Goal: Task Accomplishment & Management: Manage account settings

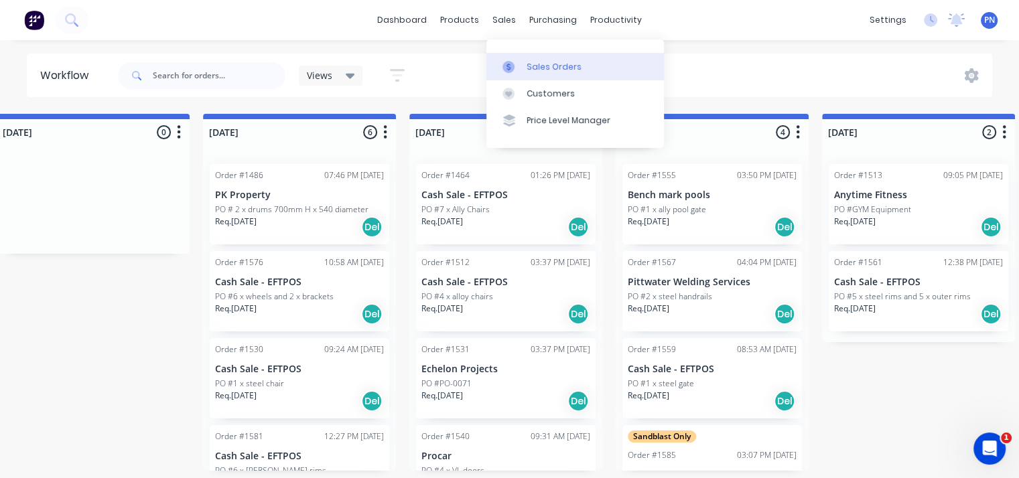
click at [529, 62] on div "Sales Orders" at bounding box center [554, 67] width 55 height 12
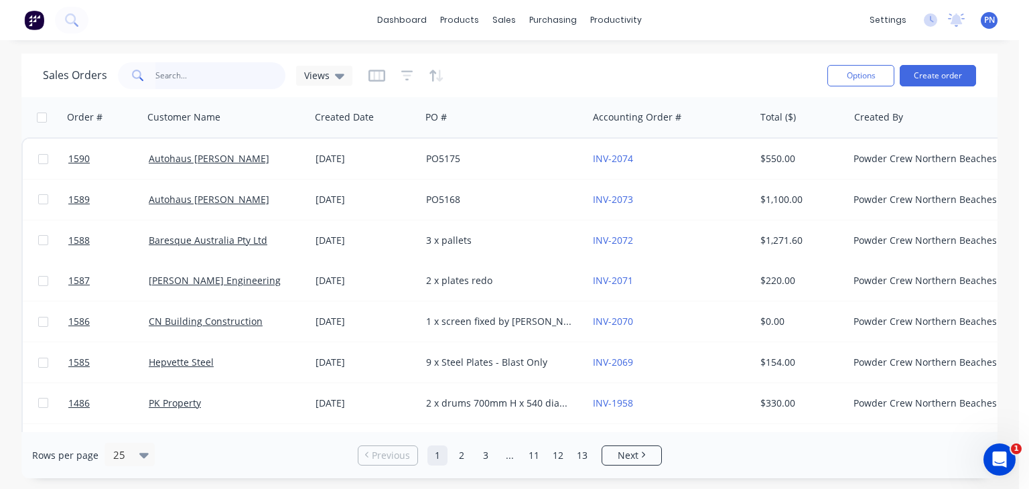
click at [200, 68] on input "text" at bounding box center [220, 75] width 131 height 27
type input "taylor"
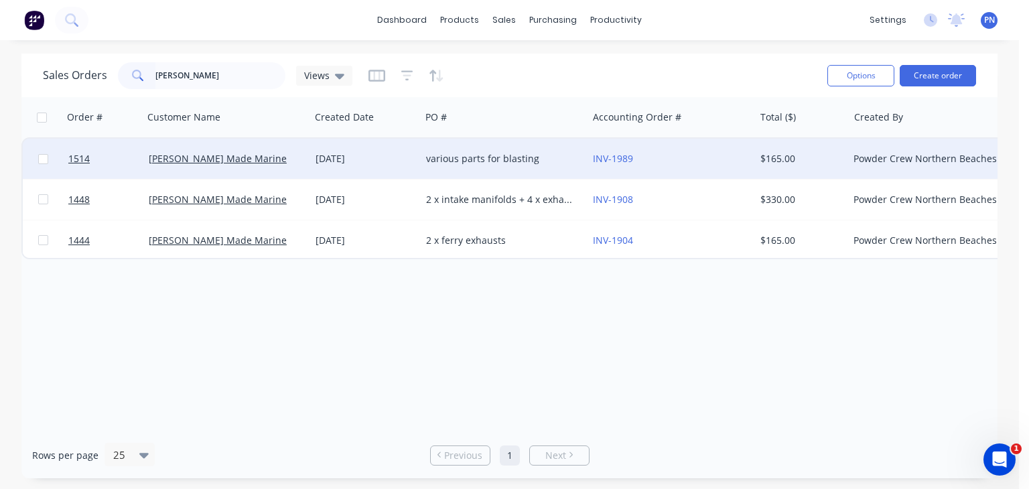
click at [310, 164] on div "17 Sep 2025" at bounding box center [365, 159] width 111 height 40
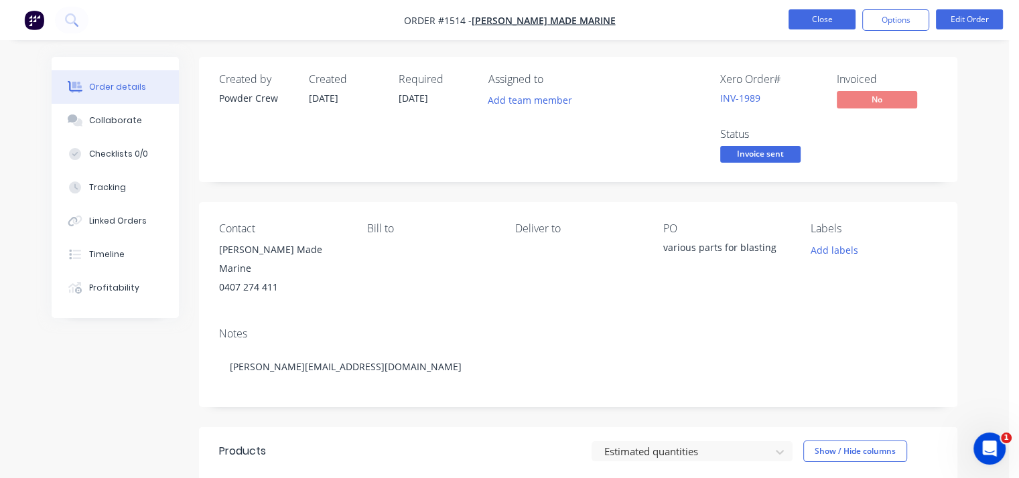
click at [825, 20] on button "Close" at bounding box center [822, 19] width 67 height 20
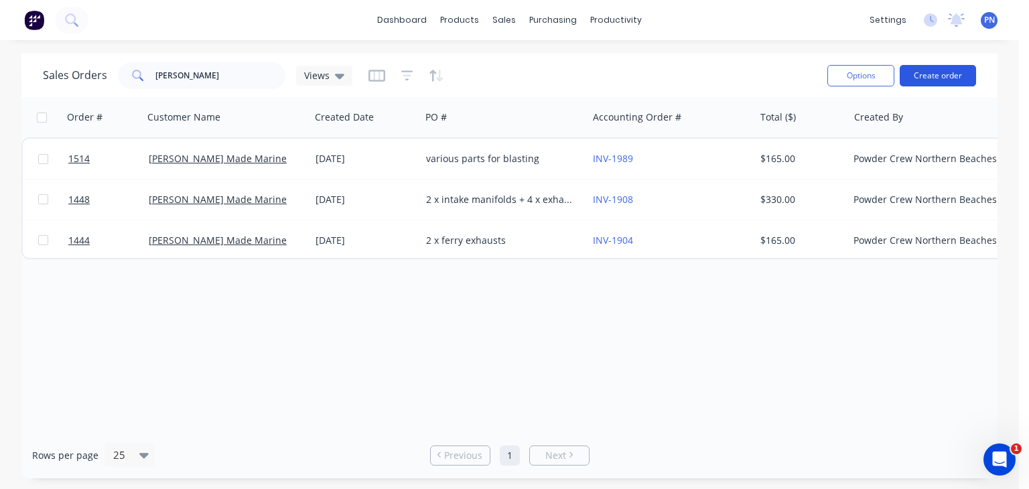
click at [925, 80] on button "Create order" at bounding box center [938, 75] width 76 height 21
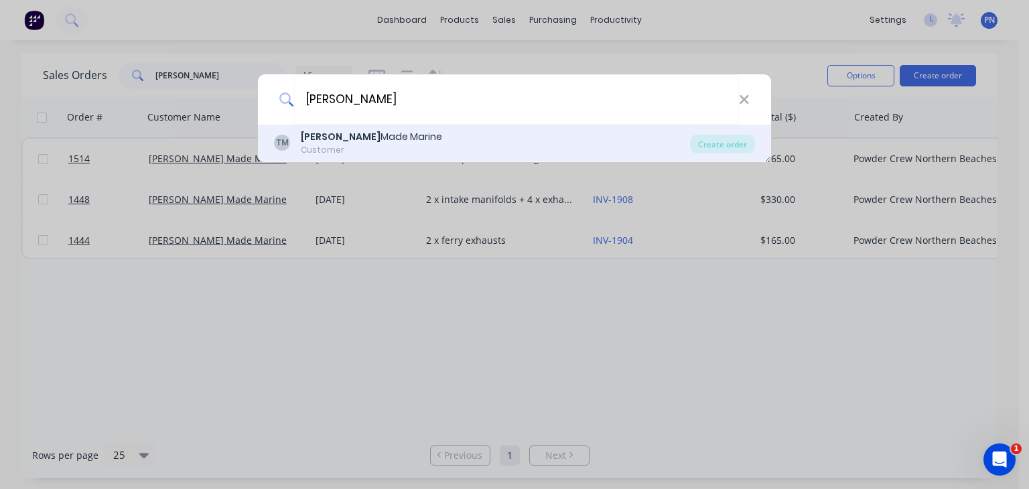
type input "taylor"
click at [389, 132] on div "Taylor Made Marine" at bounding box center [371, 137] width 141 height 14
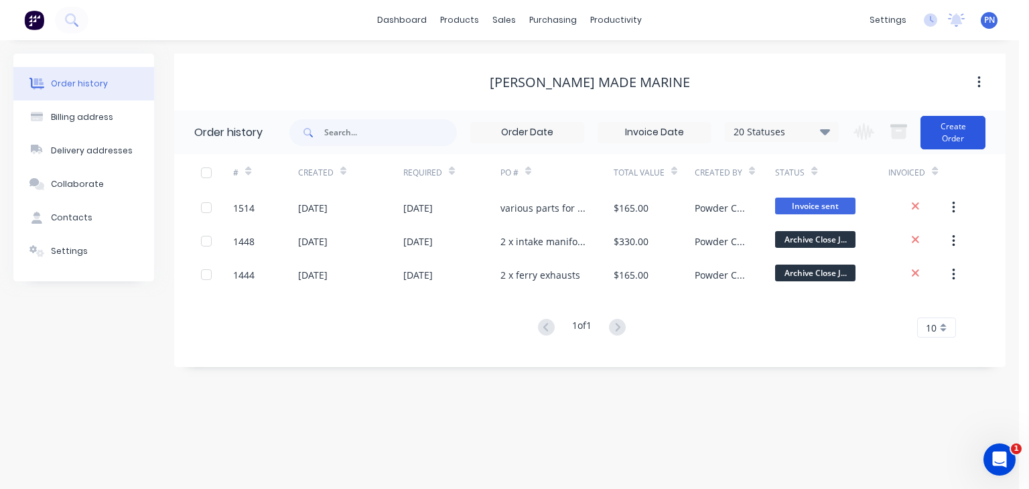
click at [951, 137] on button "Create Order" at bounding box center [953, 133] width 65 height 34
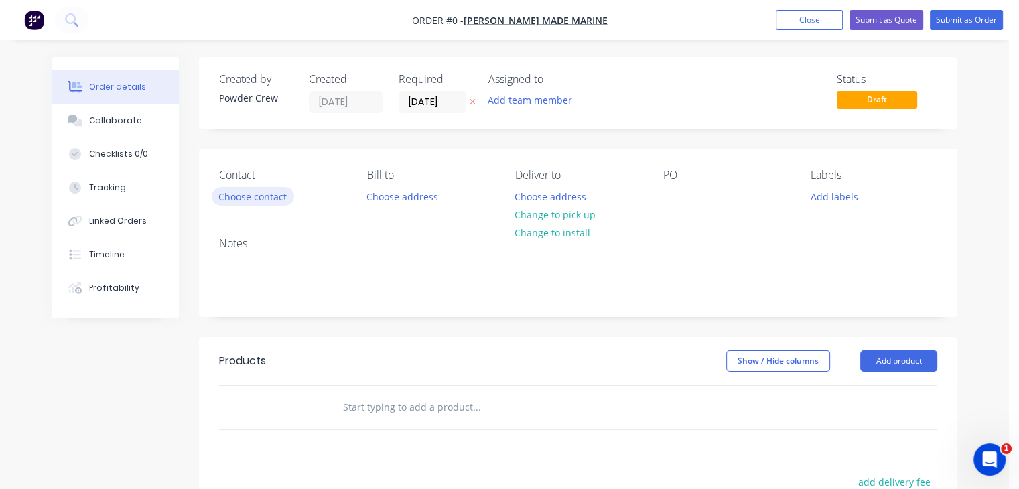
click at [274, 190] on button "Choose contact" at bounding box center [253, 196] width 82 height 18
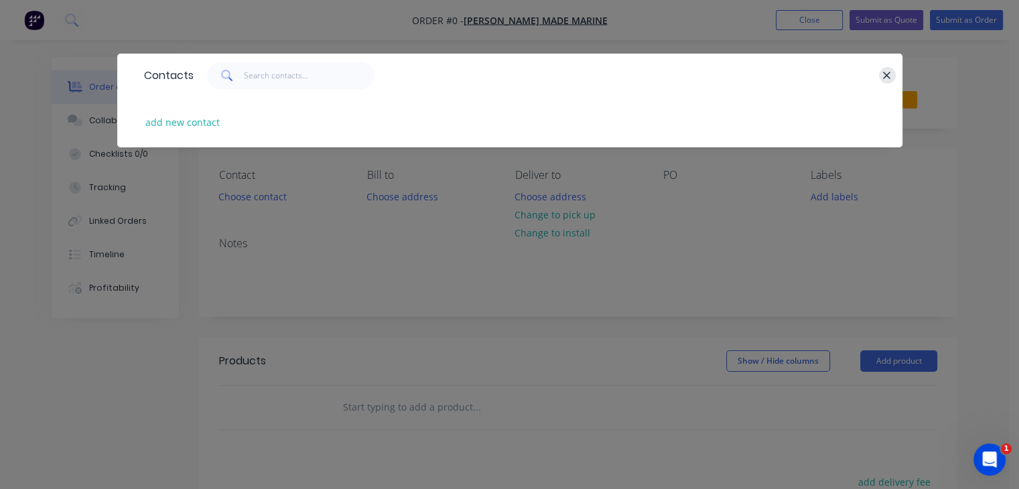
click at [893, 69] on button "button" at bounding box center [887, 75] width 17 height 17
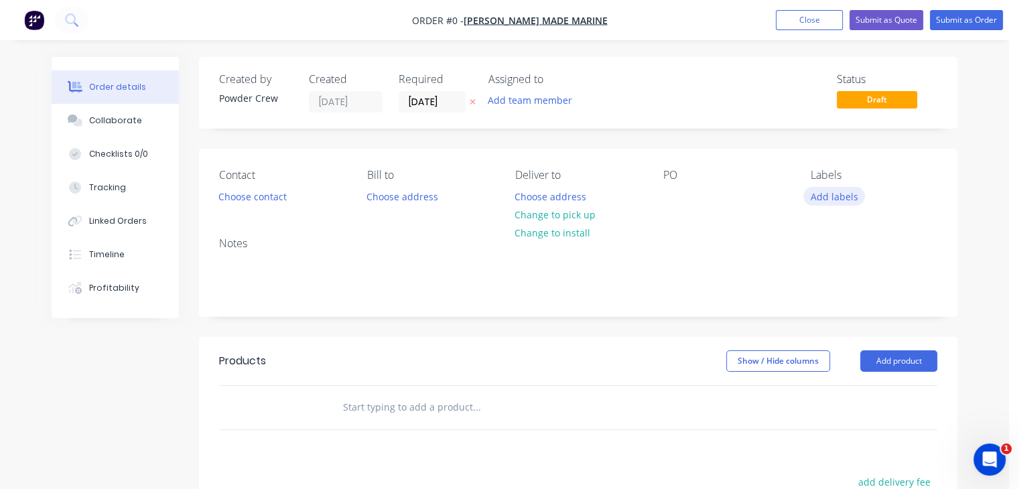
click at [834, 199] on button "Add labels" at bounding box center [834, 196] width 62 height 18
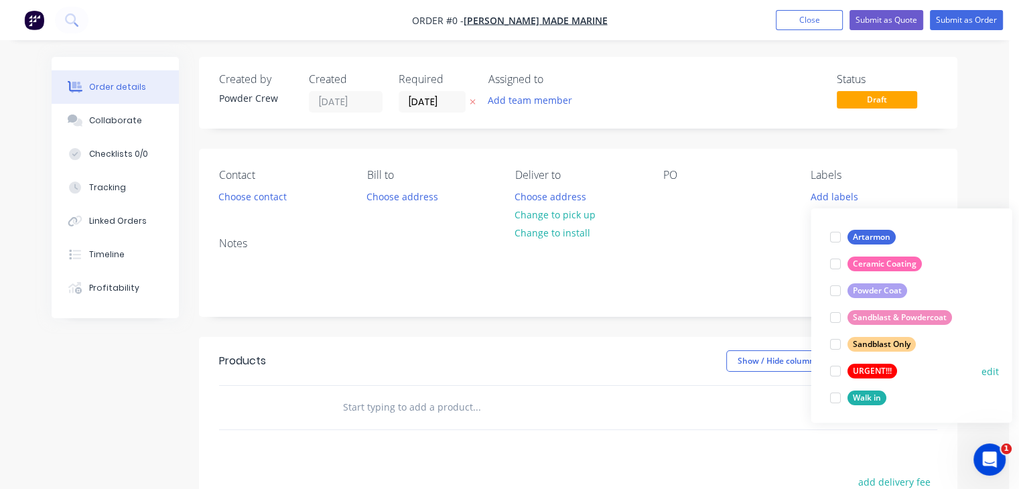
scroll to position [80, 0]
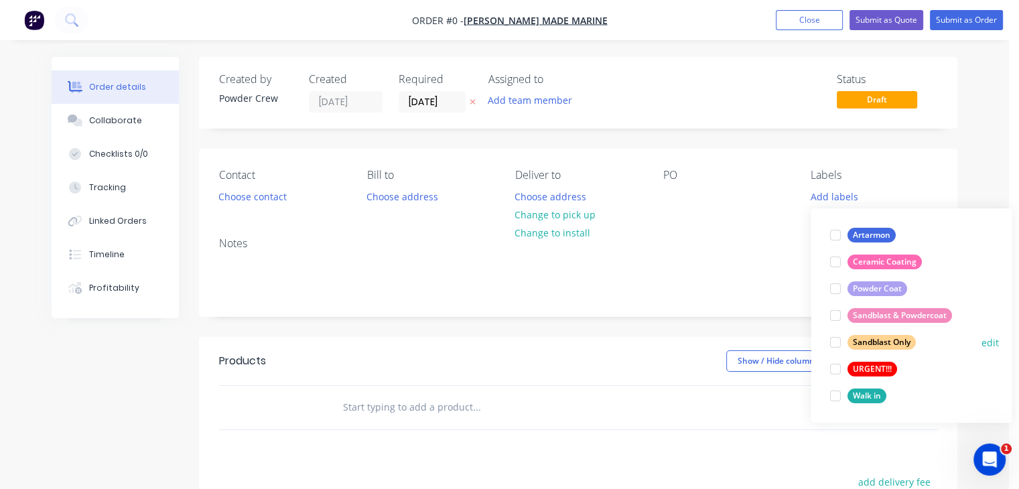
click at [894, 346] on div "Sandblast Only" at bounding box center [881, 342] width 68 height 15
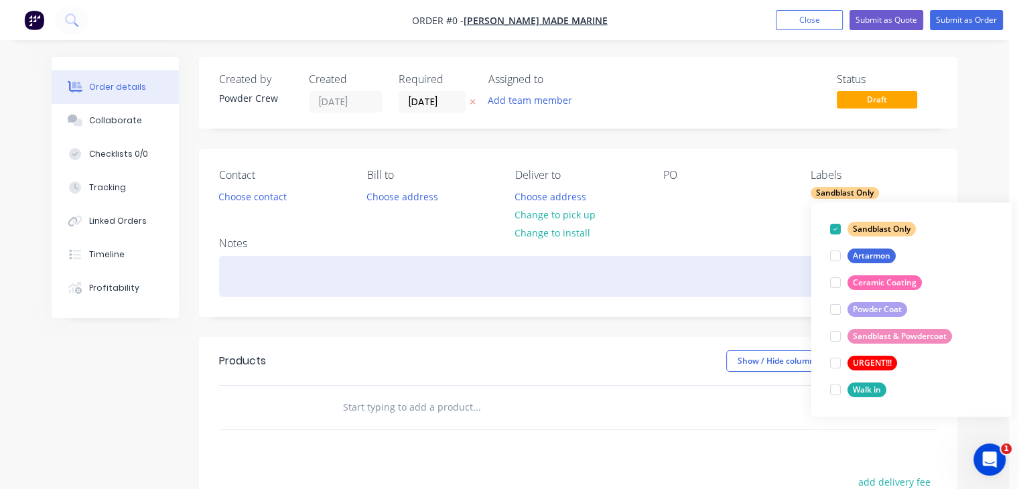
scroll to position [0, 0]
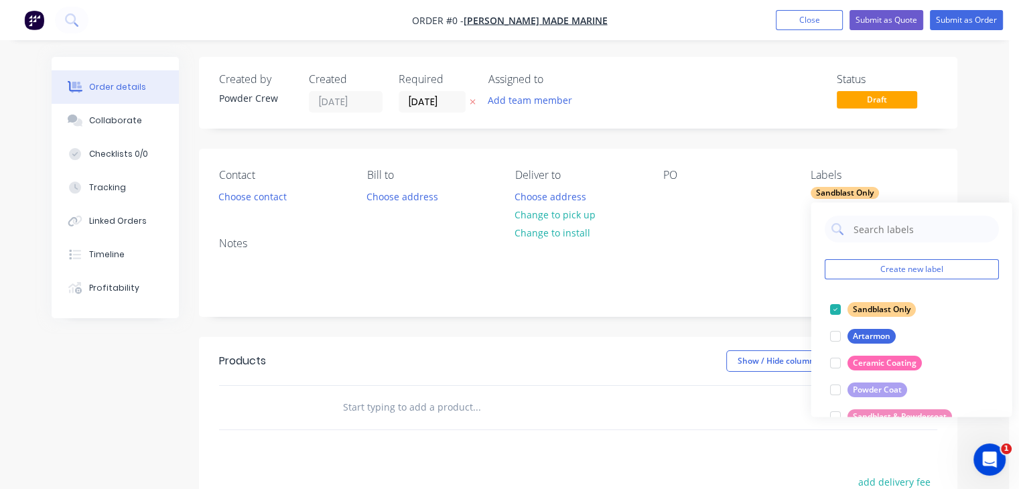
click at [734, 211] on div "Order details Collaborate Checklists 0/0 Tracking Linked Orders Timeline Profit…" at bounding box center [504, 414] width 933 height 715
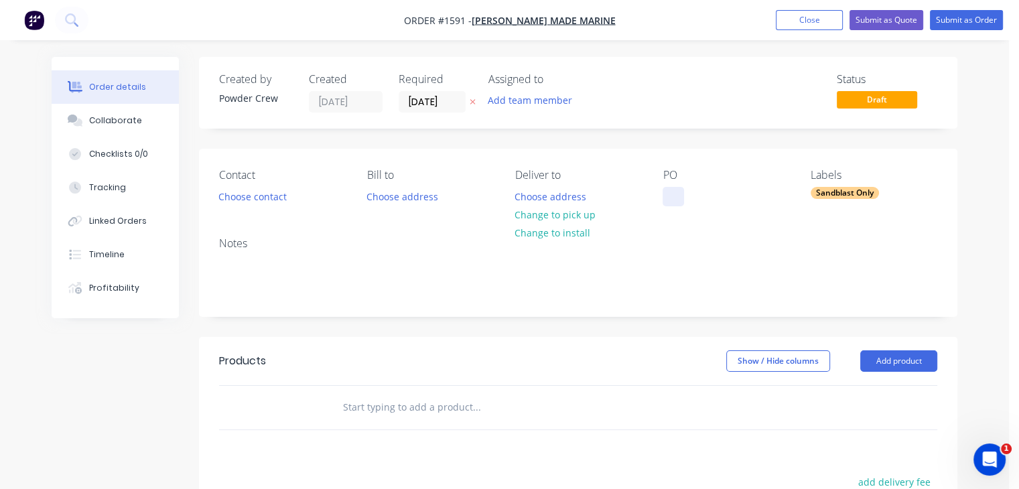
click at [671, 190] on div at bounding box center [673, 196] width 21 height 19
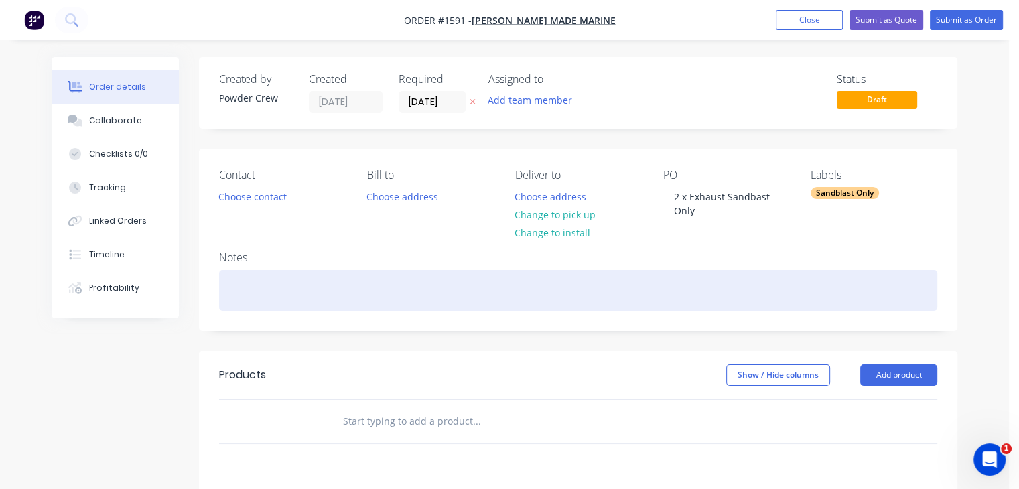
click at [706, 270] on div at bounding box center [578, 290] width 718 height 41
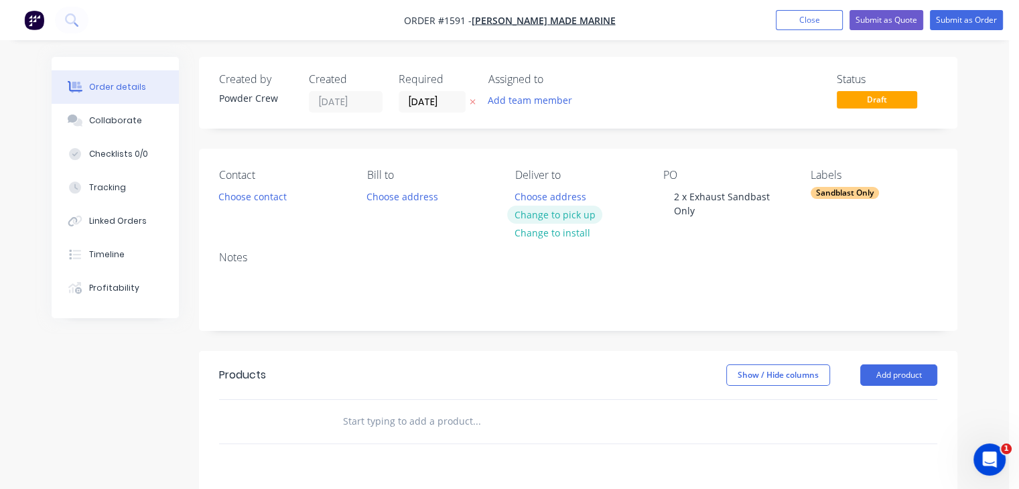
click at [586, 215] on button "Change to pick up" at bounding box center [554, 215] width 95 height 18
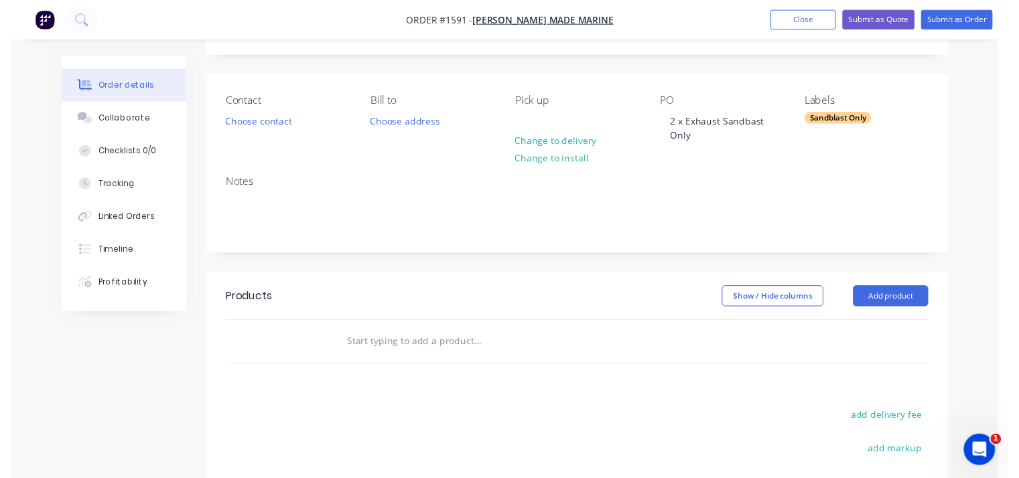
scroll to position [201, 0]
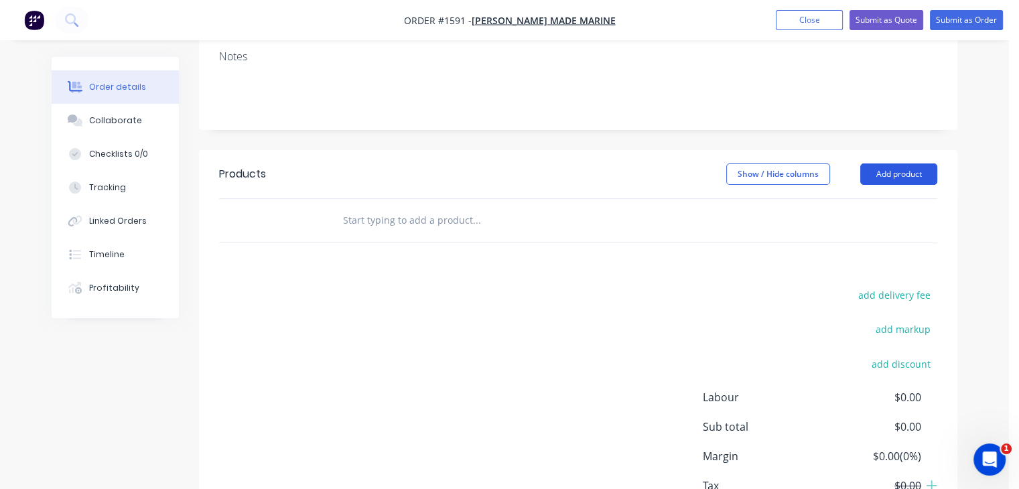
click at [893, 170] on button "Add product" at bounding box center [898, 173] width 77 height 21
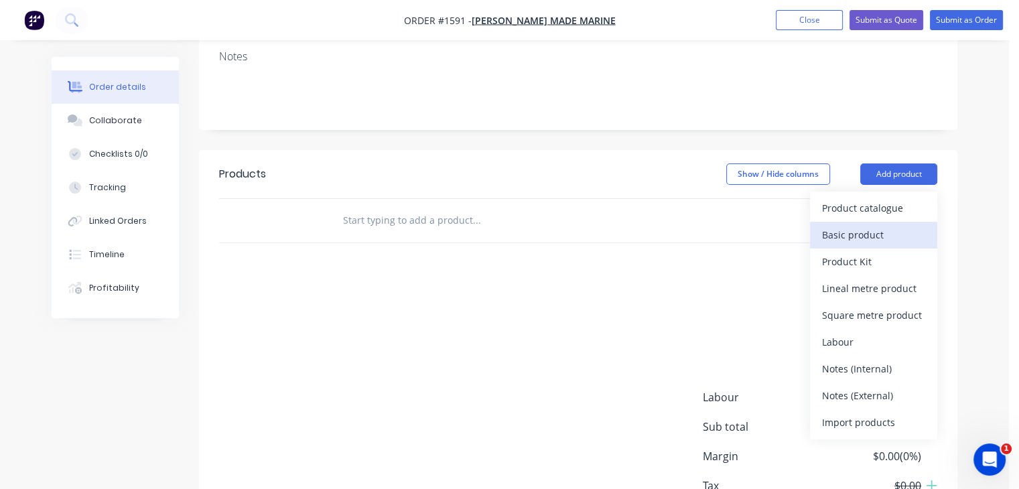
click at [879, 223] on button "Basic product" at bounding box center [873, 235] width 127 height 27
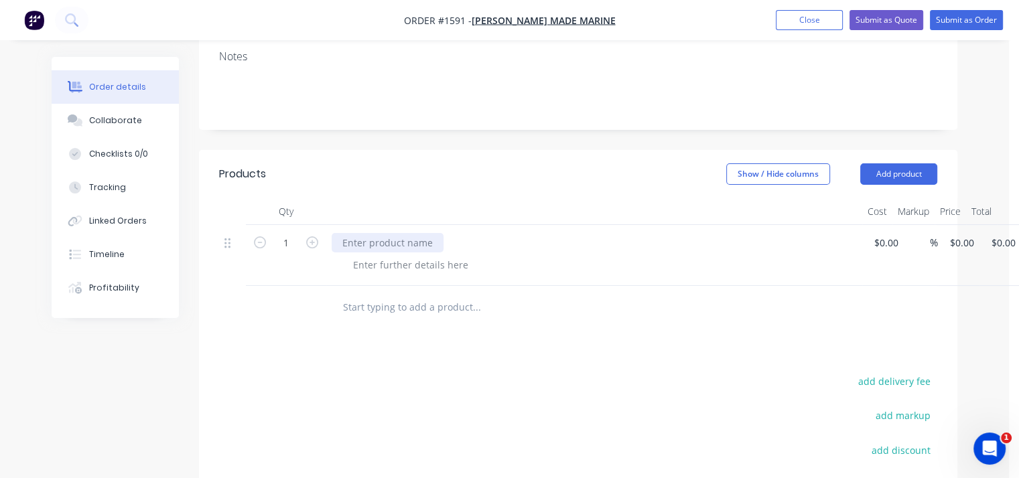
click at [399, 241] on div at bounding box center [388, 242] width 112 height 19
click at [887, 238] on input at bounding box center [888, 242] width 31 height 19
type input "$150.00"
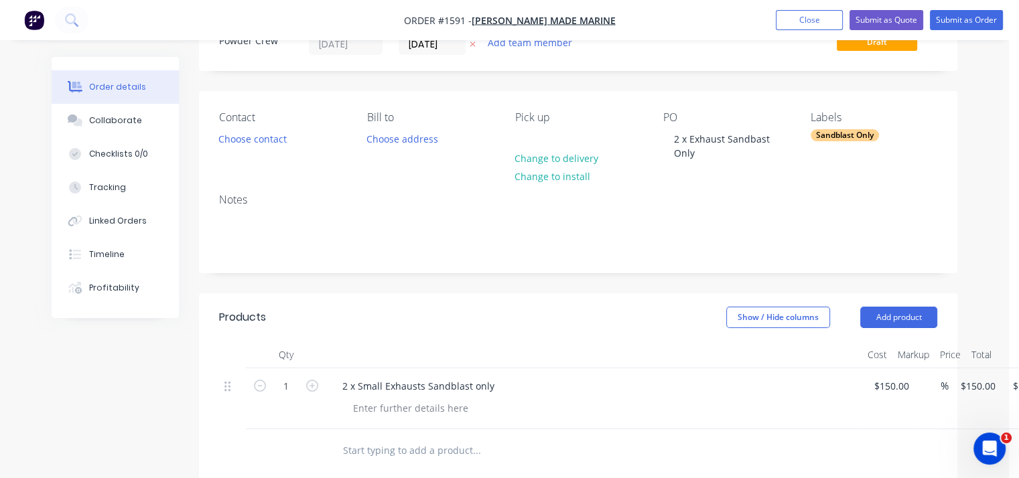
scroll to position [0, 0]
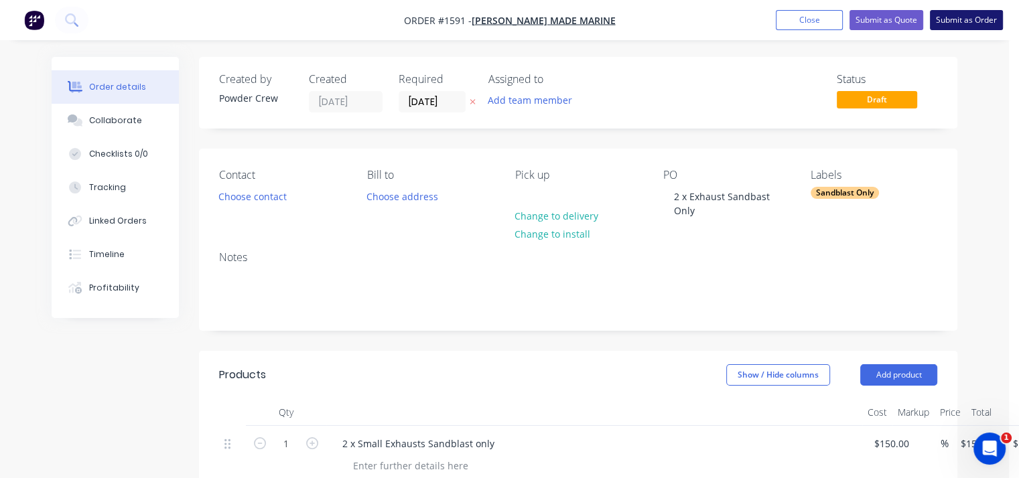
click at [981, 20] on button "Submit as Order" at bounding box center [966, 20] width 73 height 20
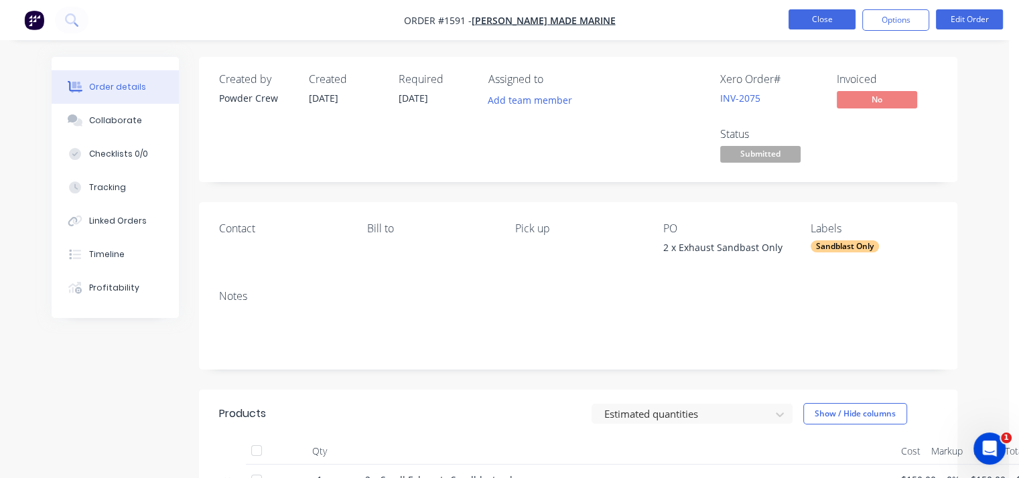
click at [834, 23] on button "Close" at bounding box center [822, 19] width 67 height 20
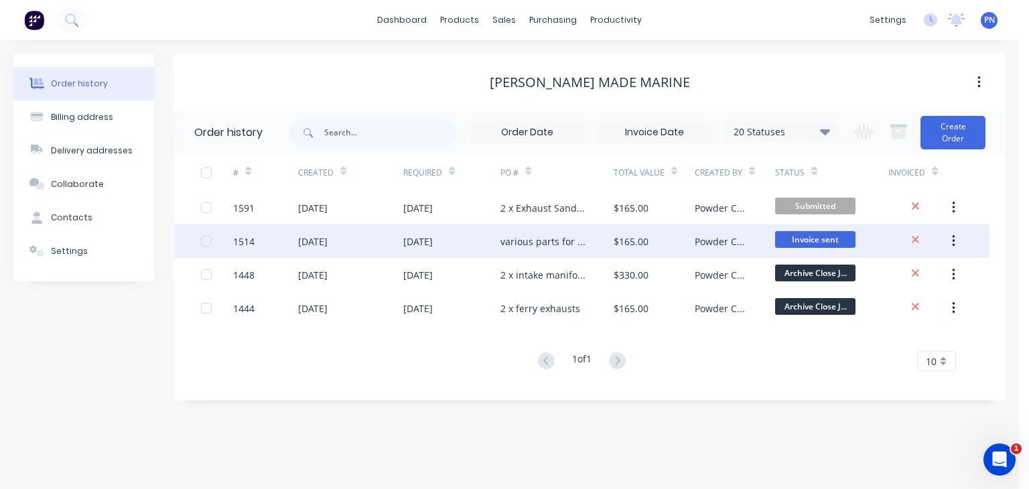
click at [636, 239] on div "$165.00" at bounding box center [631, 242] width 35 height 14
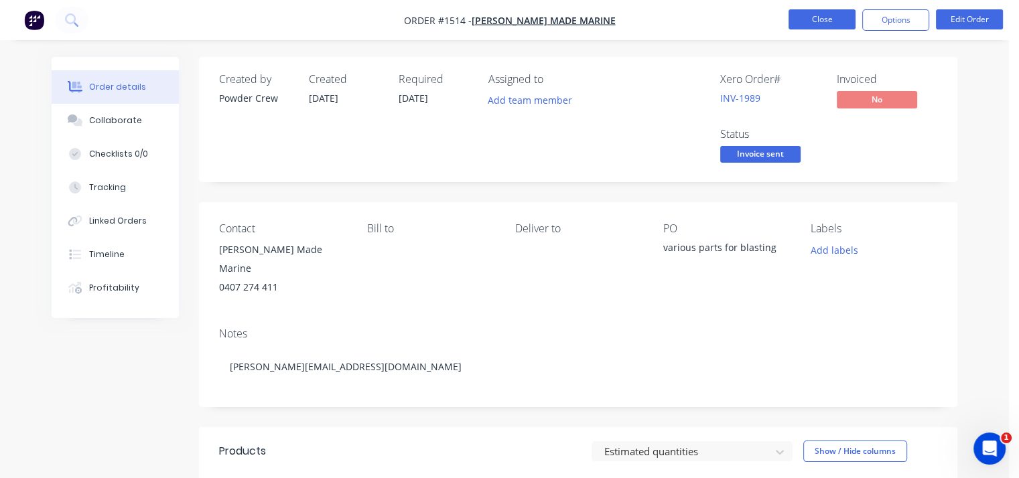
click at [836, 19] on button "Close" at bounding box center [822, 19] width 67 height 20
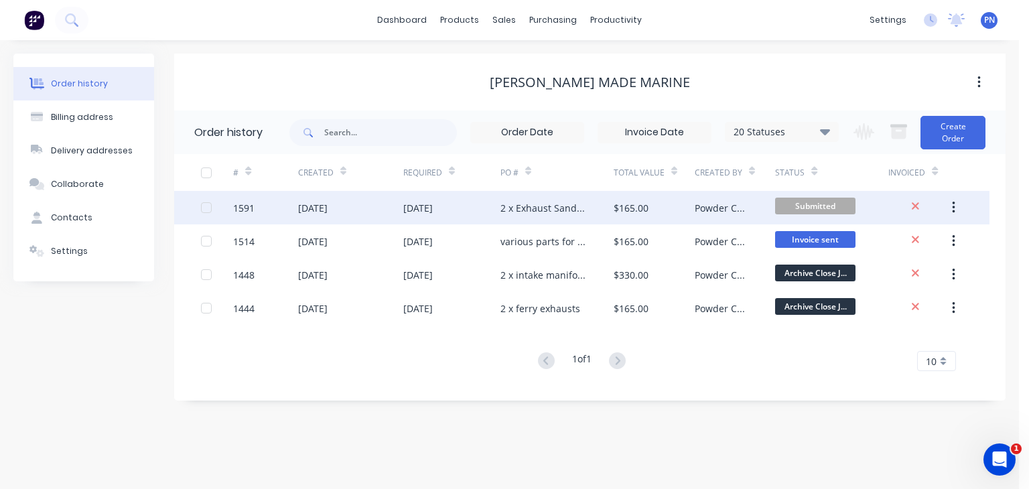
click at [799, 199] on span "Submitted" at bounding box center [815, 206] width 80 height 17
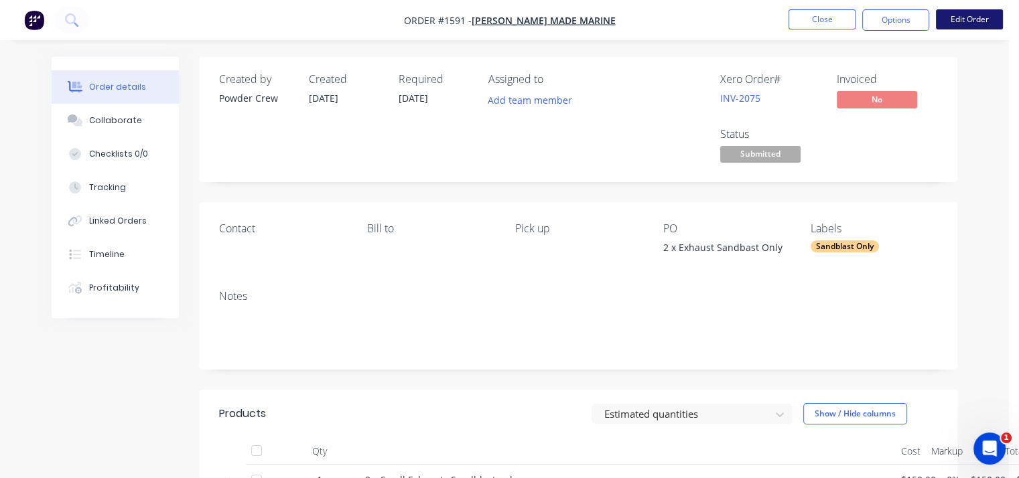
click at [970, 21] on button "Edit Order" at bounding box center [969, 19] width 67 height 20
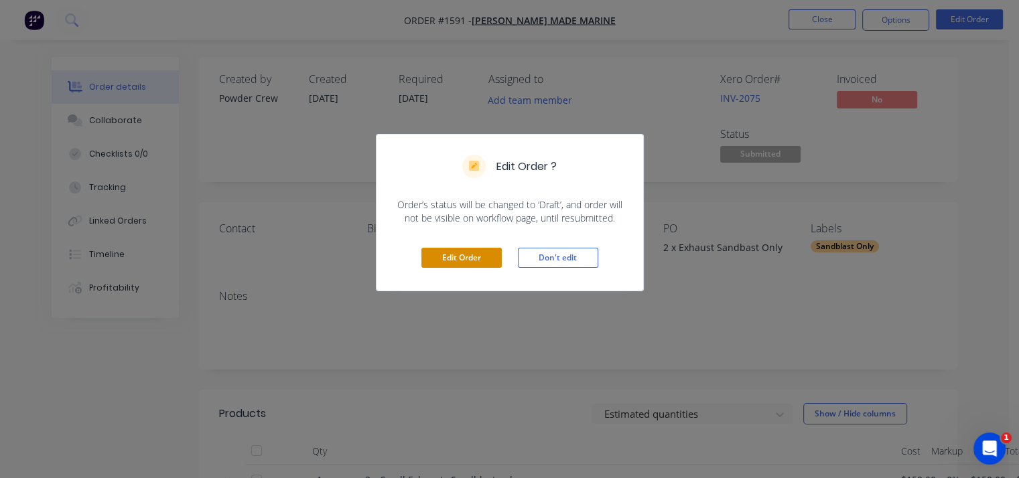
click at [464, 256] on button "Edit Order" at bounding box center [461, 258] width 80 height 20
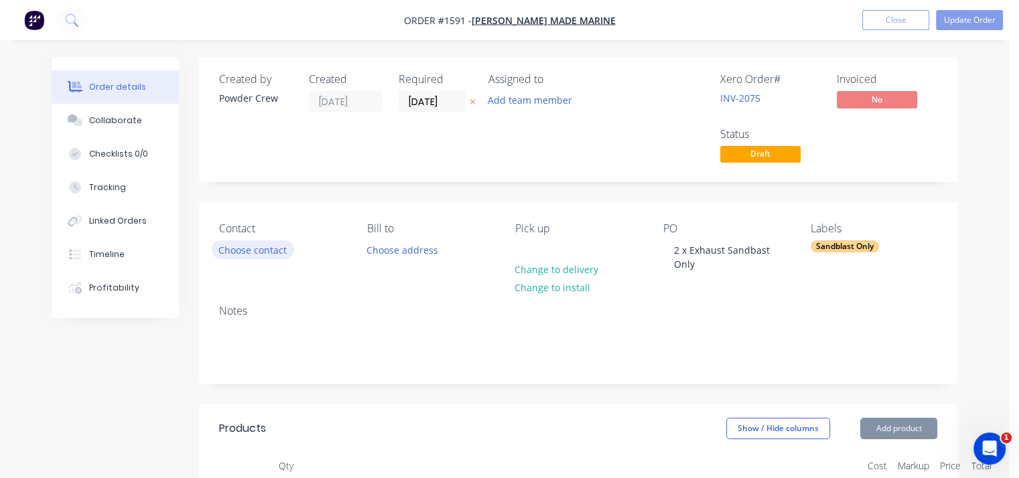
click at [243, 247] on button "Choose contact" at bounding box center [253, 250] width 82 height 18
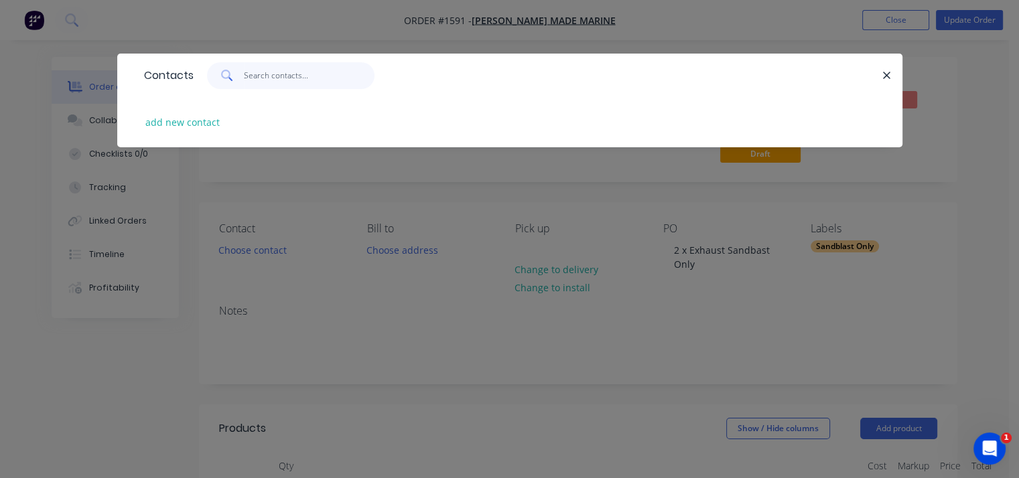
click at [265, 79] on input "text" at bounding box center [309, 75] width 131 height 27
type input "taylor"
click at [281, 78] on input "taylor" at bounding box center [309, 75] width 131 height 27
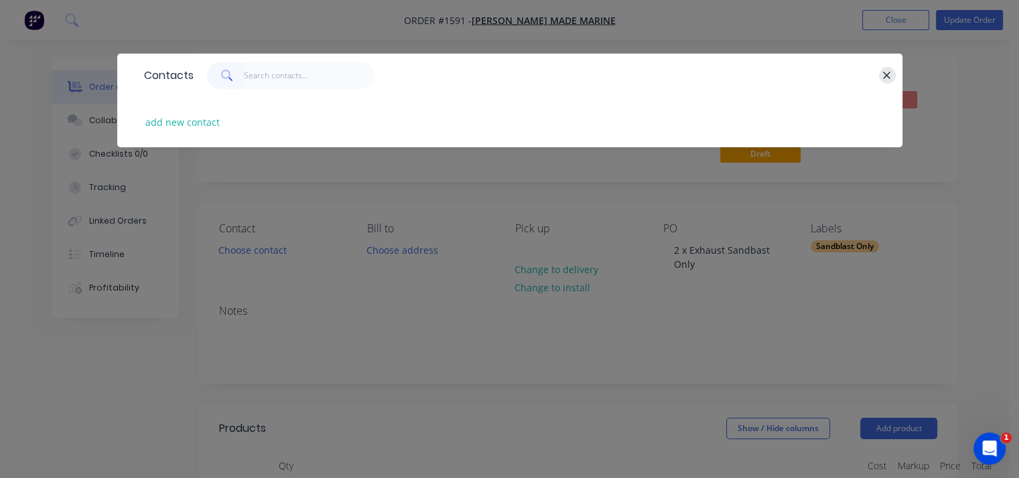
click at [890, 76] on icon "button" at bounding box center [886, 76] width 9 height 12
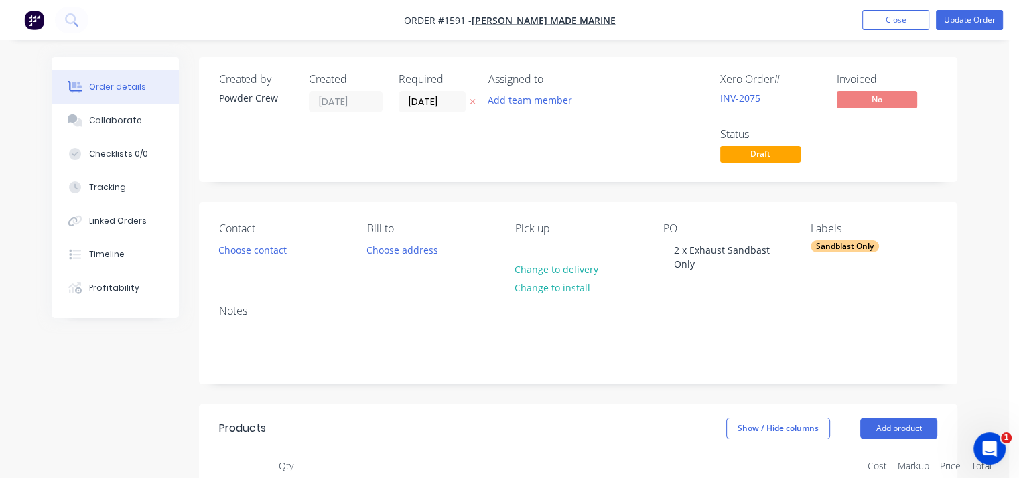
click at [884, 3] on nav "Order #1591 - Taylor Made Marine Add product Close Update Order" at bounding box center [509, 20] width 1019 height 40
click at [885, 11] on button "Close" at bounding box center [895, 20] width 67 height 20
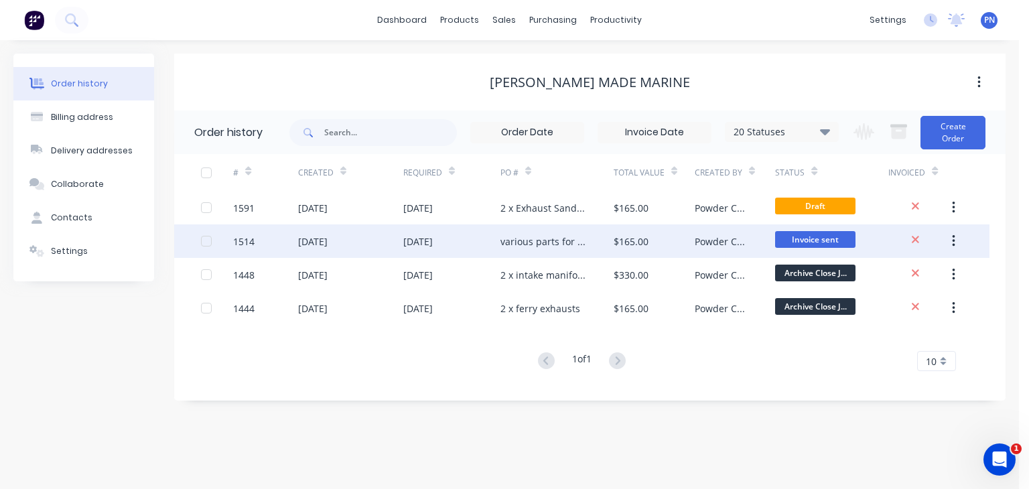
click at [677, 245] on div "$165.00" at bounding box center [654, 241] width 81 height 34
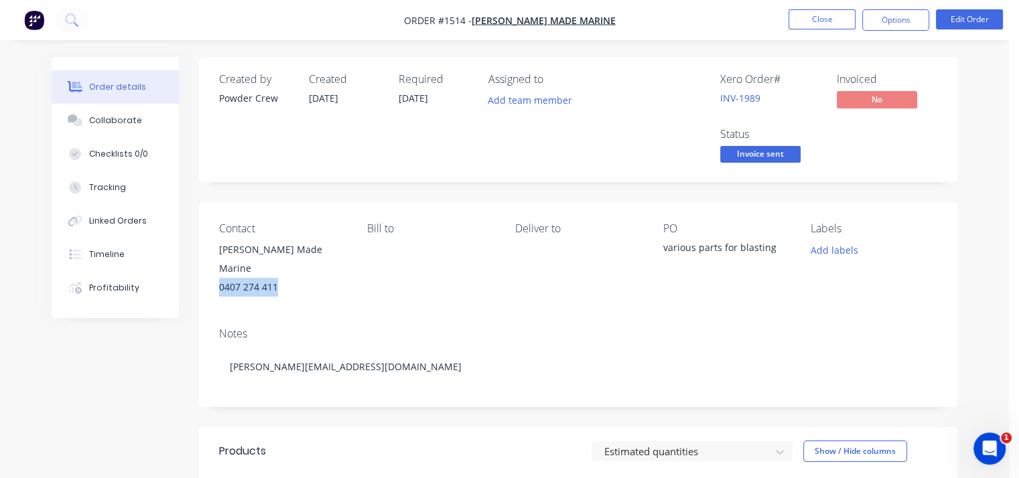
drag, startPoint x: 284, startPoint y: 271, endPoint x: 206, endPoint y: 269, distance: 78.4
click at [206, 269] on div "Contact Taylor Made Marine 0407 274 411 Bill to Deliver to PO various parts for…" at bounding box center [578, 259] width 758 height 115
copy div "0407 274 411"
click at [834, 22] on button "Close" at bounding box center [822, 19] width 67 height 20
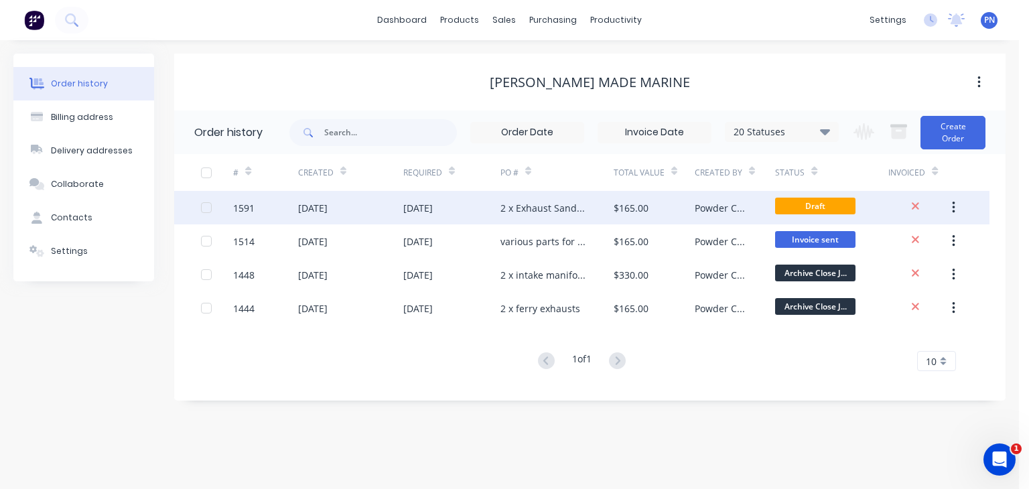
click at [734, 218] on div "Powder Crew" at bounding box center [735, 208] width 81 height 34
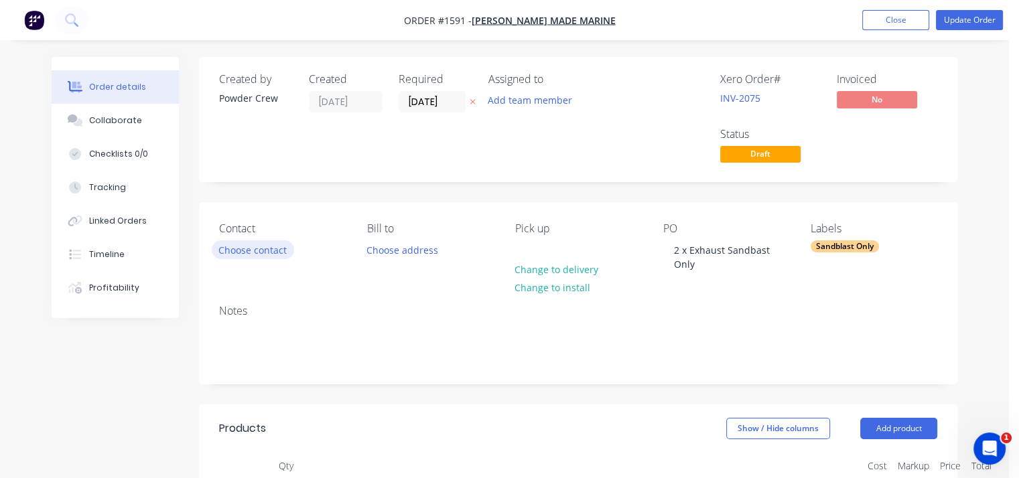
click at [267, 247] on button "Choose contact" at bounding box center [253, 250] width 82 height 18
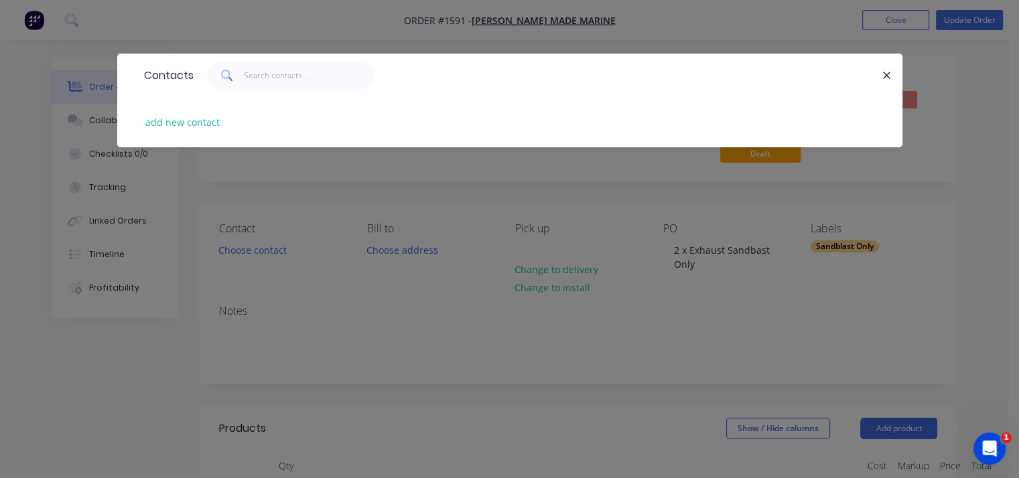
click at [182, 111] on div "add new contact" at bounding box center [509, 122] width 745 height 50
click at [187, 124] on button "add new contact" at bounding box center [183, 122] width 88 height 18
select select "AU"
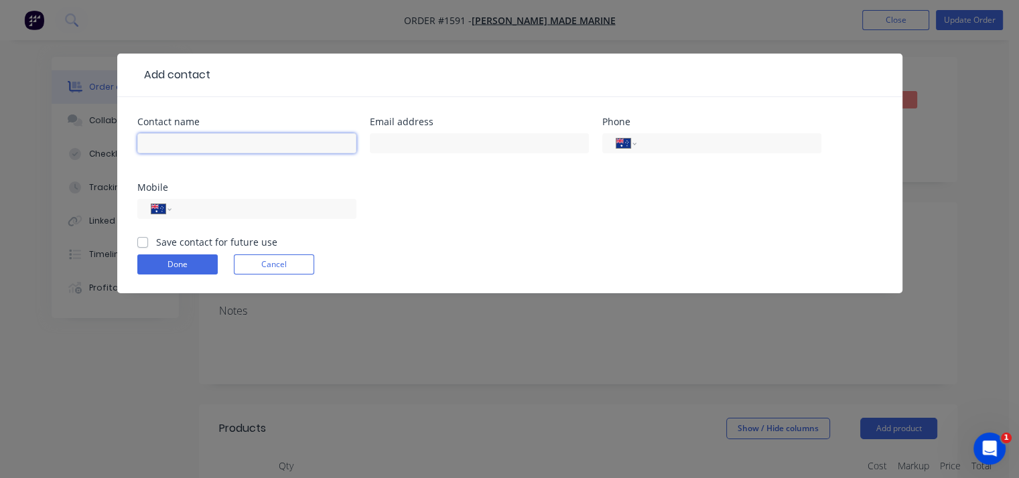
click at [200, 133] on input "text" at bounding box center [246, 143] width 219 height 20
type input "[PERSON_NAME]"
paste input "0407 274 411"
type input "0407 274 411"
click at [156, 243] on label "Save contact for future use" at bounding box center [216, 242] width 121 height 14
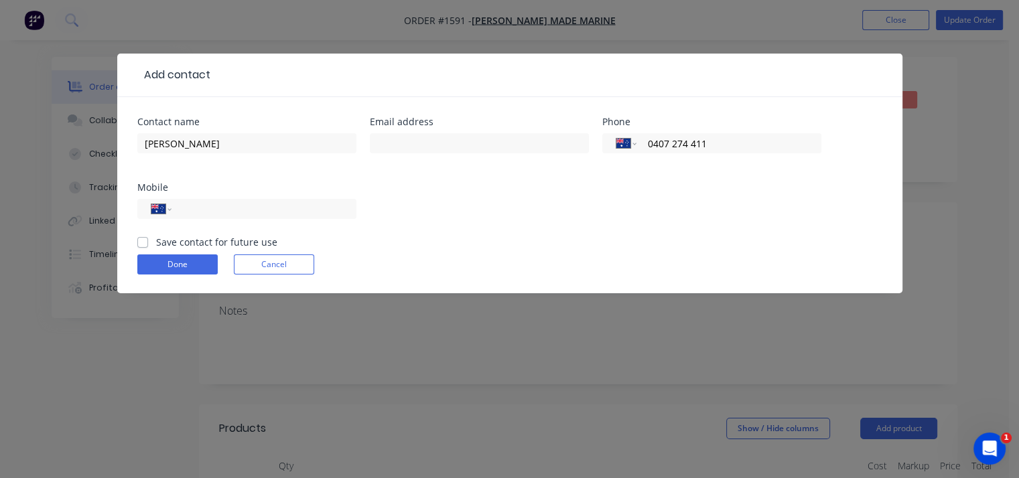
click at [137, 243] on input "Save contact for future use" at bounding box center [142, 241] width 11 height 13
checkbox input "true"
click at [177, 257] on button "Done" at bounding box center [177, 265] width 80 height 20
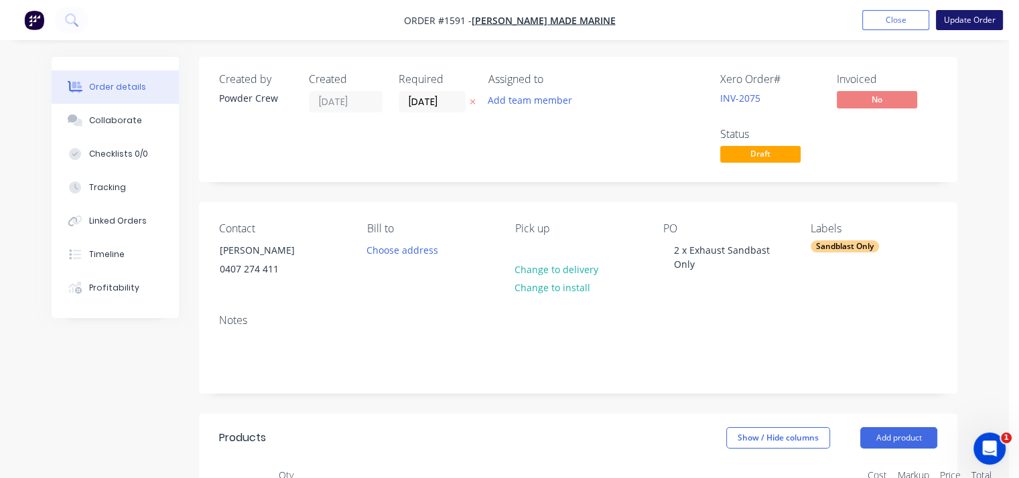
click at [976, 15] on button "Update Order" at bounding box center [969, 20] width 67 height 20
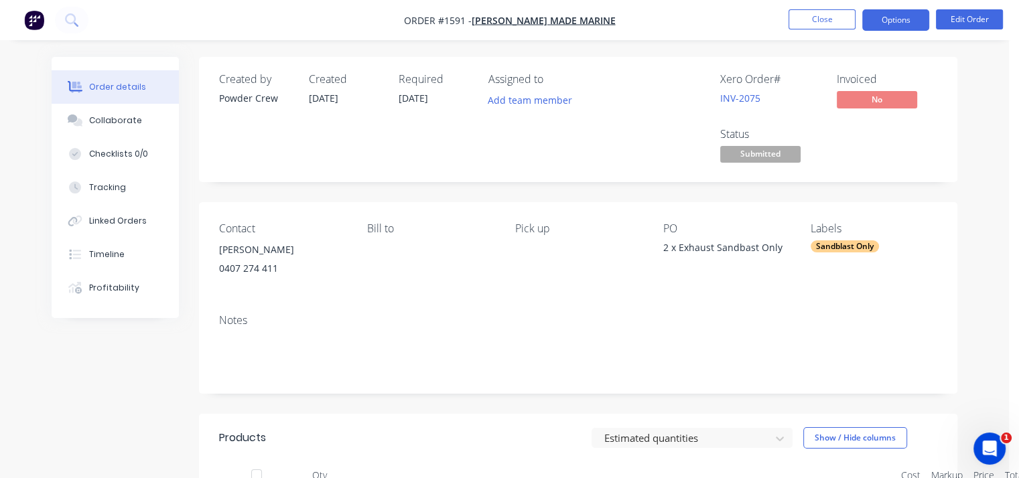
click at [900, 17] on button "Options" at bounding box center [895, 19] width 67 height 21
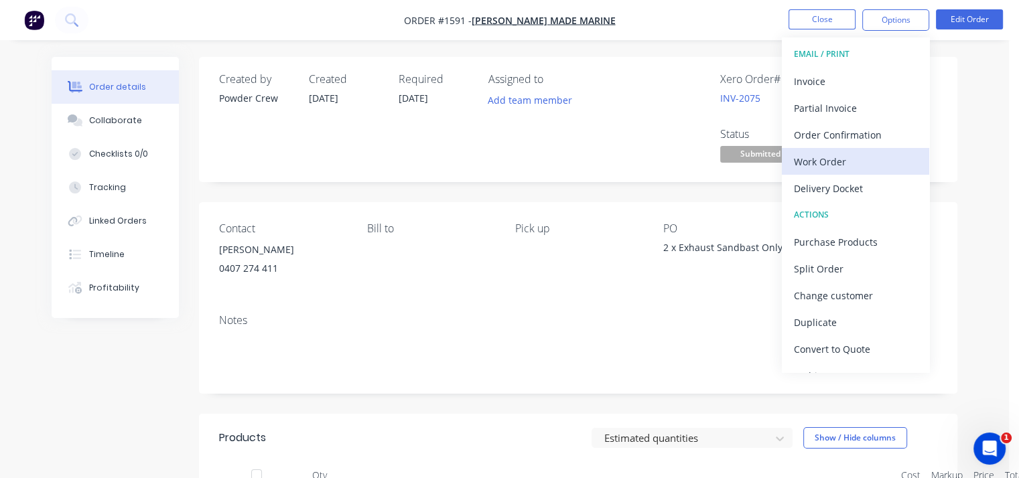
click at [833, 163] on div "Work Order" at bounding box center [855, 161] width 123 height 19
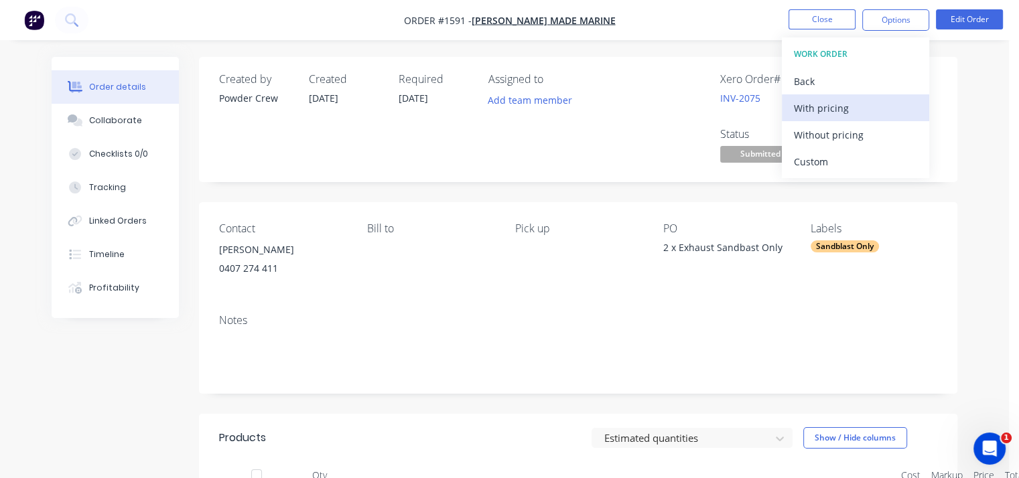
click at [849, 107] on div "With pricing" at bounding box center [855, 107] width 123 height 19
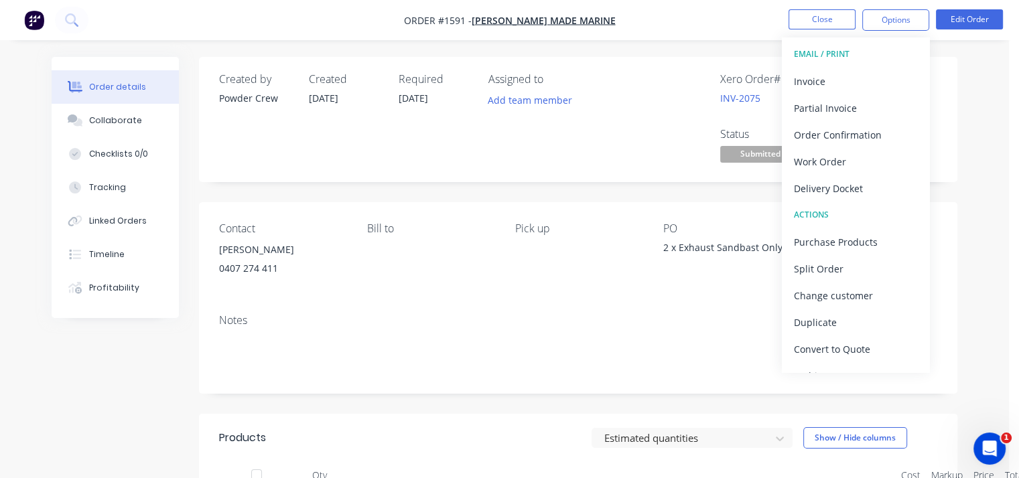
click at [987, 81] on div "Order details Collaborate Checklists 0/0 Tracking Linked Orders Timeline Profit…" at bounding box center [504, 381] width 1009 height 763
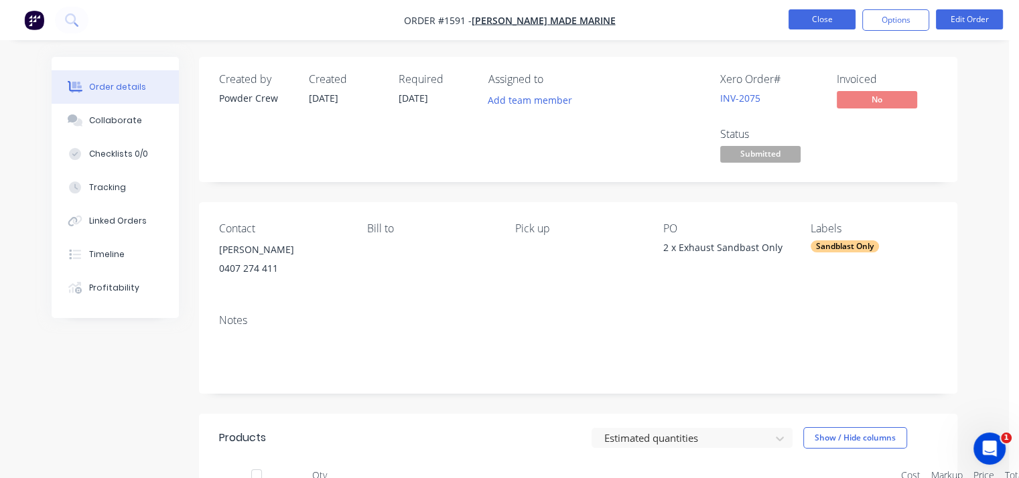
click at [827, 21] on button "Close" at bounding box center [822, 19] width 67 height 20
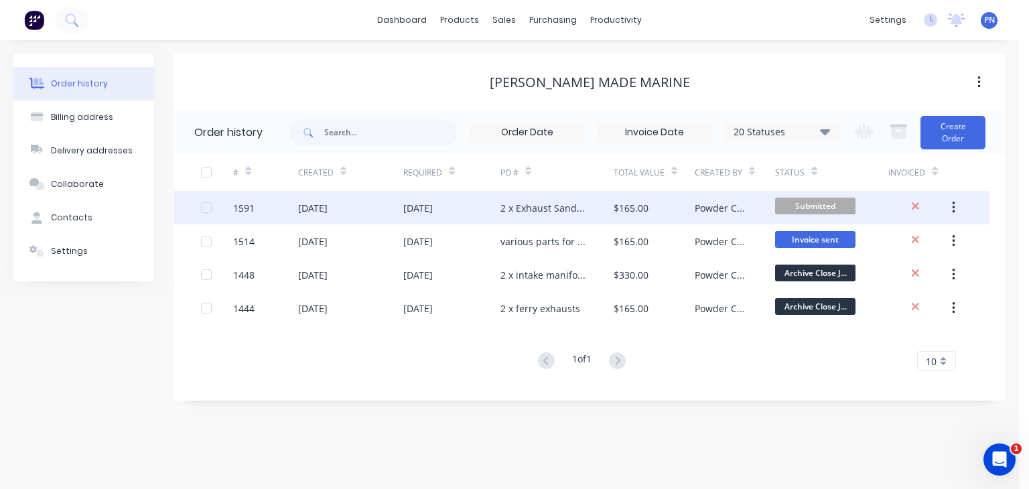
click at [433, 207] on div "01 Oct 2025" at bounding box center [417, 208] width 29 height 14
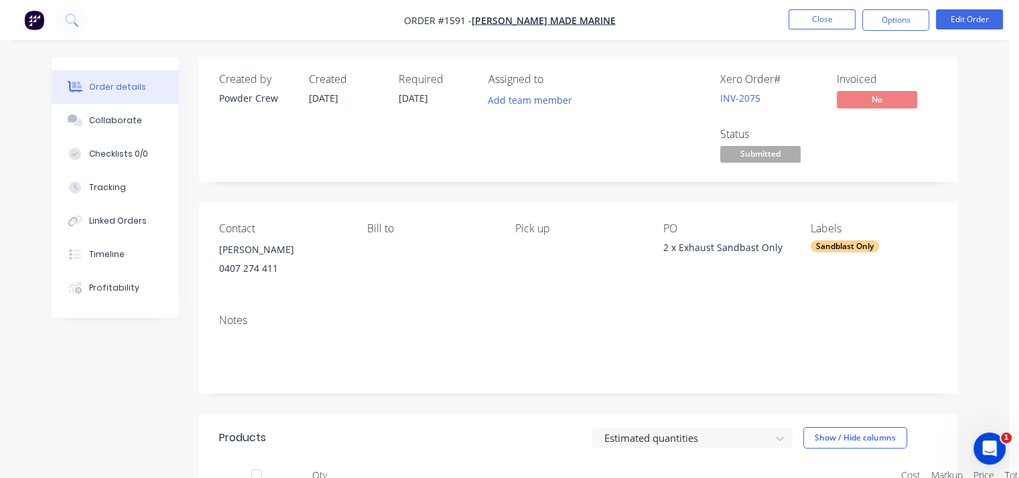
click at [433, 163] on div "Required 01/10/25" at bounding box center [436, 119] width 74 height 93
click at [801, 22] on button "Close" at bounding box center [822, 19] width 67 height 20
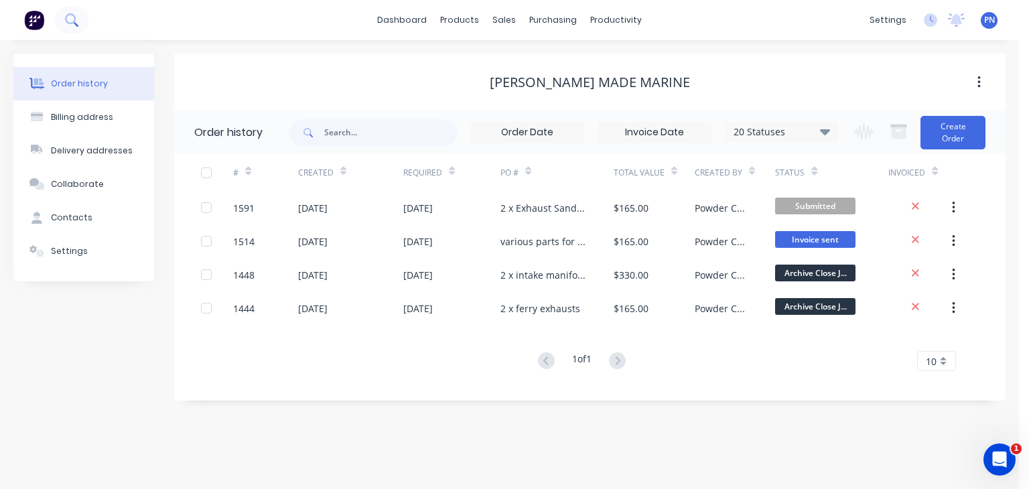
click at [74, 23] on icon at bounding box center [76, 24] width 5 height 5
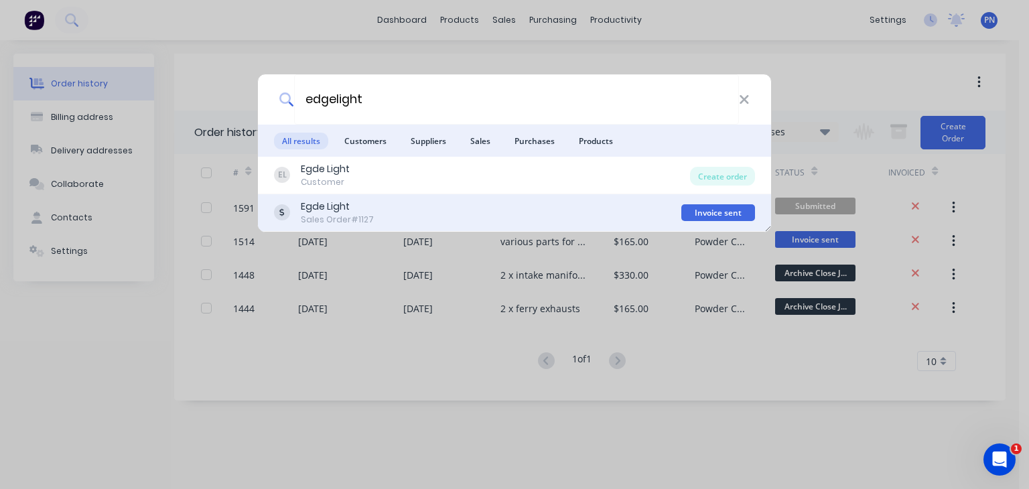
type input "edgelight"
click at [343, 220] on div "Sales Order #1127" at bounding box center [337, 220] width 73 height 12
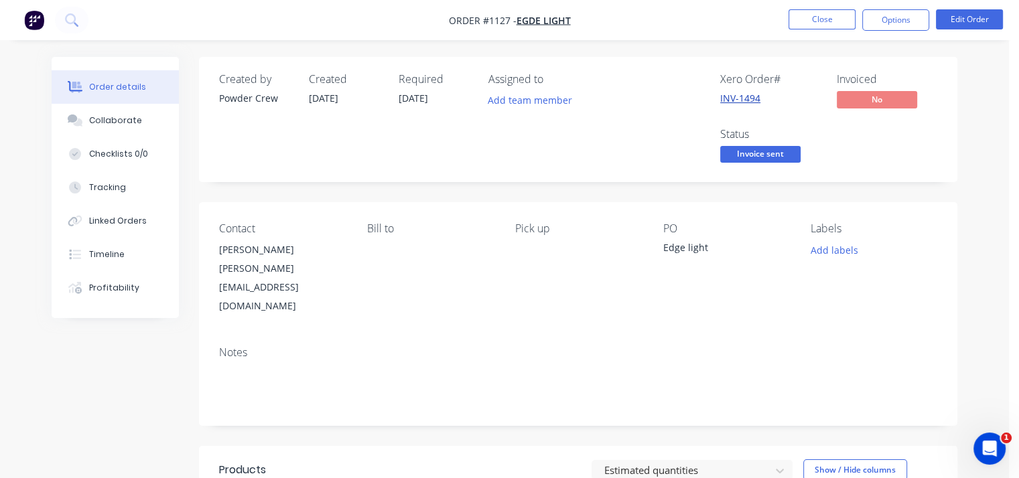
click at [730, 103] on link "INV-1494" at bounding box center [740, 98] width 40 height 13
click at [801, 16] on button "Close" at bounding box center [822, 19] width 67 height 20
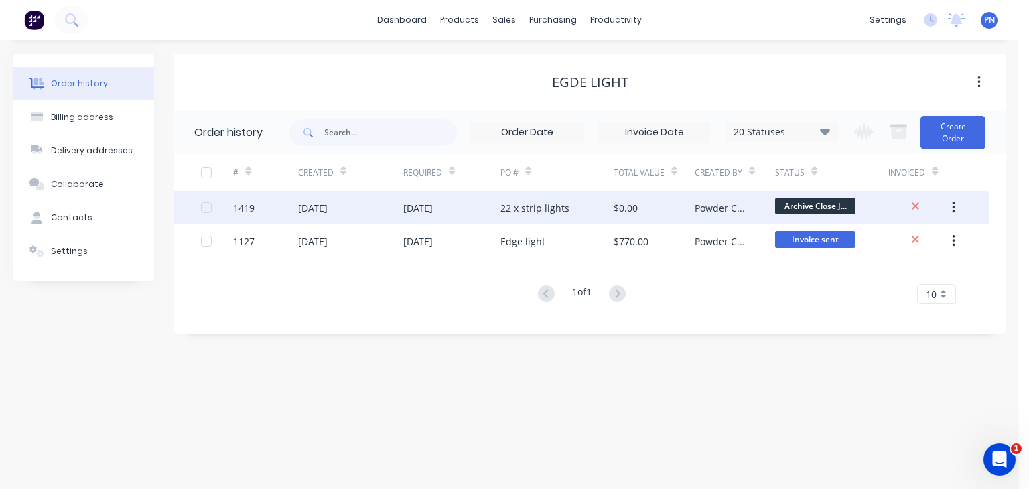
click at [489, 212] on div "25 Aug 2025" at bounding box center [451, 208] width 97 height 34
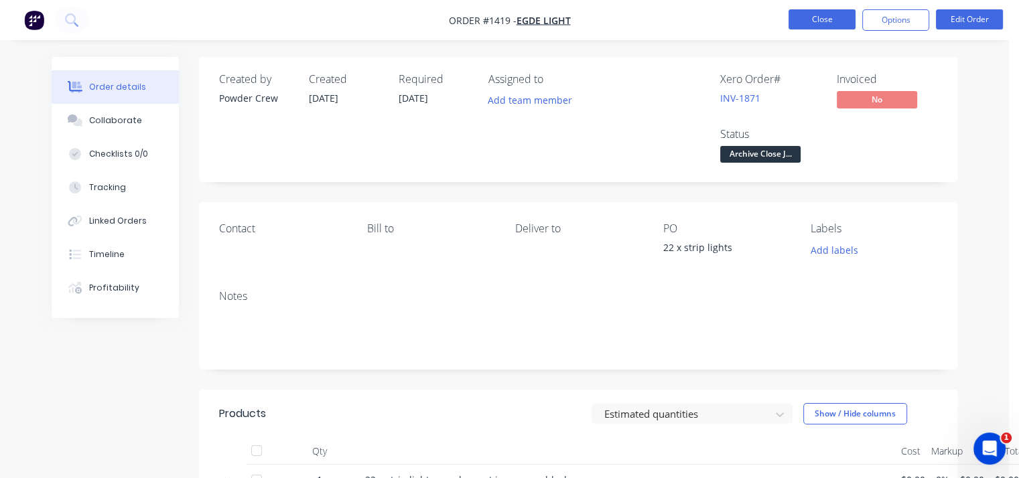
click at [820, 9] on button "Close" at bounding box center [822, 19] width 67 height 20
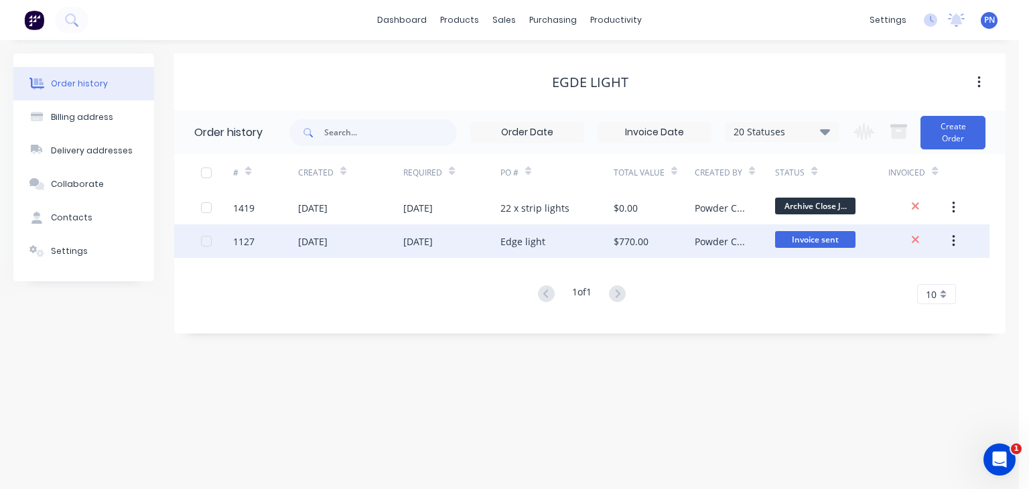
click at [483, 239] on div "30 Jun 2025" at bounding box center [451, 241] width 97 height 34
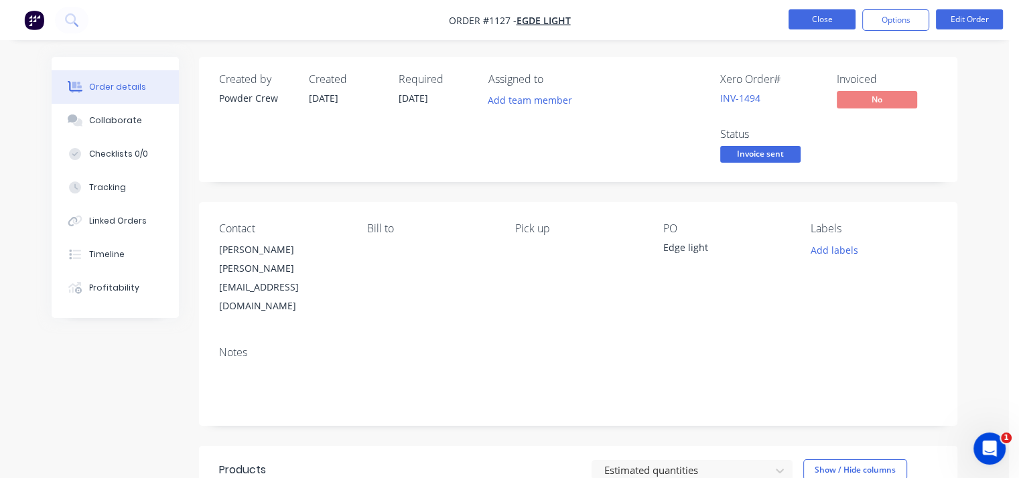
click at [826, 14] on button "Close" at bounding box center [822, 19] width 67 height 20
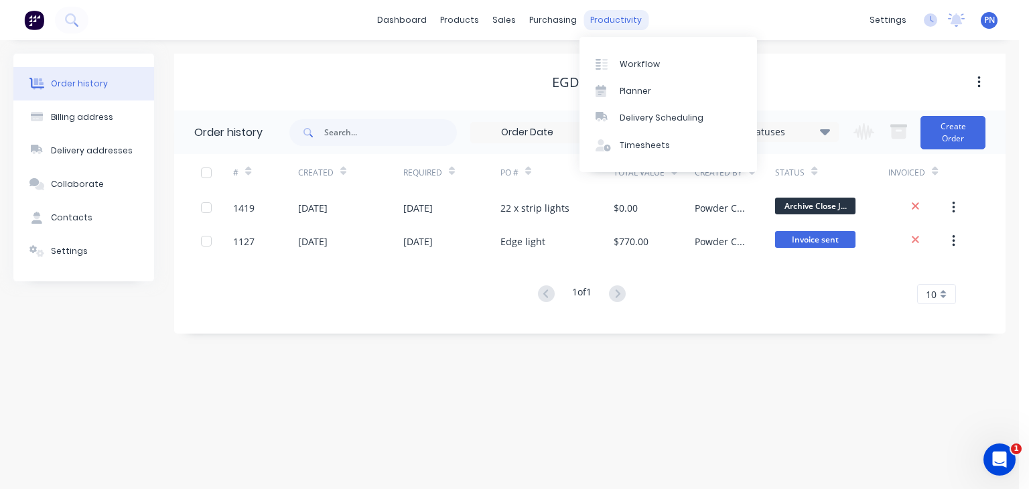
click at [590, 22] on div "productivity" at bounding box center [616, 20] width 65 height 20
click at [623, 66] on div "Workflow" at bounding box center [640, 64] width 40 height 12
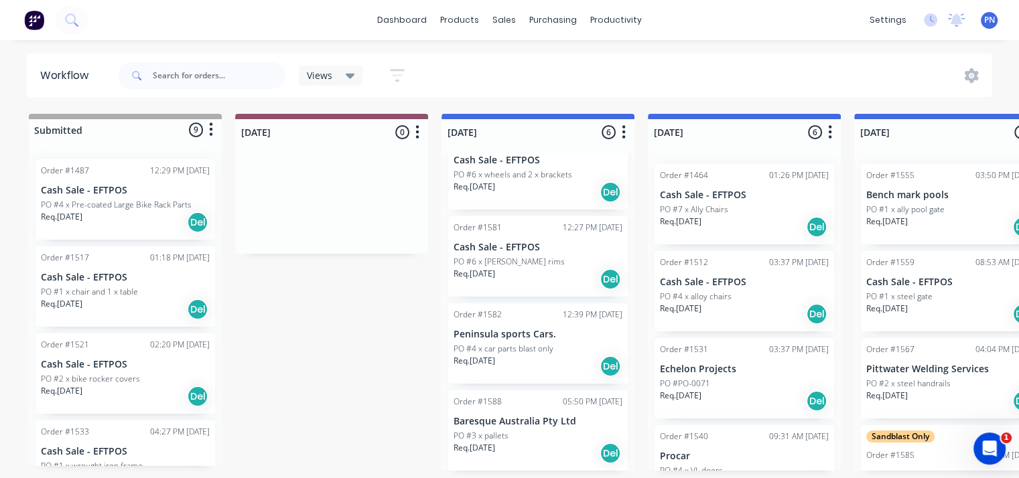
click at [709, 381] on p "PO #PO-0071" at bounding box center [685, 384] width 50 height 12
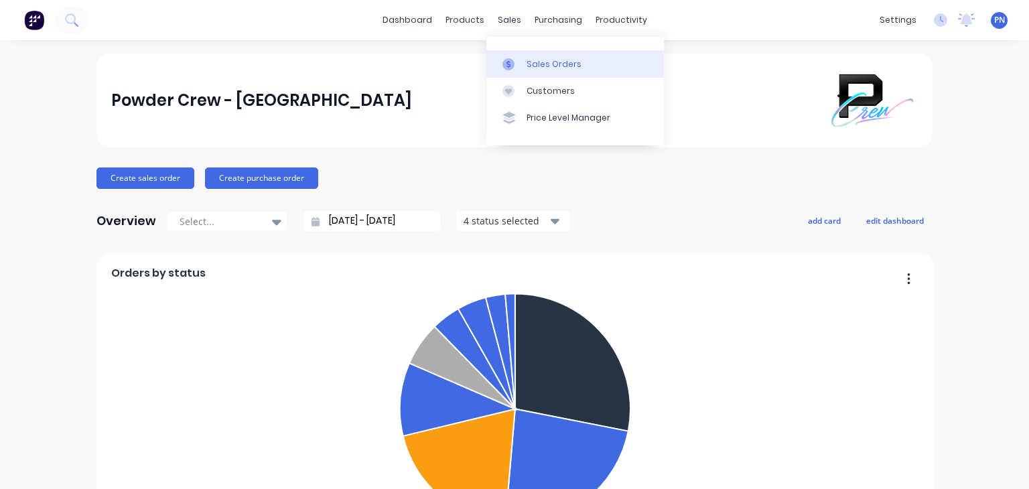
click at [550, 62] on div "Sales Orders" at bounding box center [554, 64] width 55 height 12
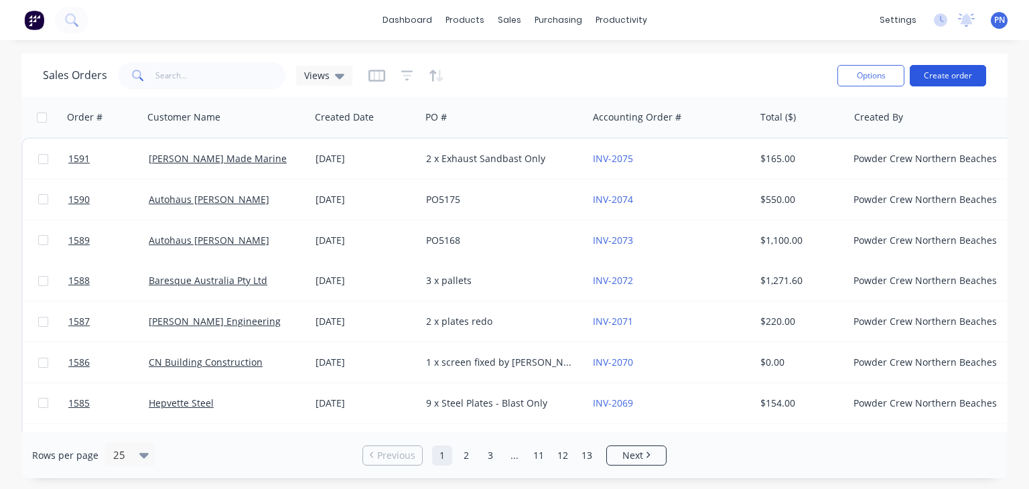
click at [939, 76] on button "Create order" at bounding box center [948, 75] width 76 height 21
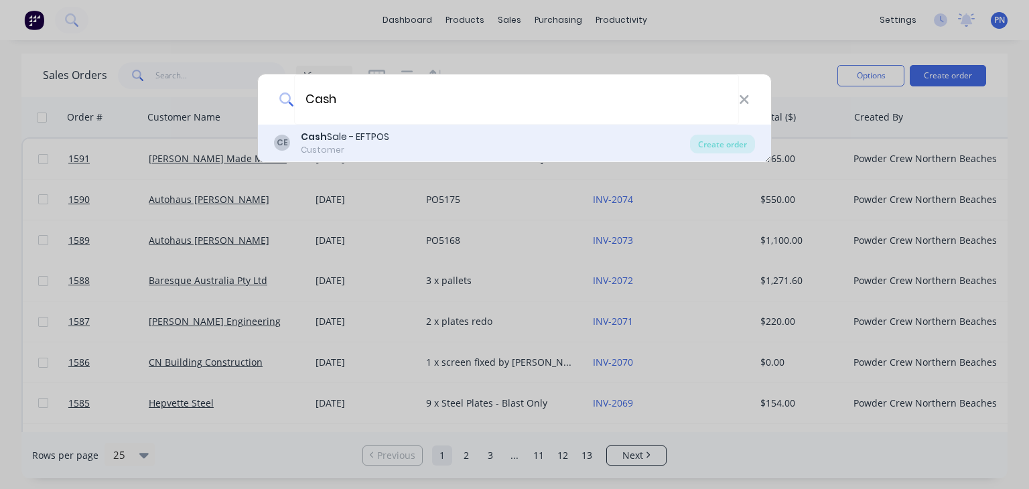
type input "Cash"
click at [415, 135] on div "CE Cash Sale - EFTPOS Customer" at bounding box center [482, 143] width 416 height 26
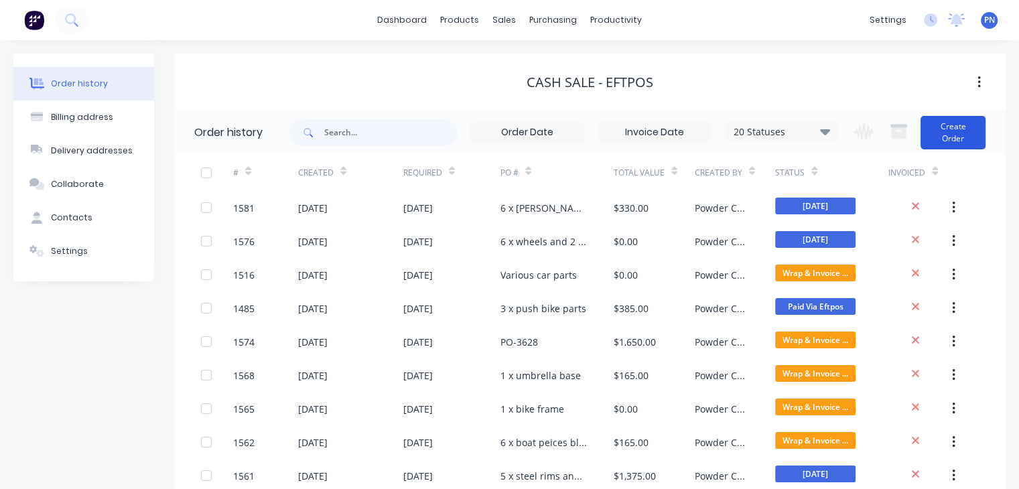
click at [953, 129] on button "Create Order" at bounding box center [953, 133] width 65 height 34
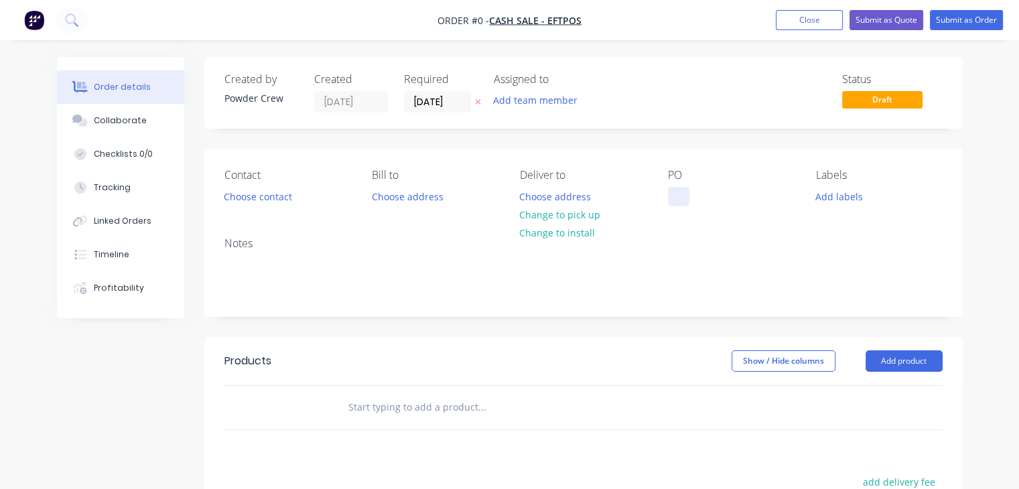
click at [674, 194] on div at bounding box center [678, 196] width 21 height 19
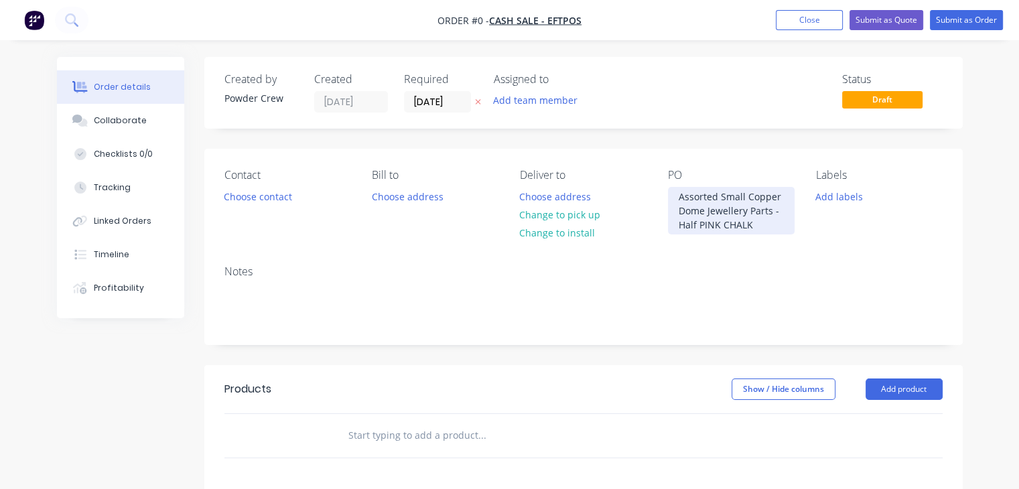
click at [698, 224] on div "Assorted Small Copper Dome Jewellery Parts - Half PINK CHALK" at bounding box center [731, 211] width 127 height 48
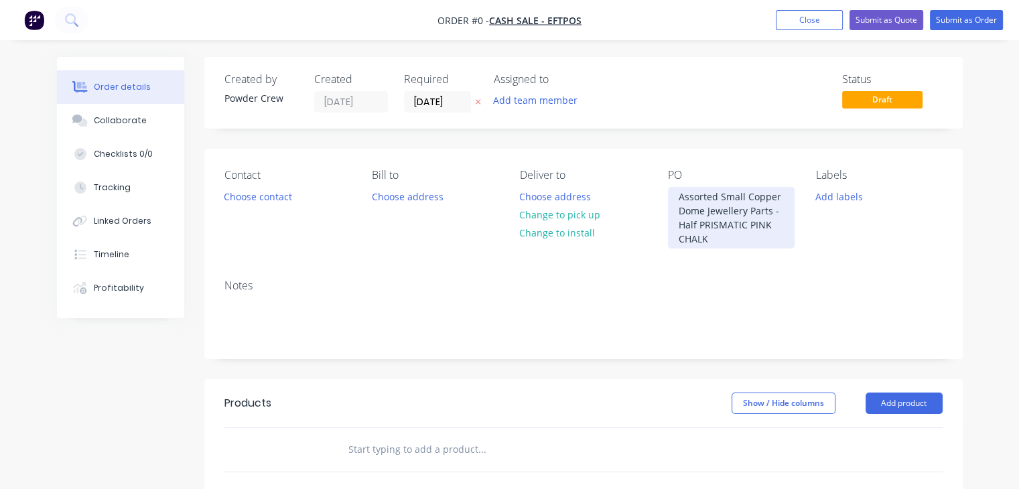
click at [721, 237] on div "Assorted Small Copper Dome Jewellery Parts - Half PRISMATIC PINK CHALK" at bounding box center [731, 218] width 127 height 62
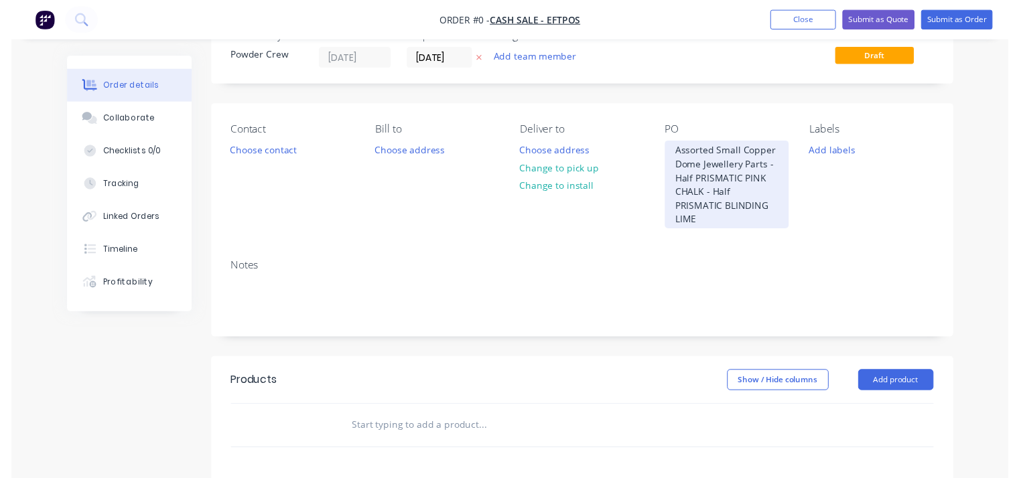
scroll to position [67, 0]
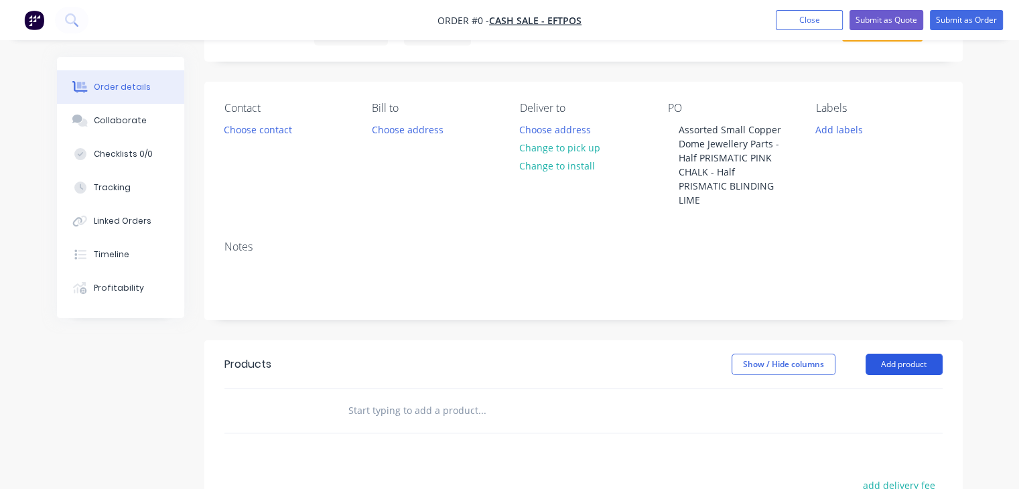
click at [912, 349] on div "Order details Collaborate Checklists 0/0 Tracking Linked Orders Timeline Profit…" at bounding box center [510, 382] width 933 height 785
click at [911, 354] on button "Add product" at bounding box center [904, 364] width 77 height 21
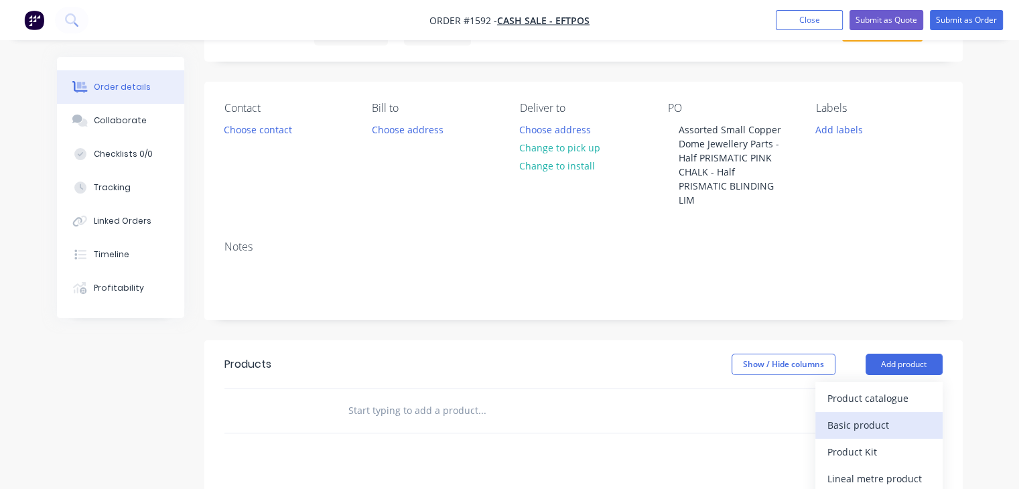
click at [847, 415] on div "Basic product" at bounding box center [879, 424] width 103 height 19
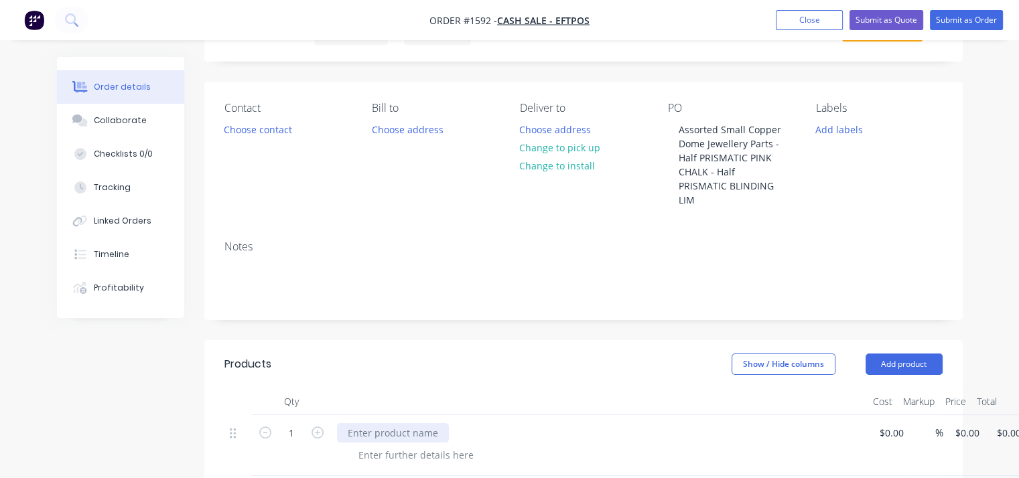
click at [383, 423] on div at bounding box center [393, 432] width 112 height 19
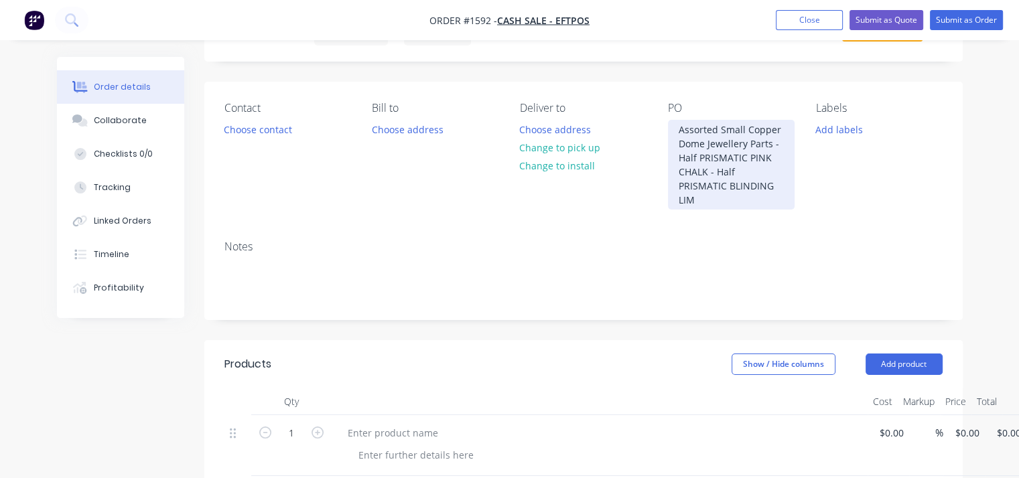
click at [744, 188] on div "Assorted Small Copper Dome Jewellery Parts - Half PRISMATIC PINK CHALK - Half P…" at bounding box center [731, 165] width 127 height 90
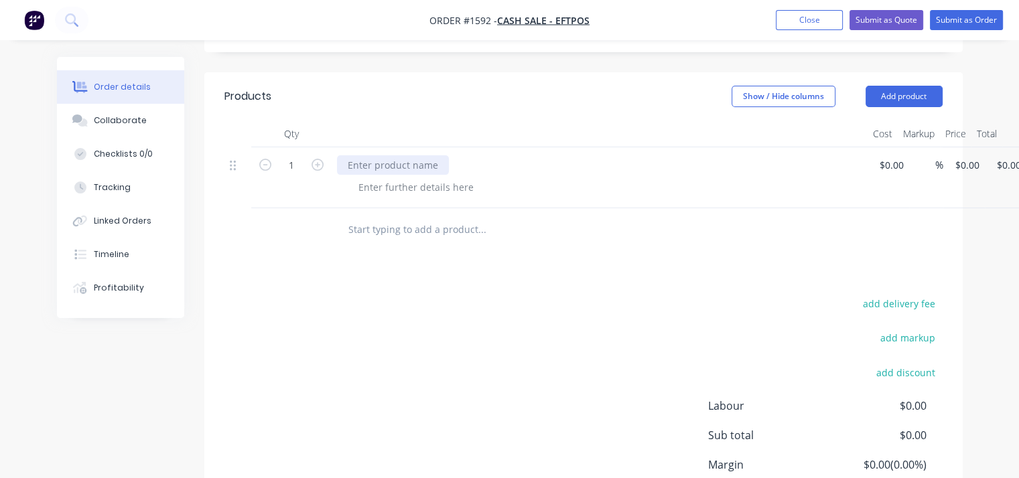
scroll to position [321, 0]
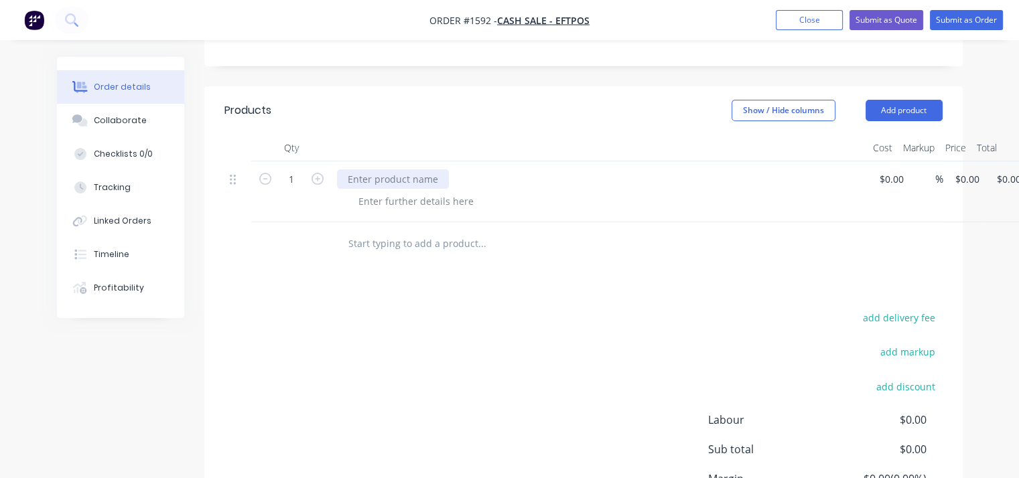
click at [356, 170] on div at bounding box center [393, 179] width 112 height 19
click at [380, 171] on div at bounding box center [393, 179] width 112 height 19
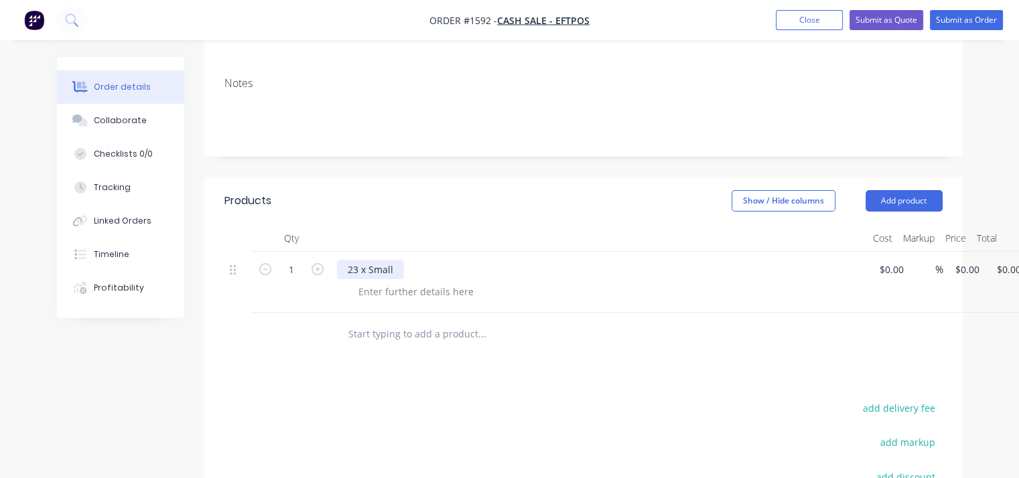
scroll to position [120, 0]
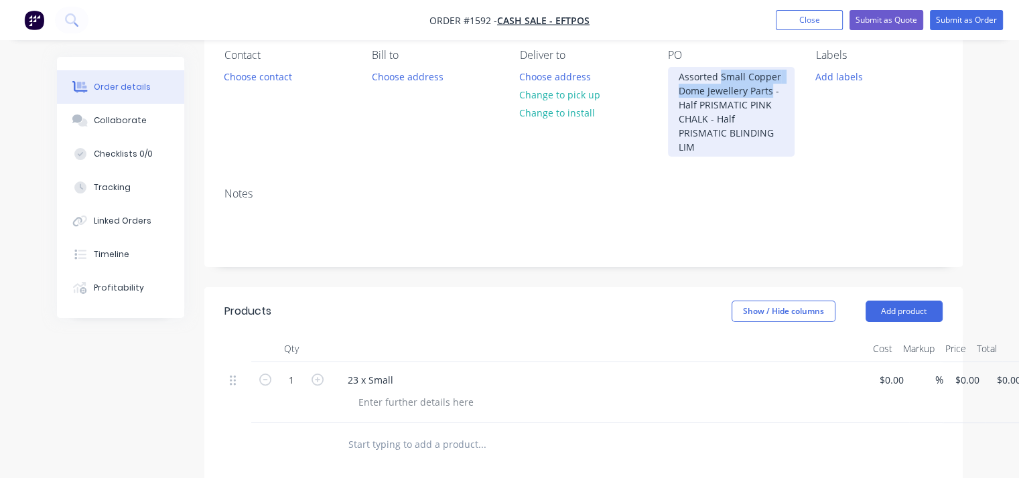
drag, startPoint x: 771, startPoint y: 91, endPoint x: 721, endPoint y: 75, distance: 52.8
click at [721, 75] on div "Assorted Small Copper Dome Jewellery Parts - Half PRISMATIC PINK CHALK - Half P…" at bounding box center [731, 112] width 127 height 90
copy div "Small Copper Dome Jewellery Parts"
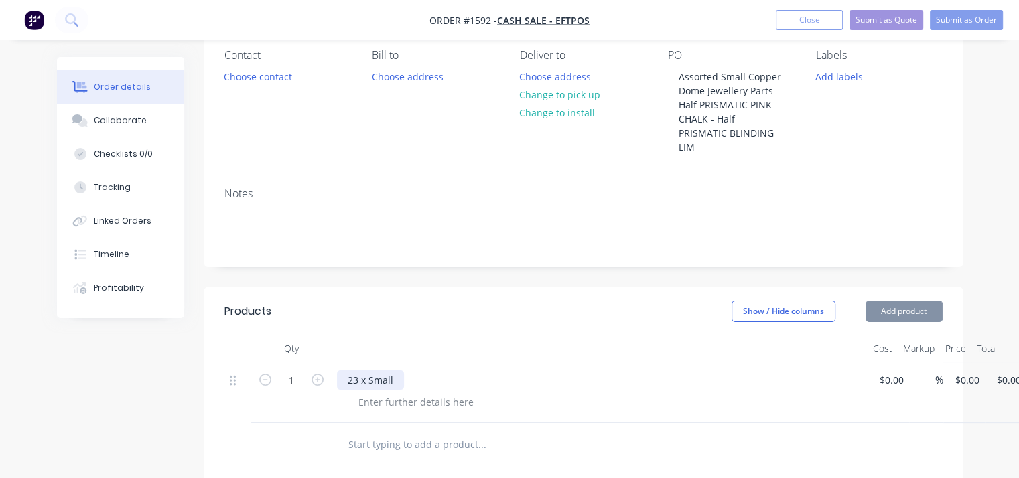
click at [397, 371] on div "23 x Small" at bounding box center [370, 380] width 67 height 19
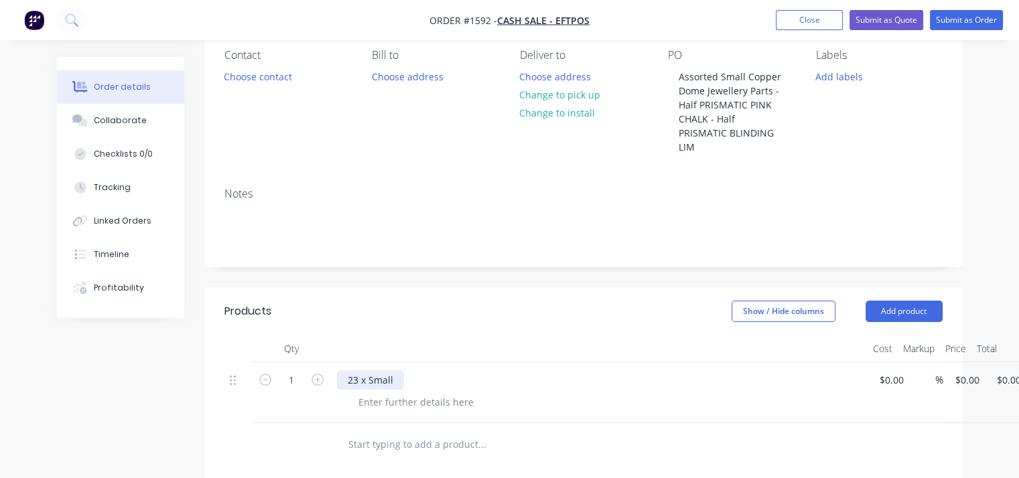
click at [392, 371] on div "23 x Small" at bounding box center [370, 380] width 67 height 19
click at [421, 371] on div "23 x Small Small Copper Dome Jewellery Parts" at bounding box center [450, 380] width 227 height 19
click at [521, 371] on div "23 x Small Copper Dome Jewellery Parts" at bounding box center [437, 380] width 200 height 19
click at [356, 371] on div "23 x Small Copper Dome Jewellery Parts -" at bounding box center [440, 380] width 206 height 19
click at [531, 371] on div "11 x Small Copper Dome Jewellery Parts -" at bounding box center [440, 380] width 206 height 19
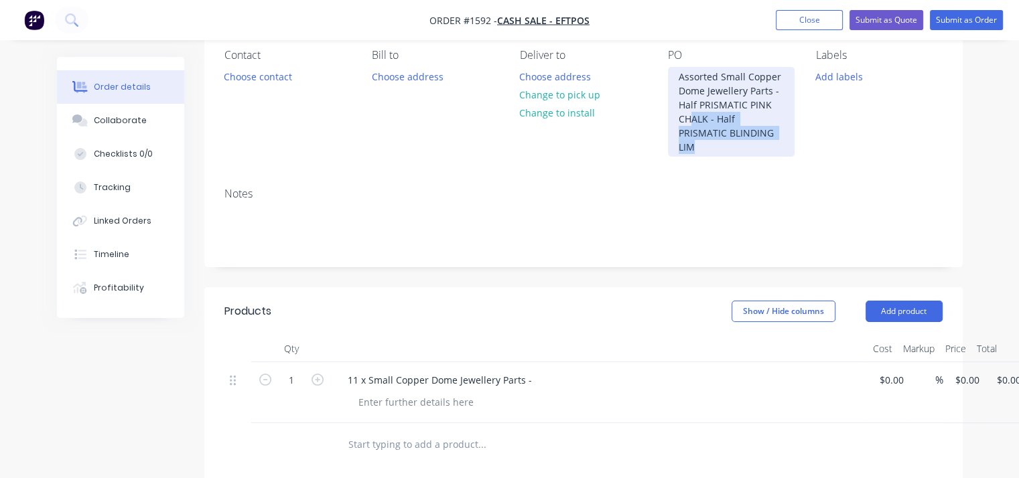
drag, startPoint x: 746, startPoint y: 134, endPoint x: 691, endPoint y: 119, distance: 57.5
click at [691, 119] on div "Assorted Small Copper Dome Jewellery Parts - Half PRISMATIC PINK CHALK - Half P…" at bounding box center [731, 112] width 127 height 90
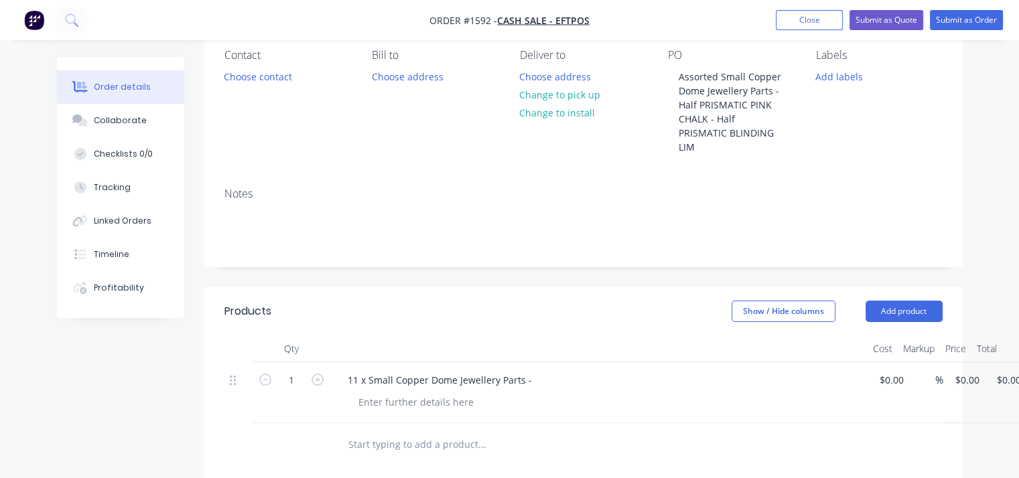
click at [832, 117] on div "Labels Add labels" at bounding box center [879, 103] width 127 height 108
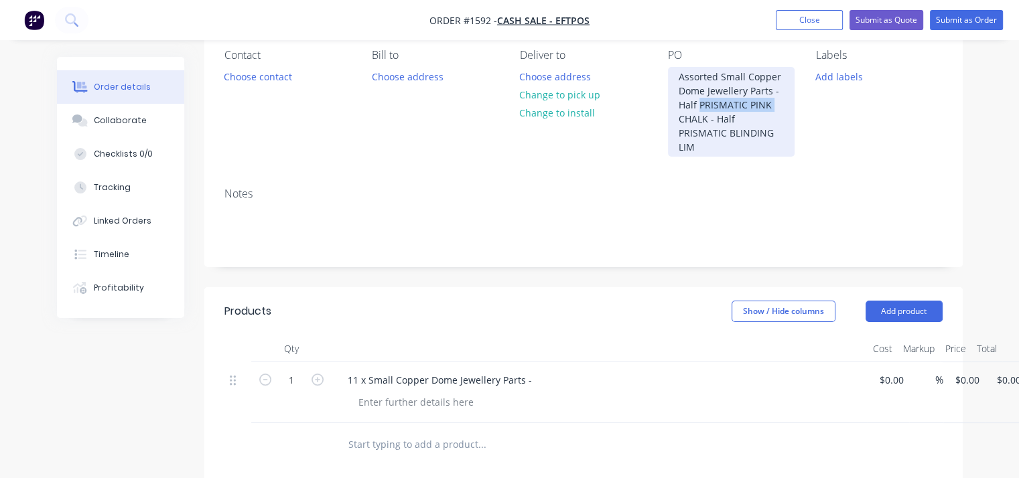
drag, startPoint x: 771, startPoint y: 103, endPoint x: 700, endPoint y: 105, distance: 71.1
click at [700, 105] on div "Assorted Small Copper Dome Jewellery Parts - Half PRISMATIC PINK CHALK - Half P…" at bounding box center [731, 112] width 127 height 90
drag, startPoint x: 707, startPoint y: 120, endPoint x: 698, endPoint y: 104, distance: 18.3
click at [698, 104] on div "Assorted Small Copper Dome Jewellery Parts - Half PRISMATIC PINK CHALK - Half P…" at bounding box center [731, 112] width 127 height 90
copy div "PRISMATIC PINK CHALK"
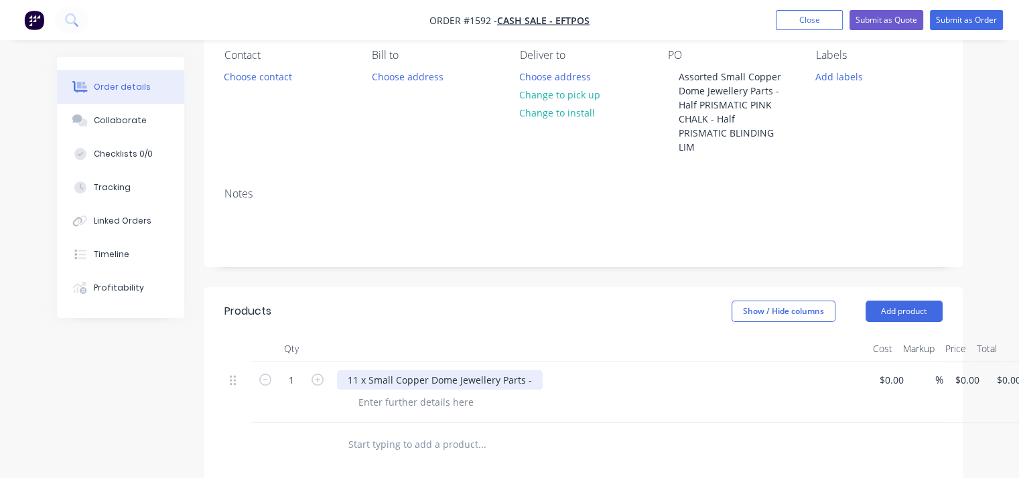
click at [535, 371] on div "11 x Small Copper Dome Jewellery Parts -" at bounding box center [440, 380] width 206 height 19
click at [529, 371] on div "11 x Small Copper Dome Jewellery Parts -" at bounding box center [440, 380] width 206 height 19
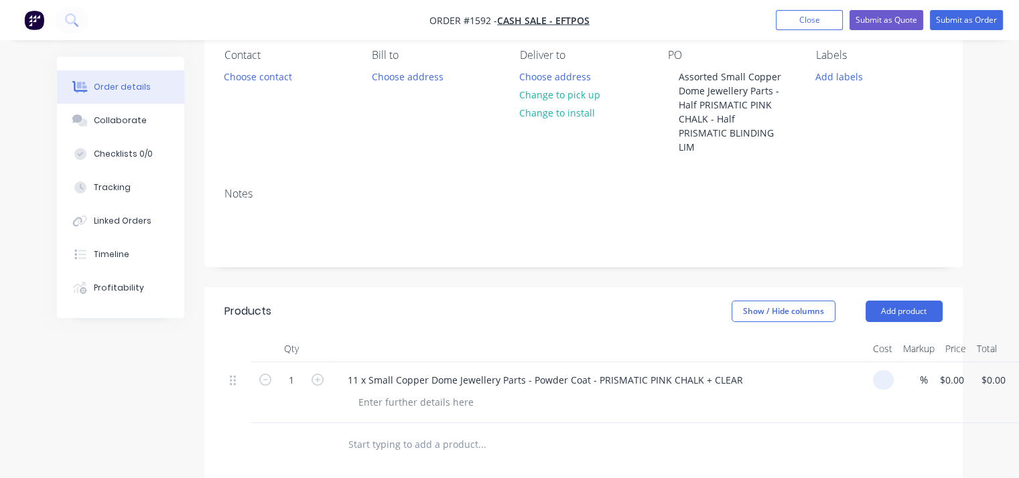
click at [888, 371] on input at bounding box center [885, 380] width 15 height 19
click at [880, 371] on input at bounding box center [885, 380] width 15 height 19
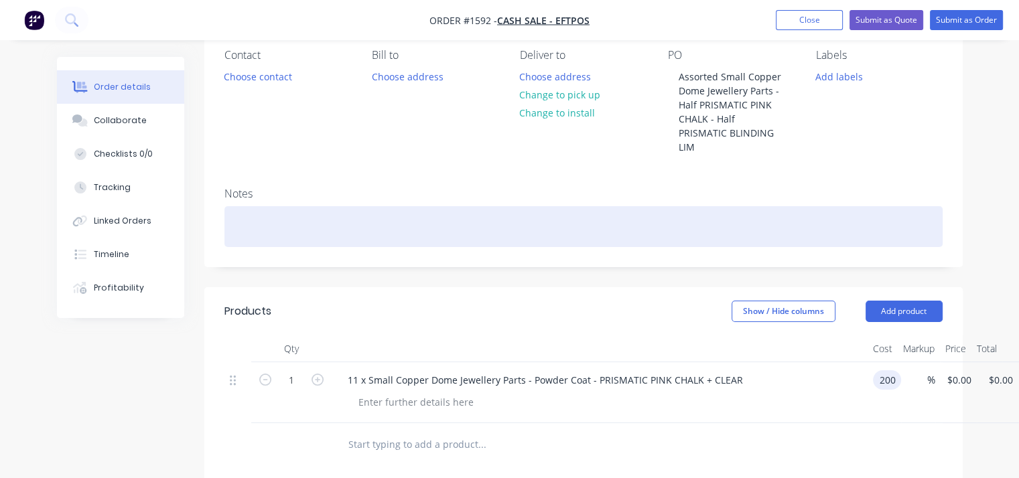
type input "$200.00"
click at [698, 212] on div at bounding box center [583, 226] width 718 height 41
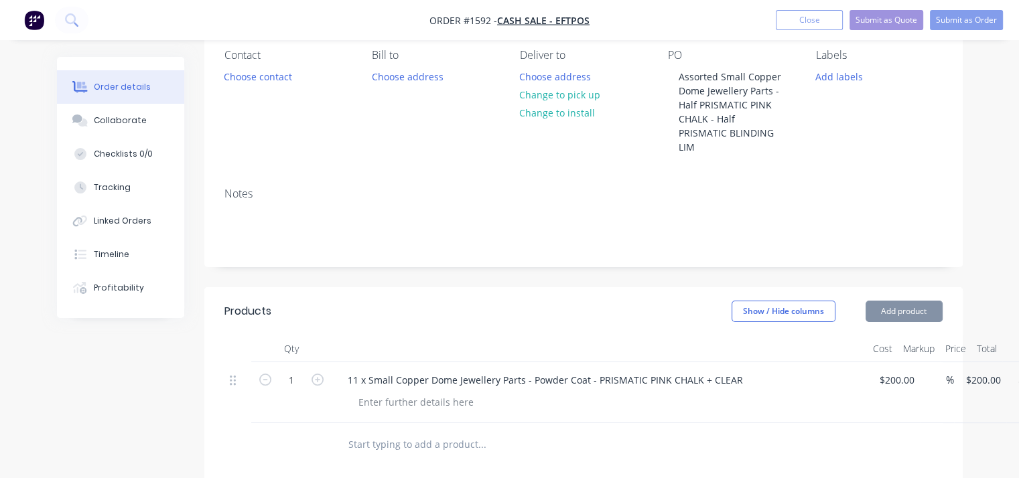
click at [741, 149] on div "Contact Choose contact Bill to Choose address Deliver to Choose address Change …" at bounding box center [583, 103] width 758 height 148
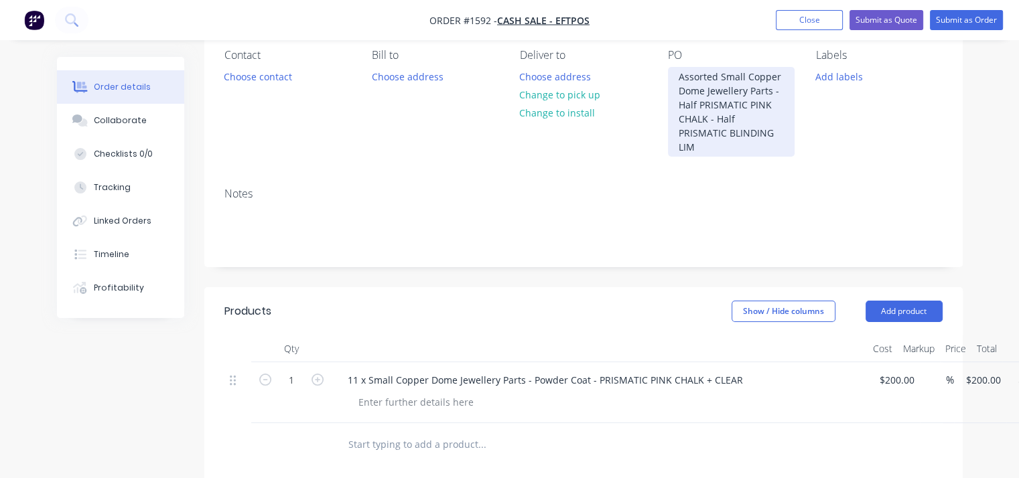
click at [743, 135] on div "Assorted Small Copper Dome Jewellery Parts - Half PRISMATIC PINK CHALK - Half P…" at bounding box center [731, 112] width 127 height 90
drag, startPoint x: 752, startPoint y: 132, endPoint x: 680, endPoint y: 134, distance: 71.7
click at [680, 134] on div "Assorted Small Copper Dome Jewellery Parts - Half PRISMATIC PINK CHALK - Half P…" at bounding box center [731, 112] width 127 height 90
click at [771, 137] on div "Assorted Small Copper Dome Jewellery Parts - Half PRISMATIC PINK CHALK - Half P…" at bounding box center [731, 112] width 127 height 90
drag, startPoint x: 756, startPoint y: 135, endPoint x: 736, endPoint y: 117, distance: 27.5
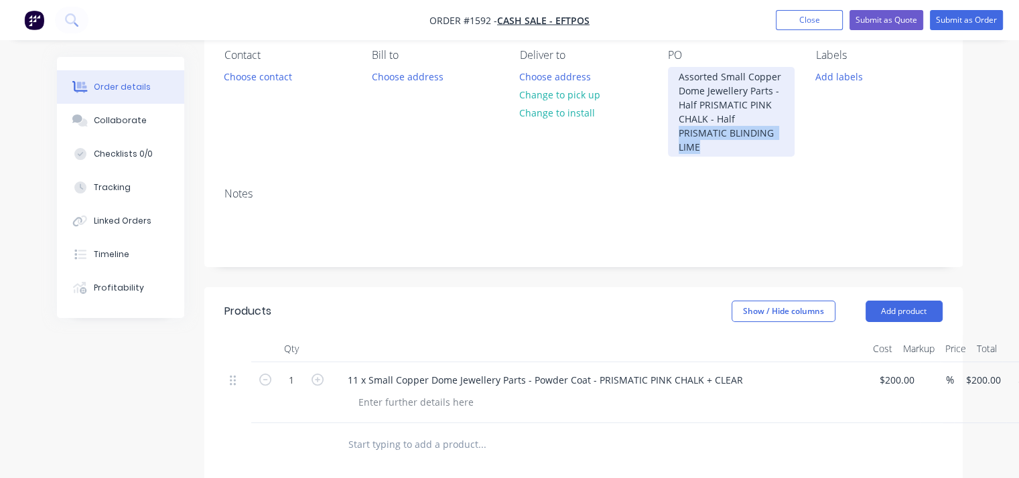
click at [736, 117] on div "Assorted Small Copper Dome Jewellery Parts - Half PRISMATIC PINK CHALK - Half P…" at bounding box center [731, 112] width 127 height 90
copy div "PRISMATIC BLINDING LIME"
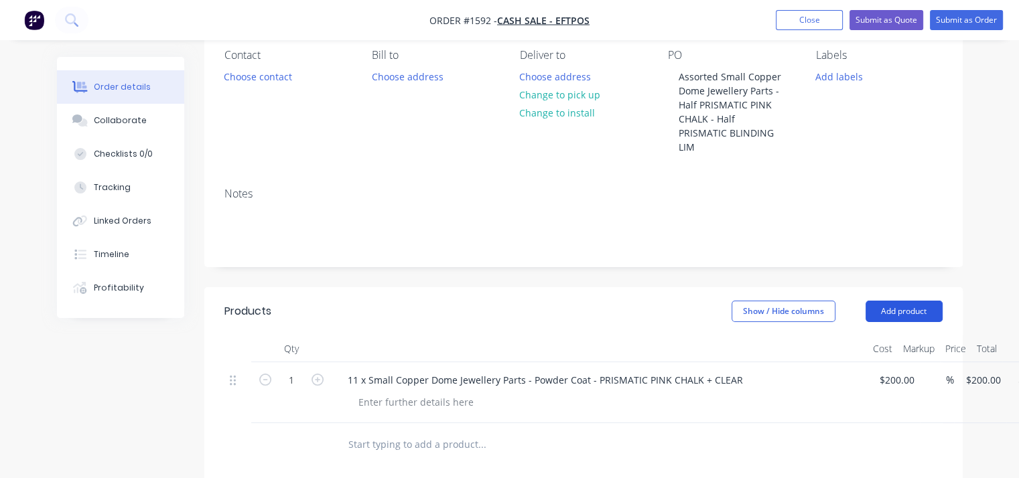
click at [905, 301] on button "Add product" at bounding box center [904, 311] width 77 height 21
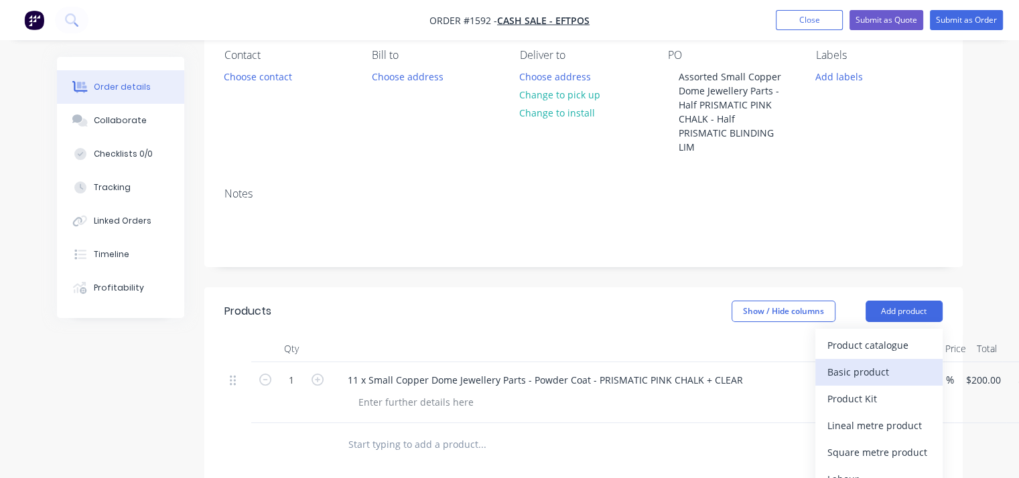
click at [860, 362] on div "Basic product" at bounding box center [879, 371] width 103 height 19
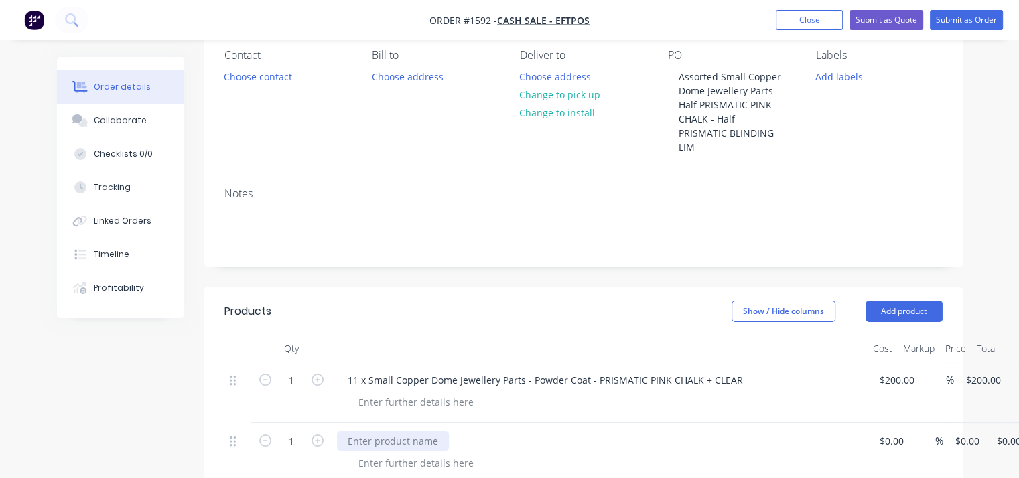
click at [358, 432] on div at bounding box center [393, 441] width 112 height 19
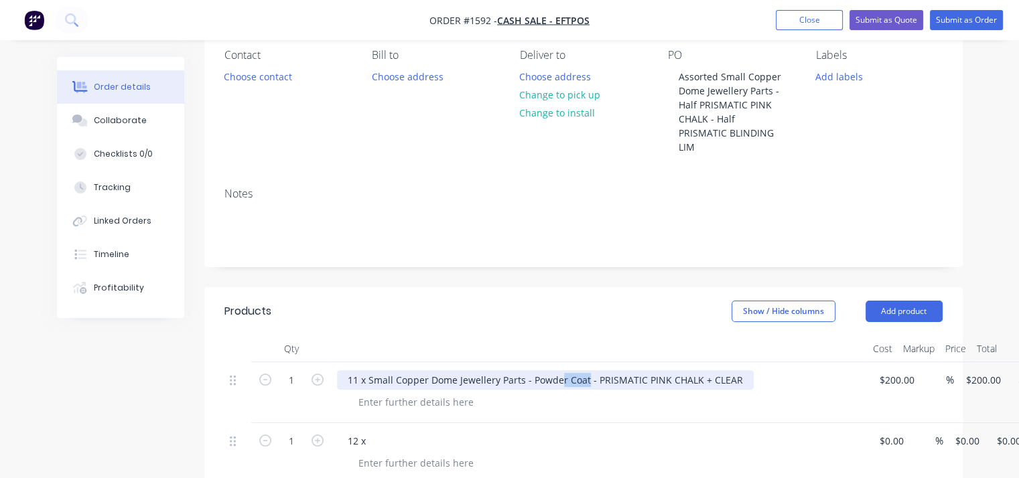
drag, startPoint x: 586, startPoint y: 365, endPoint x: 369, endPoint y: 369, distance: 216.5
click at [369, 371] on div "11 x Small Copper Dome Jewellery Parts - Powder Coat - PRISMATIC PINK CHALK + C…" at bounding box center [545, 380] width 417 height 19
drag, startPoint x: 586, startPoint y: 365, endPoint x: 367, endPoint y: 370, distance: 218.5
click at [367, 371] on div "11 x Small Copper Dome Jewellery Parts - Powder Coat - PRISMATIC PINK CHALK + C…" at bounding box center [545, 380] width 417 height 19
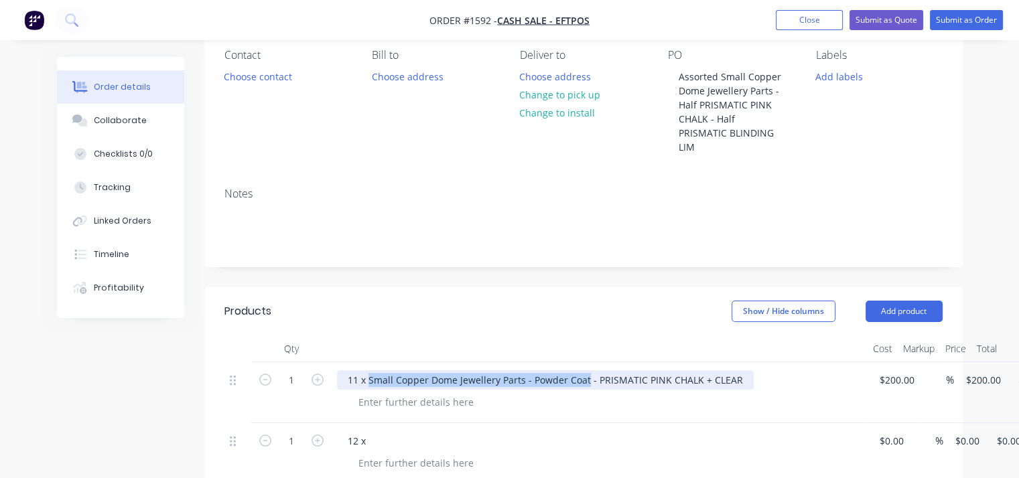
copy div "Small Copper Dome Jewellery Parts - Powder Coat"
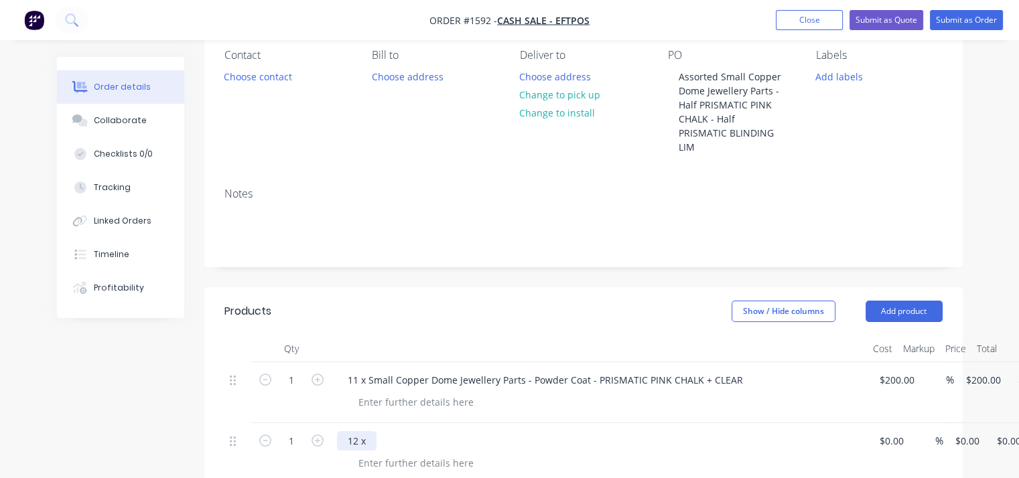
click at [374, 432] on div "12 x" at bounding box center [357, 441] width 40 height 19
click at [371, 432] on div "12 x" at bounding box center [357, 441] width 40 height 19
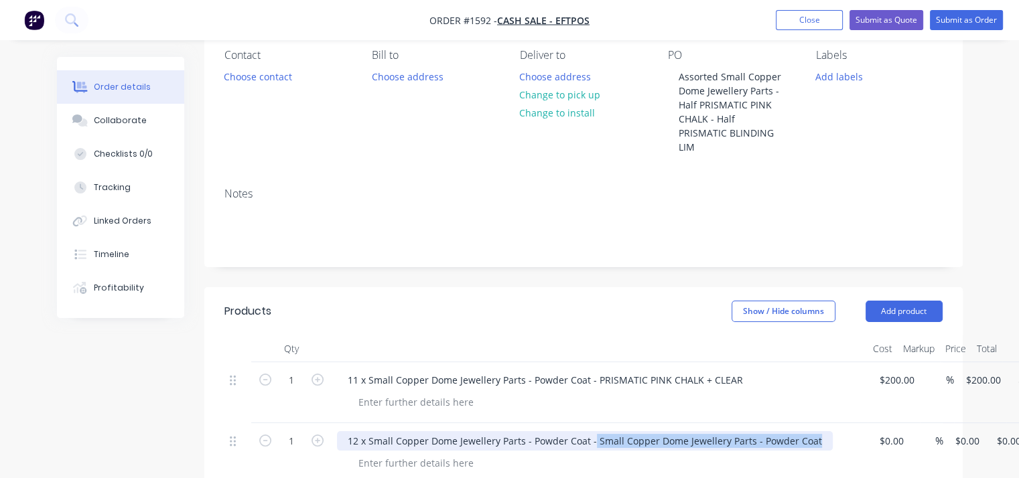
drag, startPoint x: 812, startPoint y: 426, endPoint x: 590, endPoint y: 429, distance: 222.5
click at [590, 432] on div "12 x Small Copper Dome Jewellery Parts - Powder Coat - Small Copper Dome Jewell…" at bounding box center [585, 441] width 496 height 19
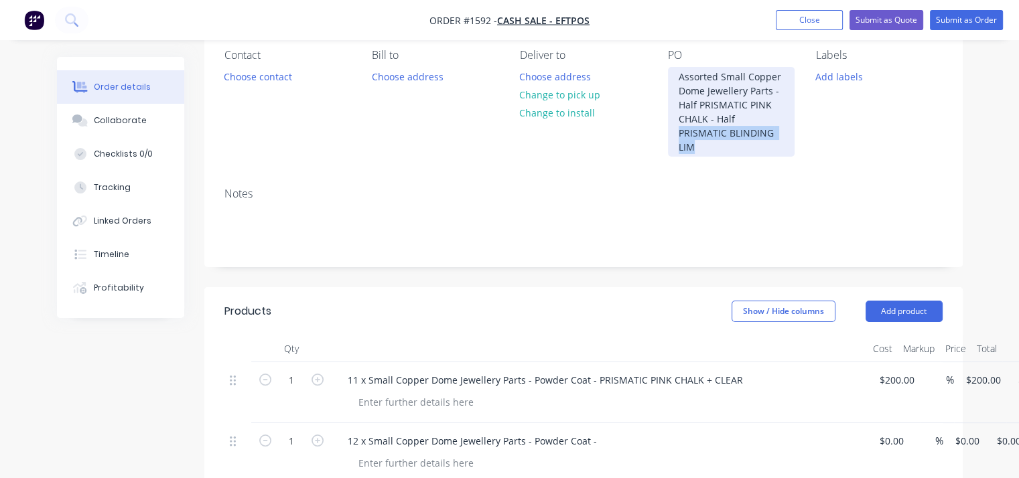
drag, startPoint x: 740, startPoint y: 132, endPoint x: 736, endPoint y: 117, distance: 15.1
click at [736, 117] on div "Assorted Small Copper Dome Jewellery Parts - Half PRISMATIC PINK CHALK - Half P…" at bounding box center [731, 112] width 127 height 90
copy div "PRISMATIC BLINDING LIM"
click at [750, 133] on div "Assorted Small Copper Dome Jewellery Parts - Half PRISMATIC PINK CHALK - Half P…" at bounding box center [731, 112] width 127 height 90
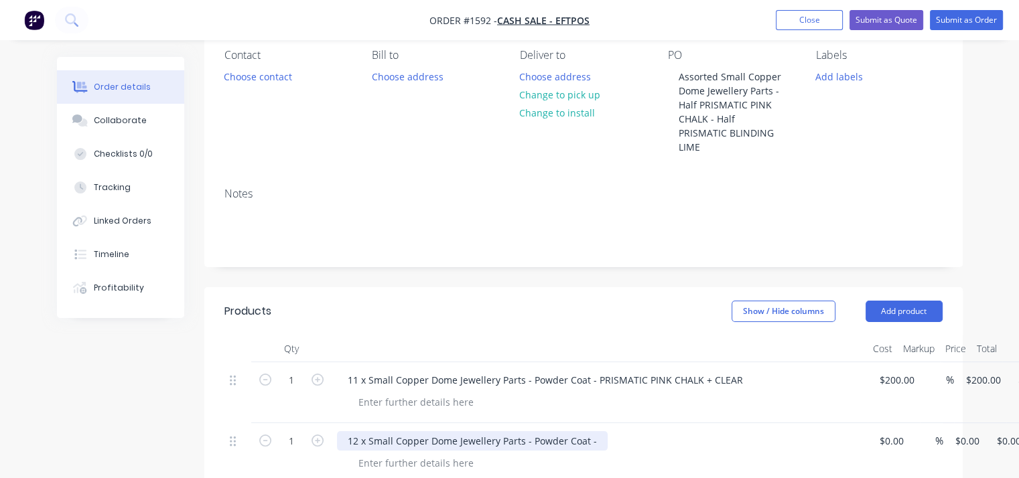
click at [598, 432] on div "12 x Small Copper Dome Jewellery Parts - Powder Coat -" at bounding box center [472, 441] width 271 height 19
click at [596, 432] on div "12 x Small Copper Dome Jewellery Parts - Powder Coat -" at bounding box center [472, 441] width 271 height 19
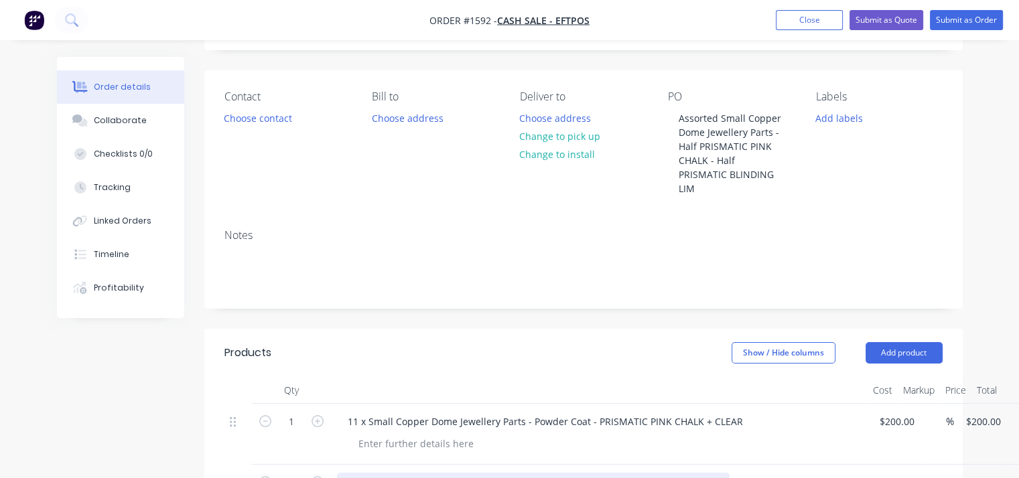
scroll to position [0, 0]
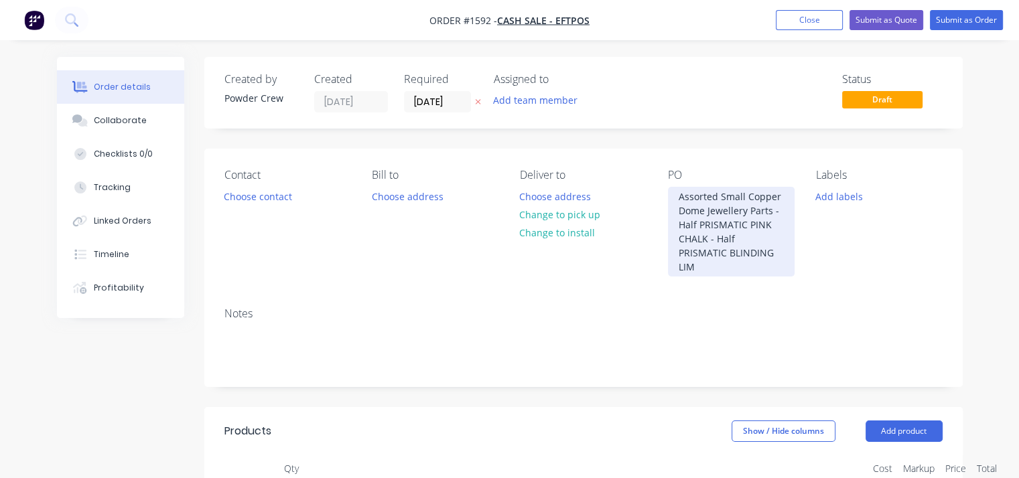
click at [746, 255] on div "Assorted Small Copper Dome Jewellery Parts - Half PRISMATIC PINK CHALK - Half P…" at bounding box center [731, 232] width 127 height 90
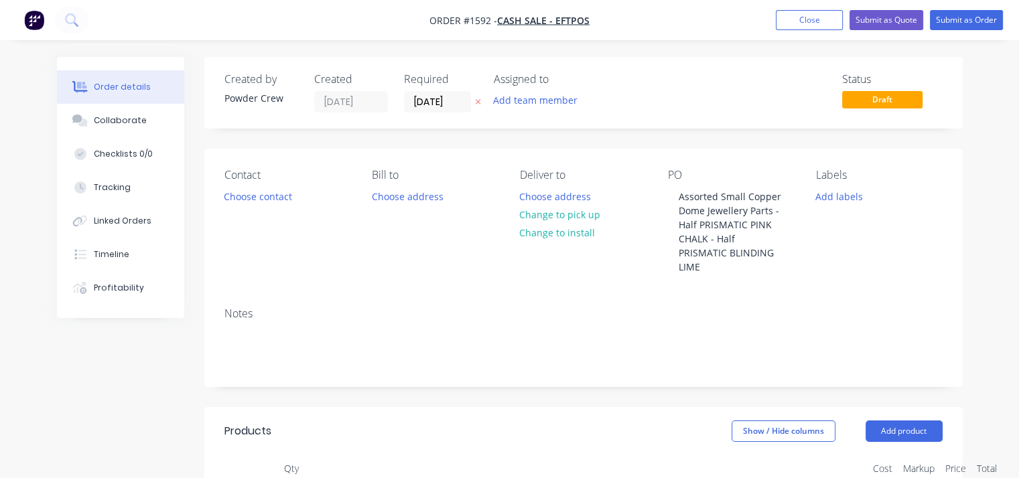
click at [839, 308] on div "Notes" at bounding box center [583, 314] width 718 height 13
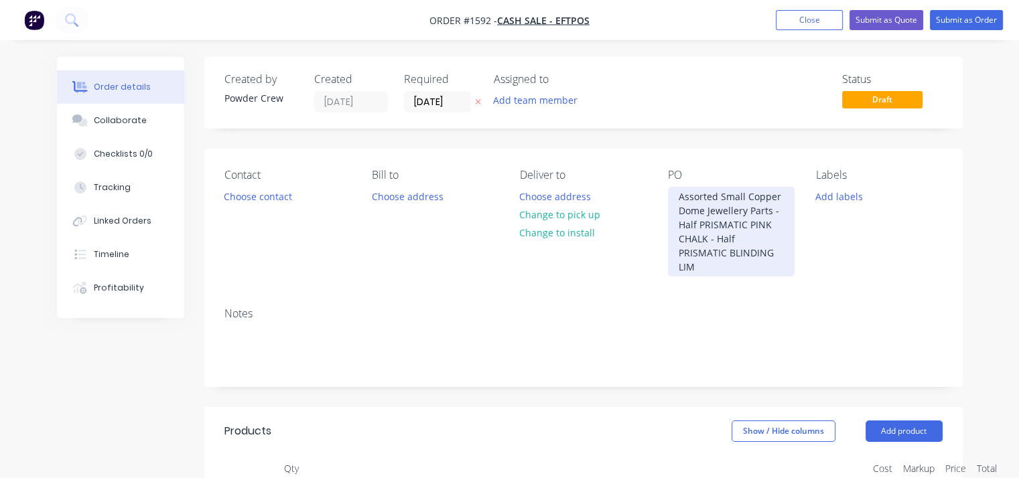
click at [747, 257] on div "Assorted Small Copper Dome Jewellery Parts - Half PRISMATIC PINK CHALK - Half P…" at bounding box center [731, 232] width 127 height 90
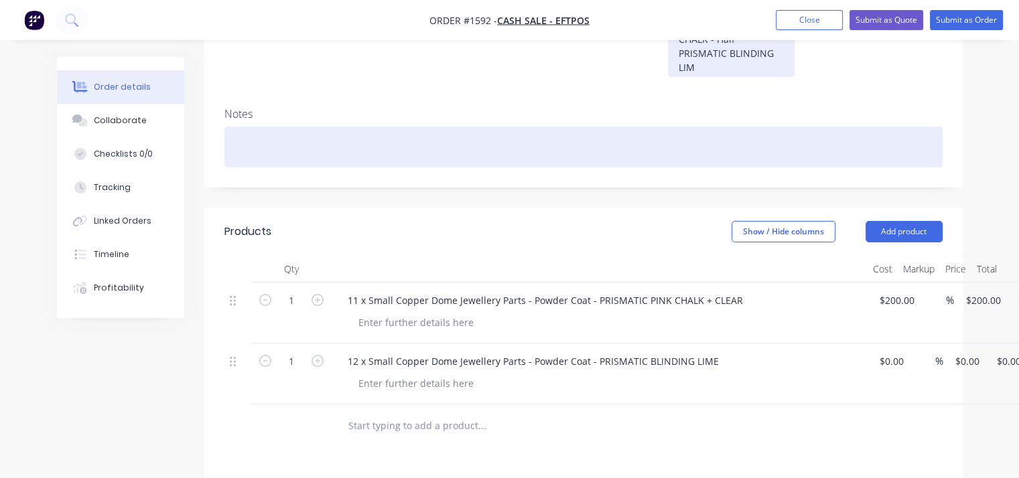
scroll to position [201, 0]
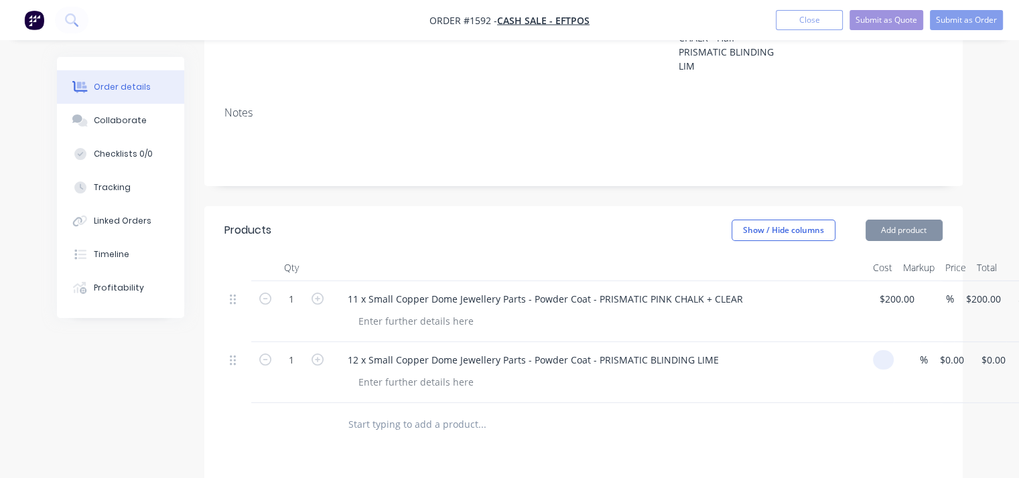
click at [895, 346] on div "1 12 x Small Copper Dome Jewellery Parts - Powder Coat - PRISMATIC BLINDING LIM…" at bounding box center [583, 372] width 718 height 61
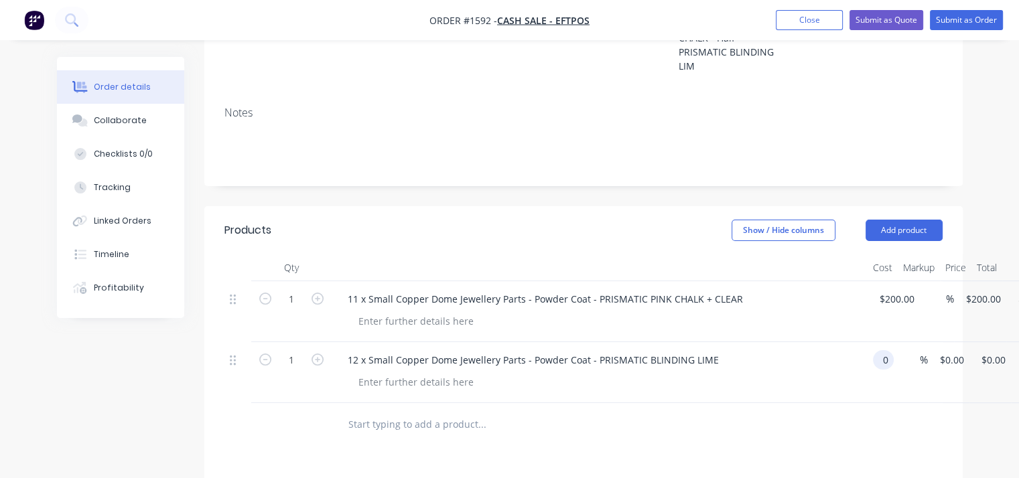
click at [895, 346] on div "1 12 x Small Copper Dome Jewellery Parts - Powder Coat - PRISMATIC BLINDING LIM…" at bounding box center [583, 372] width 718 height 61
click at [893, 346] on div "1 12 x Small Copper Dome Jewellery Parts - Powder Coat - PRISMATIC BLINDING LIM…" at bounding box center [583, 372] width 718 height 61
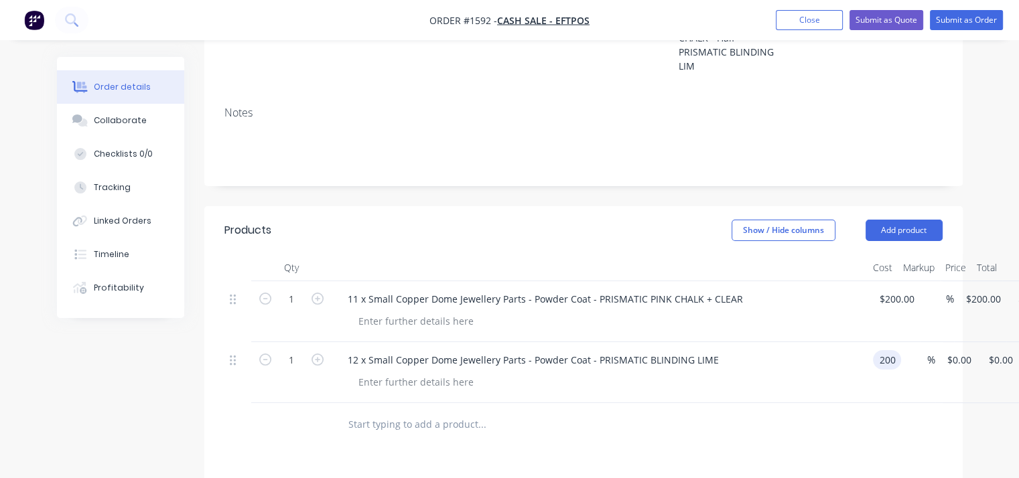
type input "$200.00"
click at [879, 409] on div at bounding box center [583, 425] width 718 height 44
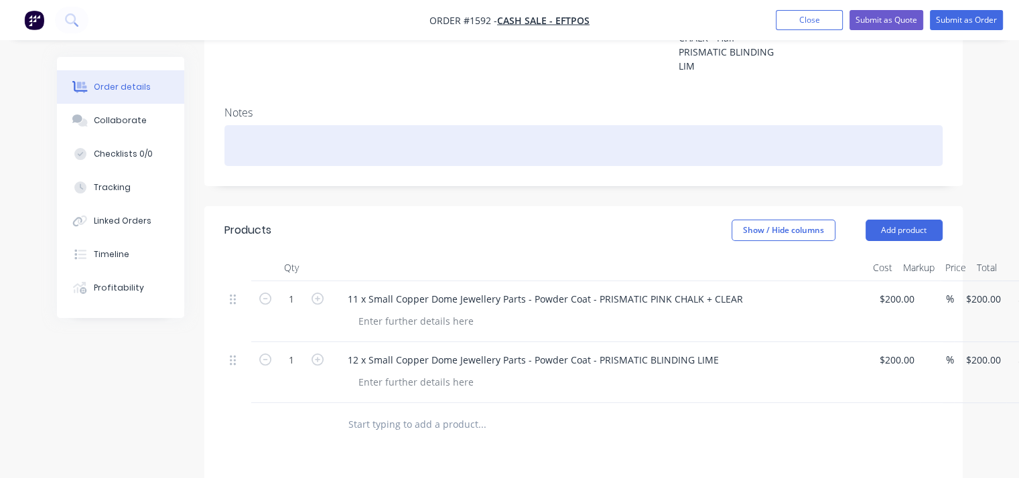
click at [286, 127] on div at bounding box center [583, 145] width 718 height 41
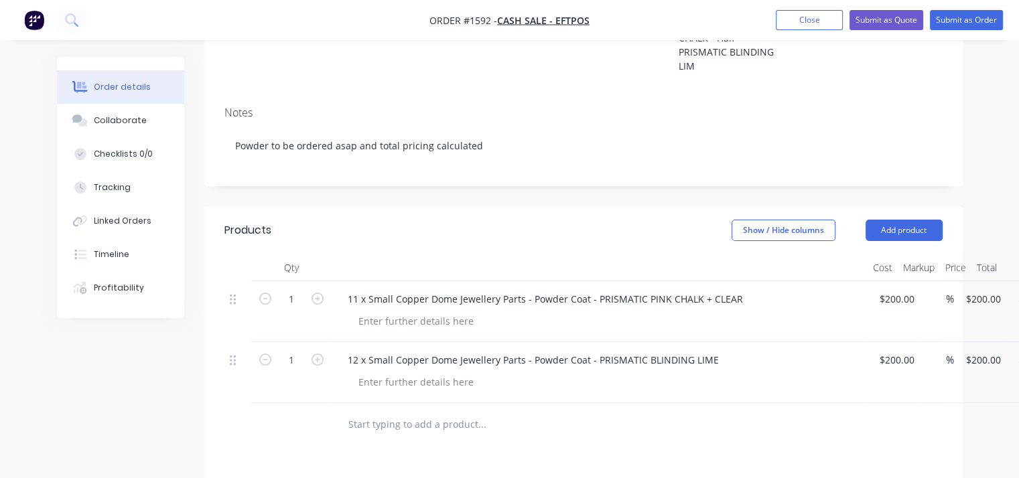
click at [590, 160] on div "Notes Powder to be ordered asap and total pricing calculated" at bounding box center [583, 141] width 758 height 90
click at [954, 20] on button "Submit as Order" at bounding box center [966, 20] width 73 height 20
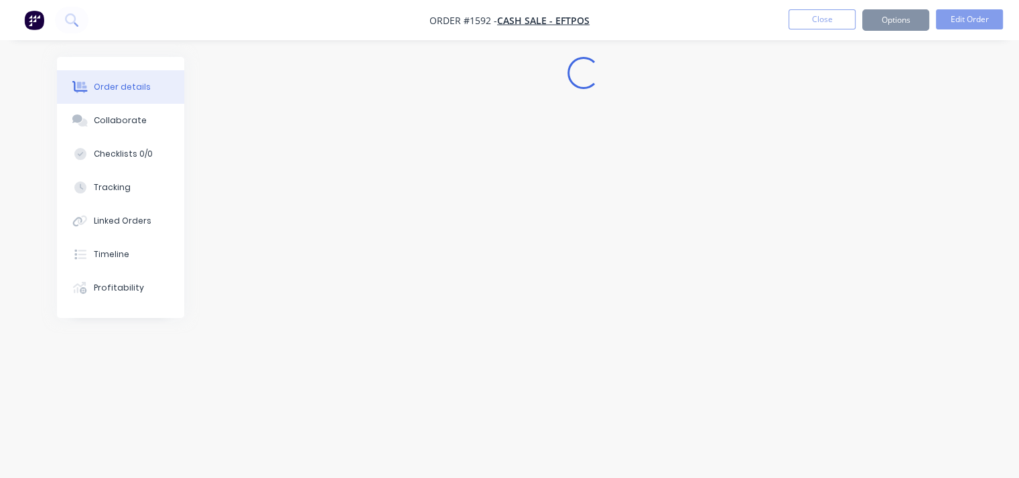
scroll to position [0, 0]
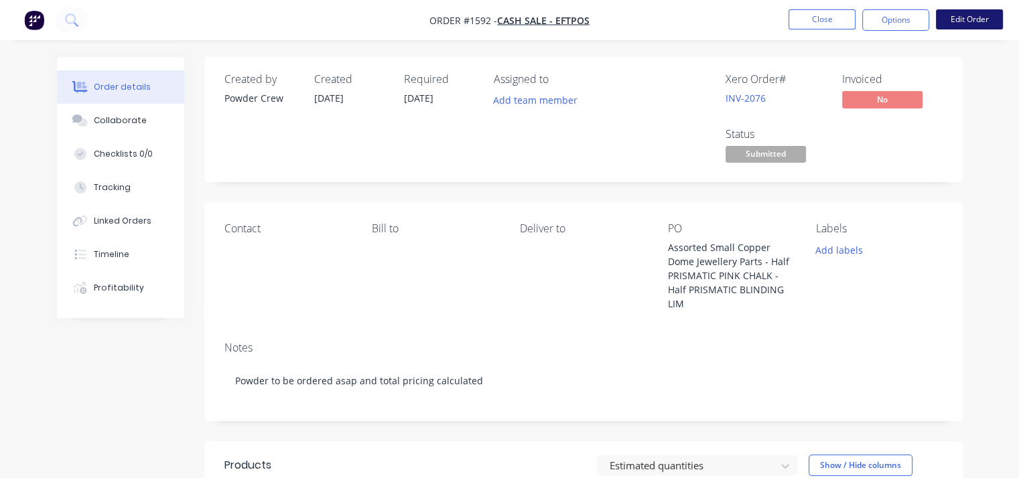
click at [964, 20] on button "Edit Order" at bounding box center [969, 19] width 67 height 20
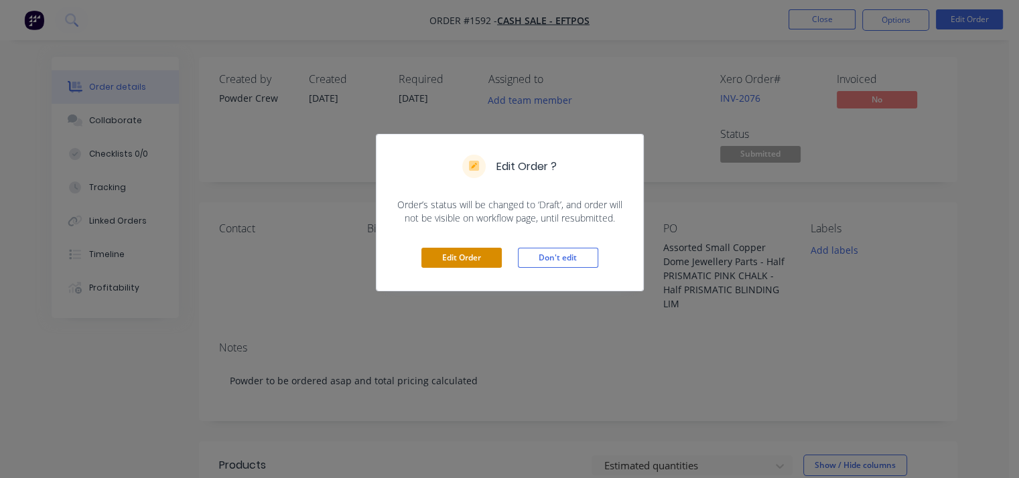
click at [466, 261] on button "Edit Order" at bounding box center [461, 258] width 80 height 20
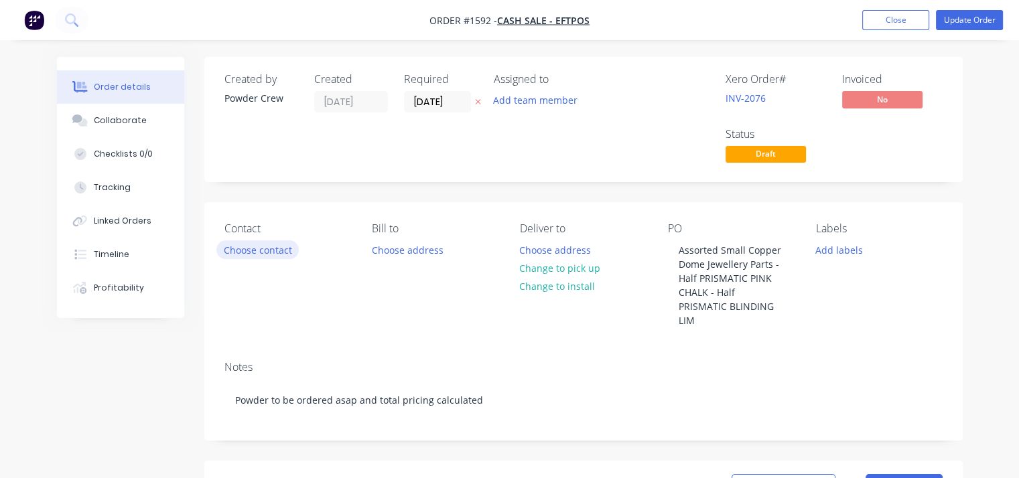
click at [250, 250] on button "Choose contact" at bounding box center [257, 250] width 82 height 18
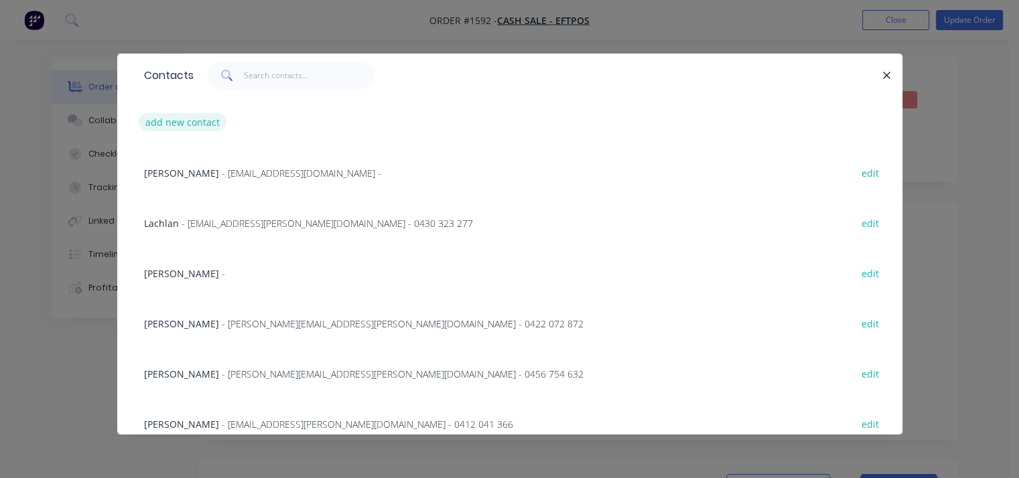
click at [186, 120] on button "add new contact" at bounding box center [183, 122] width 88 height 18
select select "AU"
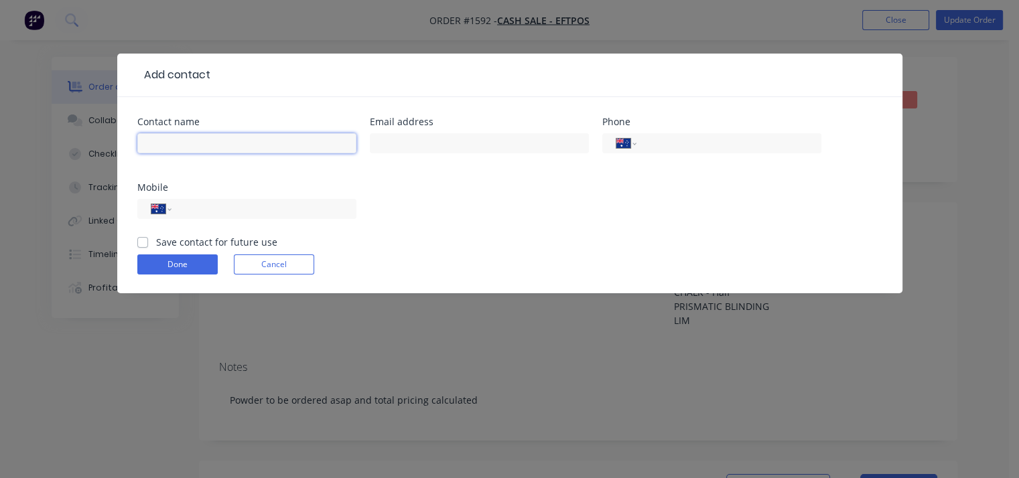
click at [213, 141] on input "text" at bounding box center [246, 143] width 219 height 20
type input "Louise James"
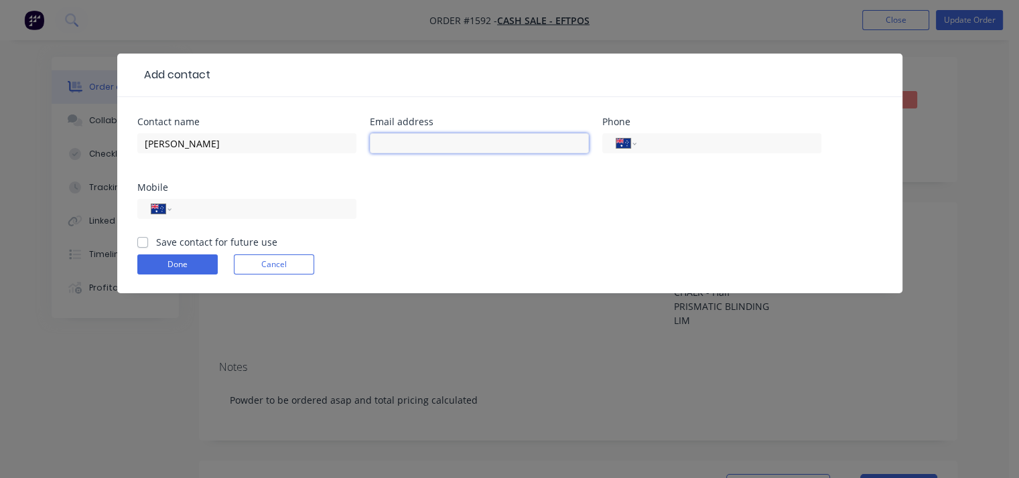
click at [394, 141] on input "text" at bounding box center [479, 143] width 219 height 20
type input "louise@artannexe.com.au"
click at [651, 137] on input "tel" at bounding box center [726, 143] width 161 height 15
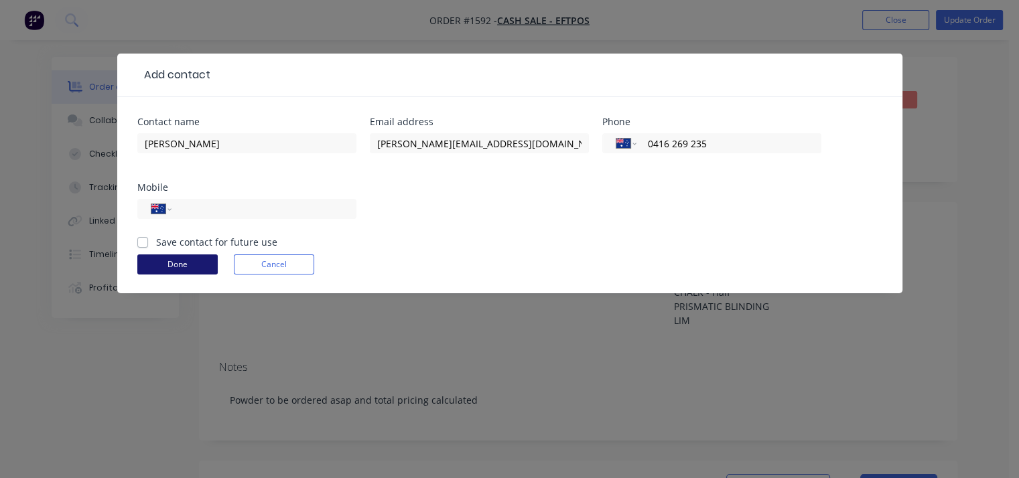
type input "0416 269 235"
click at [190, 262] on button "Done" at bounding box center [177, 265] width 80 height 20
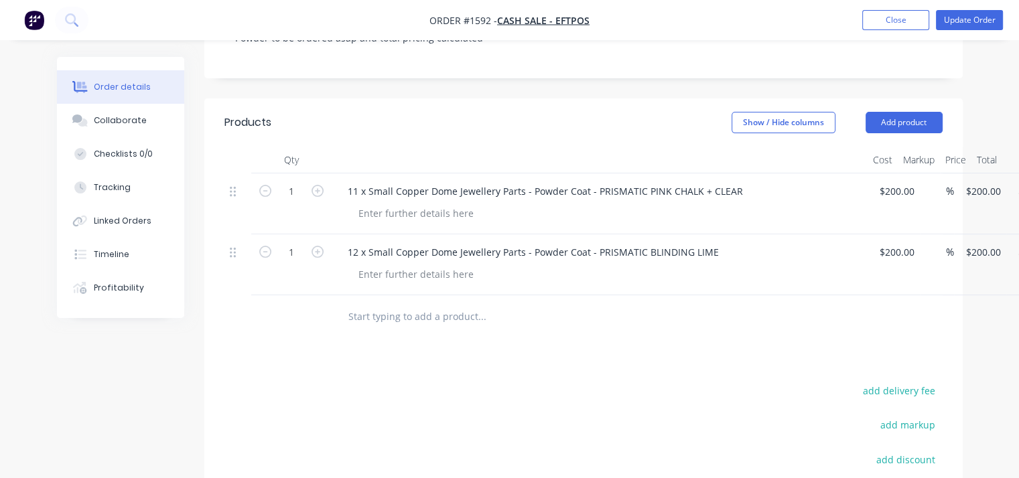
scroll to position [281, 0]
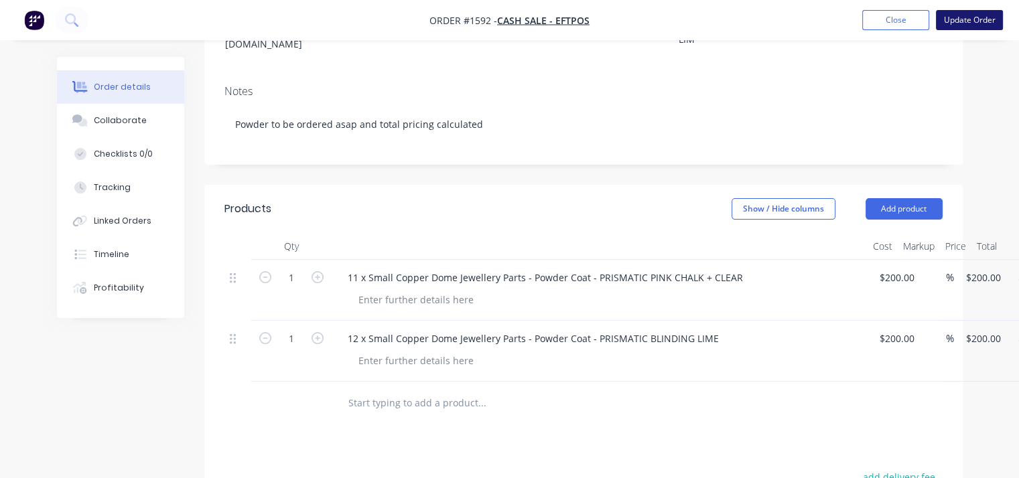
click at [953, 19] on button "Update Order" at bounding box center [969, 20] width 67 height 20
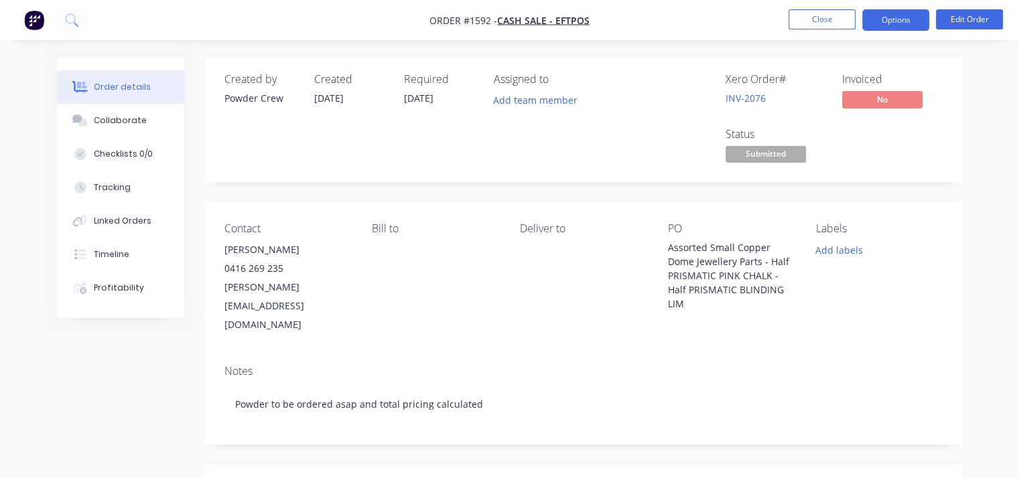
click at [912, 14] on button "Options" at bounding box center [895, 19] width 67 height 21
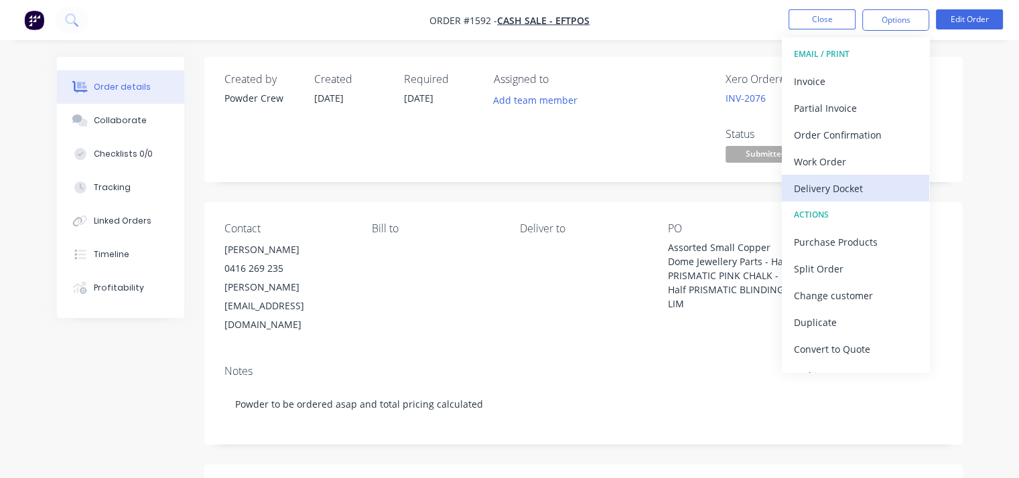
click at [830, 189] on div "Delivery Docket" at bounding box center [855, 188] width 123 height 19
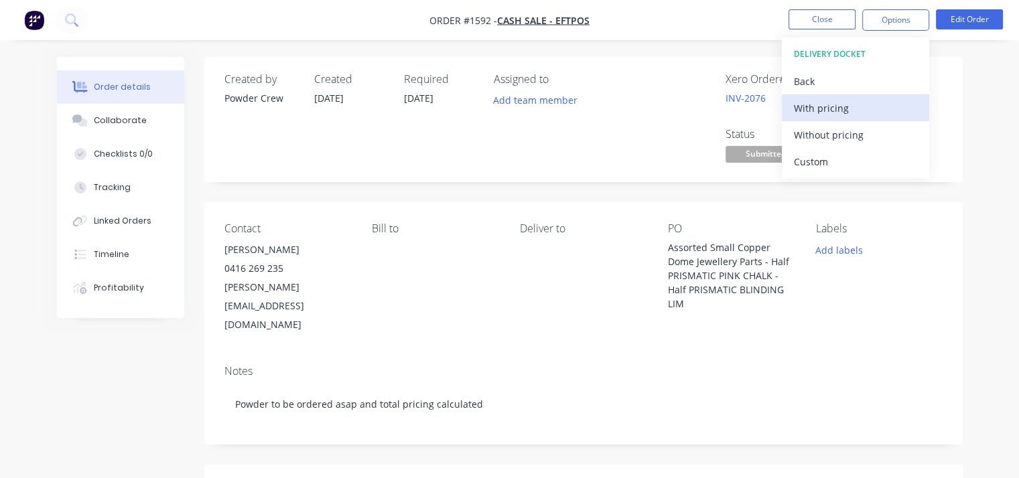
click at [820, 114] on div "With pricing" at bounding box center [855, 107] width 123 height 19
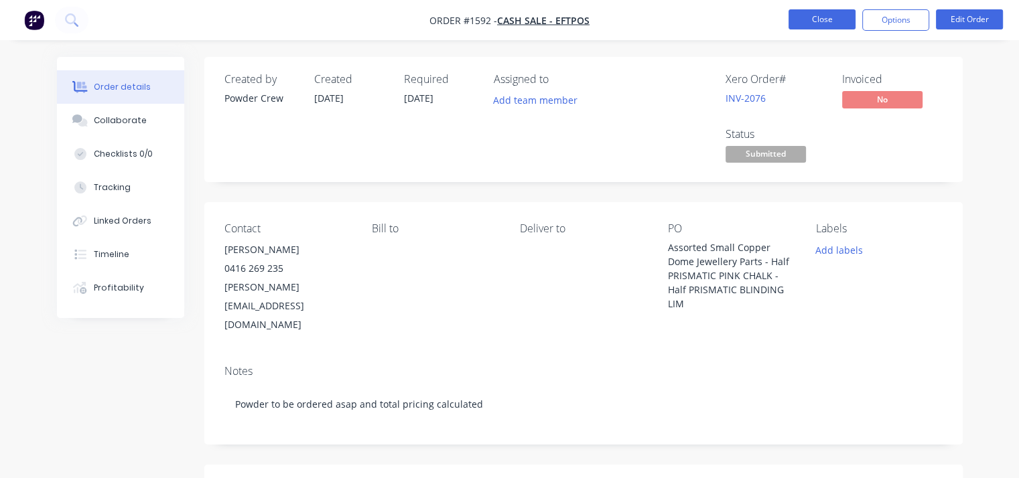
click at [815, 21] on button "Close" at bounding box center [822, 19] width 67 height 20
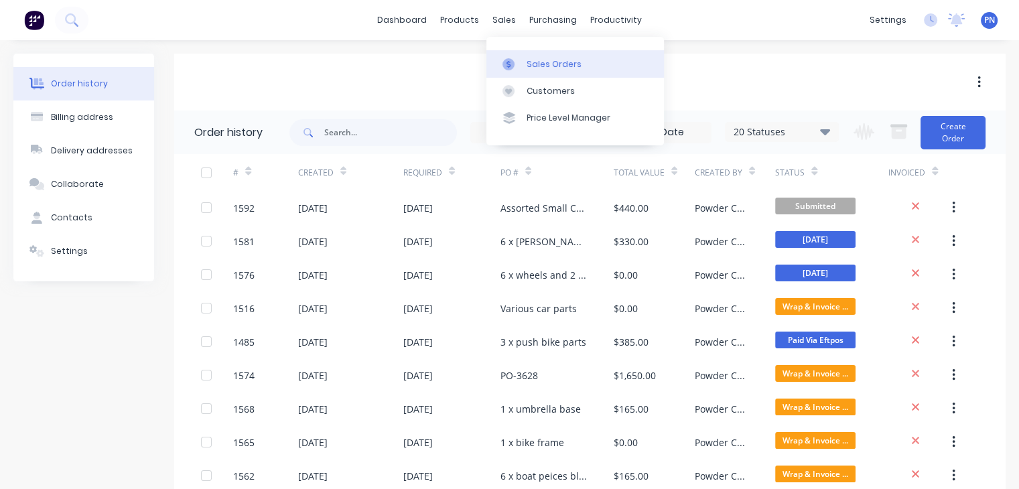
click at [550, 70] on div "Sales Orders" at bounding box center [554, 64] width 55 height 12
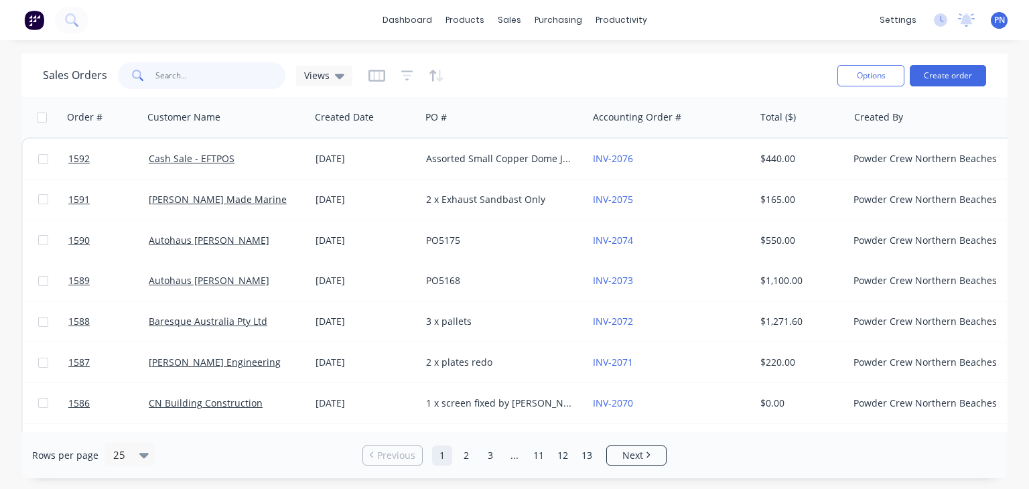
click at [185, 77] on input "text" at bounding box center [220, 75] width 131 height 27
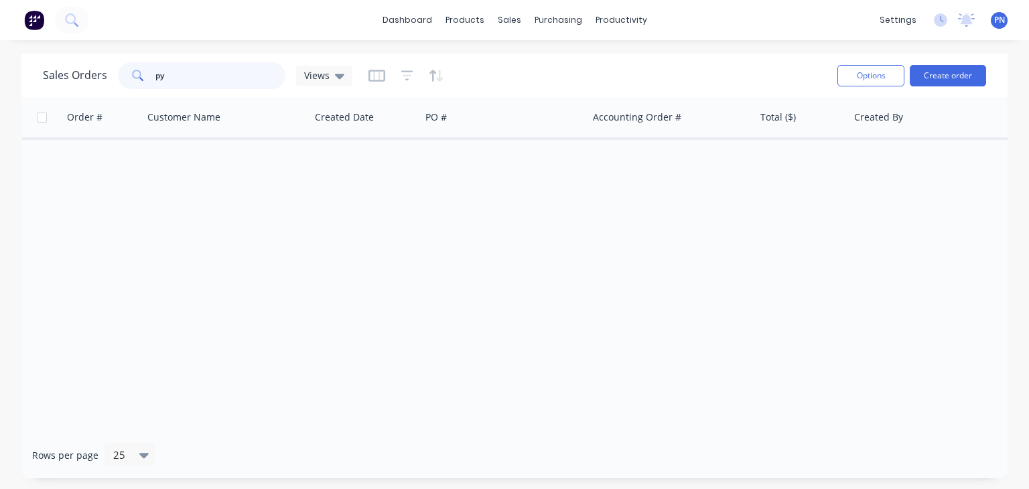
type input "p"
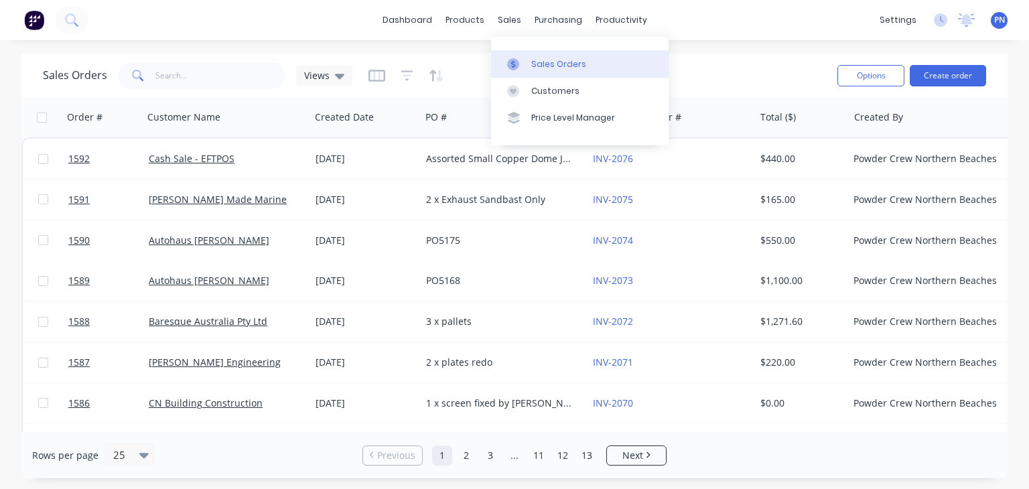
click at [554, 65] on div "Sales Orders" at bounding box center [558, 64] width 55 height 12
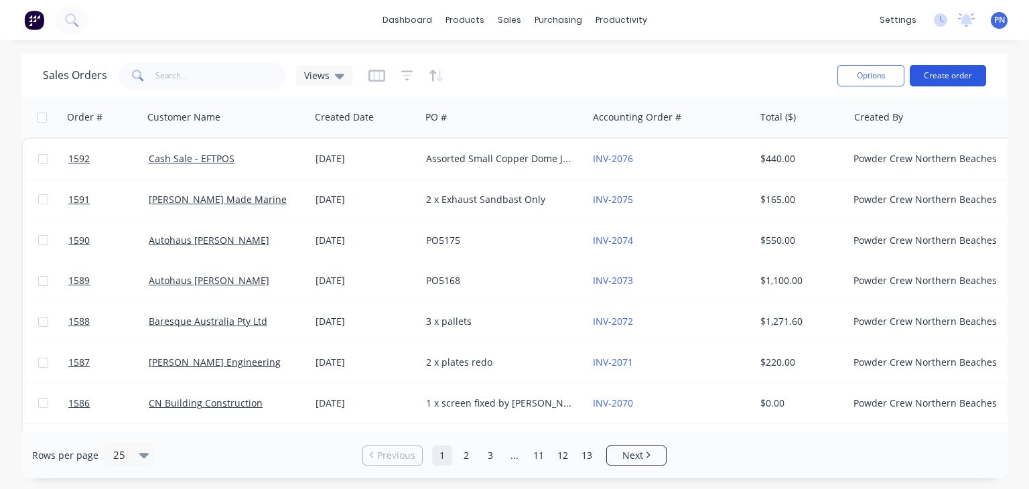
click at [929, 72] on button "Create order" at bounding box center [948, 75] width 76 height 21
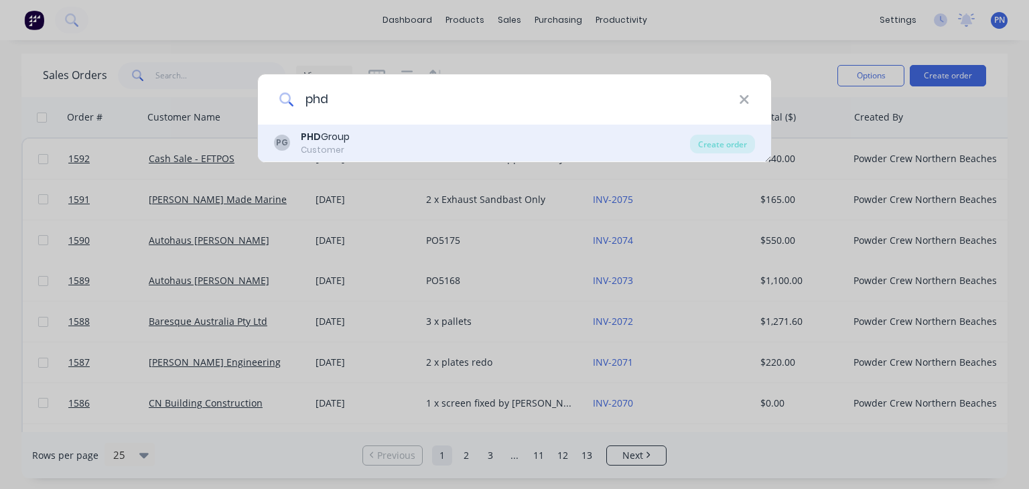
type input "phd"
click at [332, 144] on div "Customer" at bounding box center [325, 150] width 49 height 12
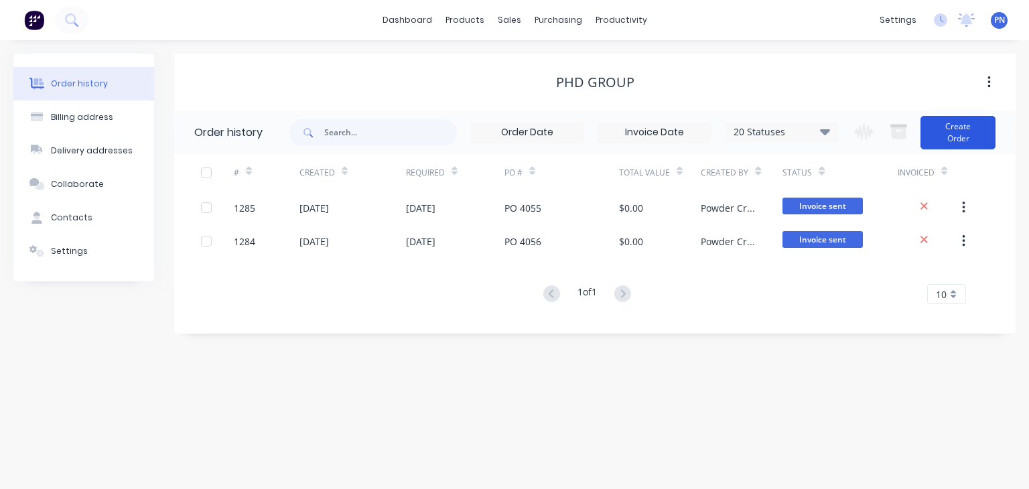
click at [963, 121] on button "Create Order" at bounding box center [958, 133] width 75 height 34
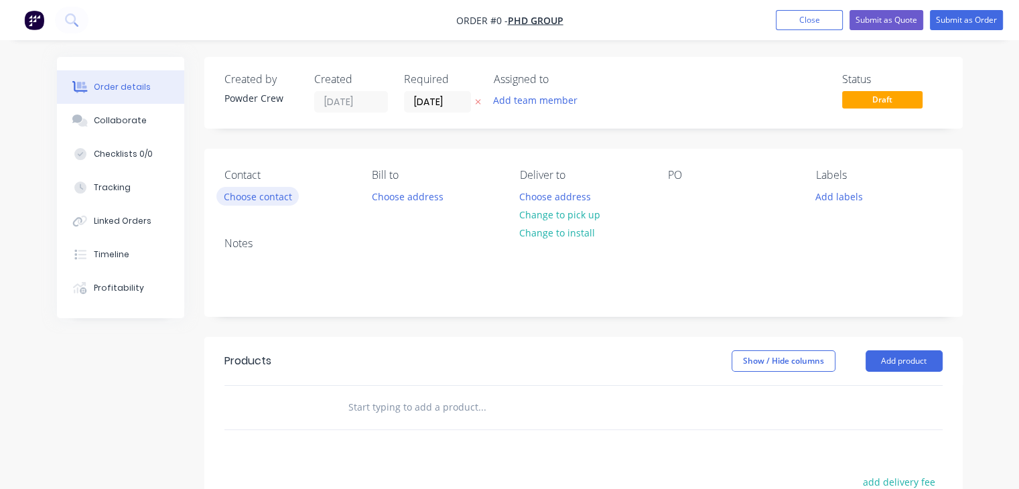
click at [253, 196] on button "Choose contact" at bounding box center [257, 196] width 82 height 18
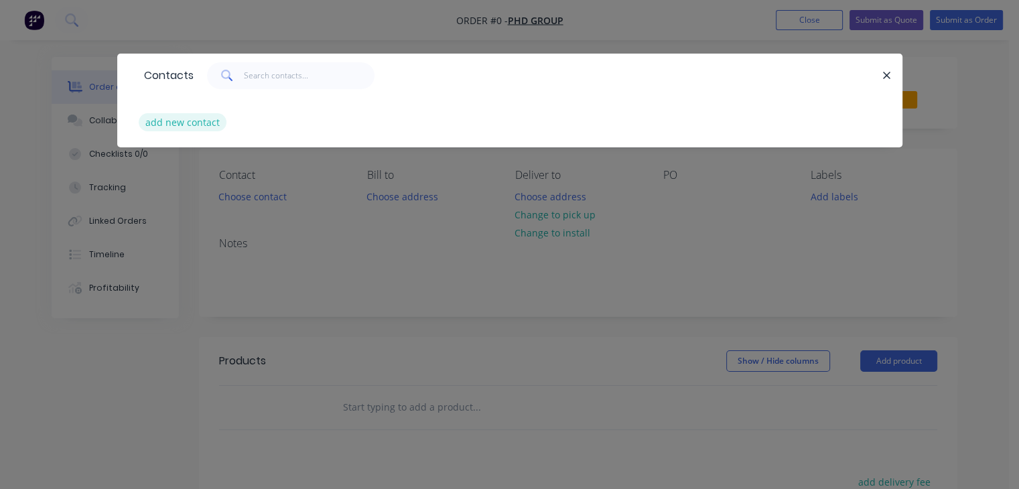
click at [206, 123] on button "add new contact" at bounding box center [183, 122] width 88 height 18
select select "AU"
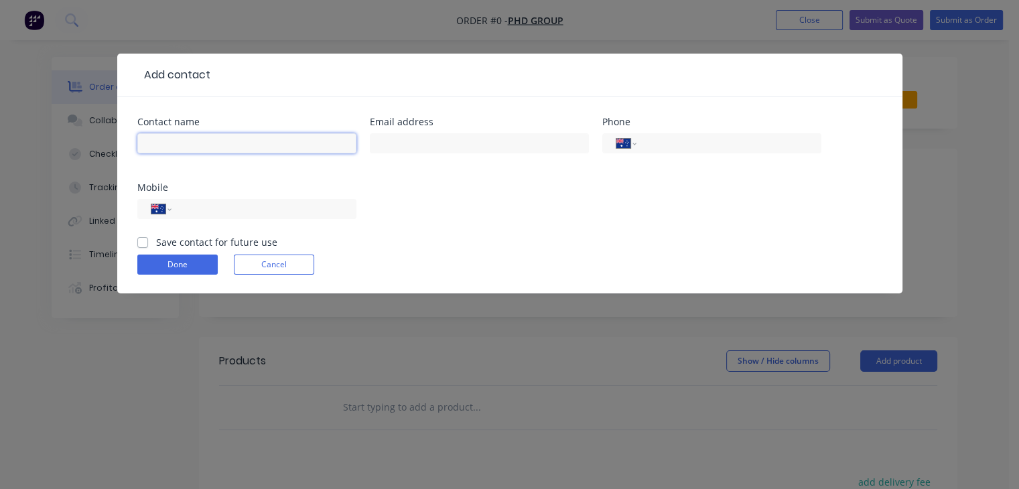
click at [182, 137] on input "text" at bounding box center [246, 143] width 219 height 20
type input "Sue Morton"
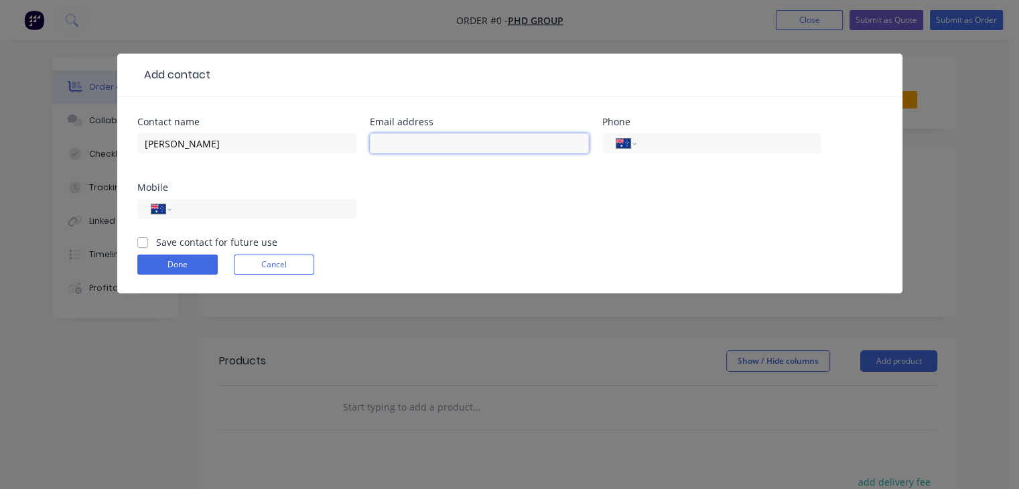
click at [392, 138] on input "text" at bounding box center [479, 143] width 219 height 20
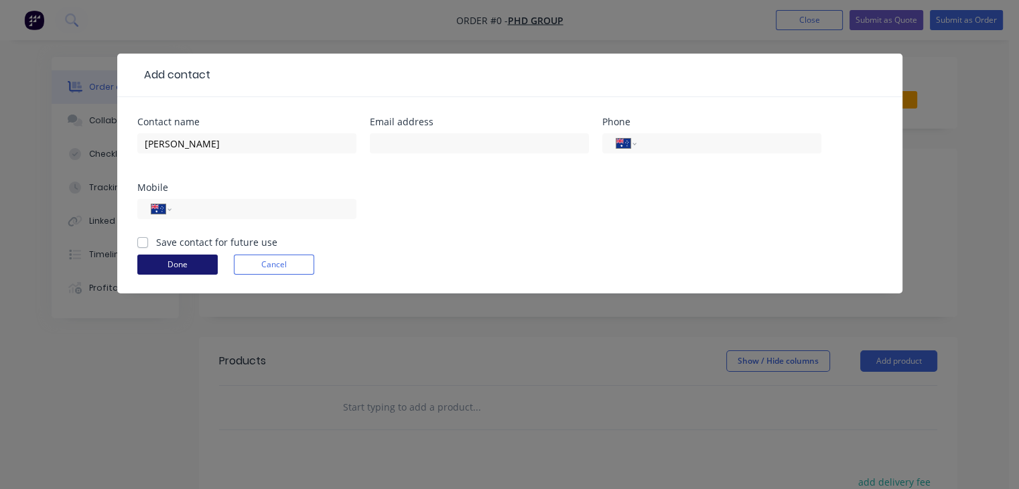
click at [184, 263] on button "Done" at bounding box center [177, 265] width 80 height 20
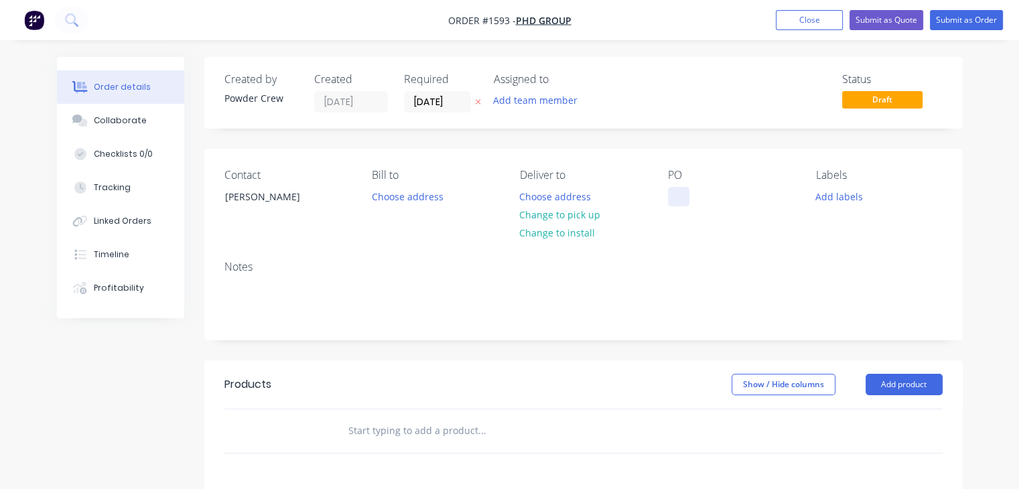
click at [677, 194] on div at bounding box center [678, 196] width 21 height 19
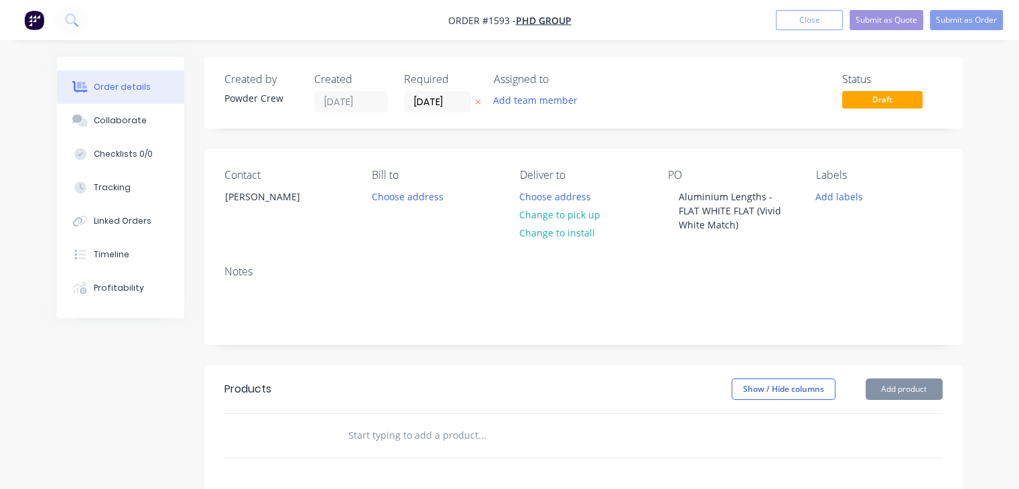
click at [835, 216] on div "Labels Add labels" at bounding box center [879, 202] width 127 height 66
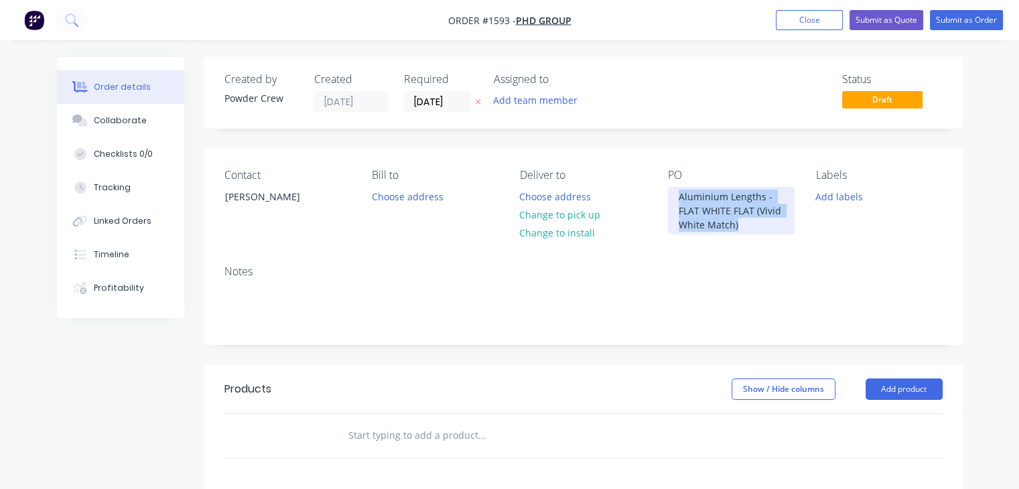
drag, startPoint x: 746, startPoint y: 225, endPoint x: 659, endPoint y: 188, distance: 94.0
click at [659, 188] on div "Contact Sue Morton Bill to Choose address Deliver to Choose address Change to p…" at bounding box center [583, 202] width 758 height 106
drag, startPoint x: 685, startPoint y: 200, endPoint x: 726, endPoint y: 208, distance: 42.4
copy div "Aluminium Lengths - FLAT WHITE FLAT (Vivid White Match)"
click at [914, 386] on button "Add product" at bounding box center [904, 389] width 77 height 21
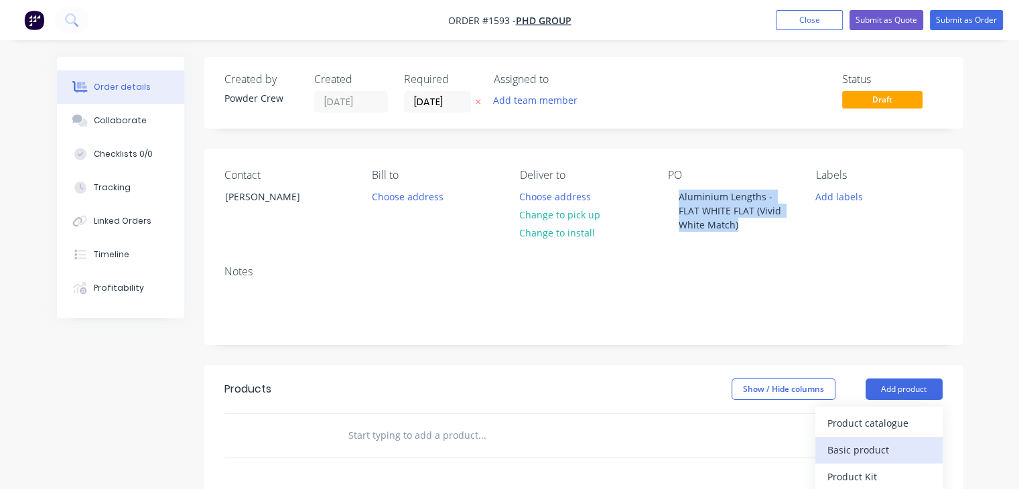
click at [866, 454] on div "Basic product" at bounding box center [879, 449] width 103 height 19
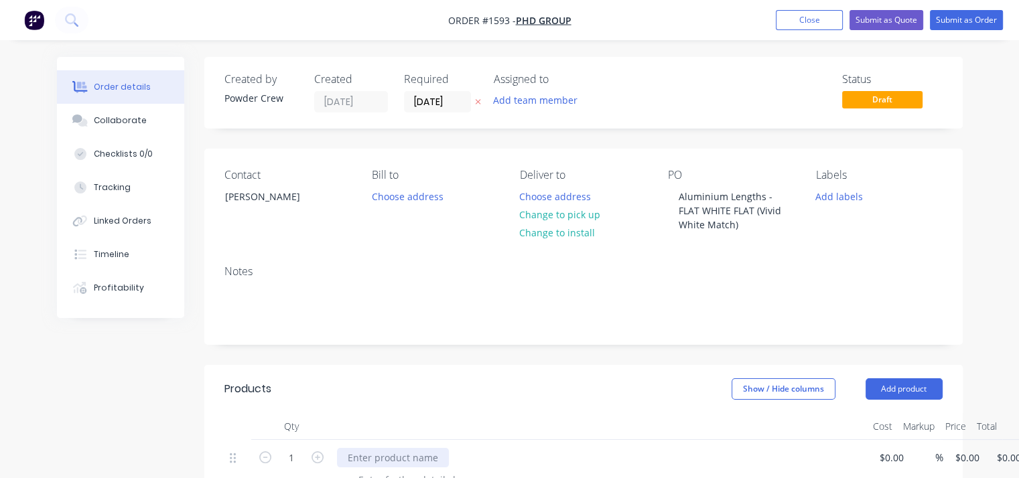
drag, startPoint x: 399, startPoint y: 466, endPoint x: 396, endPoint y: 456, distance: 10.6
click at [396, 456] on div at bounding box center [393, 457] width 112 height 19
paste div
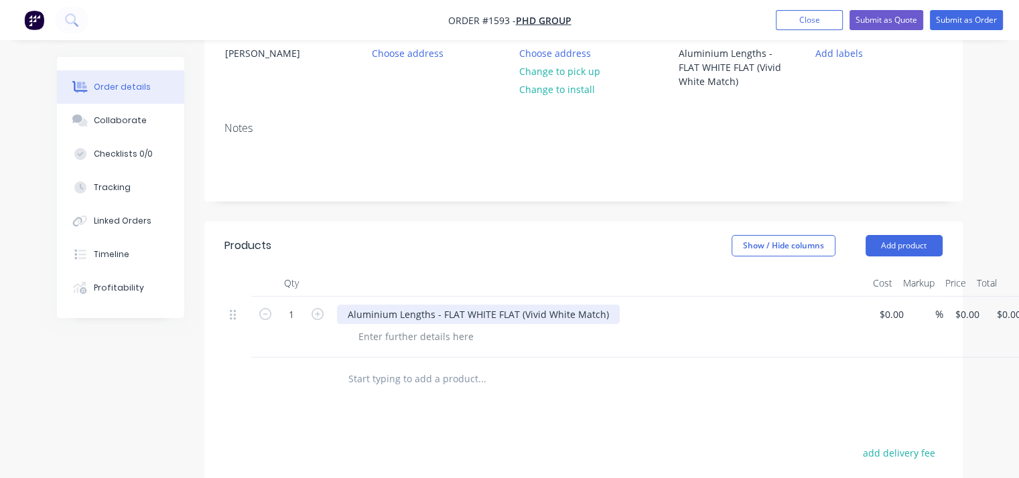
scroll to position [201, 0]
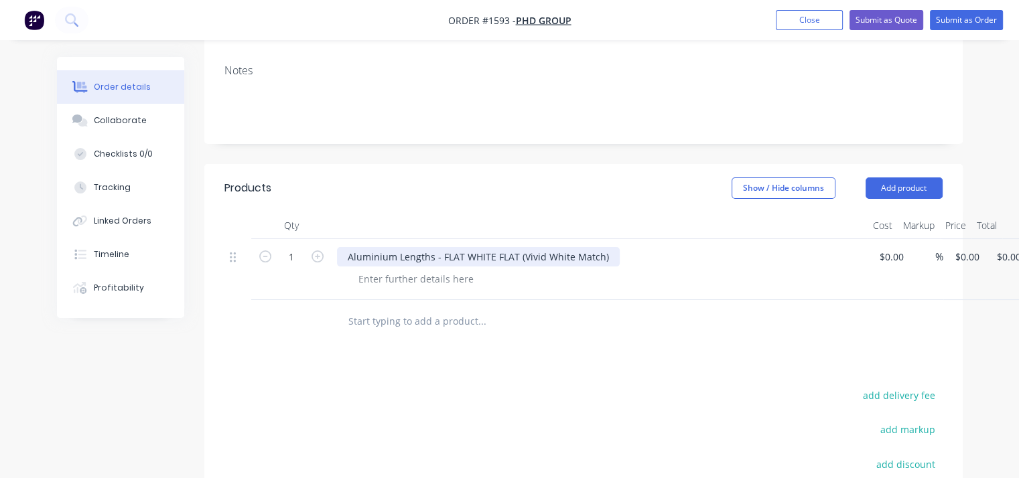
click at [346, 254] on div "Aluminium Lengths - FLAT WHITE FLAT (Vivid White Match)" at bounding box center [478, 256] width 283 height 19
click at [888, 255] on input at bounding box center [893, 256] width 31 height 19
type input "6"
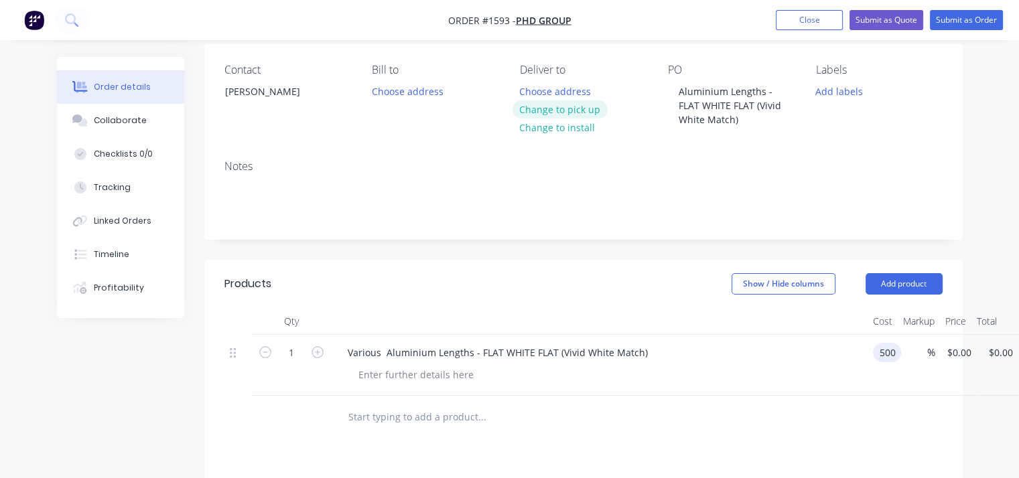
scroll to position [0, 0]
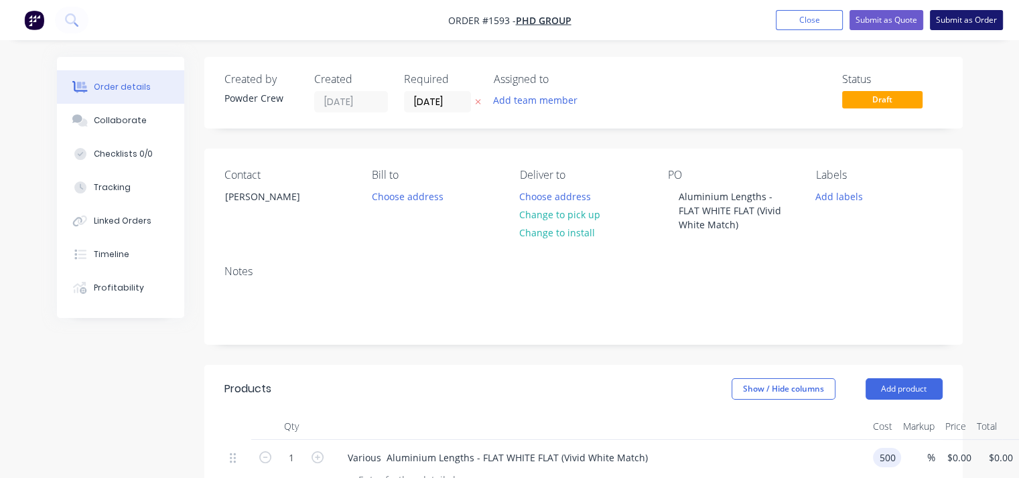
type input "$500.00"
click at [941, 20] on button "Submit as Order" at bounding box center [966, 20] width 73 height 20
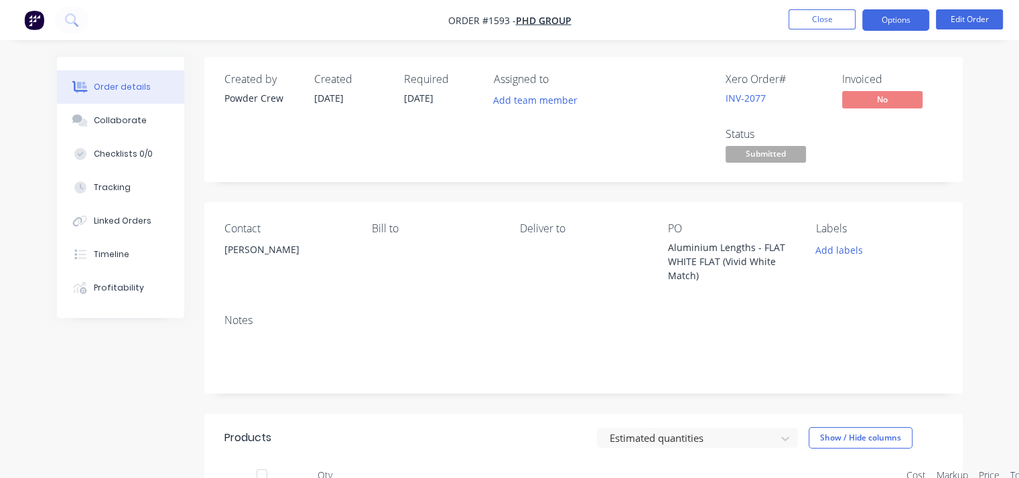
click at [889, 25] on button "Options" at bounding box center [895, 19] width 67 height 21
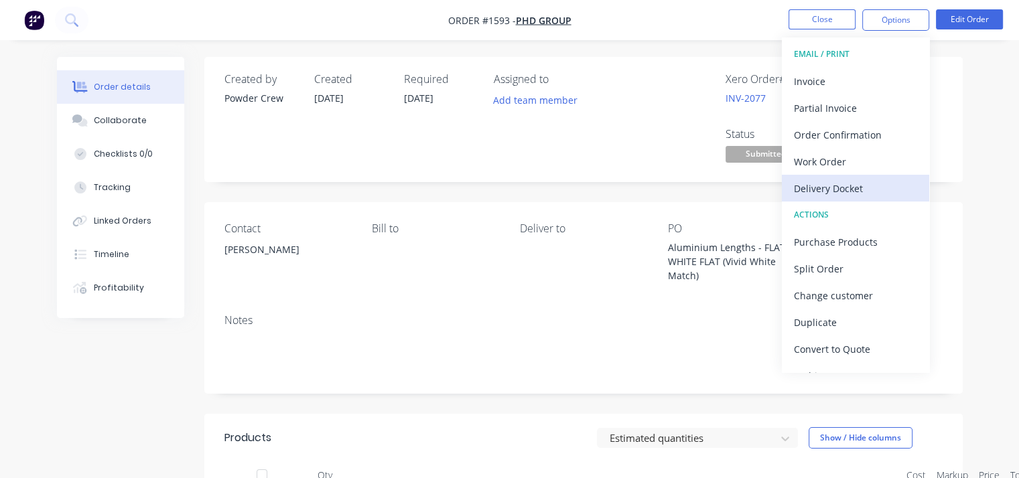
click at [828, 182] on div "Delivery Docket" at bounding box center [855, 188] width 123 height 19
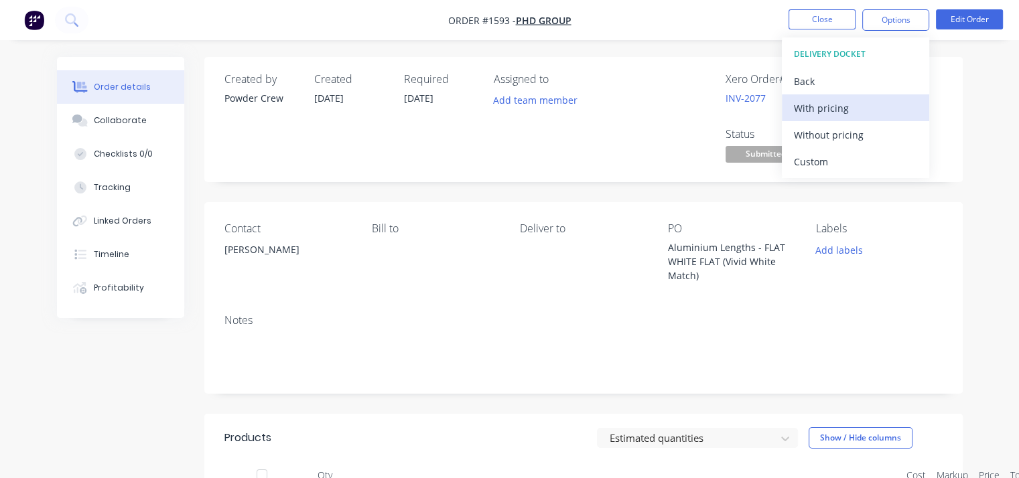
click at [820, 104] on div "With pricing" at bounding box center [855, 107] width 123 height 19
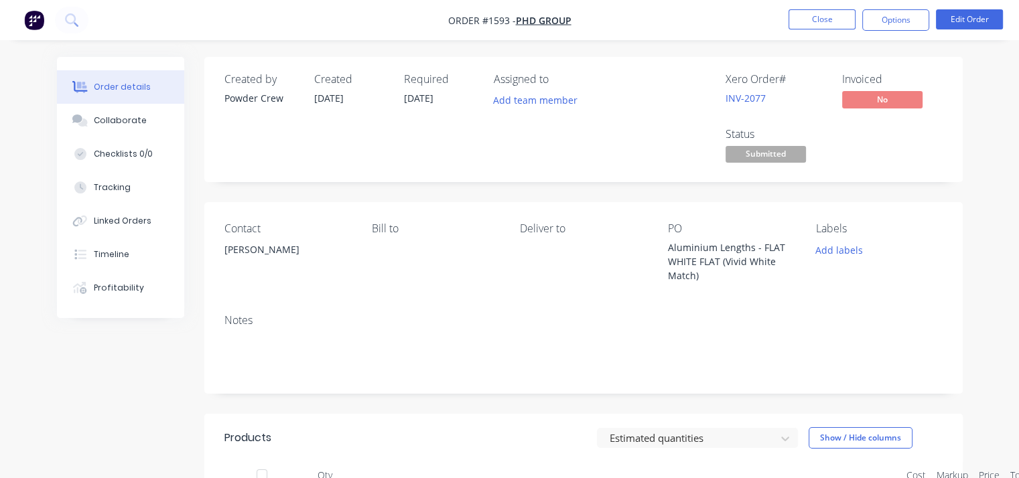
drag, startPoint x: 960, startPoint y: 222, endPoint x: 964, endPoint y: 214, distance: 8.1
click at [964, 220] on div "Order details Collaborate Checklists 0/0 Tracking Linked Orders Timeline Profit…" at bounding box center [510, 410] width 933 height 706
click at [968, 23] on button "Edit Order" at bounding box center [969, 19] width 67 height 20
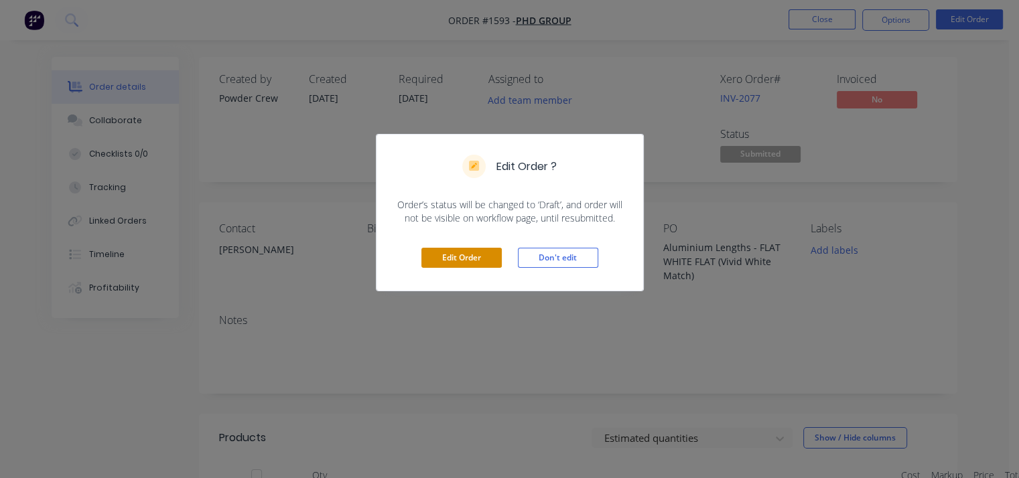
click at [457, 261] on button "Edit Order" at bounding box center [461, 258] width 80 height 20
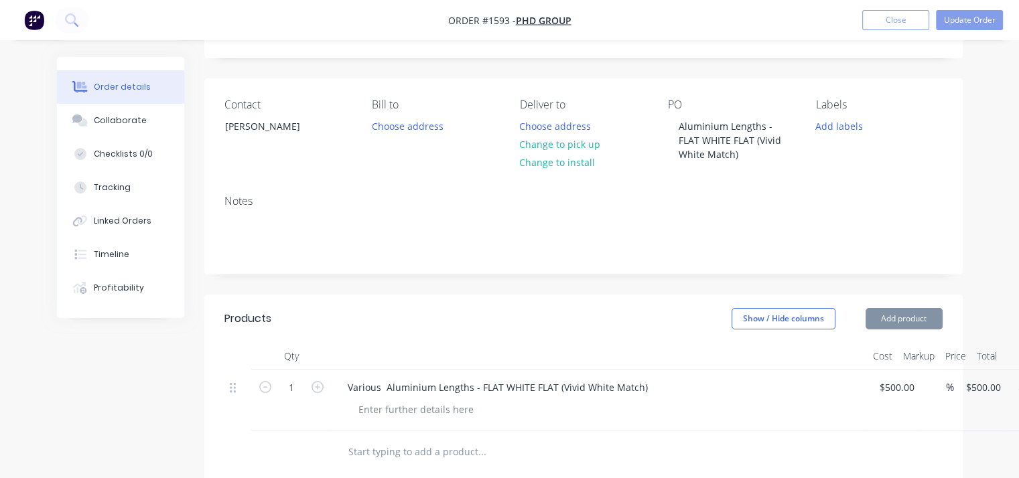
scroll to position [134, 0]
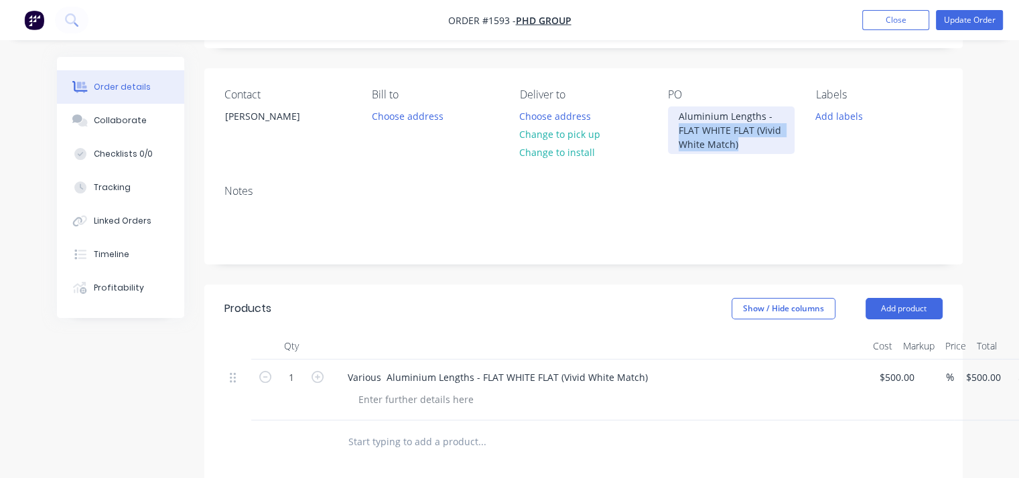
drag, startPoint x: 741, startPoint y: 149, endPoint x: 662, endPoint y: 130, distance: 81.4
click at [662, 130] on div "Contact Sue Morton Bill to Choose address Deliver to Choose address Change to p…" at bounding box center [583, 121] width 758 height 106
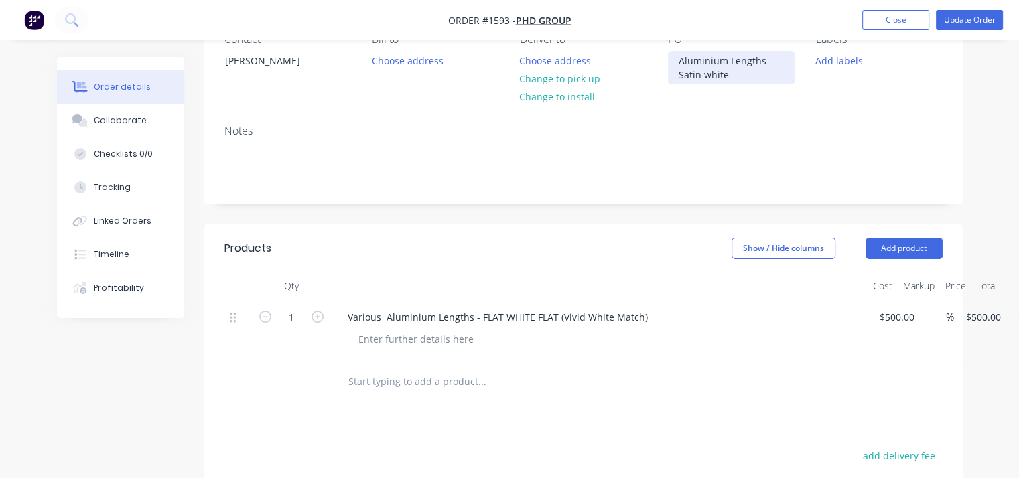
scroll to position [268, 0]
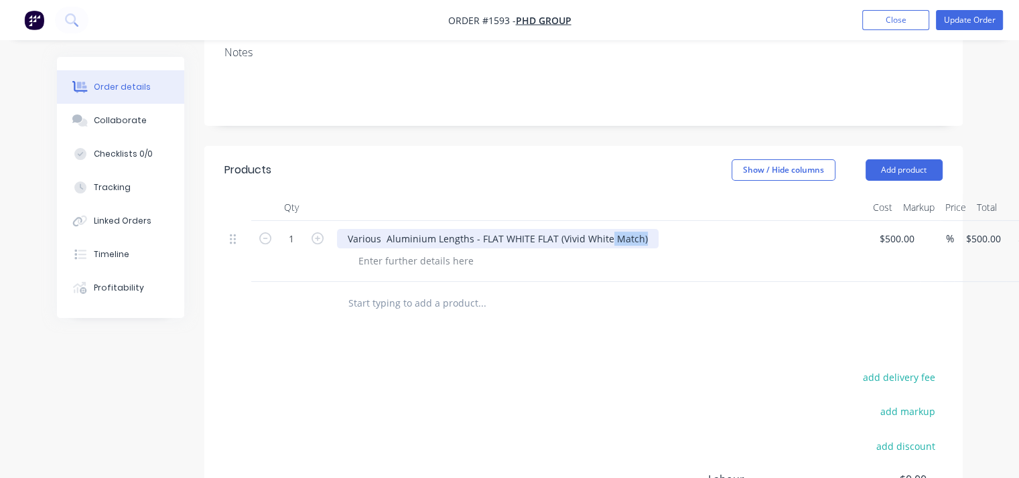
drag, startPoint x: 641, startPoint y: 245, endPoint x: 484, endPoint y: 241, distance: 156.8
click at [484, 241] on div "Various Aluminium Lengths - FLAT WHITE FLAT (Vivid White Match)" at bounding box center [498, 238] width 322 height 19
click at [484, 240] on div "Various Aluminium Lengths - FLAT WHITE FLAT (Vivid White Match)" at bounding box center [498, 238] width 322 height 19
drag, startPoint x: 636, startPoint y: 239, endPoint x: 479, endPoint y: 244, distance: 156.9
click at [479, 244] on div "Various Aluminium Lengths - FLAT WHITE FLAT (Vivid White Match)" at bounding box center [498, 238] width 322 height 19
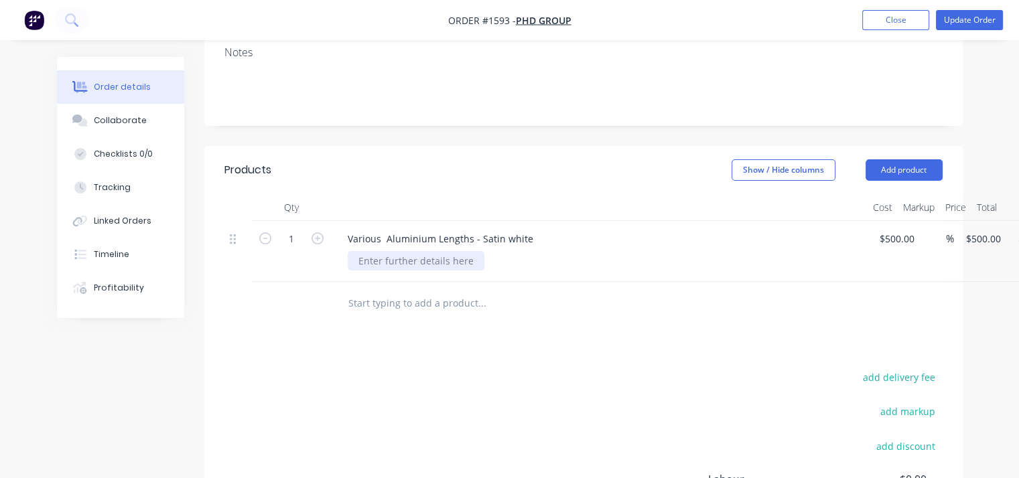
click at [450, 260] on div at bounding box center [416, 260] width 137 height 19
click at [450, 259] on div at bounding box center [416, 260] width 137 height 19
click at [455, 263] on div "All lengths are over sixed and" at bounding box center [425, 260] width 155 height 19
click at [497, 264] on div "All lengths are over sized and" at bounding box center [425, 260] width 155 height 19
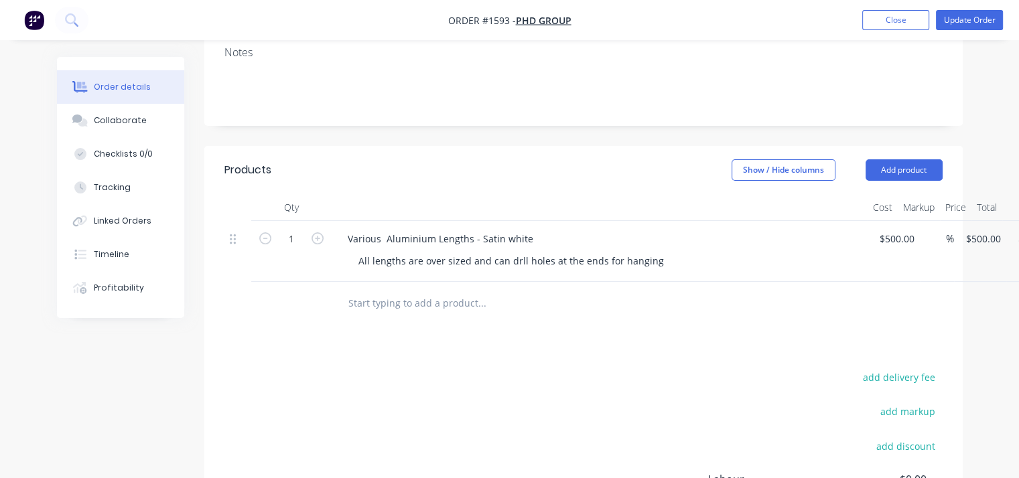
click at [730, 323] on div at bounding box center [573, 304] width 482 height 44
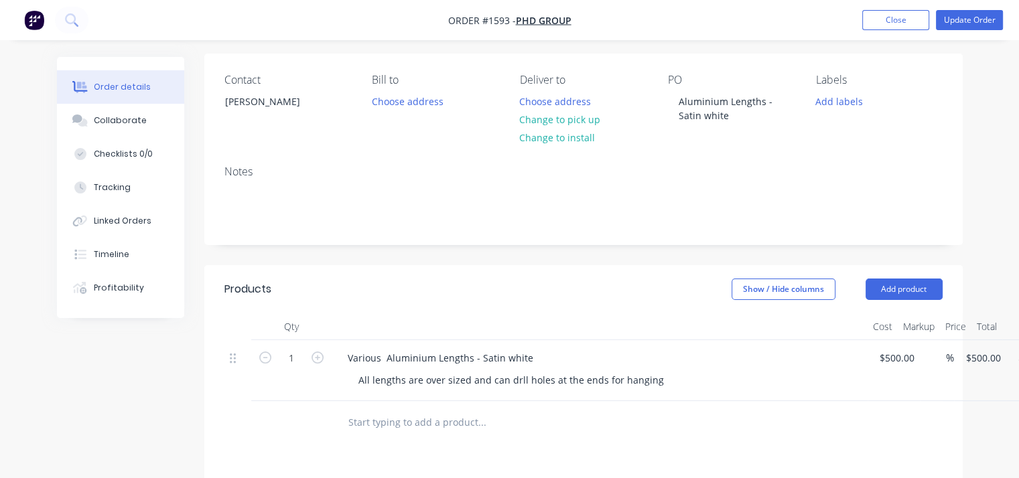
scroll to position [67, 0]
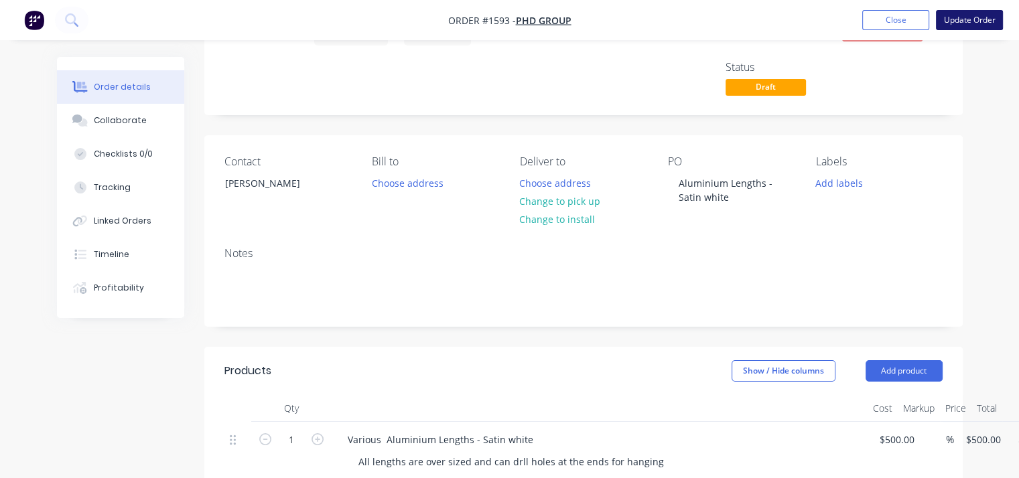
click at [953, 22] on button "Update Order" at bounding box center [969, 20] width 67 height 20
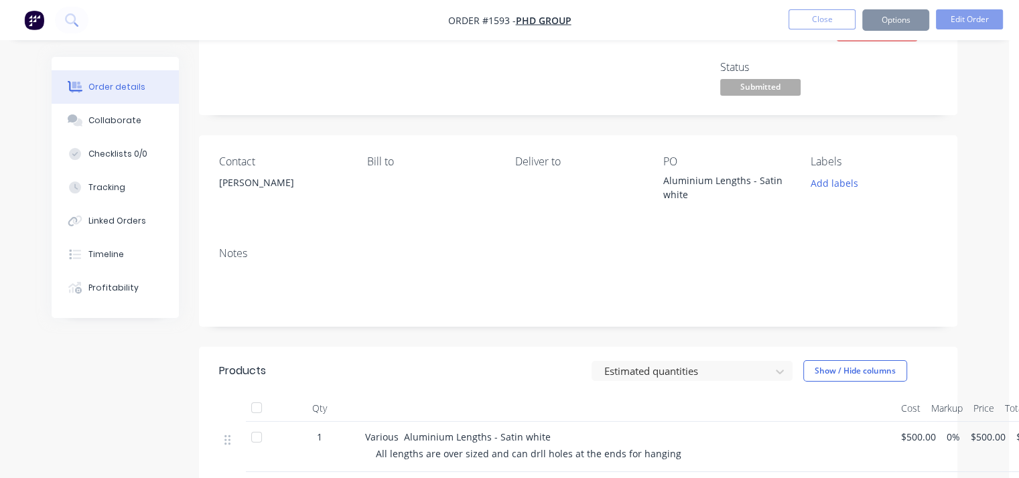
scroll to position [0, 0]
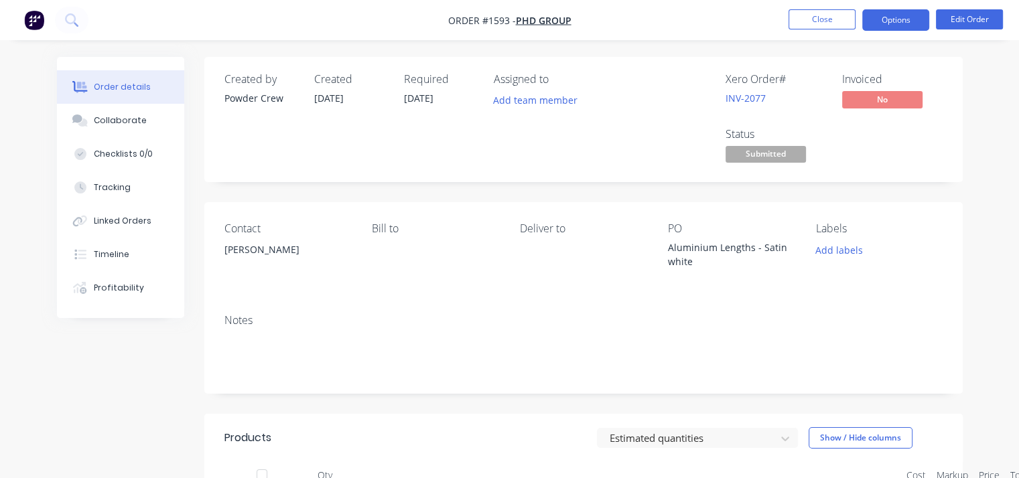
click at [887, 14] on button "Options" at bounding box center [895, 19] width 67 height 21
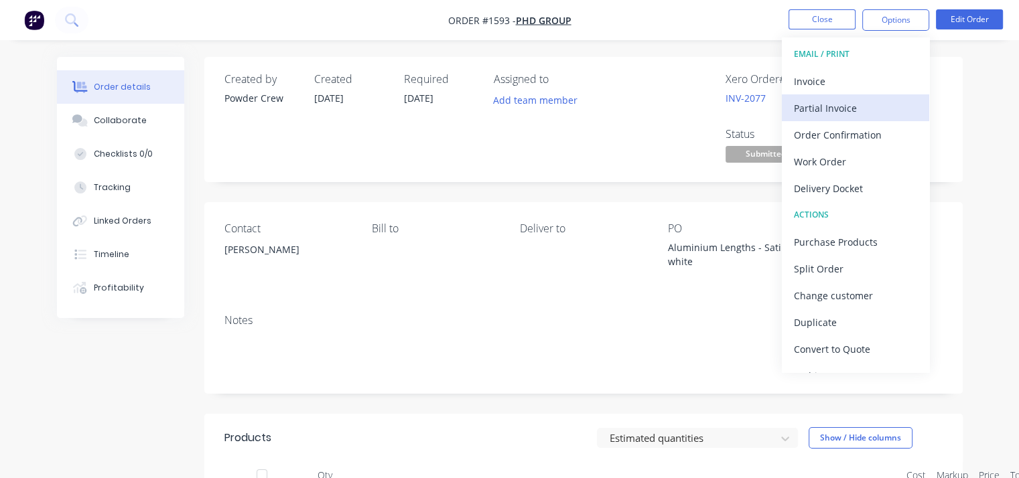
click at [856, 112] on div "Partial Invoice" at bounding box center [855, 107] width 123 height 19
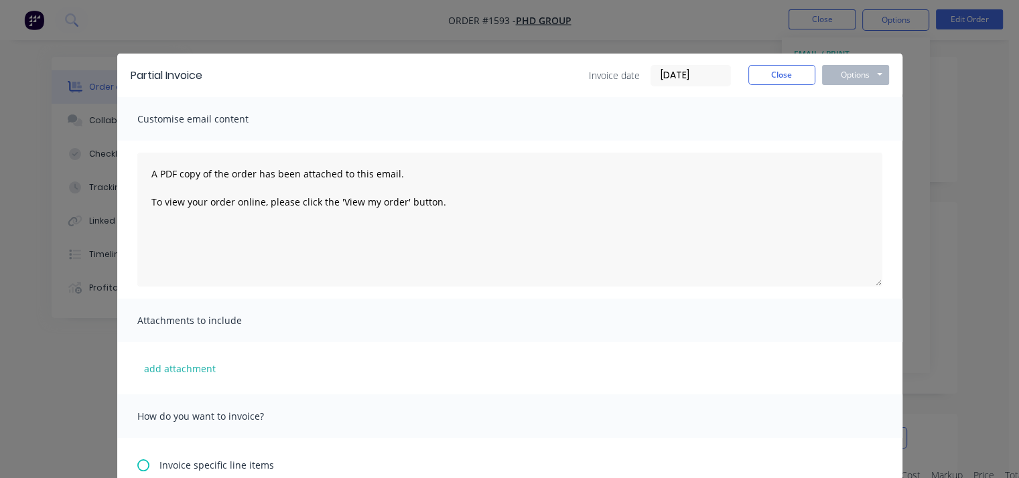
click at [819, 21] on div "Partial Invoice Invoice date 01/10/25 Close Options Preview Print Email Customi…" at bounding box center [509, 239] width 1019 height 478
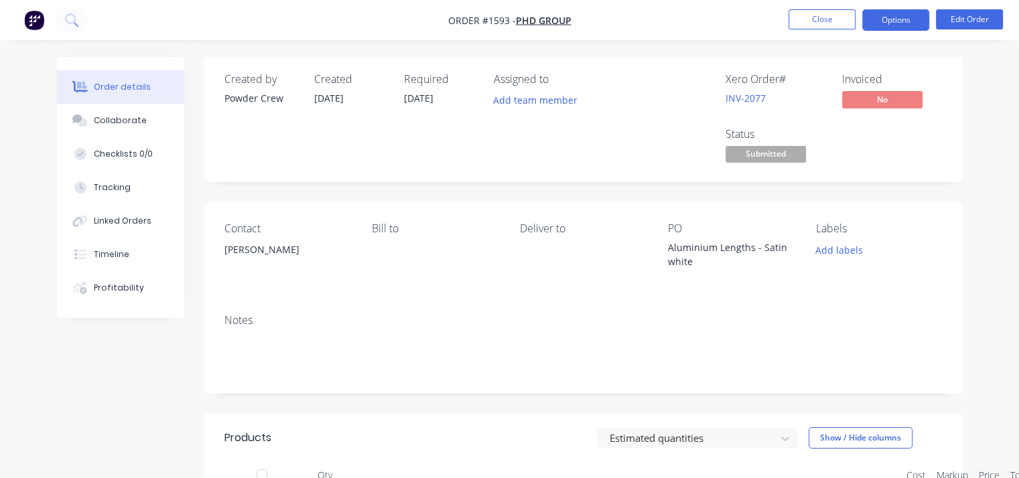
click at [876, 19] on button "Options" at bounding box center [895, 19] width 67 height 21
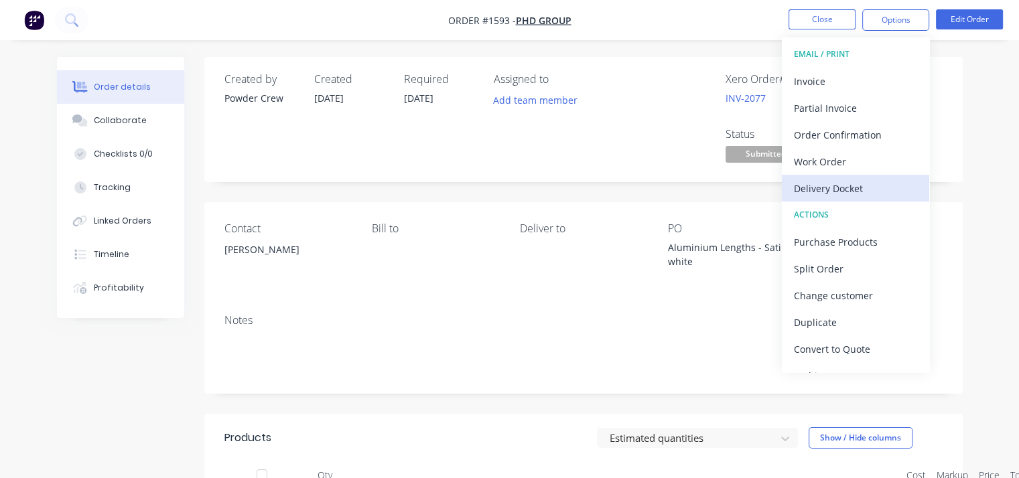
click at [866, 191] on div "Delivery Docket" at bounding box center [855, 188] width 123 height 19
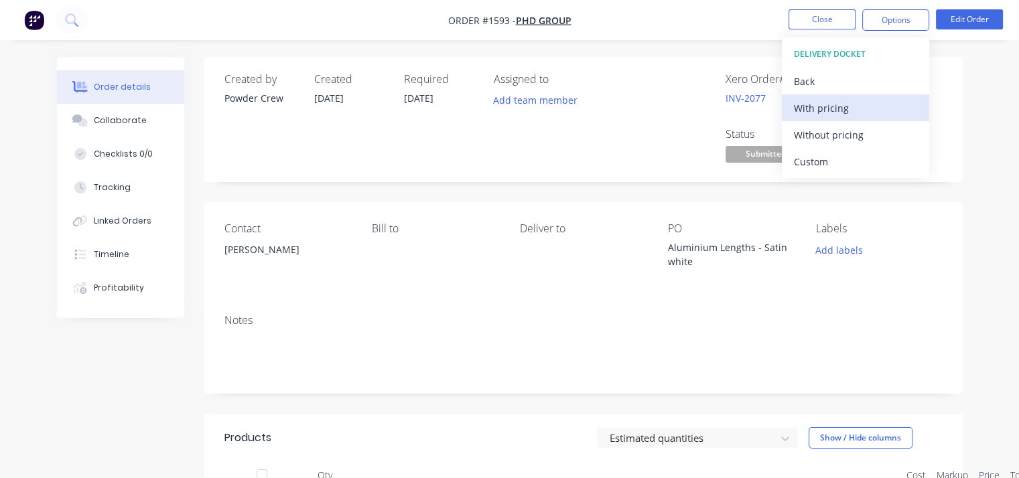
click at [865, 105] on div "With pricing" at bounding box center [855, 107] width 123 height 19
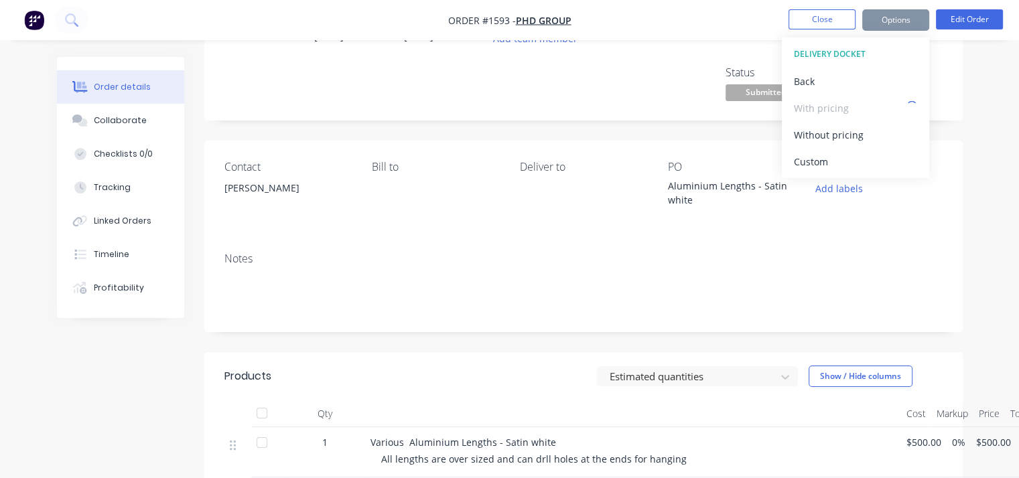
scroll to position [134, 0]
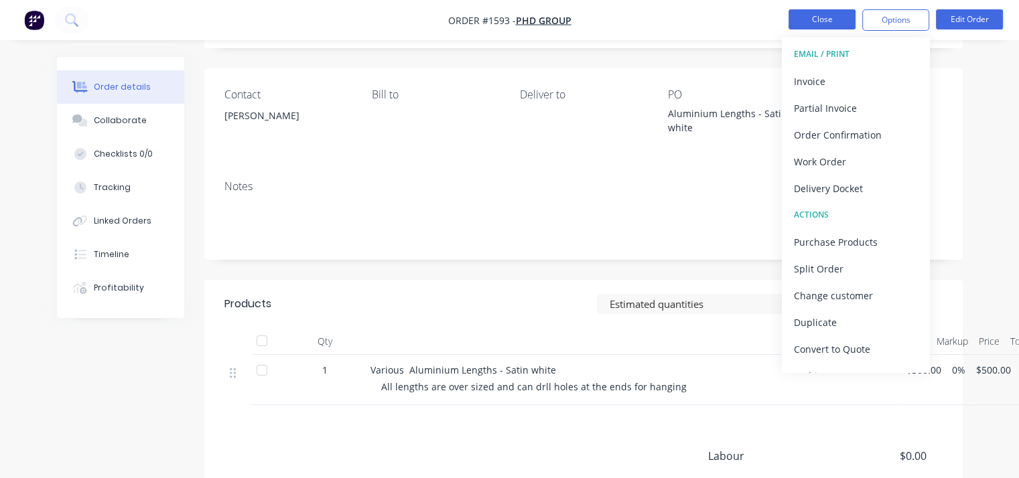
click at [817, 17] on button "Close" at bounding box center [822, 19] width 67 height 20
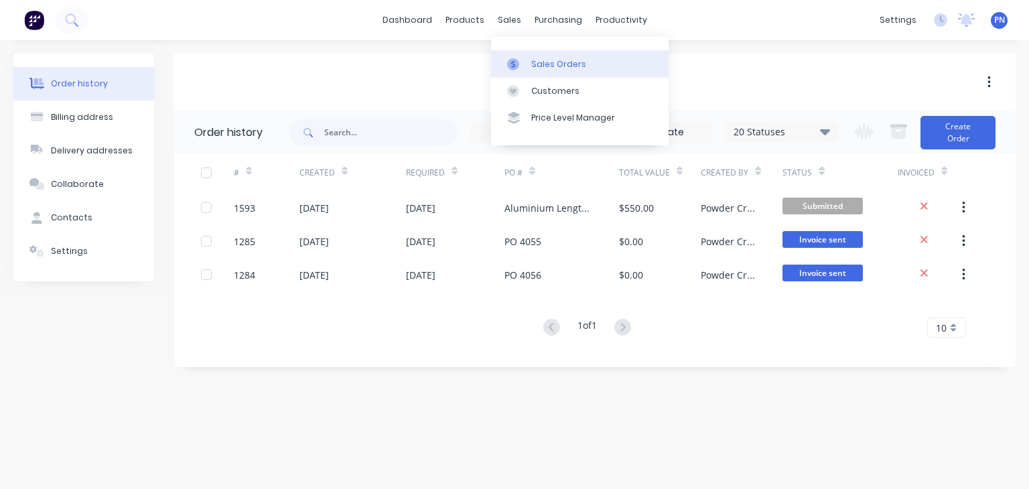
click at [536, 50] on link "Sales Orders" at bounding box center [580, 63] width 178 height 27
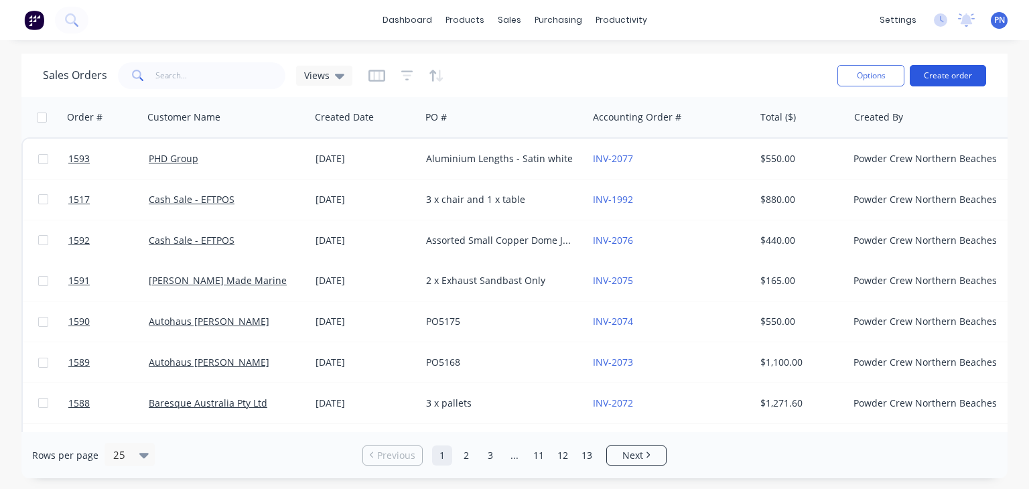
click at [935, 76] on button "Create order" at bounding box center [948, 75] width 76 height 21
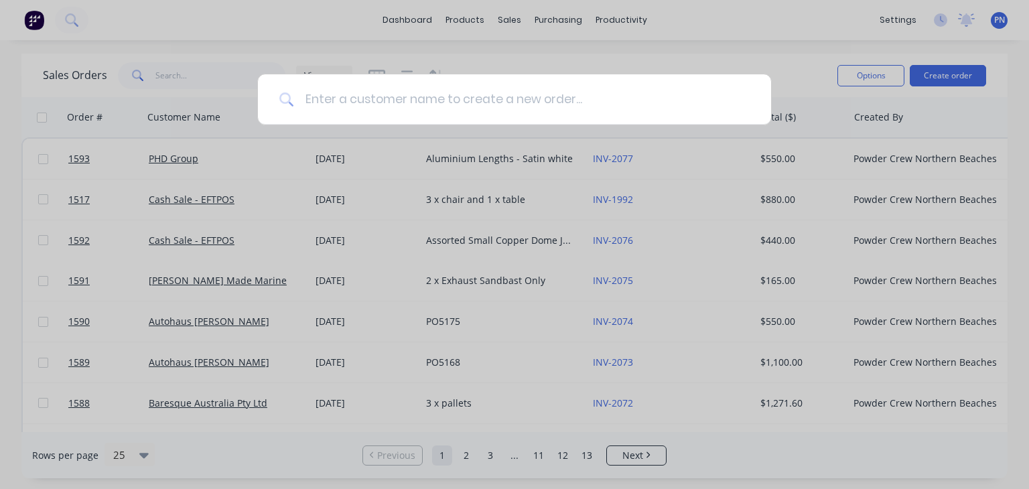
click at [353, 103] on input at bounding box center [522, 99] width 456 height 50
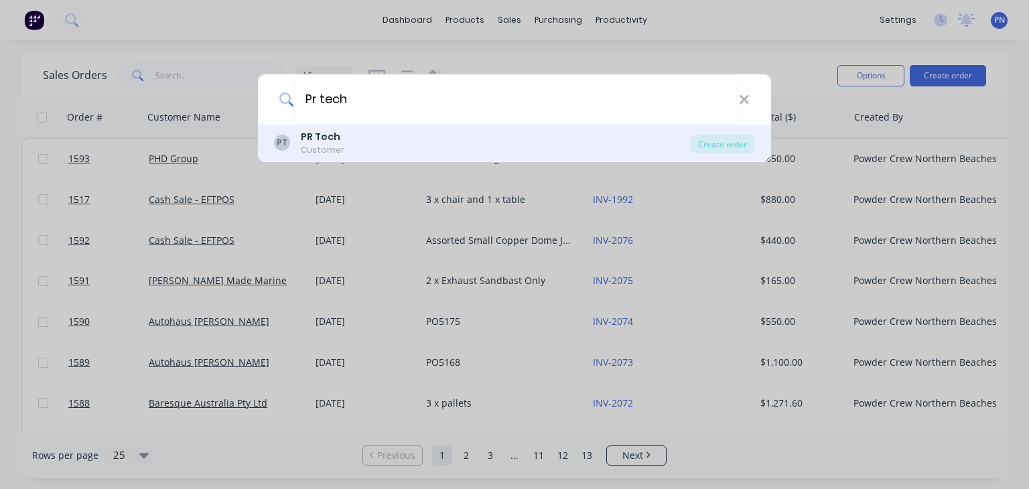
type input "Pr tech"
click at [337, 145] on div "Customer" at bounding box center [323, 150] width 44 height 12
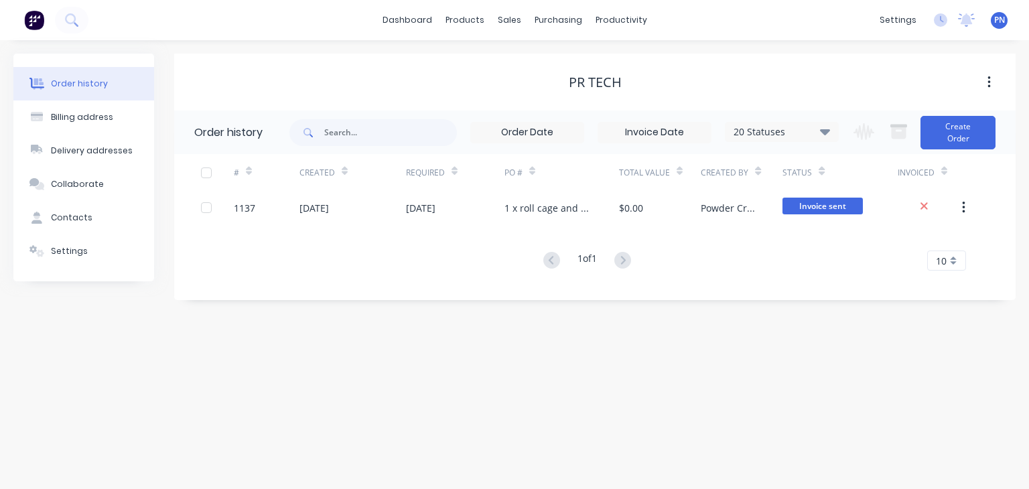
click at [610, 80] on div "PR Tech" at bounding box center [595, 82] width 53 height 16
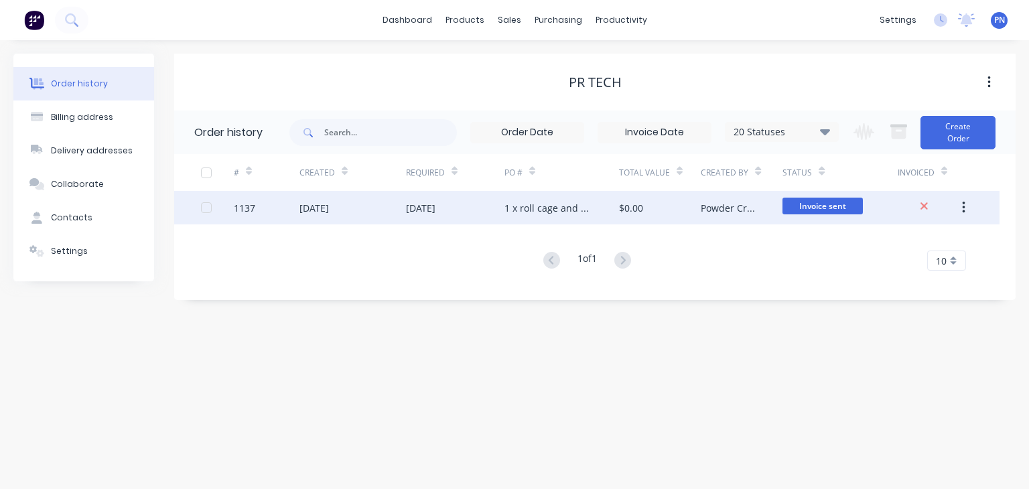
click at [482, 207] on div "01 Jul 2025" at bounding box center [455, 208] width 98 height 34
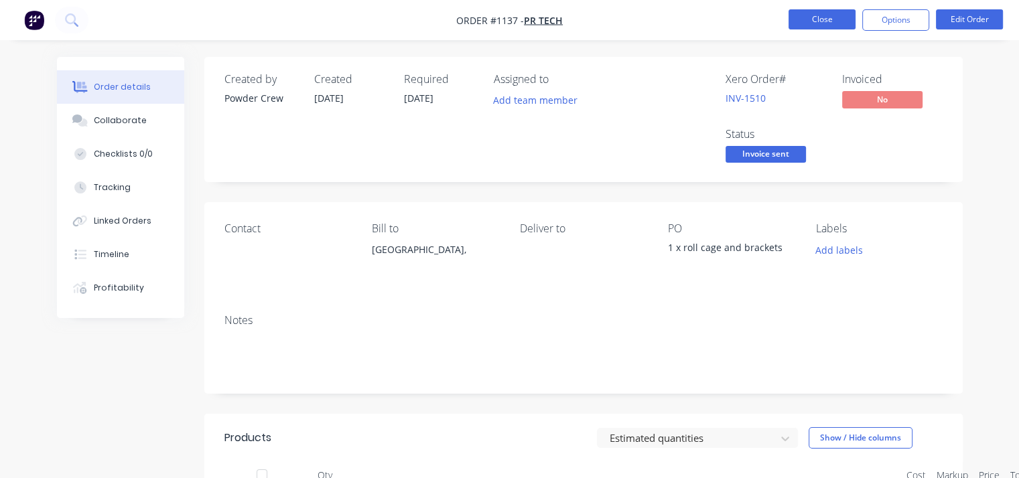
click at [840, 27] on button "Close" at bounding box center [822, 19] width 67 height 20
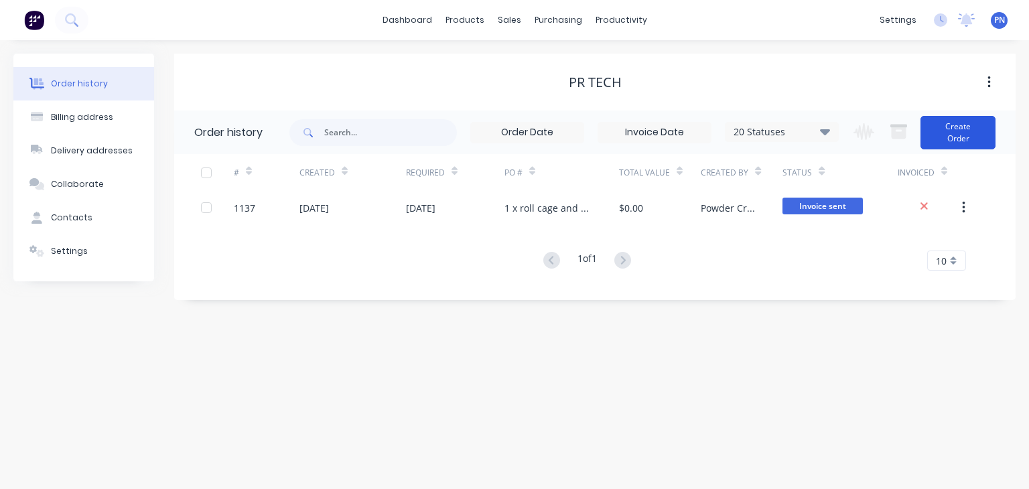
click at [938, 140] on button "Create Order" at bounding box center [958, 133] width 75 height 34
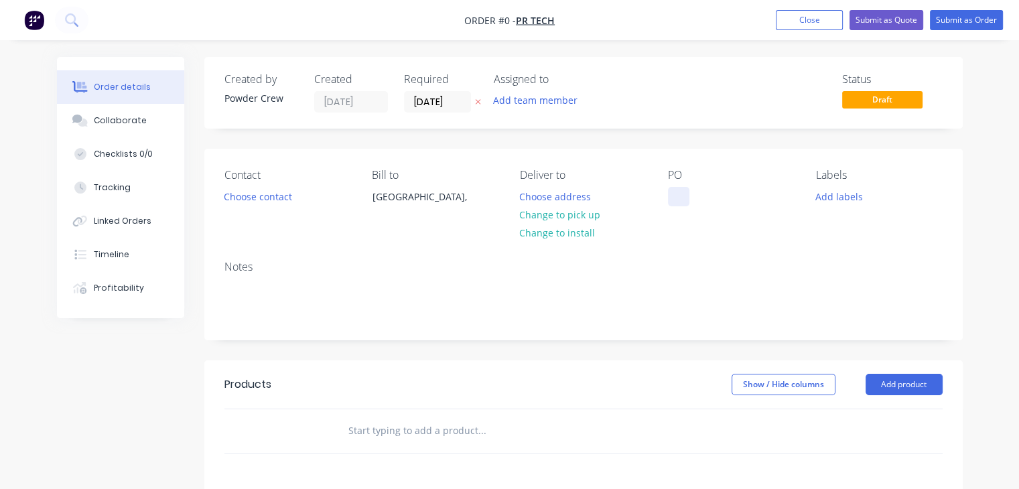
click at [681, 198] on div at bounding box center [678, 196] width 21 height 19
click at [710, 195] on div "1 x small plate" at bounding box center [711, 196] width 86 height 19
copy div "1 x small plate"
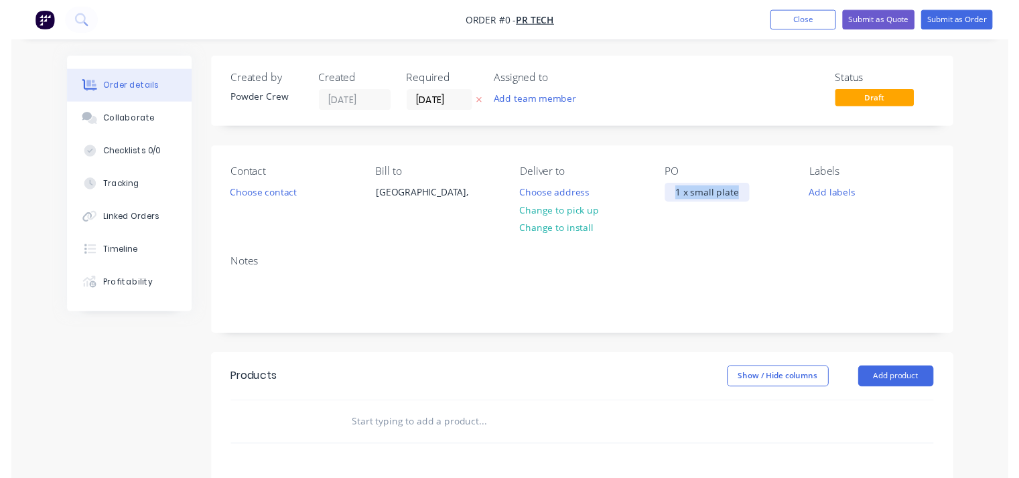
scroll to position [67, 0]
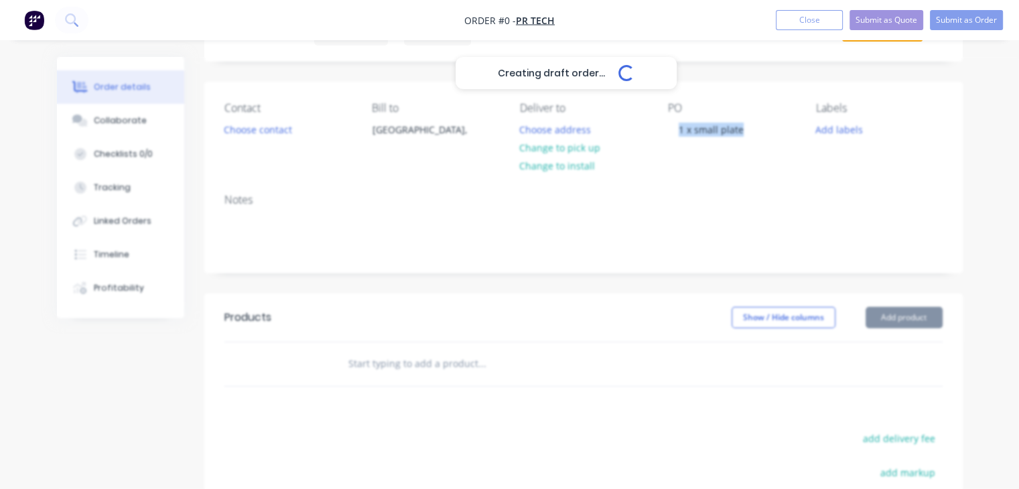
click at [927, 326] on div "Creating draft order... Loading... Order details Collaborate Checklists 0/0 Tra…" at bounding box center [510, 359] width 933 height 738
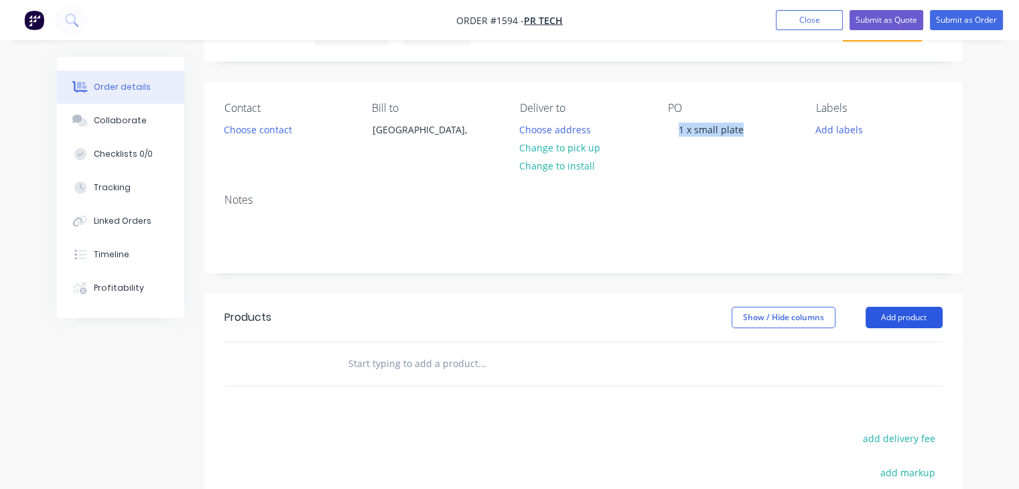
click at [914, 318] on button "Add product" at bounding box center [904, 317] width 77 height 21
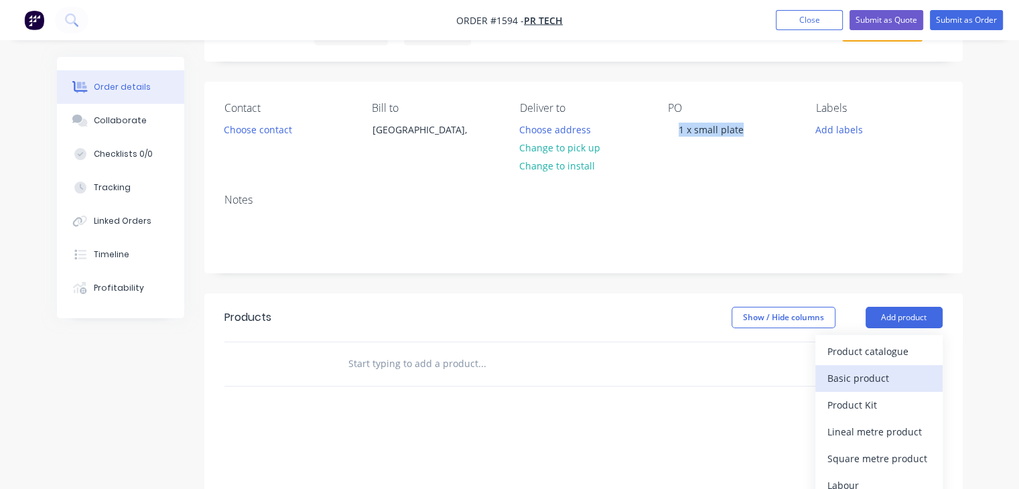
click at [882, 384] on div "Basic product" at bounding box center [879, 378] width 103 height 19
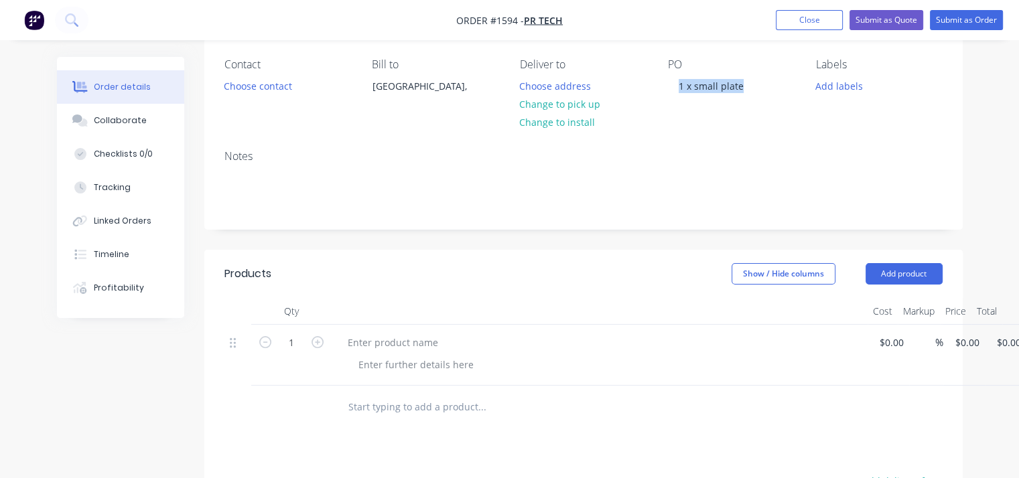
scroll to position [134, 0]
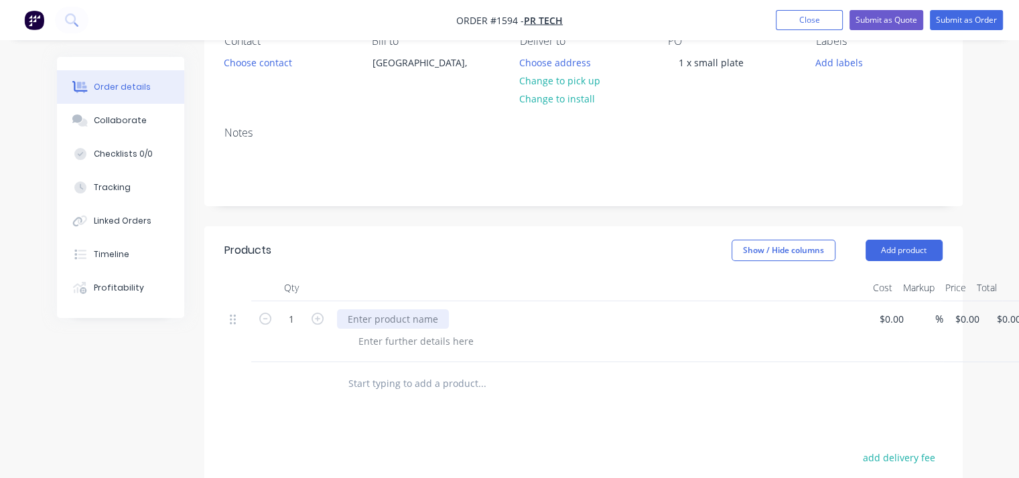
paste div
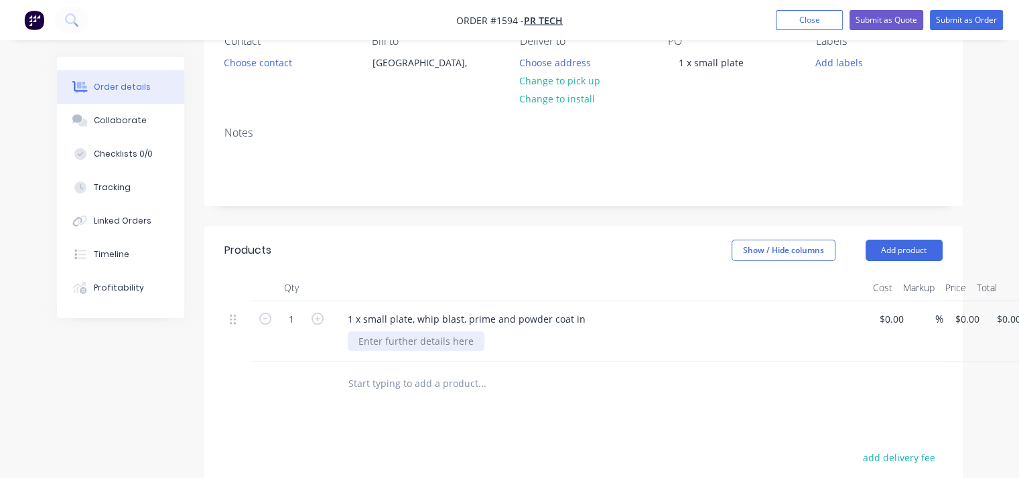
drag, startPoint x: 445, startPoint y: 348, endPoint x: 469, endPoint y: 344, distance: 24.4
click at [445, 348] on div at bounding box center [416, 341] width 137 height 19
click at [466, 348] on div at bounding box center [416, 341] width 137 height 19
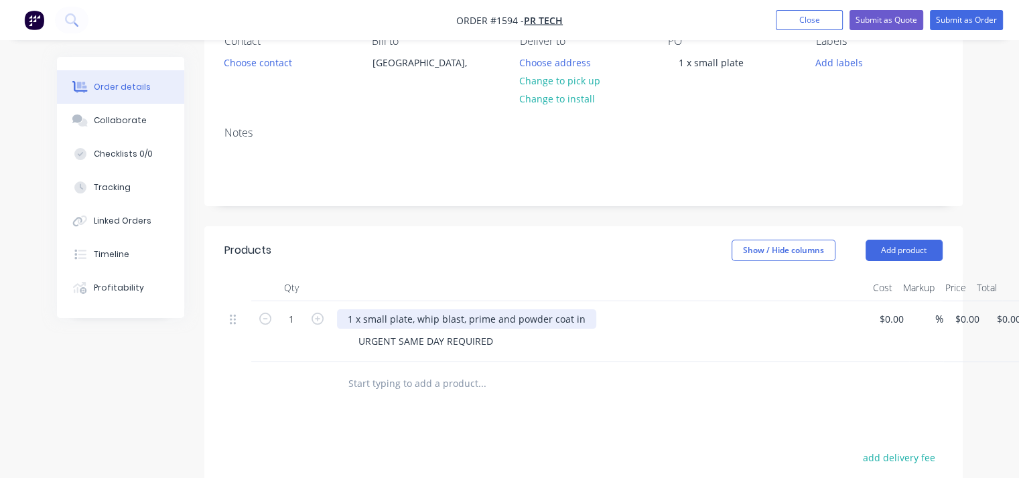
click at [587, 322] on div "1 x small plate, whip blast, prime and powder coat in" at bounding box center [466, 319] width 259 height 19
click at [888, 317] on input at bounding box center [893, 319] width 31 height 19
type input "$300.00"
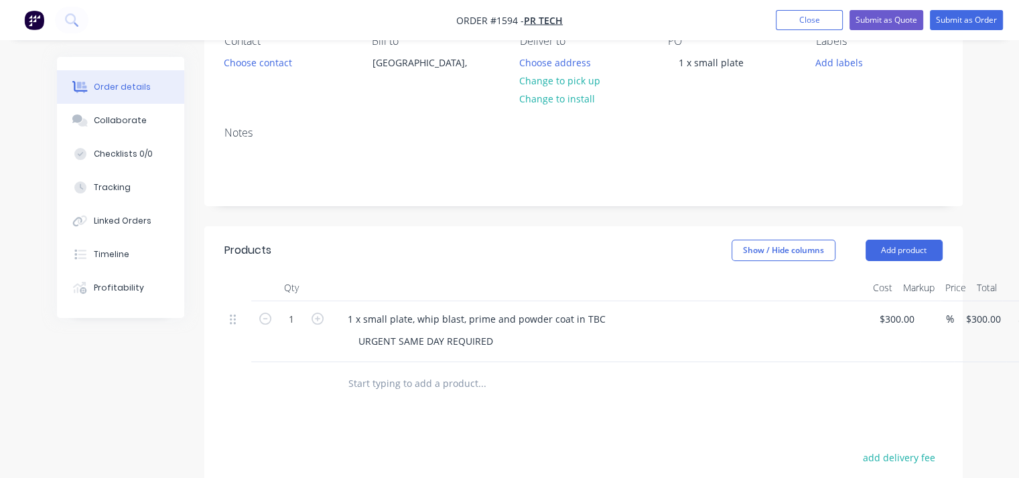
click at [817, 358] on div "1 x small plate, whip blast, prime and powder coat in TBC URGENT SAME DAY REQUI…" at bounding box center [600, 332] width 536 height 61
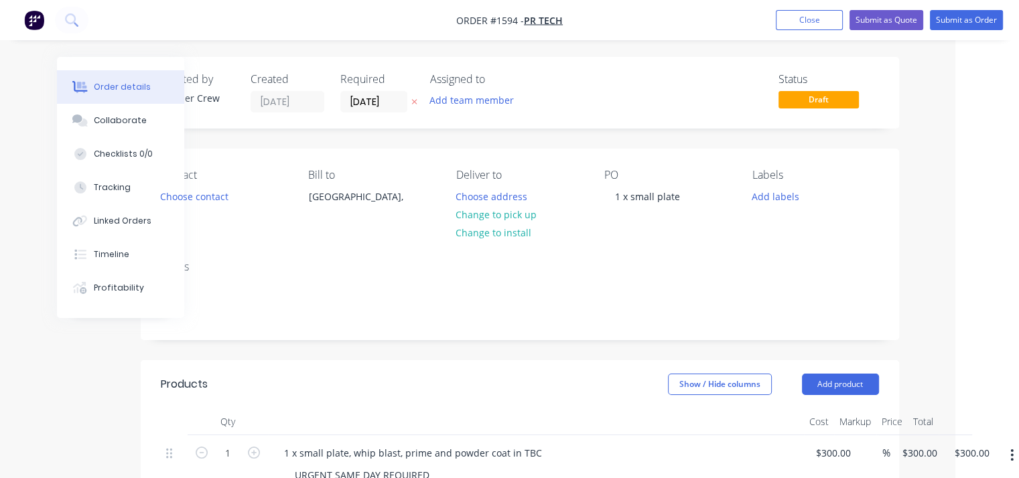
scroll to position [0, 72]
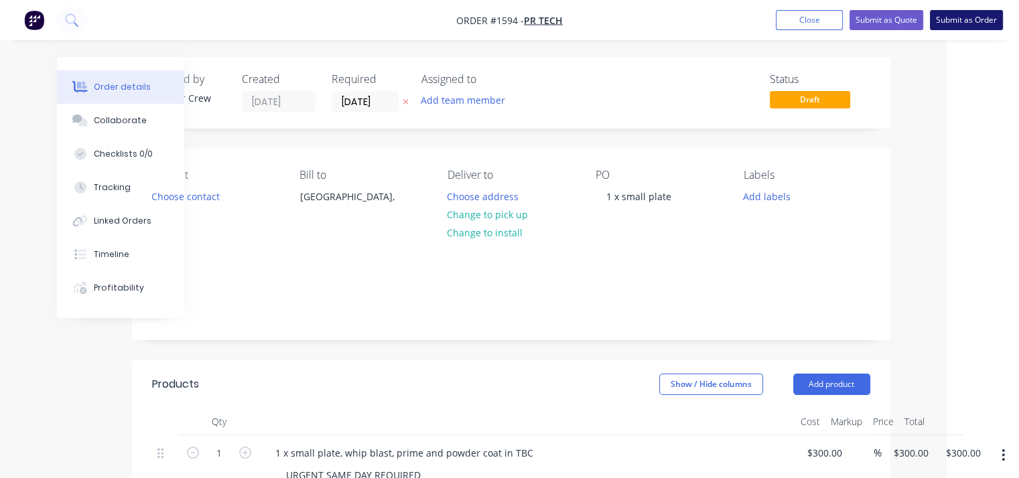
click at [957, 23] on button "Submit as Order" at bounding box center [966, 20] width 73 height 20
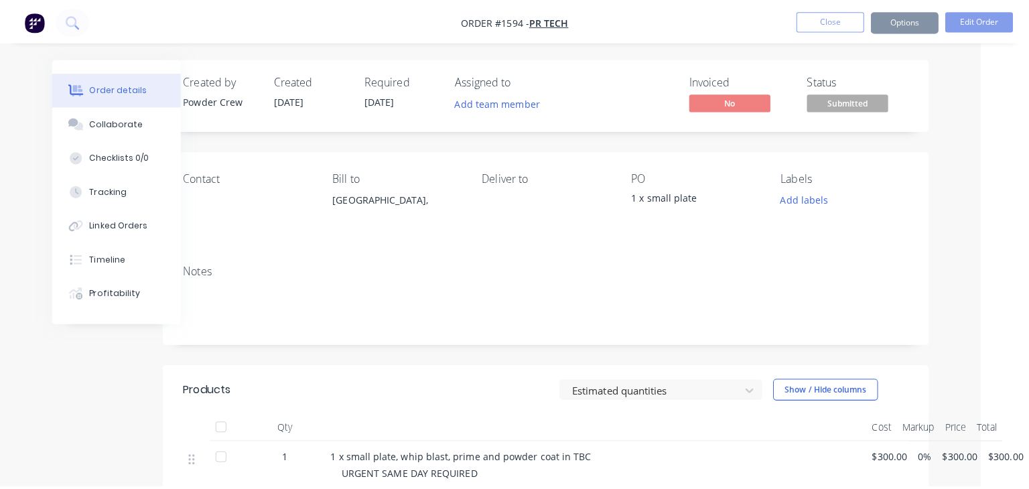
scroll to position [0, 0]
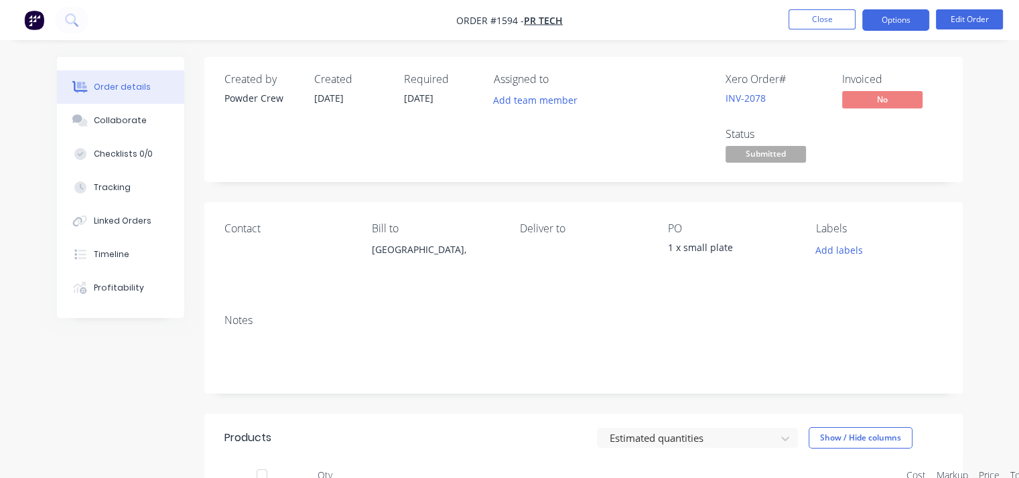
click at [892, 23] on button "Options" at bounding box center [895, 19] width 67 height 21
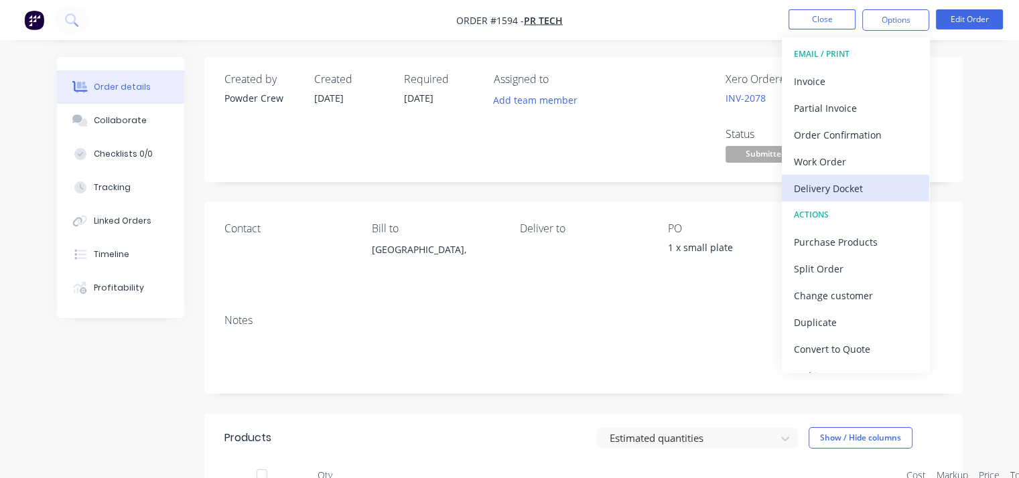
click at [864, 196] on div "Delivery Docket" at bounding box center [855, 188] width 123 height 19
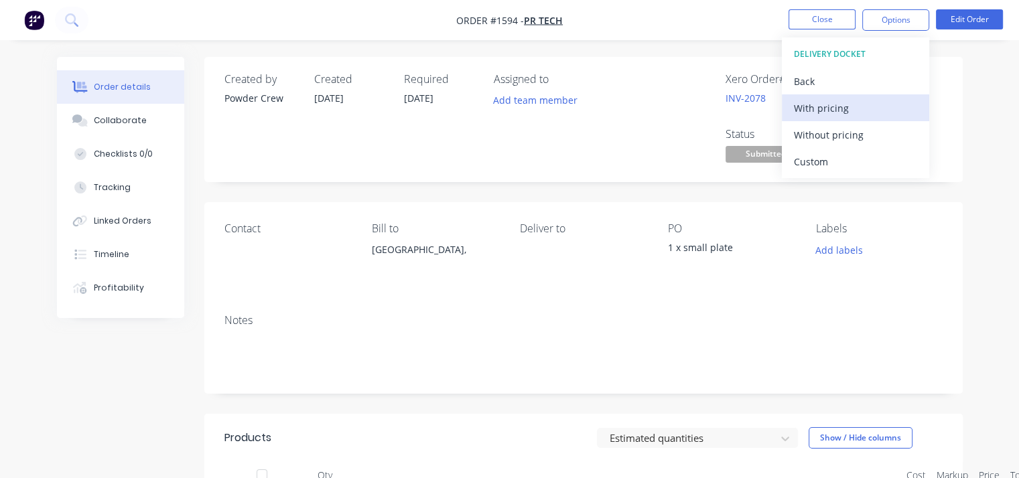
click at [865, 107] on div "With pricing" at bounding box center [855, 107] width 123 height 19
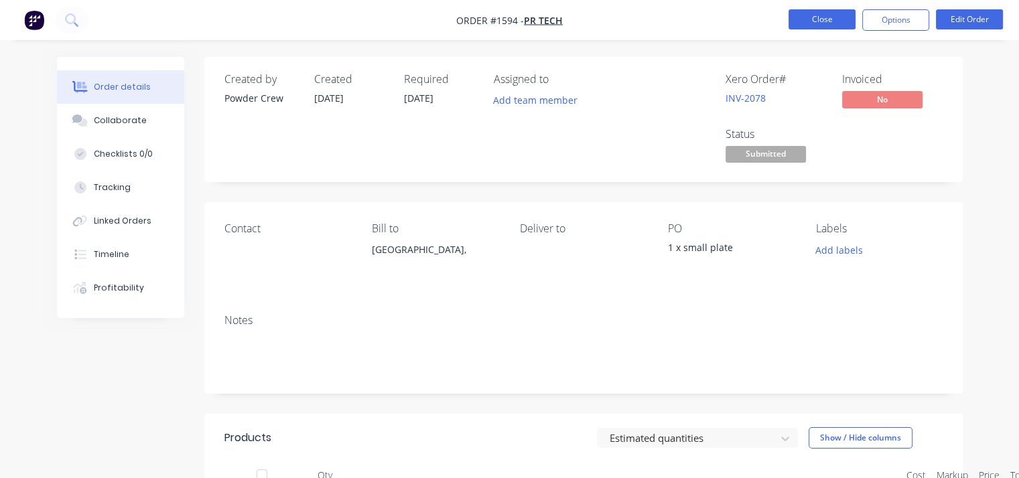
click at [823, 23] on button "Close" at bounding box center [822, 19] width 67 height 20
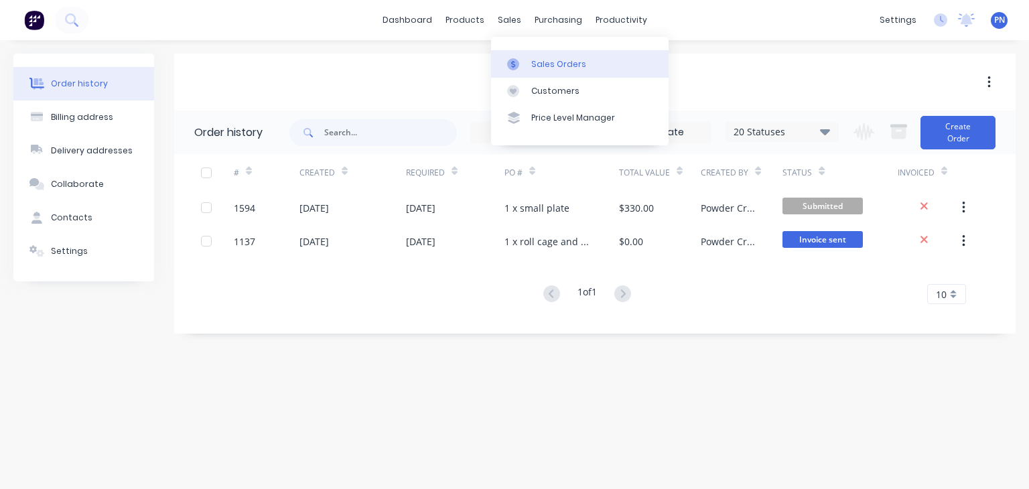
click at [539, 57] on link "Sales Orders" at bounding box center [580, 63] width 178 height 27
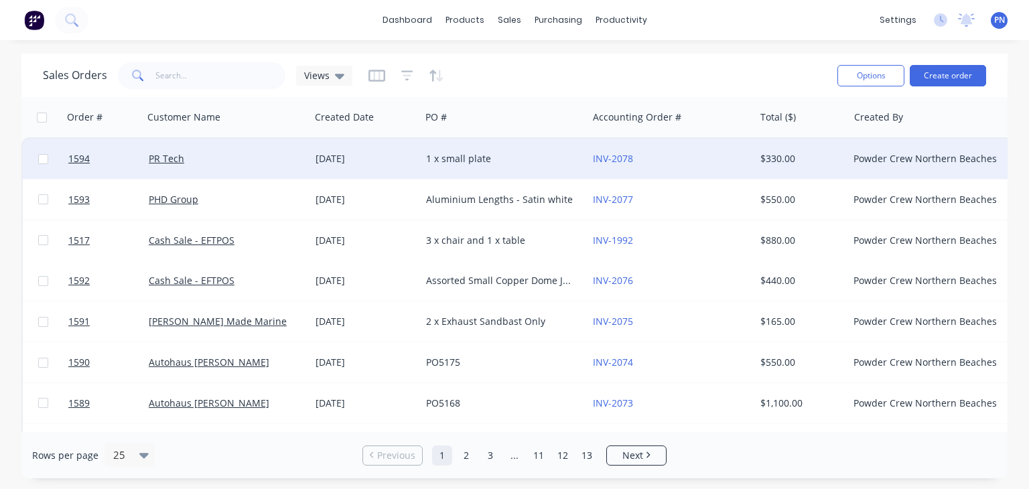
click at [273, 153] on div "PR Tech" at bounding box center [223, 158] width 149 height 13
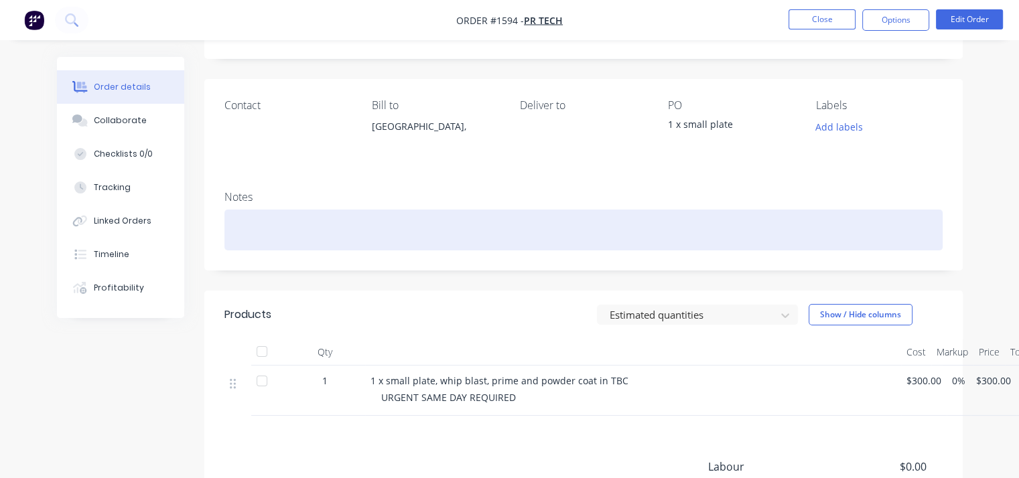
scroll to position [201, 0]
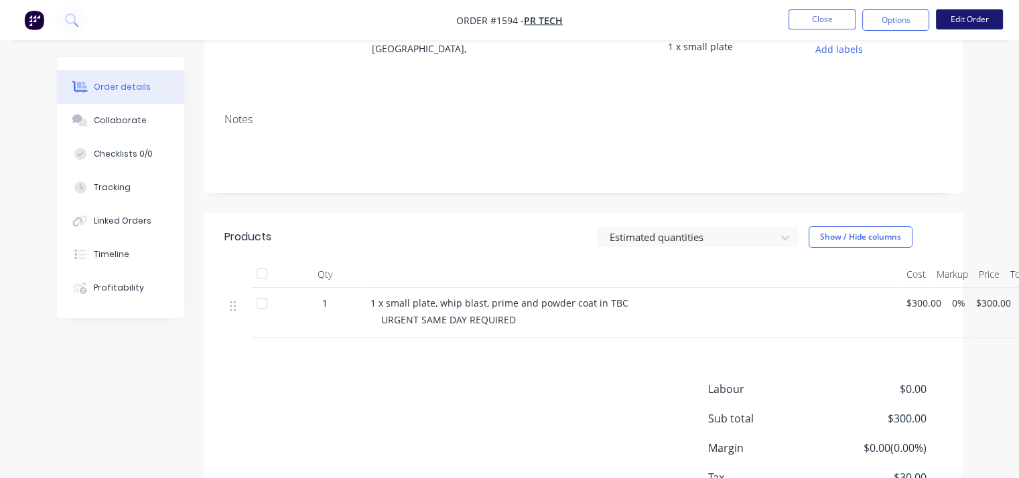
click at [953, 16] on button "Edit Order" at bounding box center [969, 19] width 67 height 20
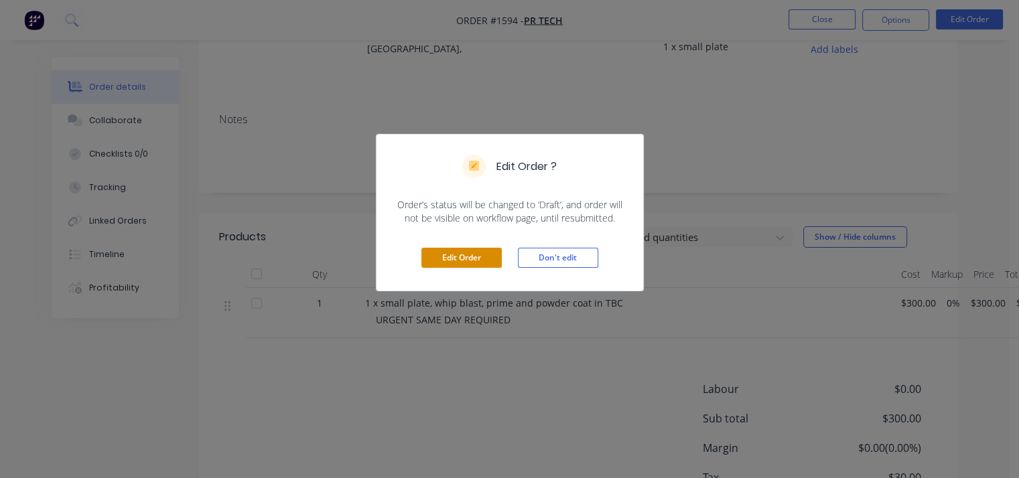
click at [485, 263] on button "Edit Order" at bounding box center [461, 258] width 80 height 20
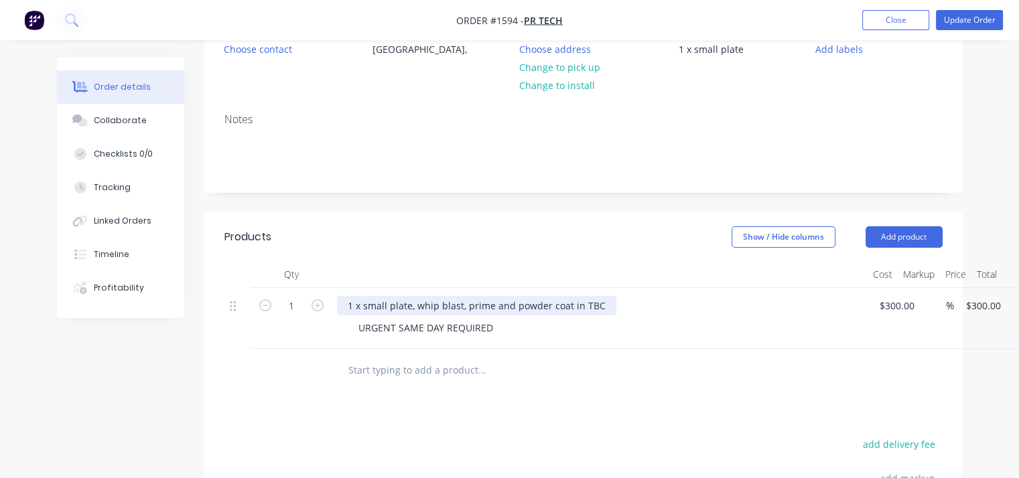
click at [600, 310] on div "1 x small plate, whip blast, prime and powder coat in TBC" at bounding box center [476, 305] width 279 height 19
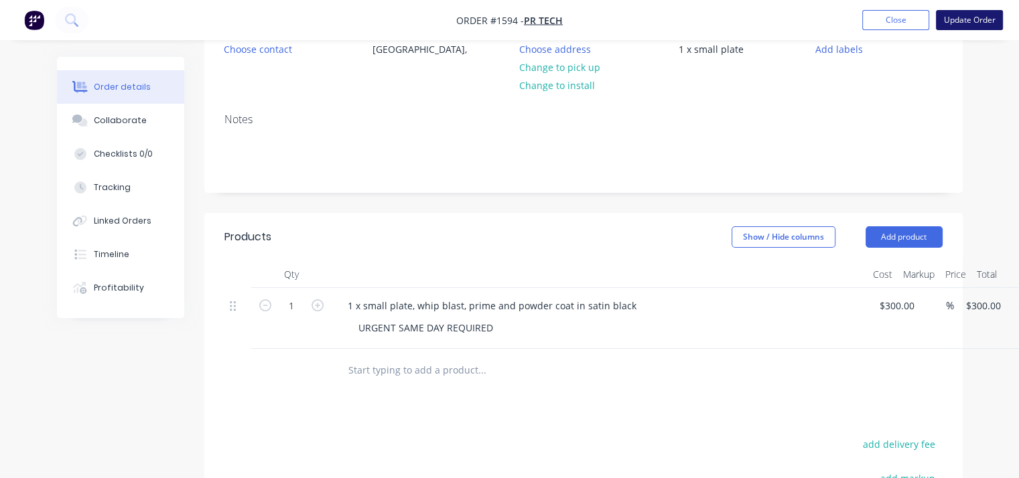
click at [951, 26] on button "Update Order" at bounding box center [969, 20] width 67 height 20
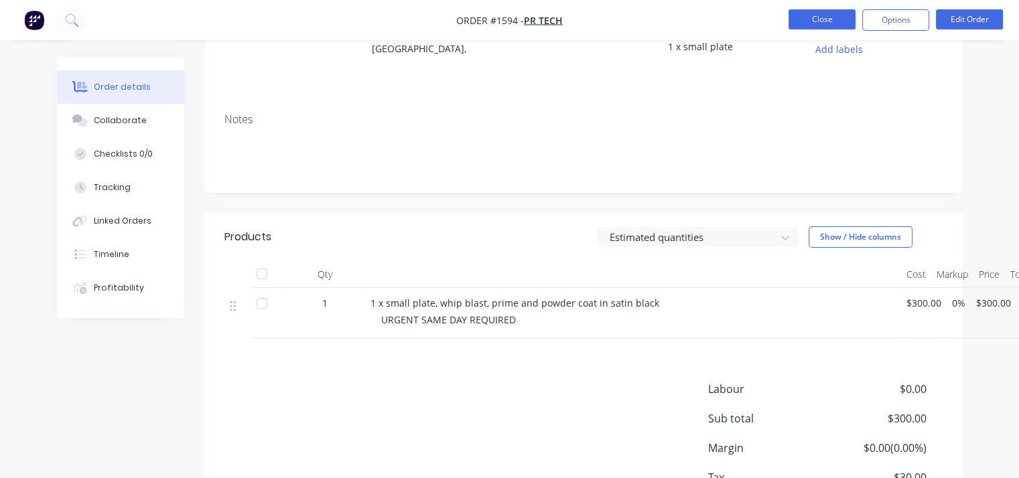
click at [828, 22] on button "Close" at bounding box center [822, 19] width 67 height 20
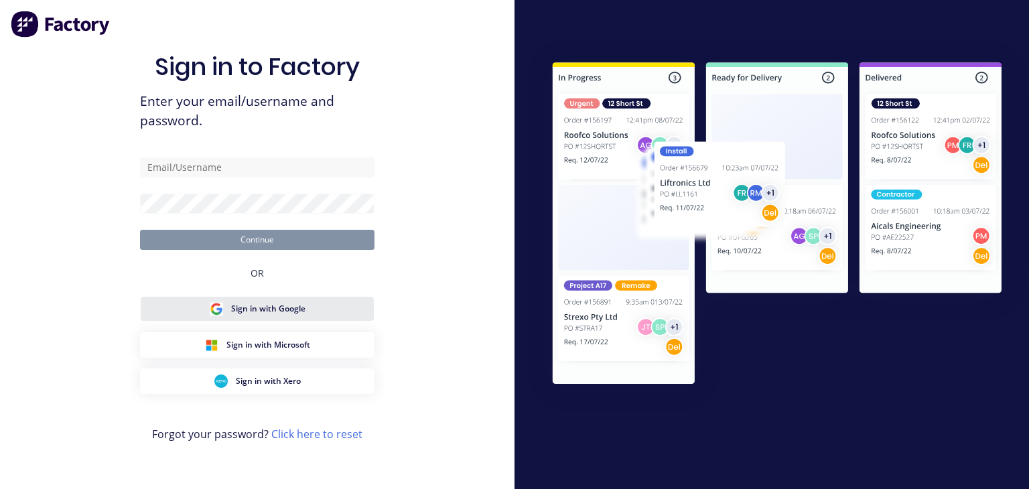
click at [273, 311] on span "Sign in with Google" at bounding box center [268, 309] width 74 height 12
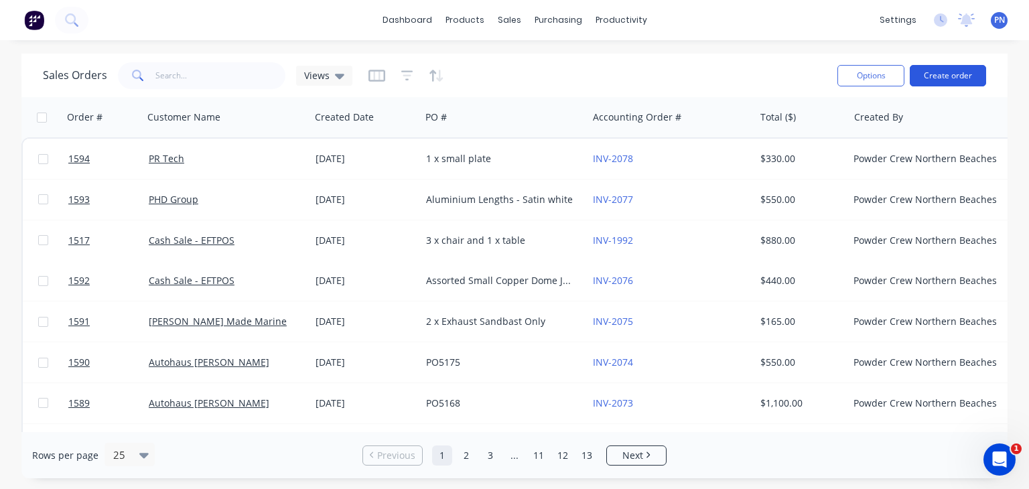
click at [940, 69] on button "Create order" at bounding box center [948, 75] width 76 height 21
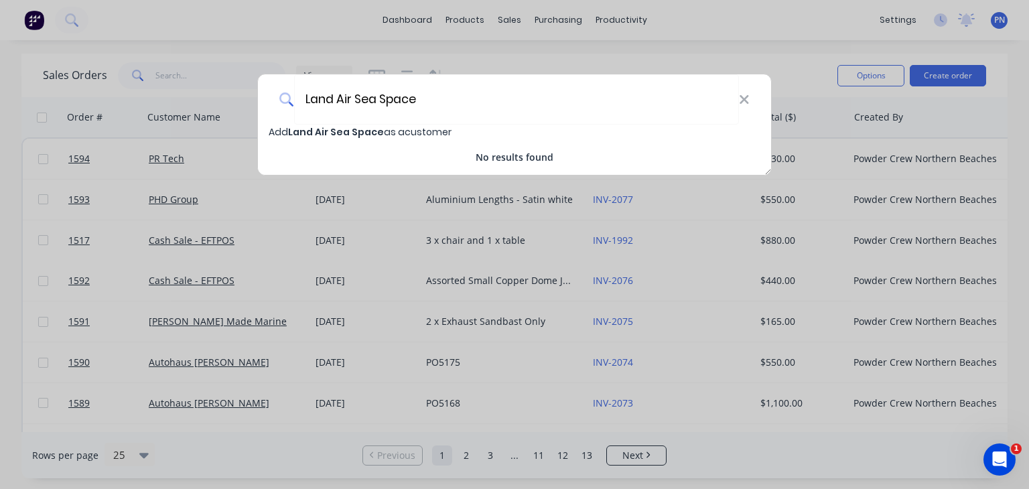
type input "Land Air Sea Space"
click at [330, 131] on span "Land Air Sea Space" at bounding box center [336, 131] width 96 height 13
select select "AU"
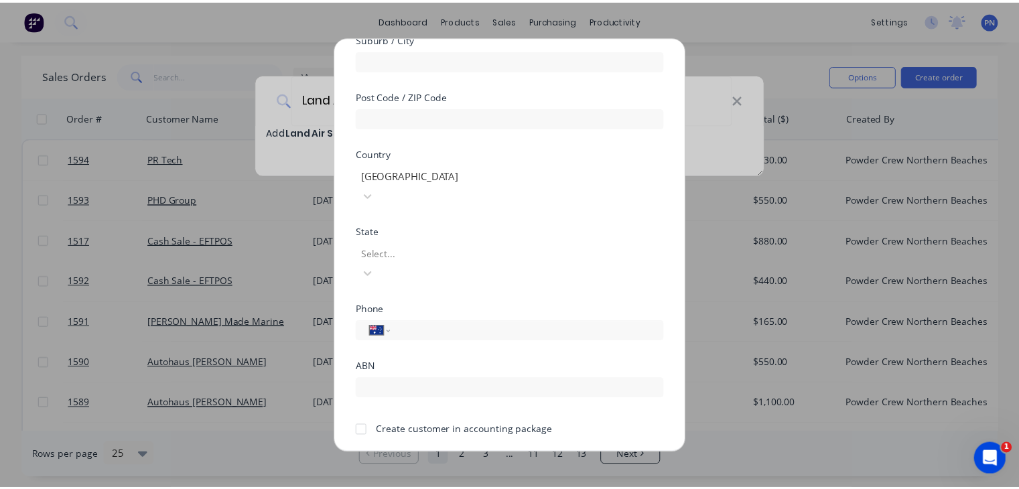
scroll to position [239, 0]
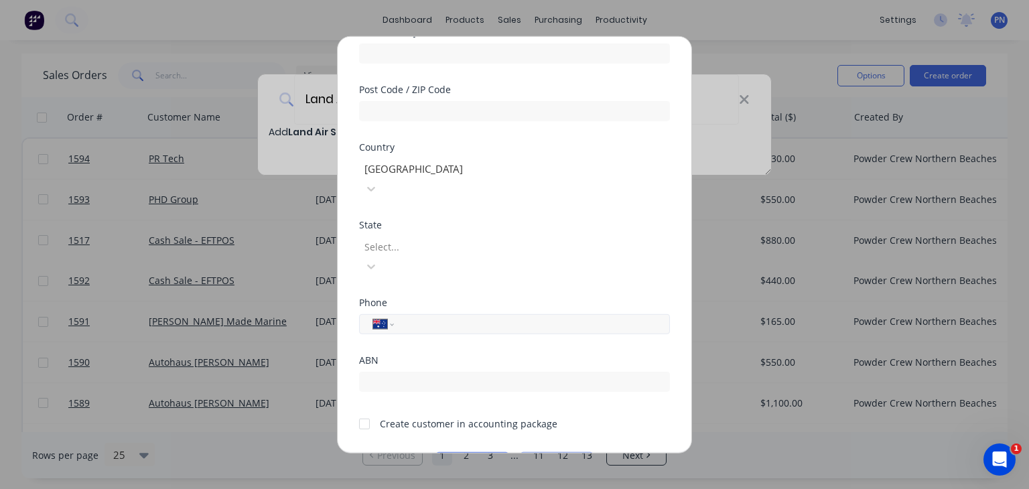
click at [413, 316] on input "tel" at bounding box center [529, 323] width 253 height 15
type input "0434 940 322"
drag, startPoint x: 373, startPoint y: 395, endPoint x: 370, endPoint y: 387, distance: 8.5
click at [371, 410] on div at bounding box center [364, 423] width 27 height 27
click at [369, 410] on div at bounding box center [364, 423] width 27 height 27
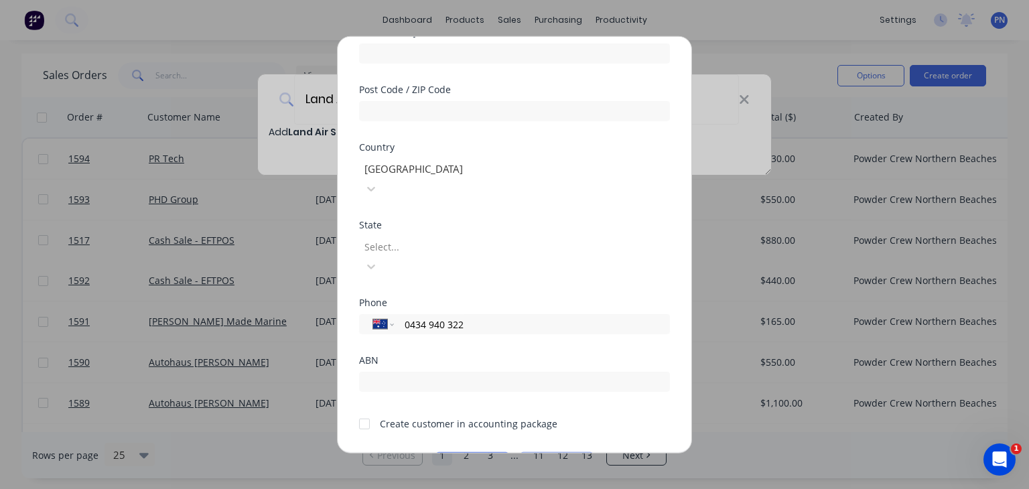
click at [369, 410] on div at bounding box center [364, 423] width 27 height 27
click at [446, 452] on button "Save" at bounding box center [473, 462] width 74 height 21
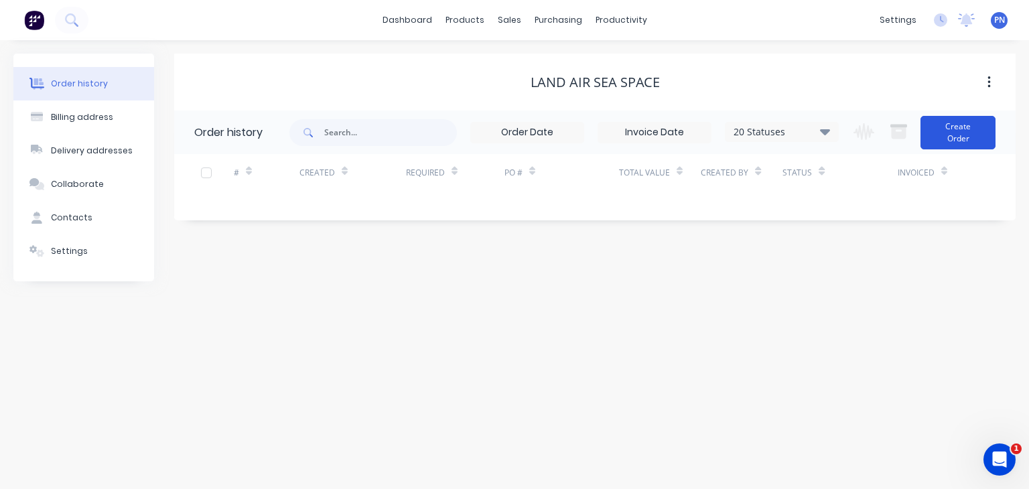
click at [953, 131] on button "Create Order" at bounding box center [958, 133] width 75 height 34
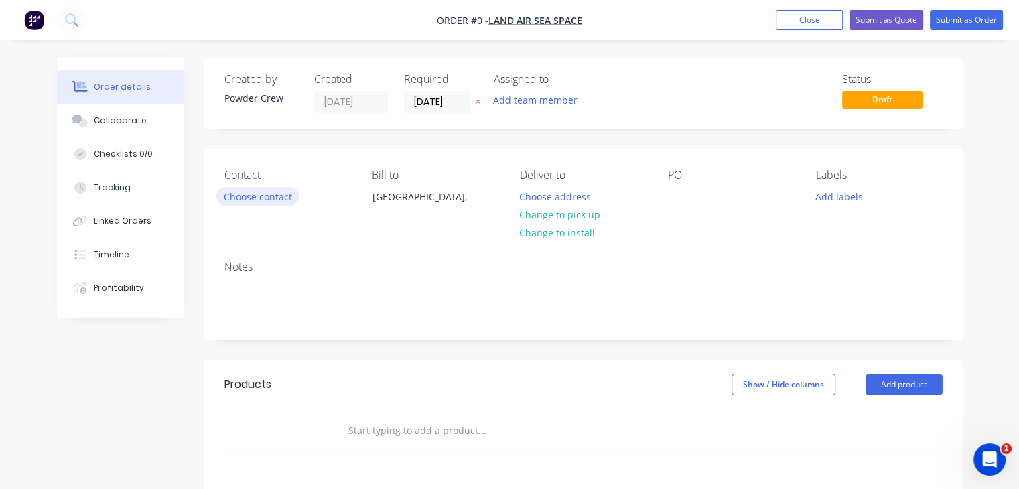
click at [268, 197] on button "Choose contact" at bounding box center [257, 196] width 82 height 18
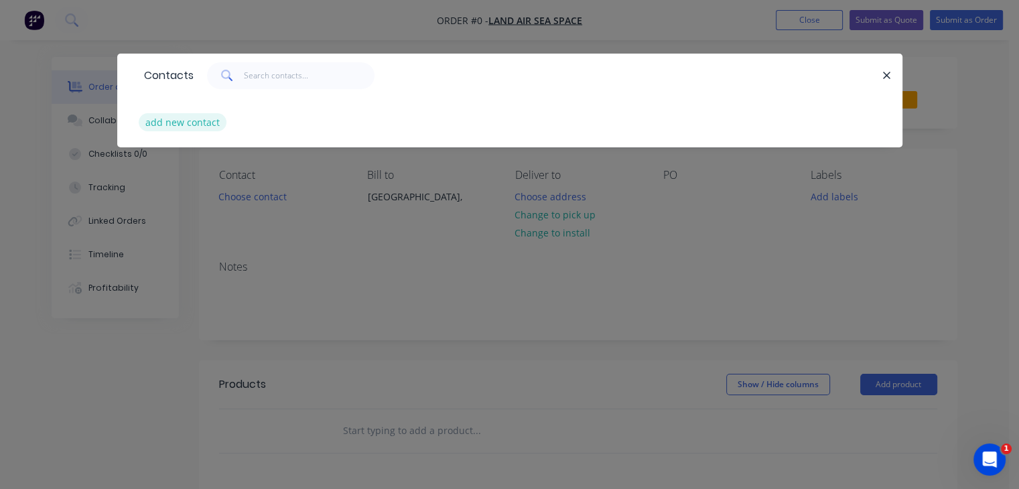
click at [192, 121] on button "add new contact" at bounding box center [183, 122] width 88 height 18
select select "AU"
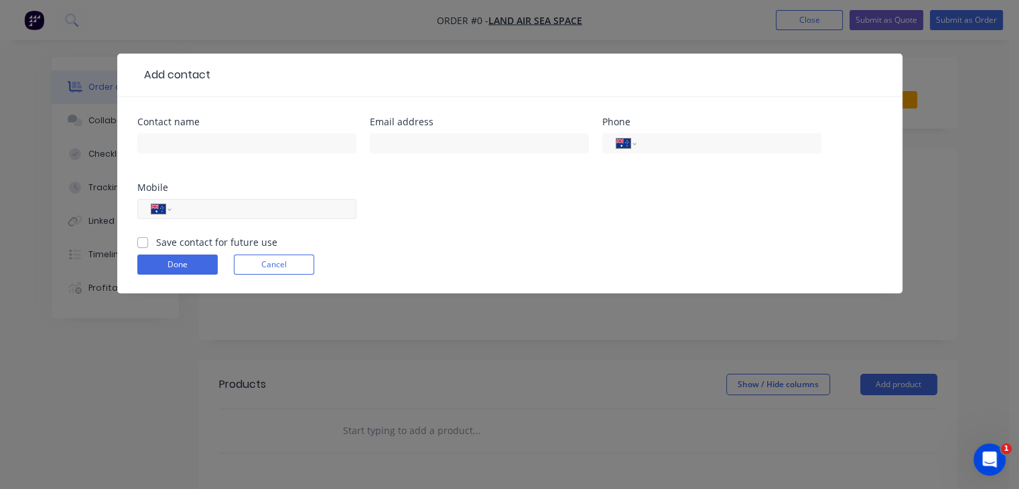
click at [216, 208] on input "tel" at bounding box center [261, 209] width 161 height 15
type input "0434 940 322"
drag, startPoint x: 198, startPoint y: 142, endPoint x: 217, endPoint y: 137, distance: 20.2
click at [198, 142] on input "text" at bounding box center [246, 143] width 219 height 20
type input "Vitor Santana"
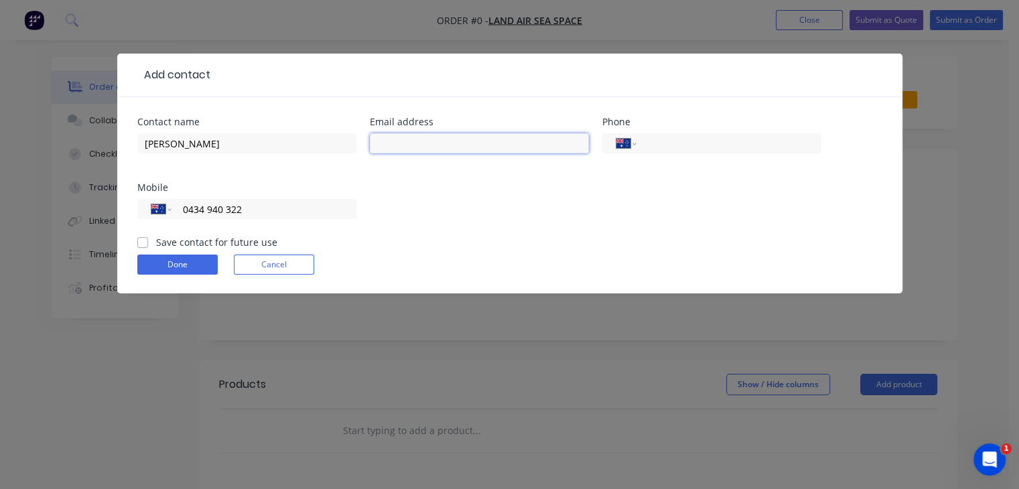
click at [383, 145] on input "text" at bounding box center [479, 143] width 219 height 20
type input "vitor@lass.au"
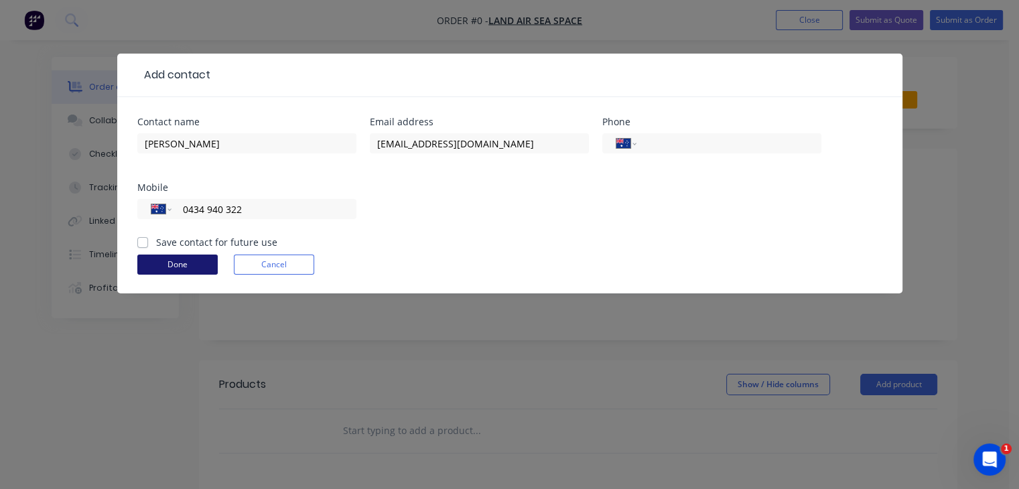
click at [182, 261] on button "Done" at bounding box center [177, 265] width 80 height 20
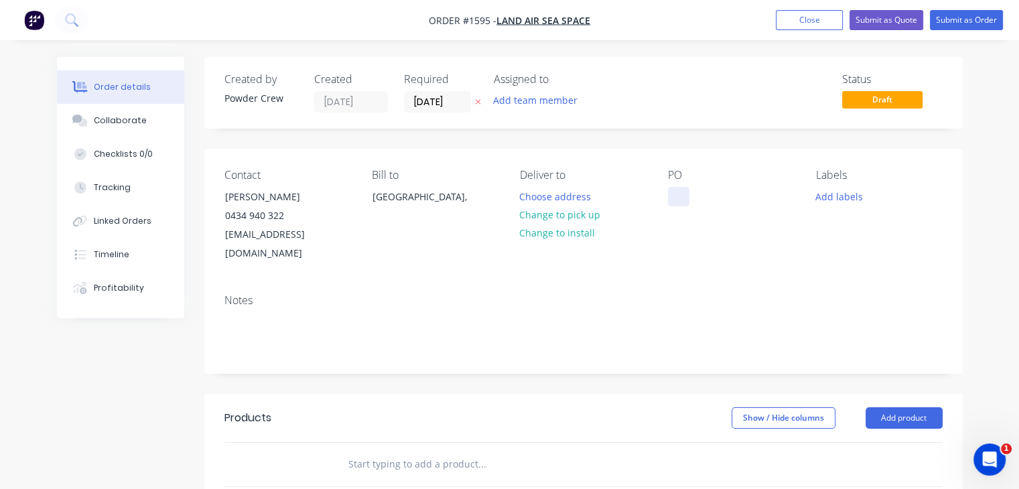
click at [674, 202] on div at bounding box center [678, 196] width 21 height 19
click at [720, 199] on div "5 x quick connects" at bounding box center [720, 196] width 104 height 19
drag, startPoint x: 728, startPoint y: 216, endPoint x: 689, endPoint y: 196, distance: 44.3
click at [675, 176] on div "PO 5 x quick electrical connects" at bounding box center [731, 216] width 127 height 94
drag, startPoint x: 718, startPoint y: 223, endPoint x: 700, endPoint y: 210, distance: 22.1
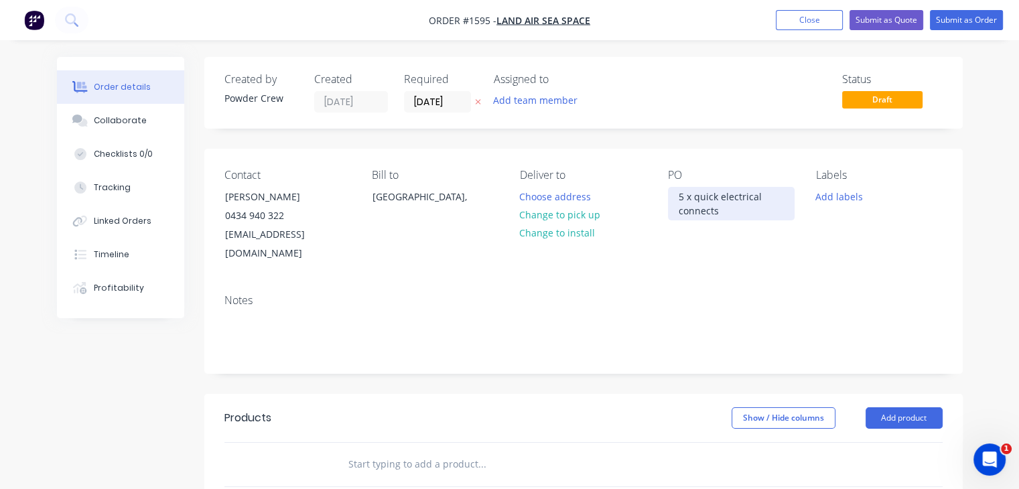
click at [697, 207] on div "5 x quick electrical connects" at bounding box center [731, 204] width 127 height 34
drag, startPoint x: 720, startPoint y: 214, endPoint x: 691, endPoint y: 200, distance: 31.2
click at [670, 198] on div "5 x quick electrical connects" at bounding box center [731, 204] width 127 height 34
copy div "5 x quick electrical connects"
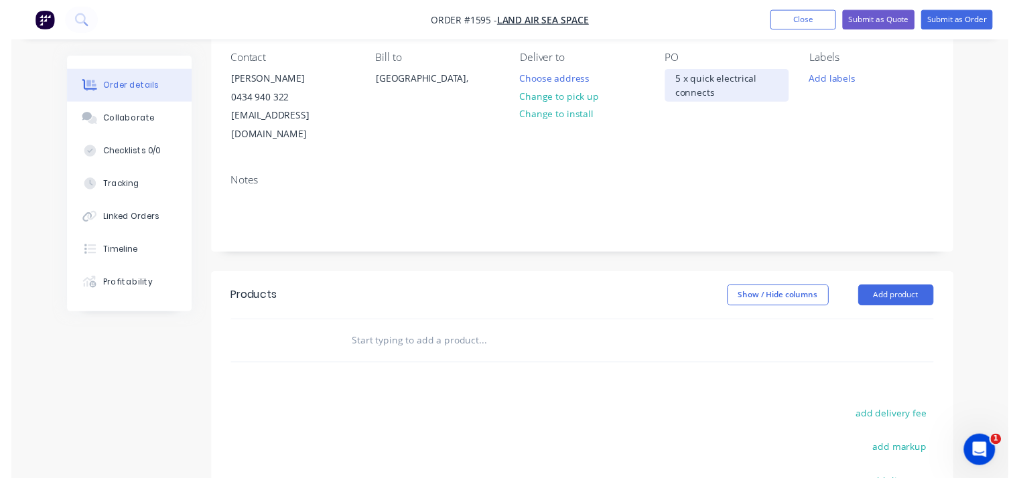
scroll to position [201, 0]
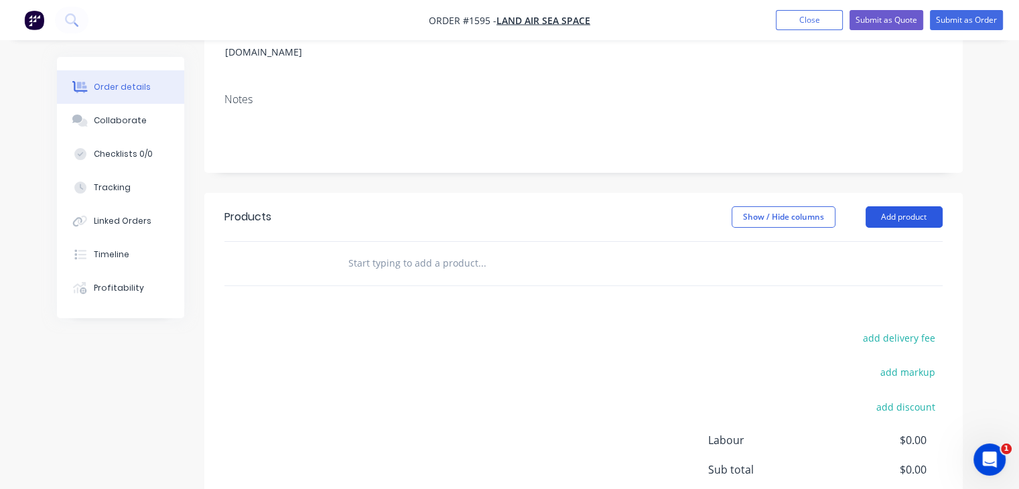
click at [896, 206] on button "Add product" at bounding box center [904, 216] width 77 height 21
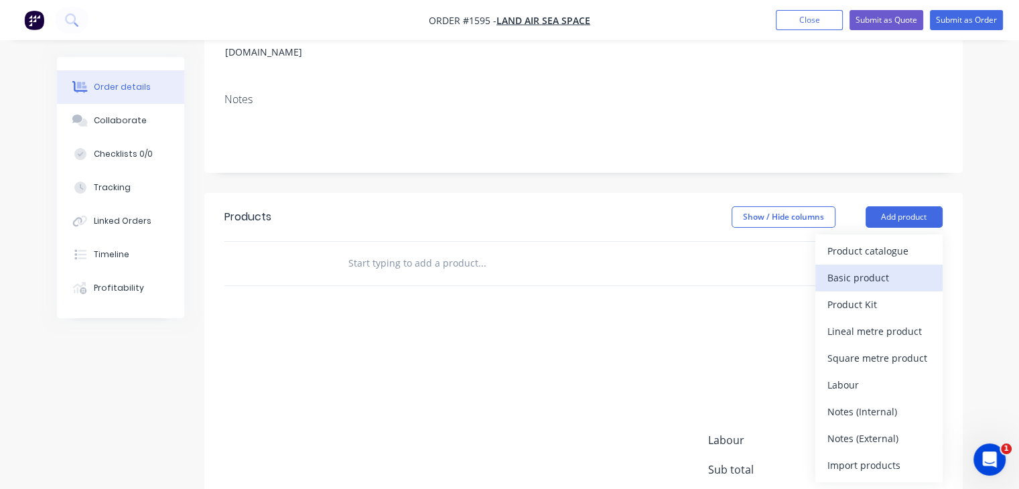
click at [891, 268] on div "Basic product" at bounding box center [879, 277] width 103 height 19
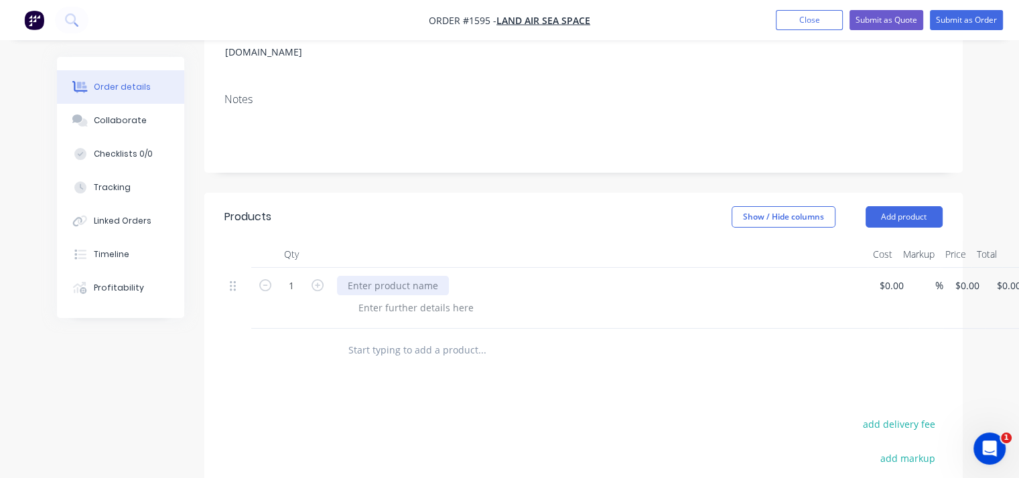
paste div
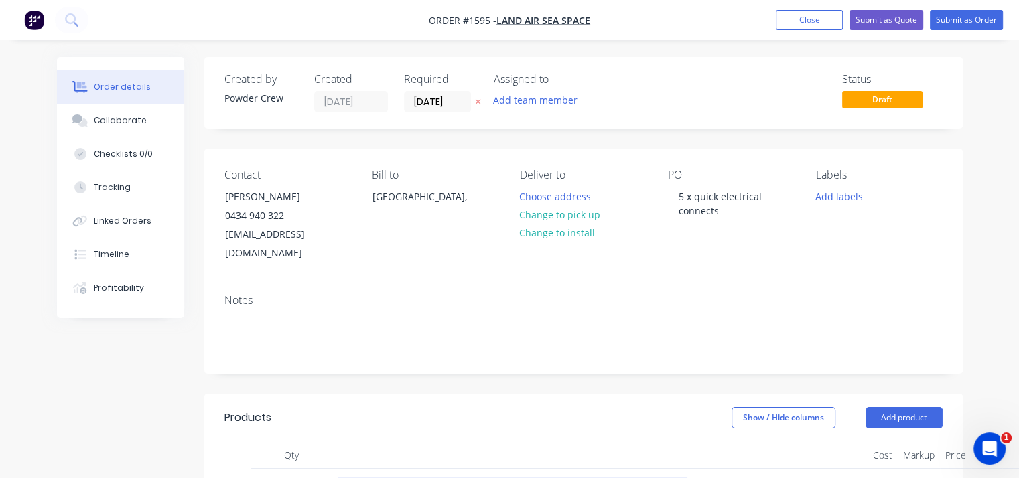
scroll to position [0, 0]
click at [952, 19] on button "Submit as Order" at bounding box center [966, 20] width 73 height 20
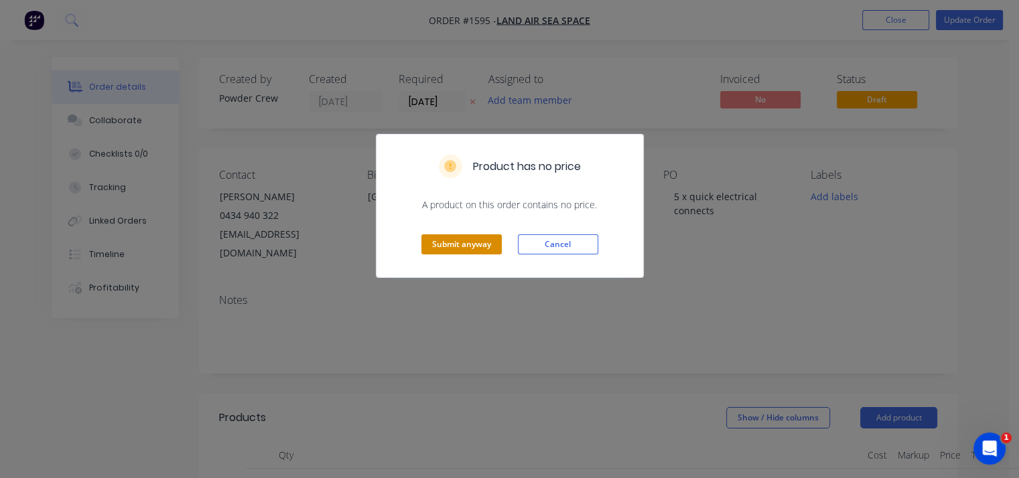
click at [473, 239] on button "Submit anyway" at bounding box center [461, 245] width 80 height 20
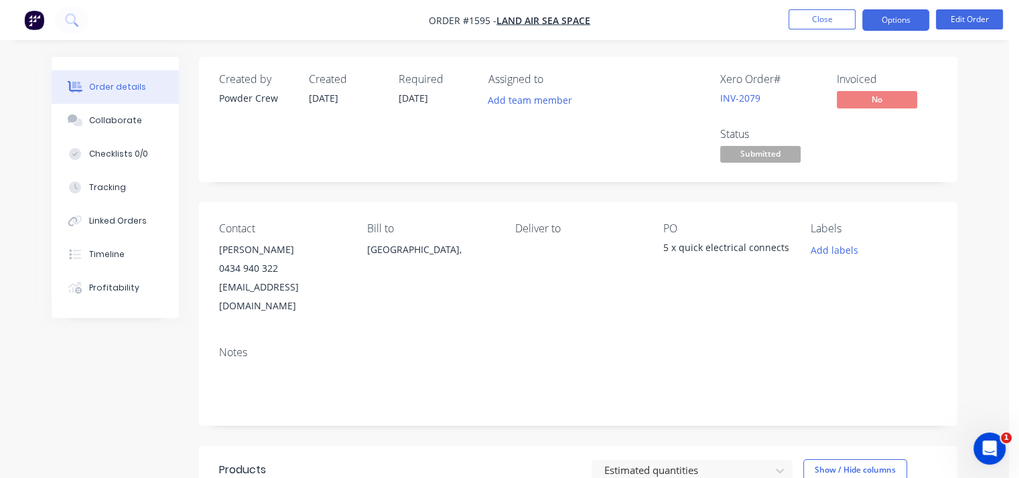
click at [898, 25] on button "Options" at bounding box center [895, 19] width 67 height 21
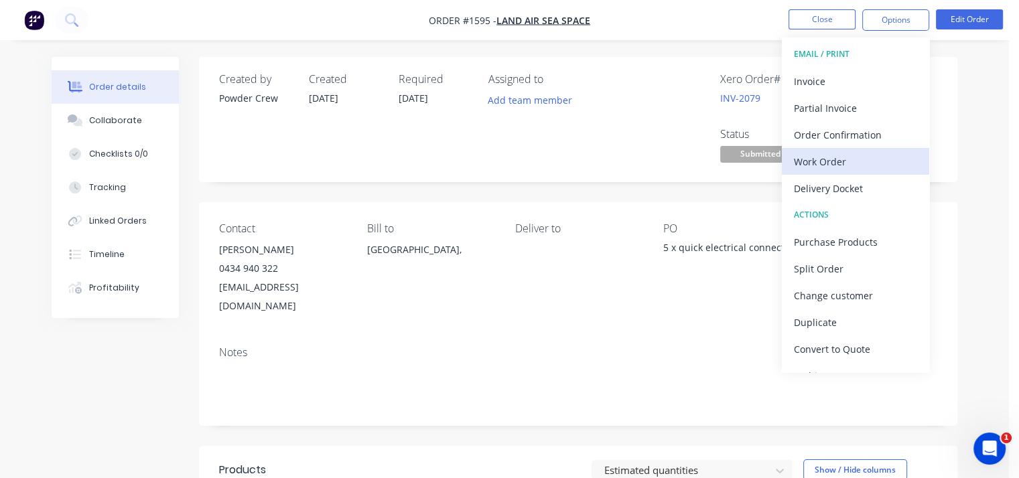
click at [847, 161] on div "Work Order" at bounding box center [855, 161] width 123 height 19
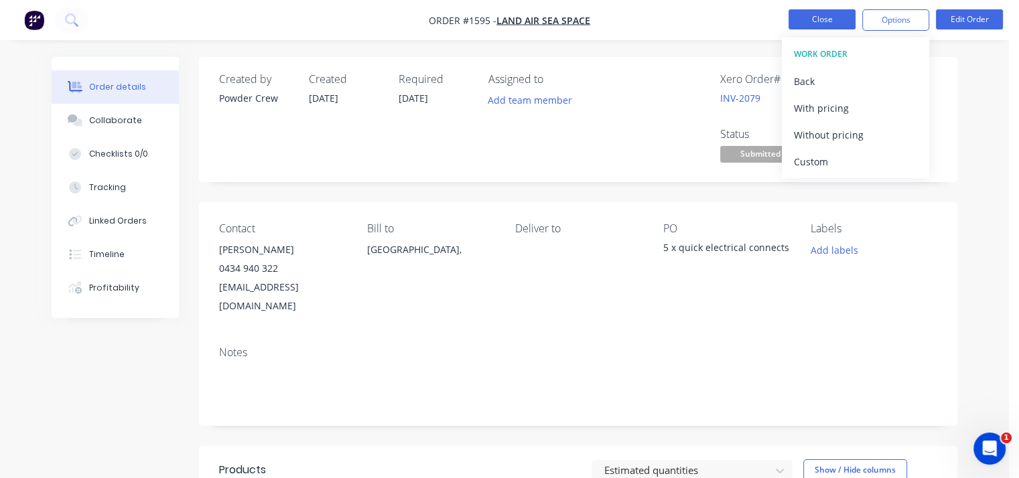
click at [828, 17] on button "Close" at bounding box center [822, 19] width 67 height 20
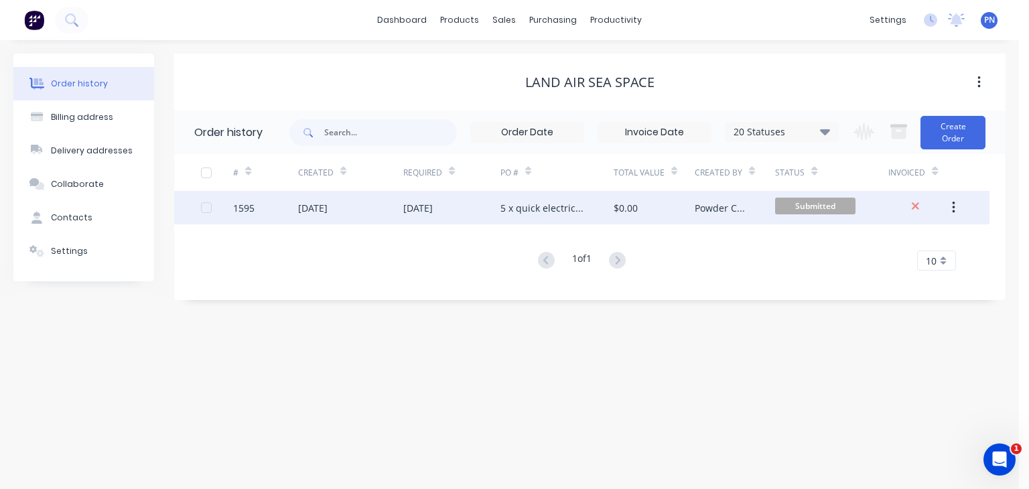
click at [667, 204] on div "$0.00" at bounding box center [654, 208] width 81 height 34
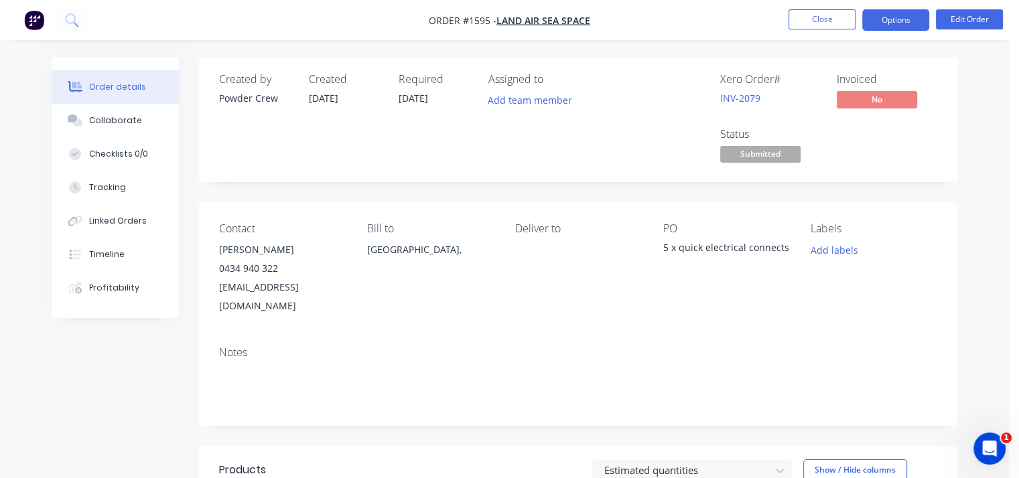
click at [893, 23] on button "Options" at bounding box center [895, 19] width 67 height 21
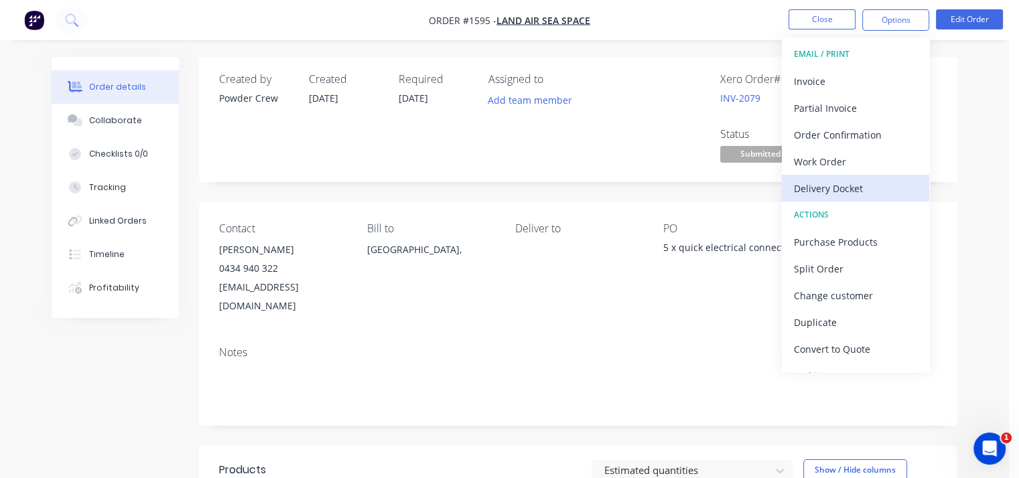
click at [850, 198] on button "Delivery Docket" at bounding box center [855, 188] width 147 height 27
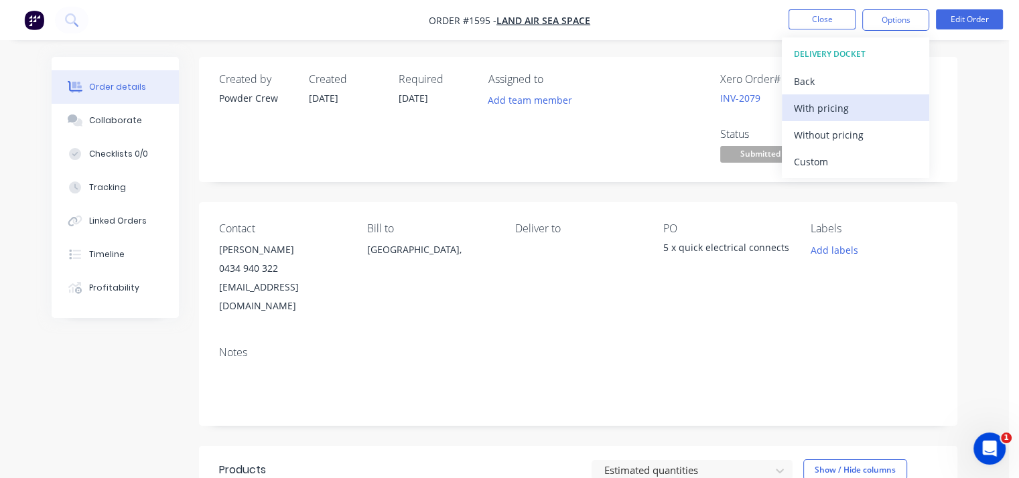
click at [836, 116] on div "With pricing" at bounding box center [855, 107] width 123 height 19
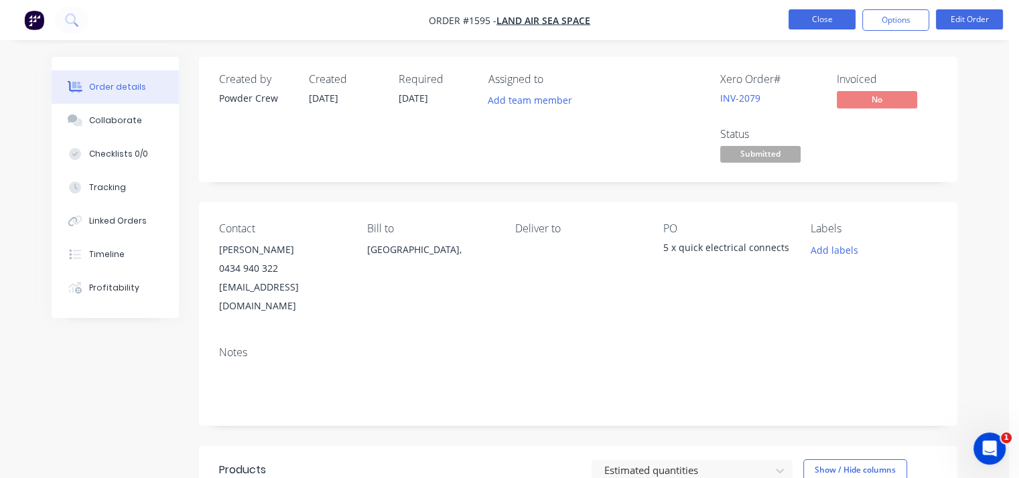
click at [821, 19] on button "Close" at bounding box center [822, 19] width 67 height 20
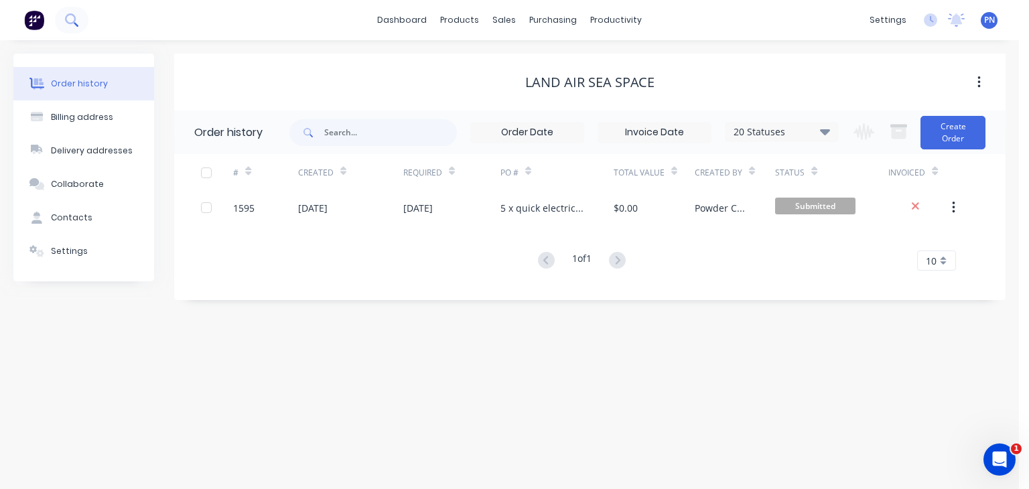
click at [80, 17] on button at bounding box center [72, 20] width 34 height 27
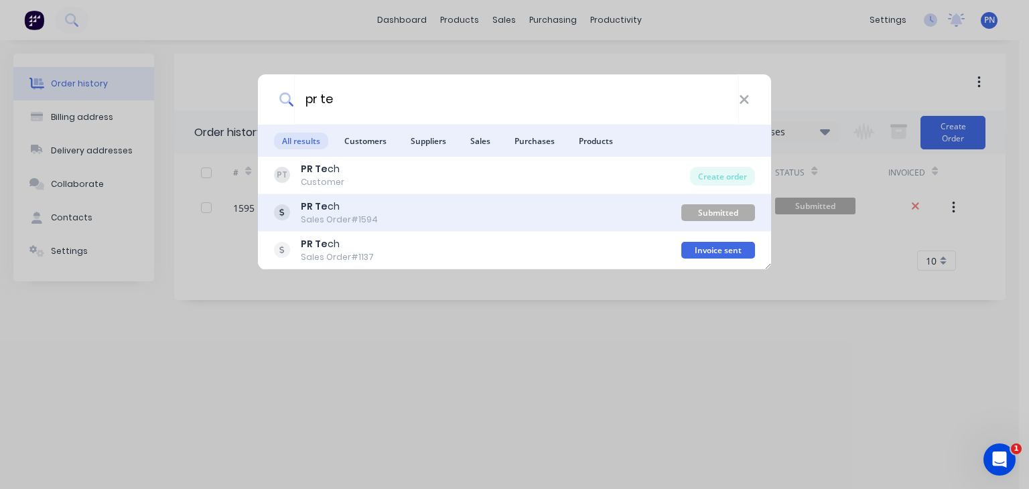
type input "pr te"
click at [335, 214] on div "Sales Order #1594" at bounding box center [339, 220] width 77 height 12
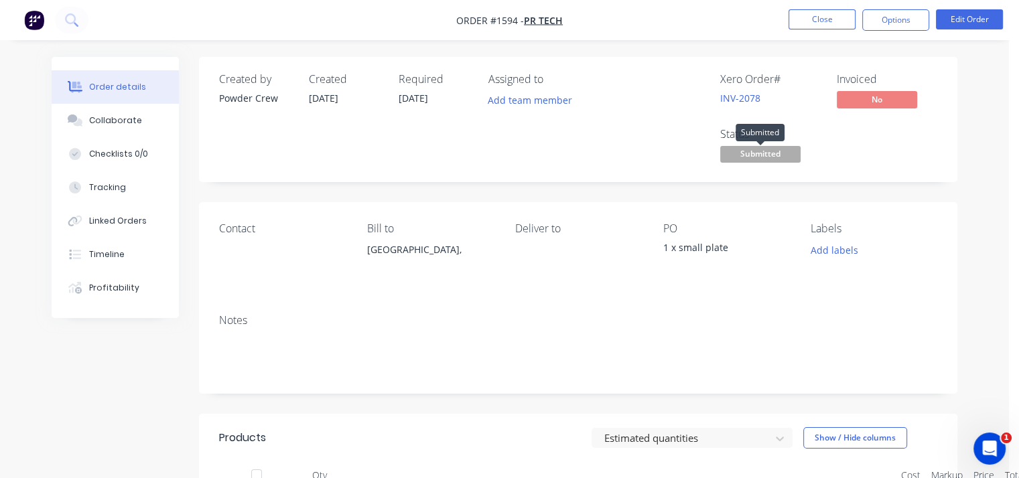
click at [745, 156] on span "Submitted" at bounding box center [760, 154] width 80 height 17
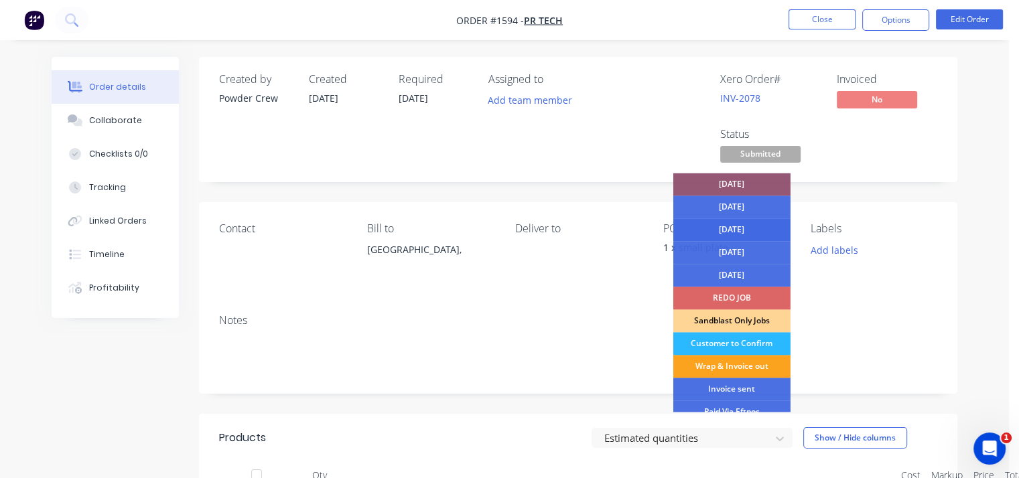
click at [732, 228] on div "[DATE]" at bounding box center [731, 229] width 117 height 23
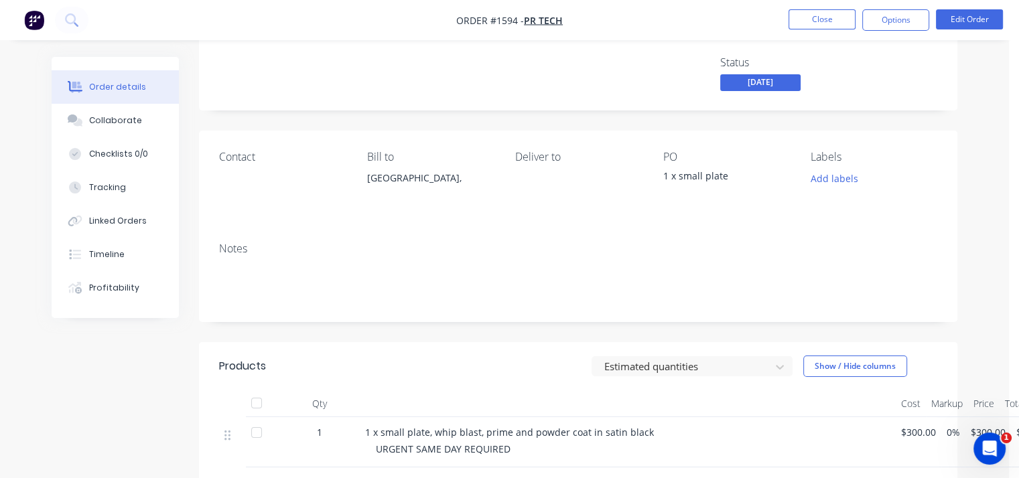
scroll to position [67, 0]
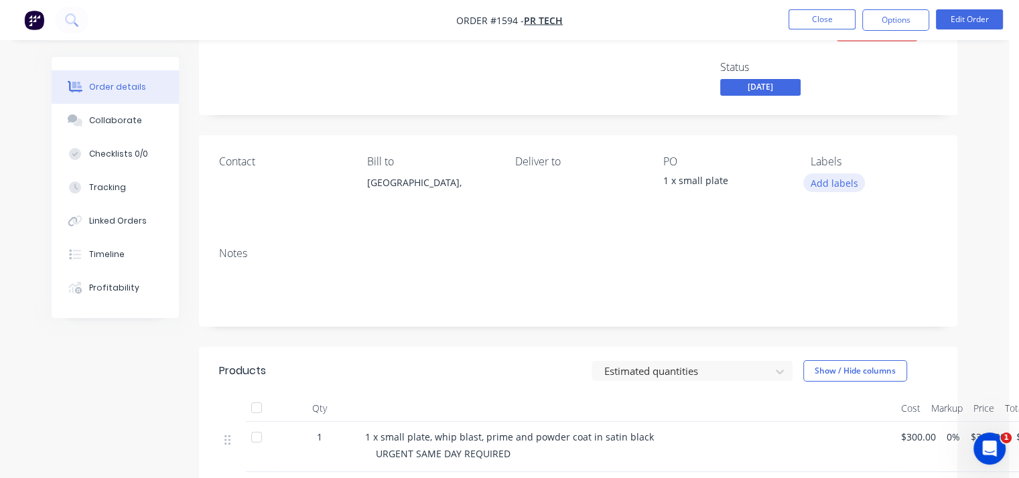
click at [825, 183] on button "Add labels" at bounding box center [834, 183] width 62 height 18
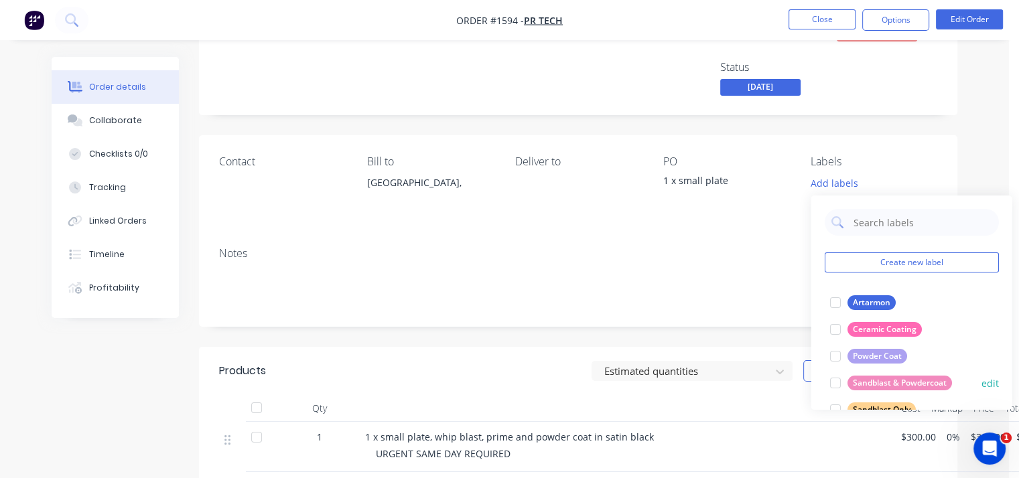
click at [834, 379] on div at bounding box center [834, 383] width 27 height 27
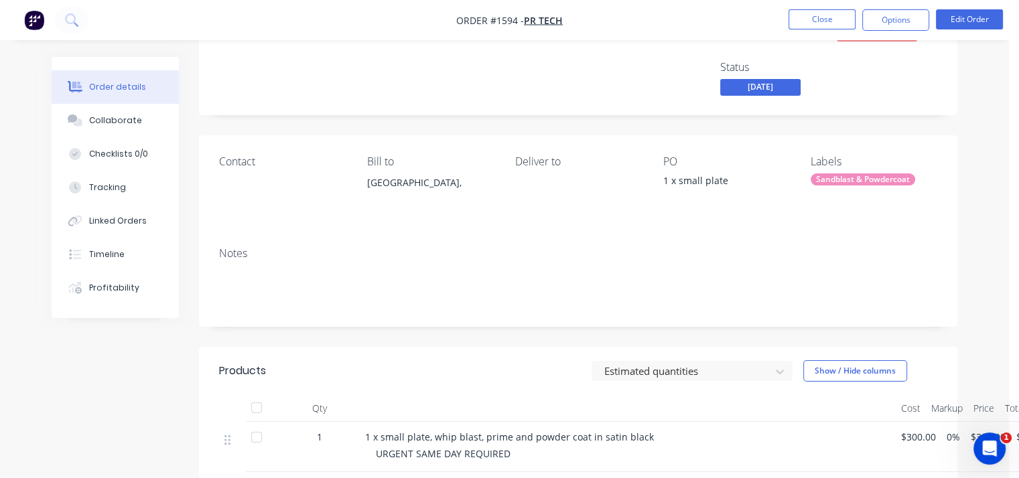
click at [620, 80] on div "Assigned to Add team member" at bounding box center [555, 52] width 134 height 93
click at [830, 15] on button "Close" at bounding box center [822, 19] width 67 height 20
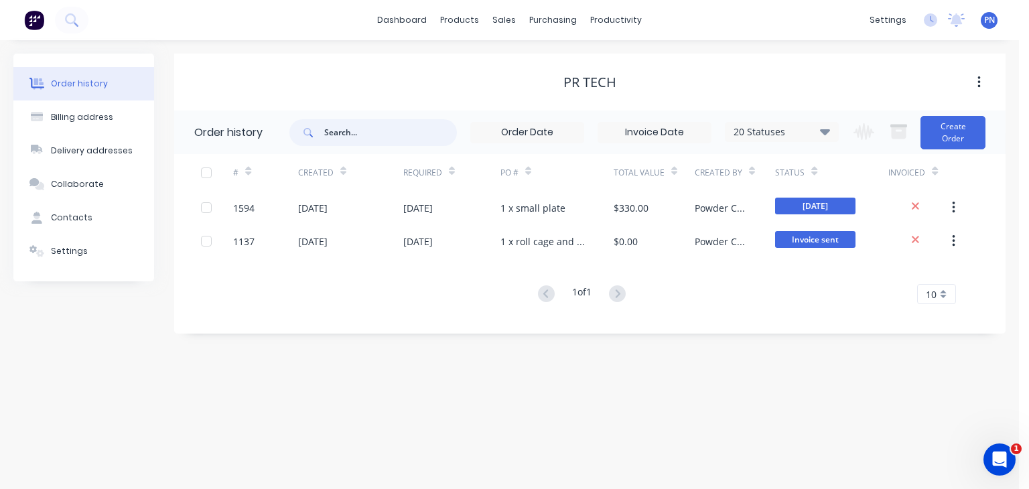
click at [376, 133] on input "text" at bounding box center [390, 132] width 133 height 27
type input "fabrite"
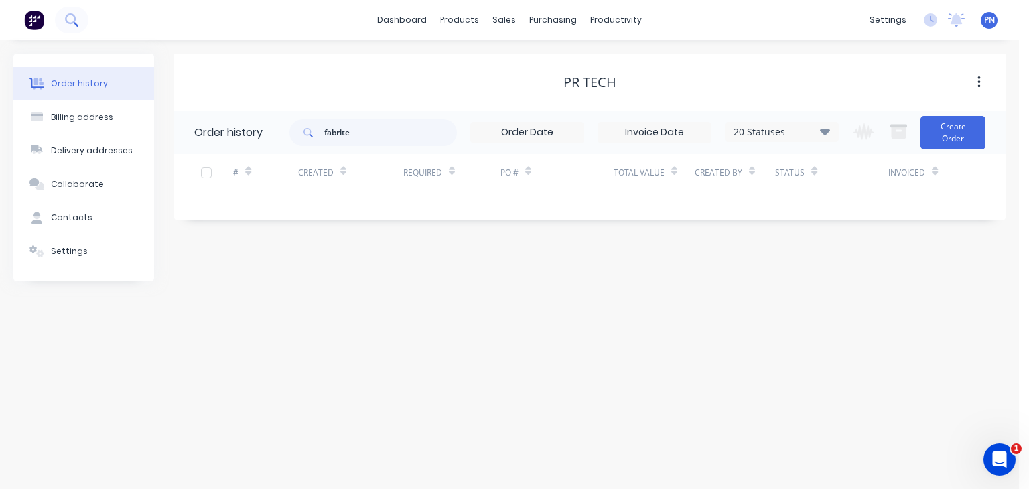
click at [74, 21] on icon at bounding box center [70, 18] width 11 height 11
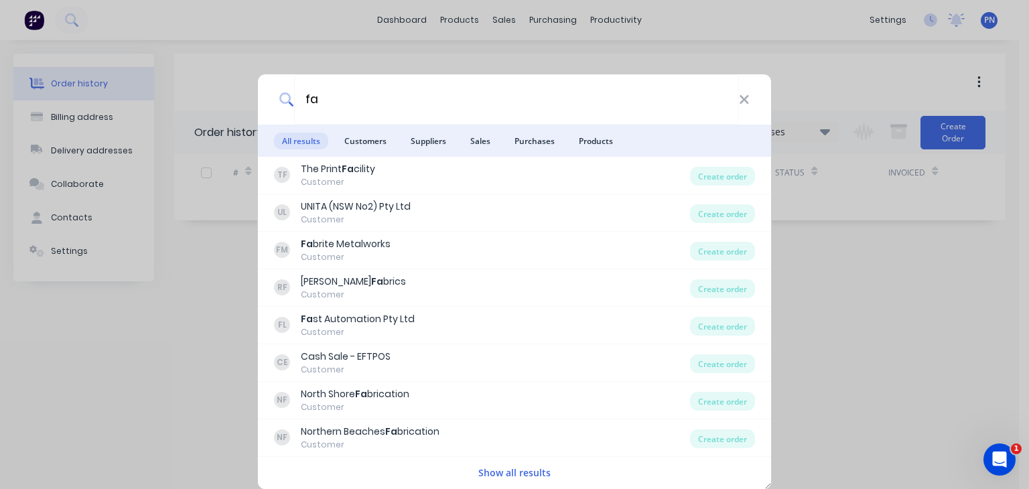
type input "fa"
click at [209, 15] on div "fa All results Customers Suppliers Sales Purchases Products TF The Print Fa cil…" at bounding box center [514, 244] width 1029 height 489
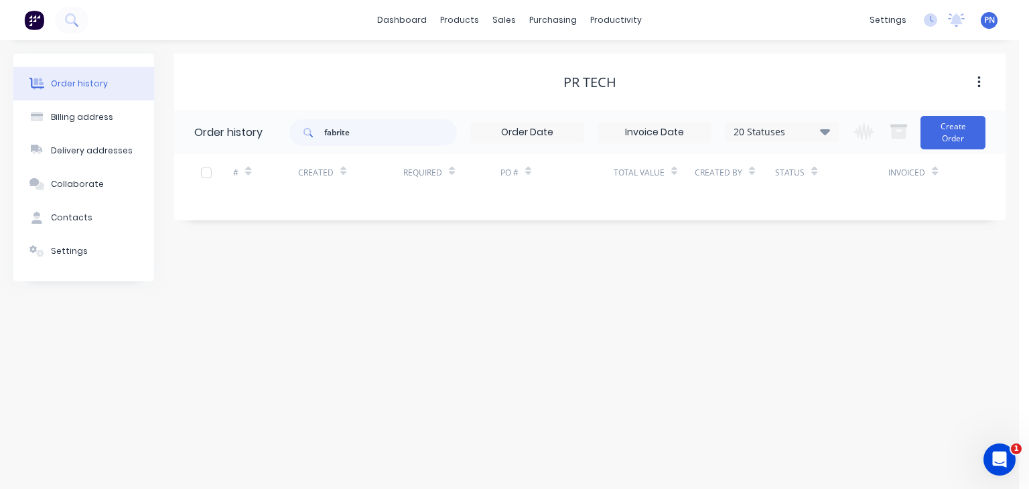
click at [115, 15] on div "dashboard products sales purchasing productivity dashboard products Product Cat…" at bounding box center [509, 20] width 1019 height 40
click at [66, 24] on icon at bounding box center [71, 19] width 13 height 13
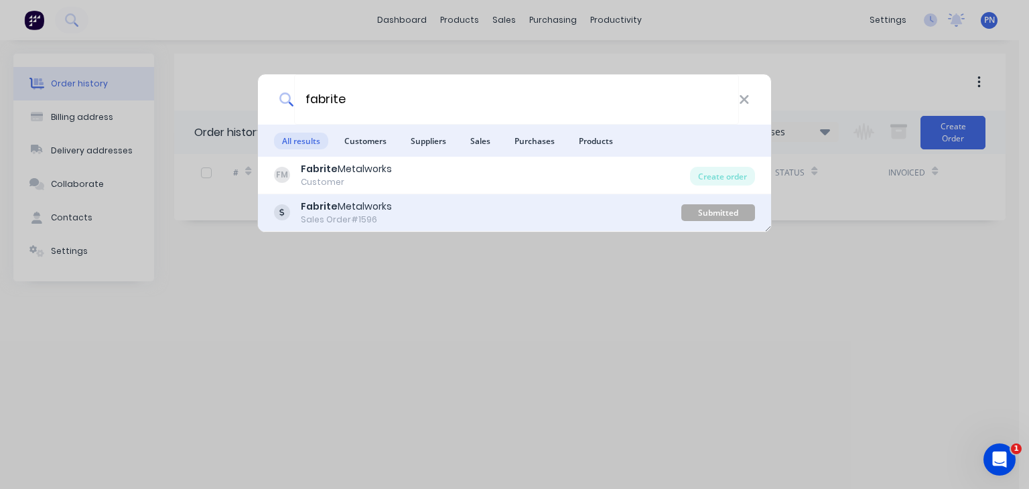
type input "fabrite"
click at [357, 214] on div "Sales Order #1596" at bounding box center [346, 220] width 91 height 12
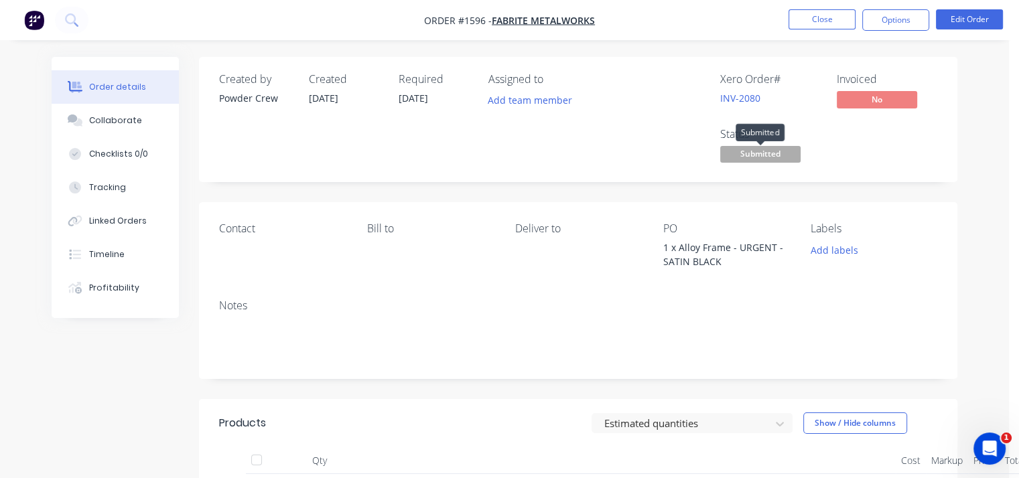
click at [762, 157] on span "Submitted" at bounding box center [760, 154] width 80 height 17
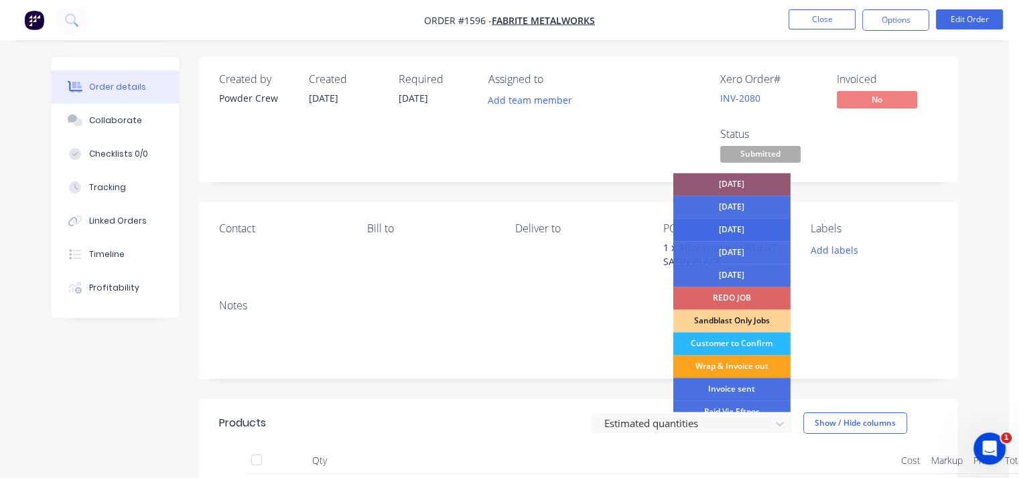
click at [734, 230] on div "[DATE]" at bounding box center [731, 229] width 117 height 23
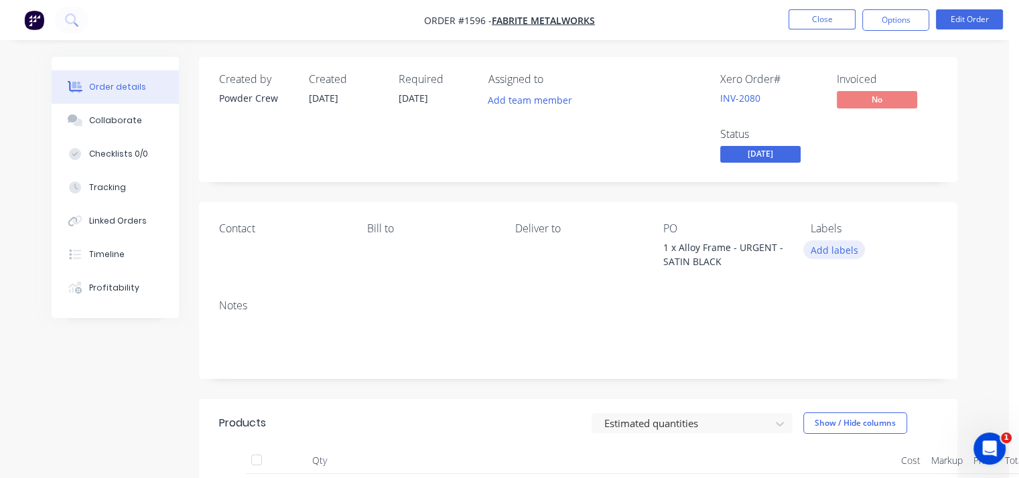
click at [831, 253] on button "Add labels" at bounding box center [834, 250] width 62 height 18
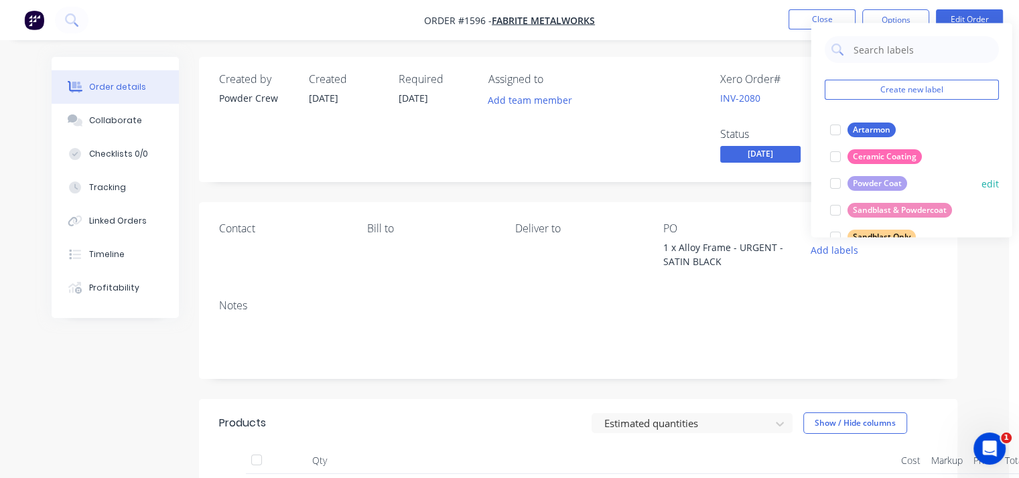
click at [836, 186] on div at bounding box center [834, 183] width 27 height 27
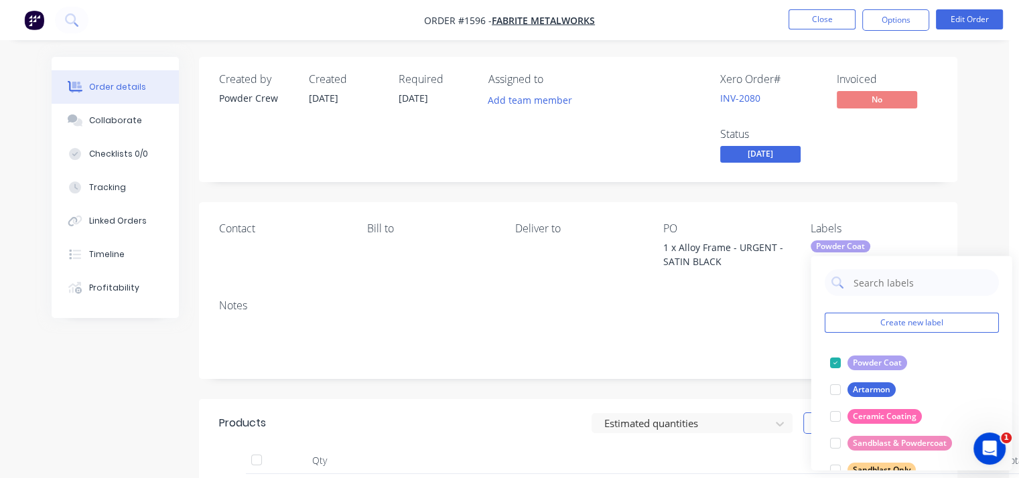
click at [619, 131] on div "Assigned to Add team member" at bounding box center [555, 119] width 134 height 93
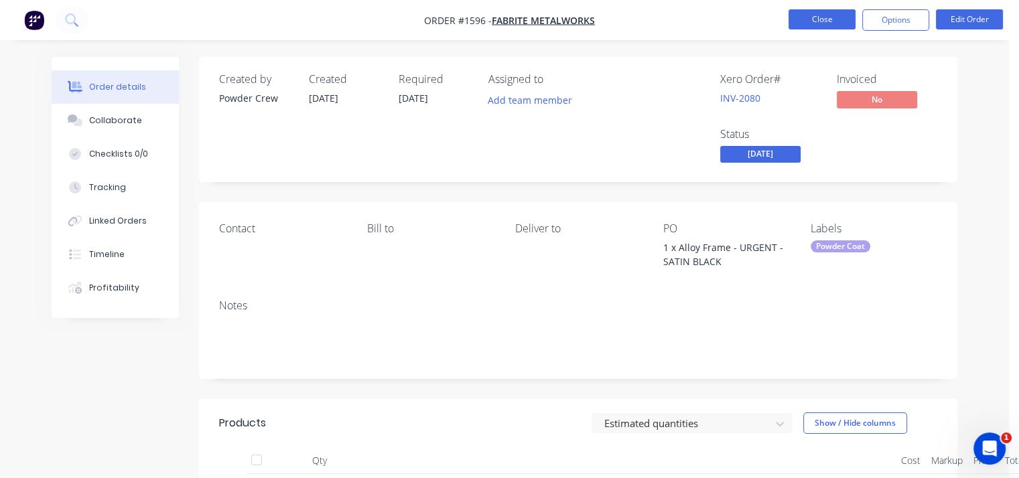
click at [831, 15] on button "Close" at bounding box center [822, 19] width 67 height 20
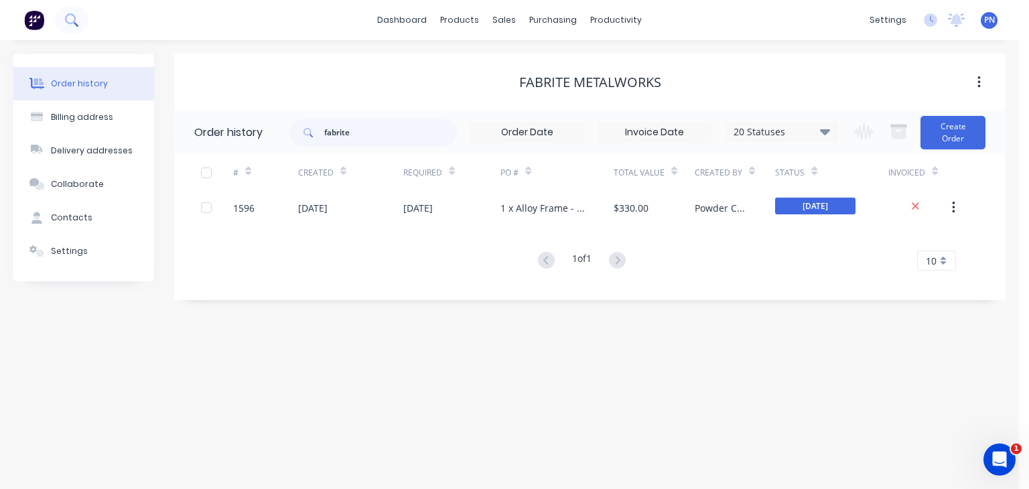
click at [78, 19] on icon at bounding box center [71, 19] width 13 height 13
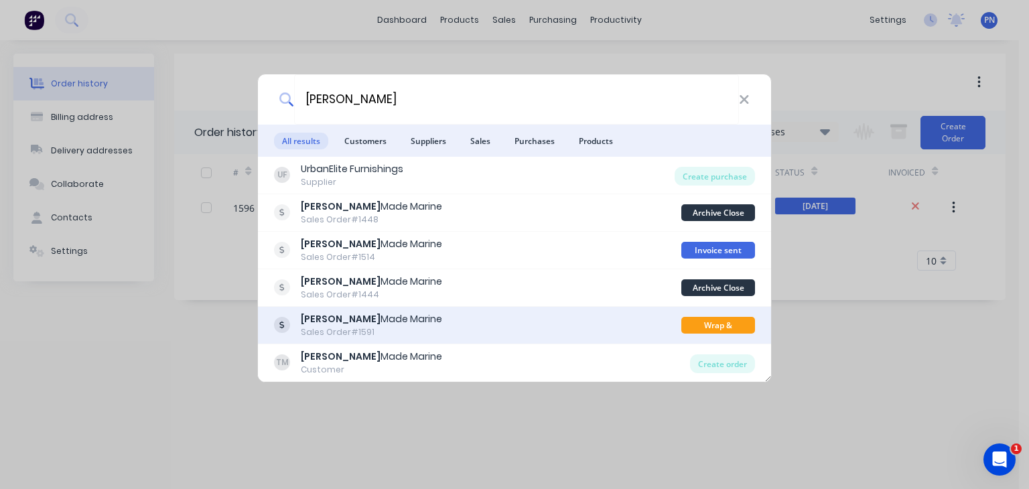
type input "taylor"
click at [344, 326] on div "Sales Order #1591" at bounding box center [371, 332] width 141 height 12
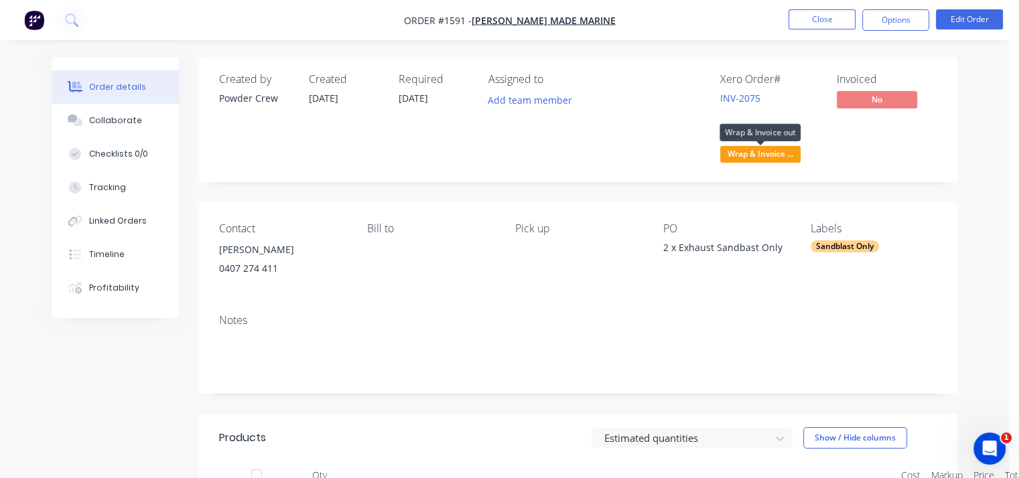
click at [775, 155] on span "Wrap & Invoice ..." at bounding box center [760, 154] width 80 height 17
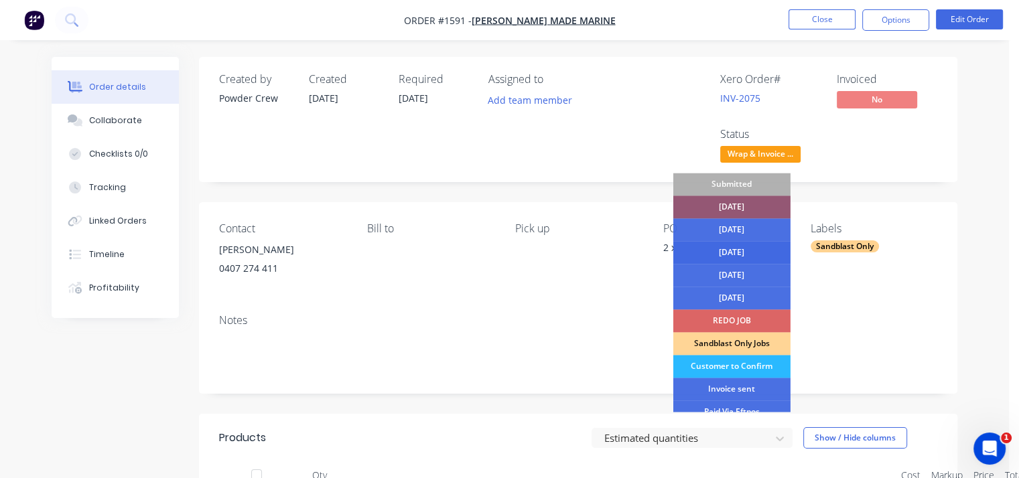
click at [746, 253] on div "[DATE]" at bounding box center [731, 252] width 117 height 23
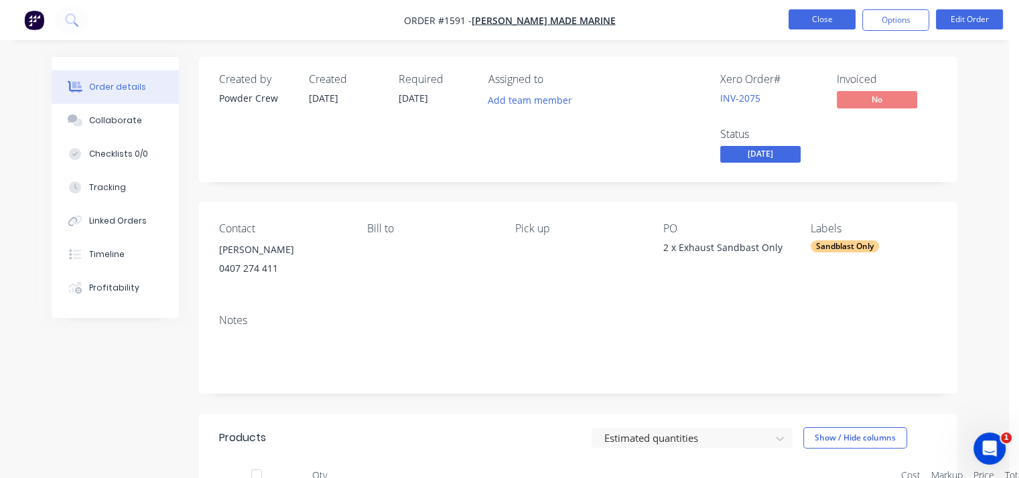
click at [827, 18] on button "Close" at bounding box center [822, 19] width 67 height 20
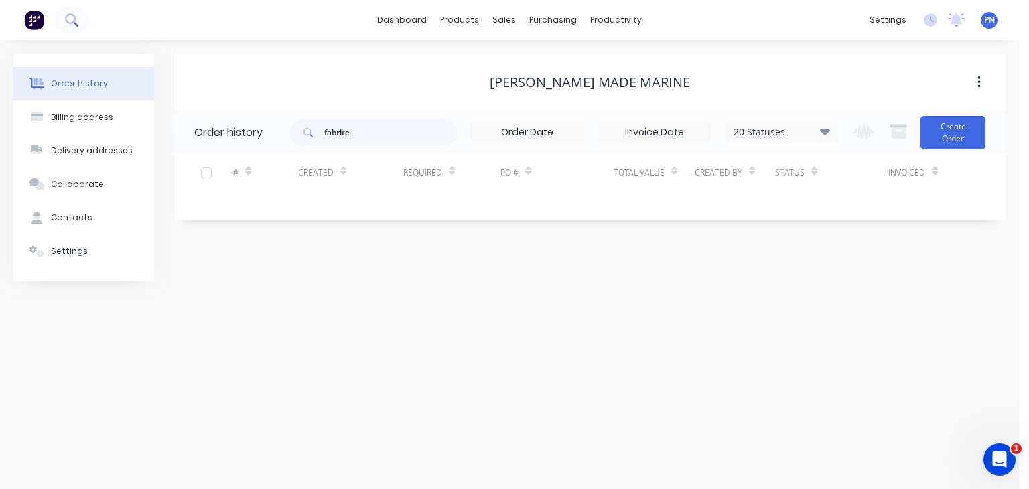
click at [72, 15] on icon at bounding box center [70, 18] width 11 height 11
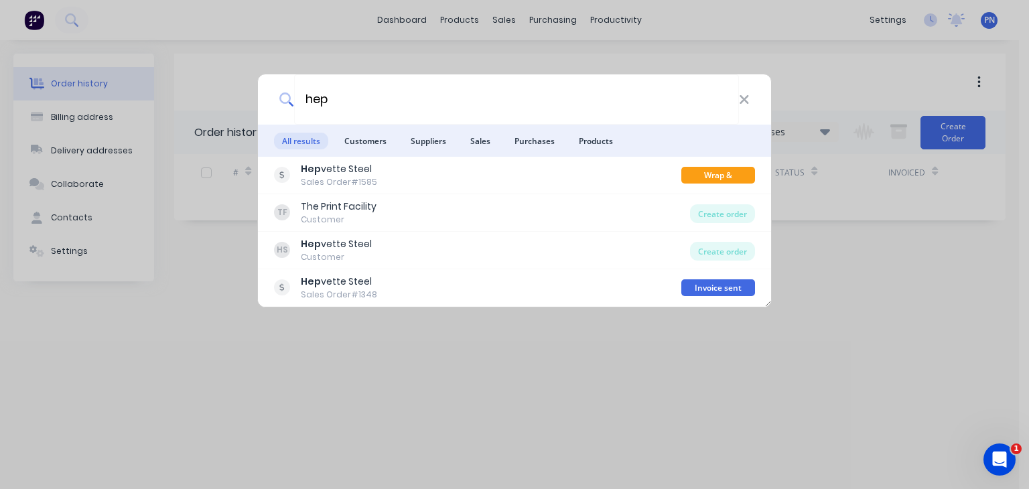
type input "hep"
click at [750, 99] on div "hep" at bounding box center [514, 99] width 513 height 50
click at [750, 104] on div "hep" at bounding box center [514, 99] width 513 height 50
click at [744, 101] on icon at bounding box center [744, 99] width 11 height 15
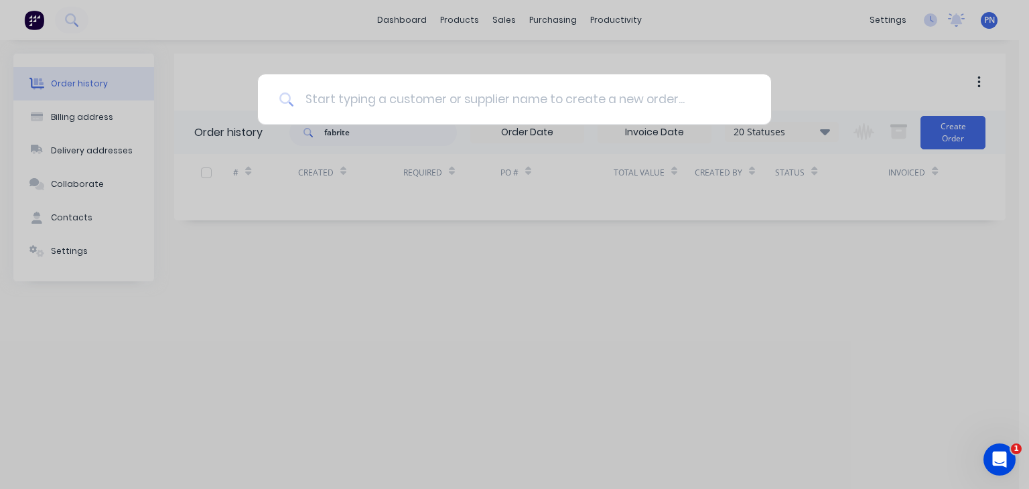
click at [643, 104] on input at bounding box center [522, 99] width 456 height 50
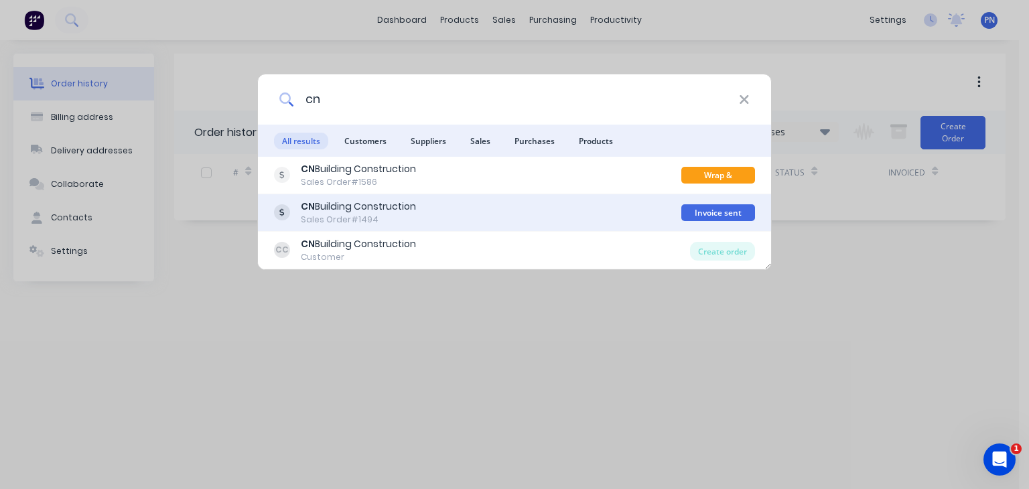
type input "cn"
click at [462, 211] on div "CN Building Construction Sales Order #1494" at bounding box center [477, 213] width 407 height 26
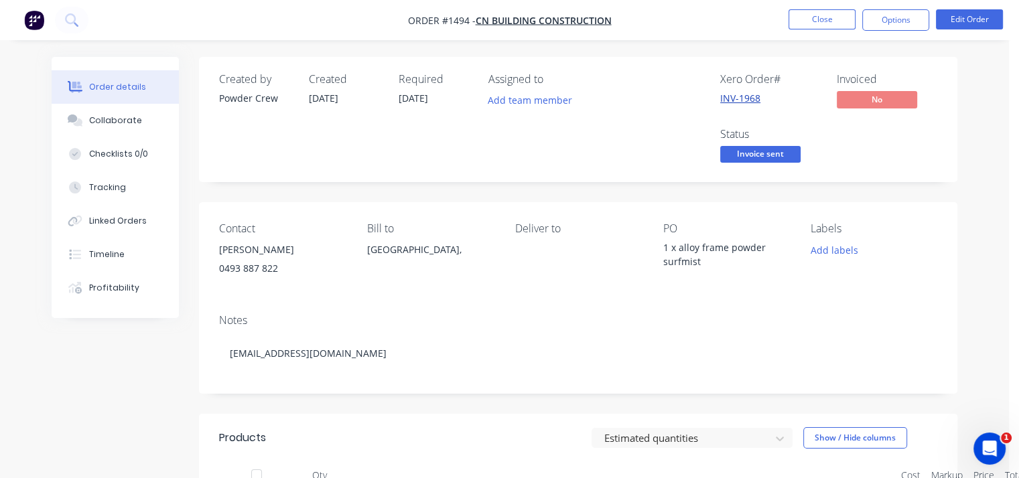
click at [751, 102] on link "INV-1968" at bounding box center [740, 98] width 40 height 13
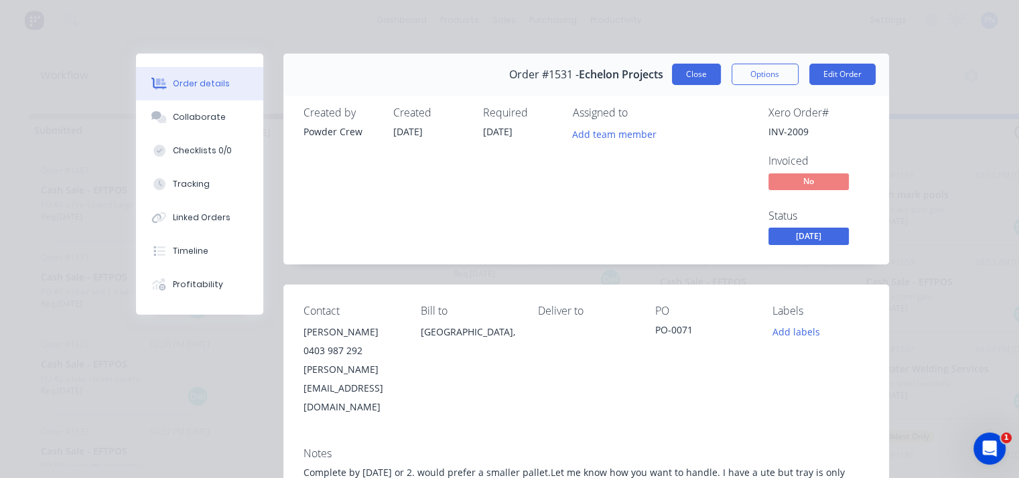
click at [683, 74] on button "Close" at bounding box center [696, 74] width 49 height 21
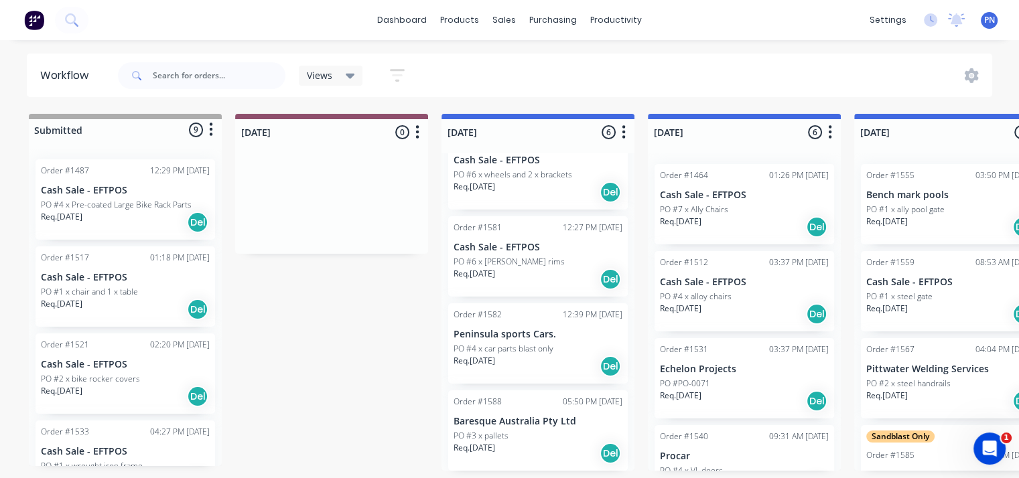
scroll to position [3, 0]
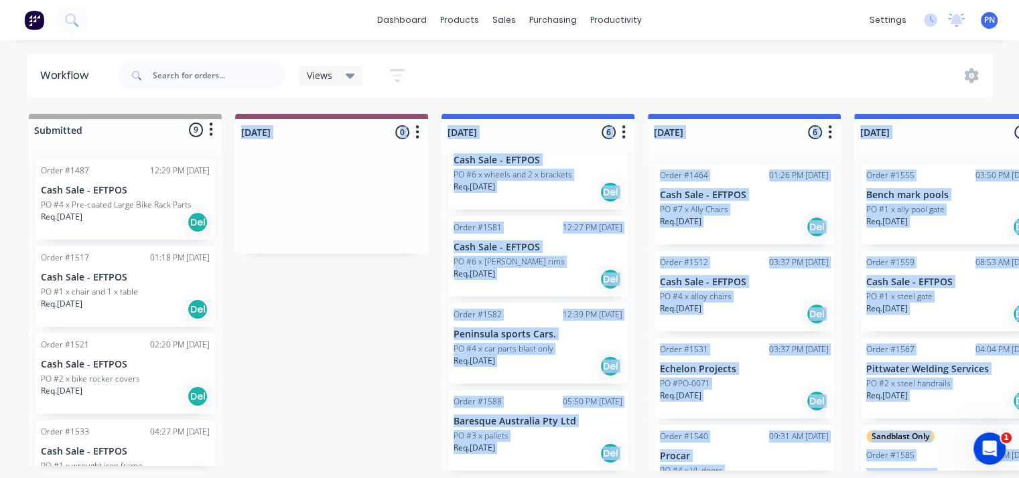
drag, startPoint x: 226, startPoint y: 475, endPoint x: 351, endPoint y: 483, distance: 124.9
click at [351, 398] on html "dashboard products sales purchasing productivity dashboard products Product Cat…" at bounding box center [509, 199] width 1019 height 398
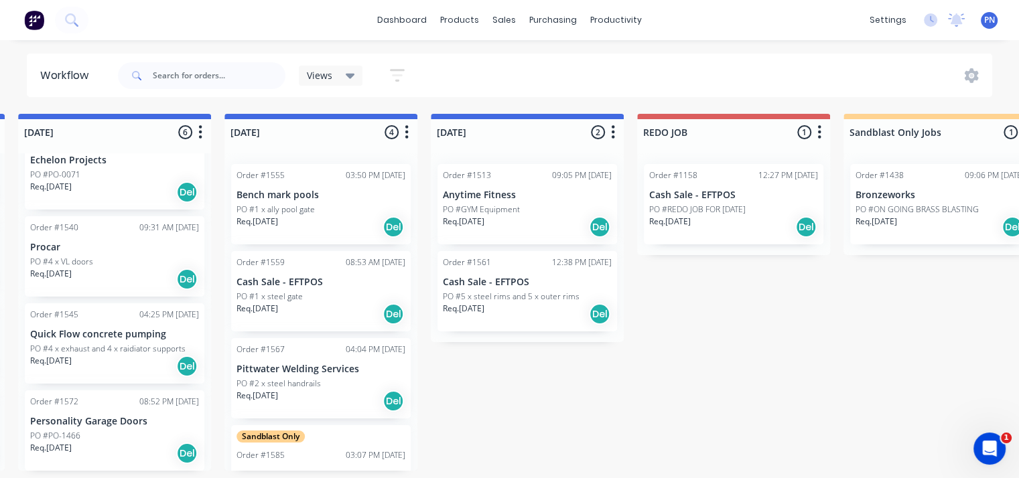
scroll to position [0, 640]
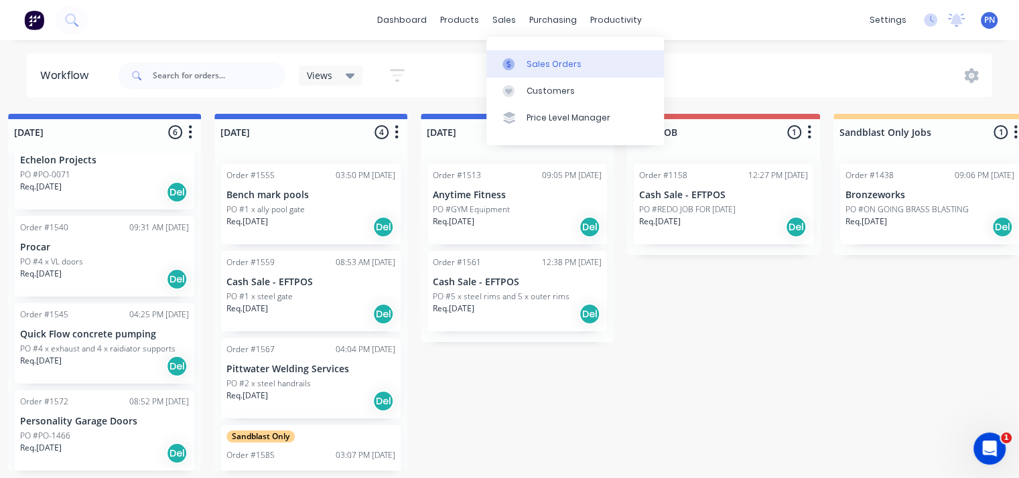
click at [538, 68] on div "Sales Orders" at bounding box center [554, 64] width 55 height 12
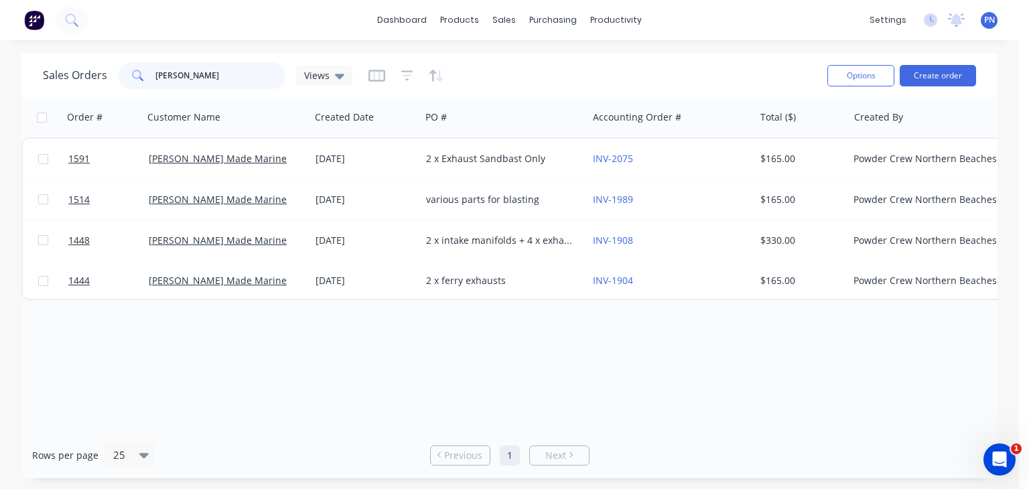
drag, startPoint x: 194, startPoint y: 72, endPoint x: 79, endPoint y: 73, distance: 115.3
click at [79, 73] on div "Sales Orders taylor Views" at bounding box center [198, 75] width 310 height 27
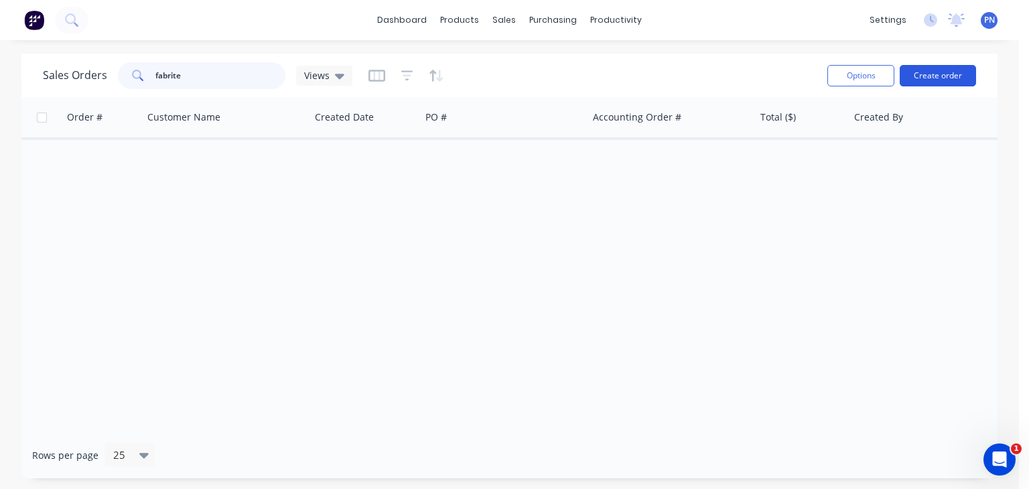
type input "fabrite"
click at [927, 71] on button "Create order" at bounding box center [938, 75] width 76 height 21
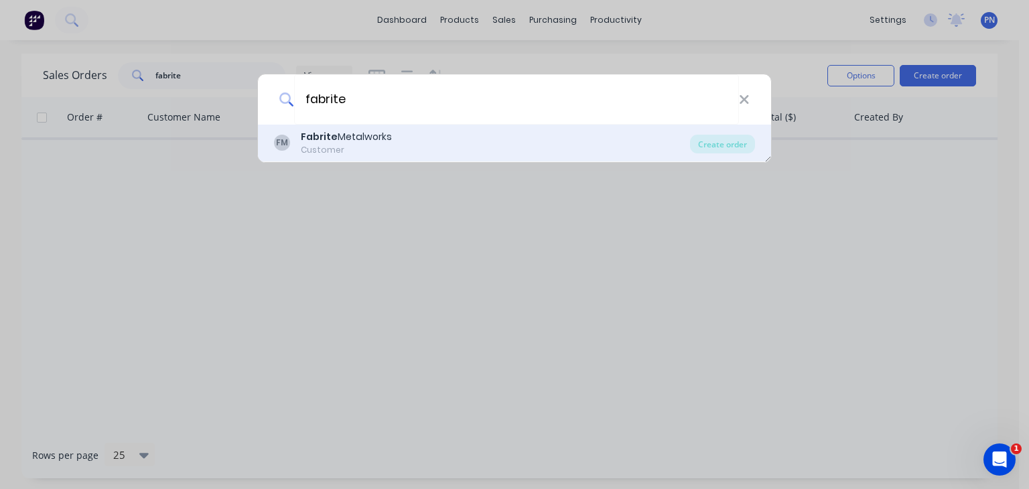
type input "fabrite"
click at [349, 131] on div "Fabrite Metalworks" at bounding box center [346, 137] width 91 height 14
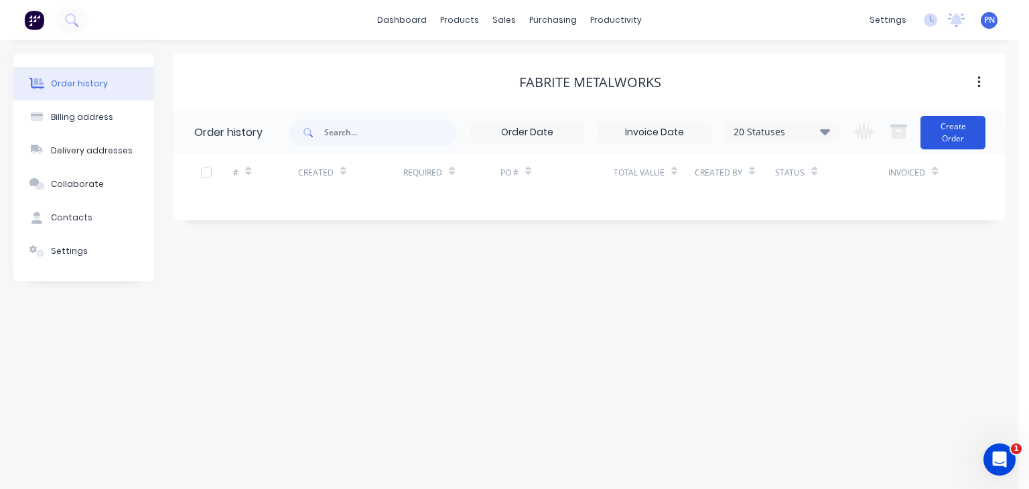
click at [962, 124] on button "Create Order" at bounding box center [953, 133] width 65 height 34
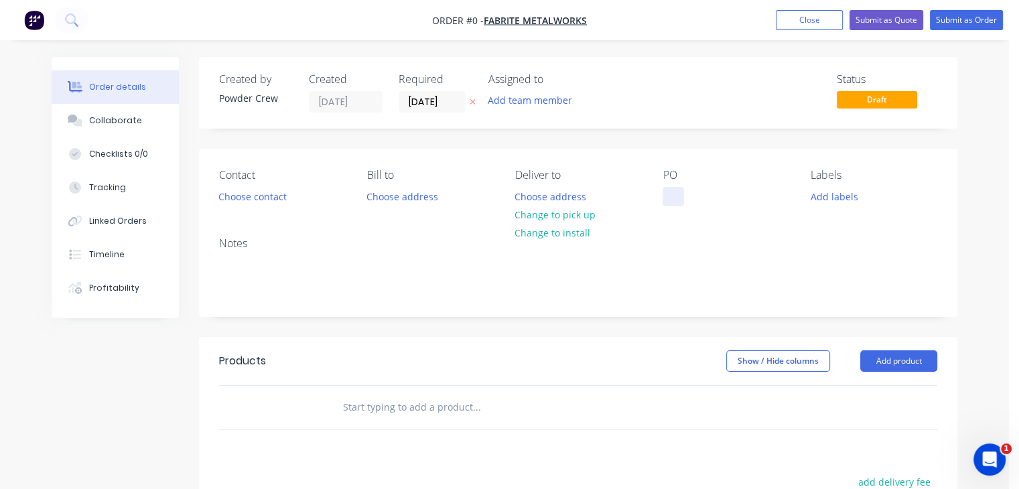
click at [676, 197] on div at bounding box center [673, 196] width 21 height 19
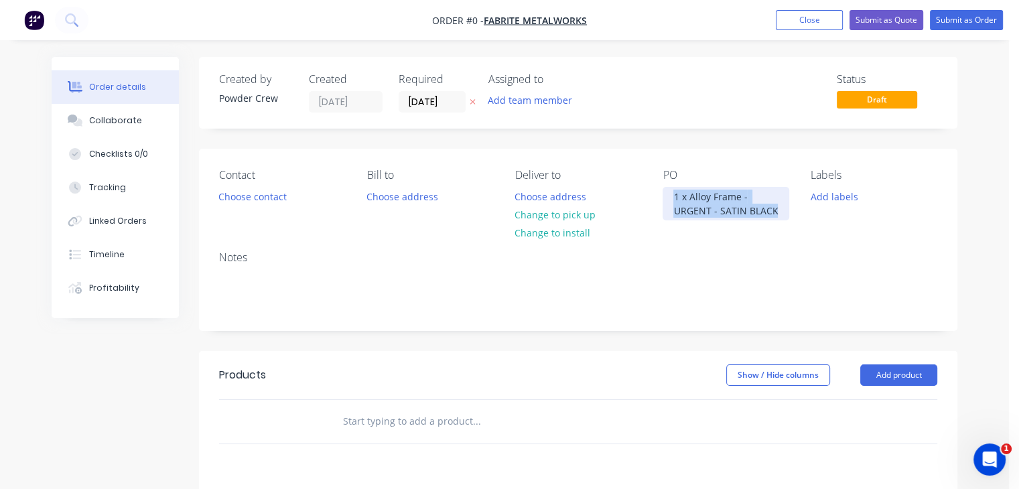
drag, startPoint x: 779, startPoint y: 210, endPoint x: 645, endPoint y: 200, distance: 134.3
click at [645, 200] on div "Contact Choose contact Bill to Choose address Deliver to Choose address Change …" at bounding box center [578, 195] width 758 height 92
copy div "1 x Alloy Frame - URGENT - SATIN BLACK"
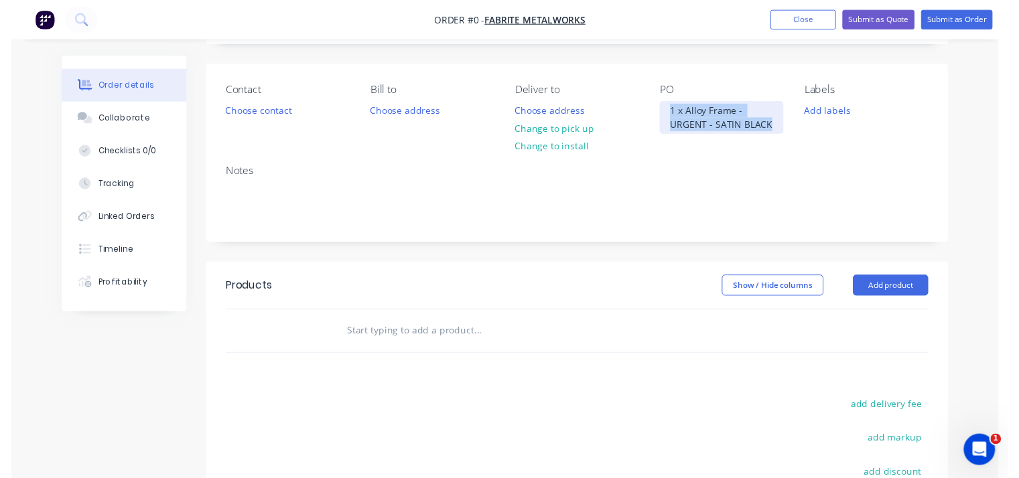
scroll to position [201, 0]
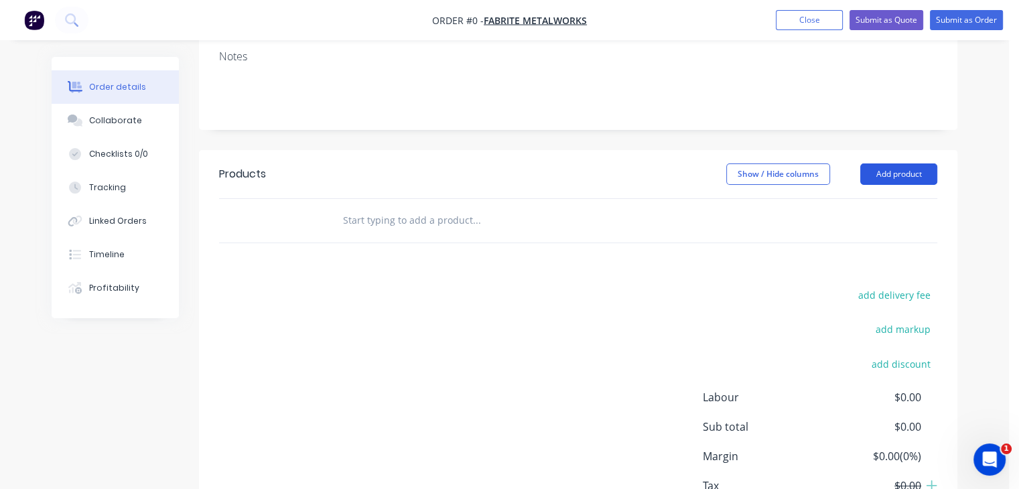
click at [894, 173] on div "Order details Collaborate Checklists 0/0 Tracking Linked Orders Timeline Profit…" at bounding box center [504, 220] width 933 height 729
click at [894, 172] on button "Add product" at bounding box center [898, 173] width 77 height 21
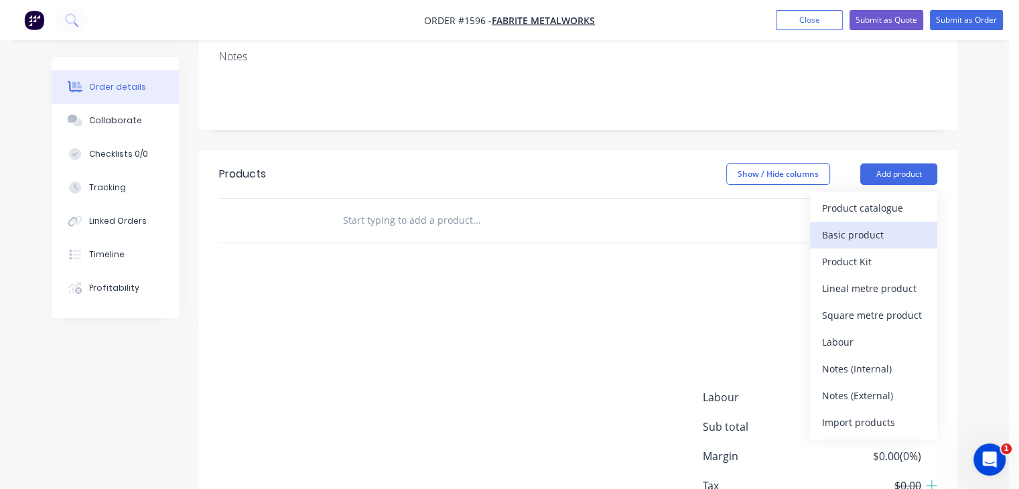
click at [854, 241] on div "Basic product" at bounding box center [873, 234] width 103 height 19
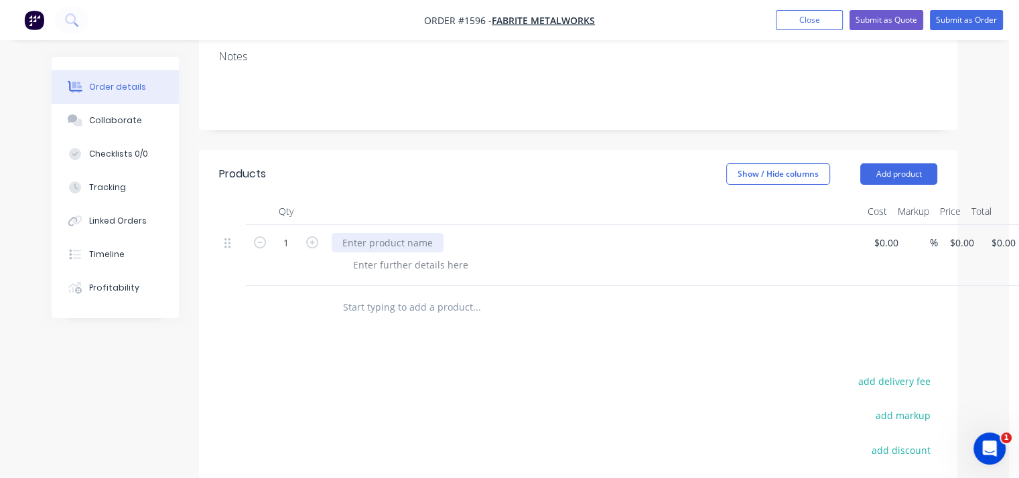
click at [362, 242] on div at bounding box center [388, 242] width 112 height 19
paste div
click at [453, 243] on div "1 x Alloy Frame - URGENT - SATIN BLACK" at bounding box center [433, 242] width 202 height 19
click at [447, 243] on div "1 x Alloy Outer Frame - SATIN BLACK" at bounding box center [426, 242] width 188 height 19
click at [368, 262] on div at bounding box center [410, 264] width 137 height 19
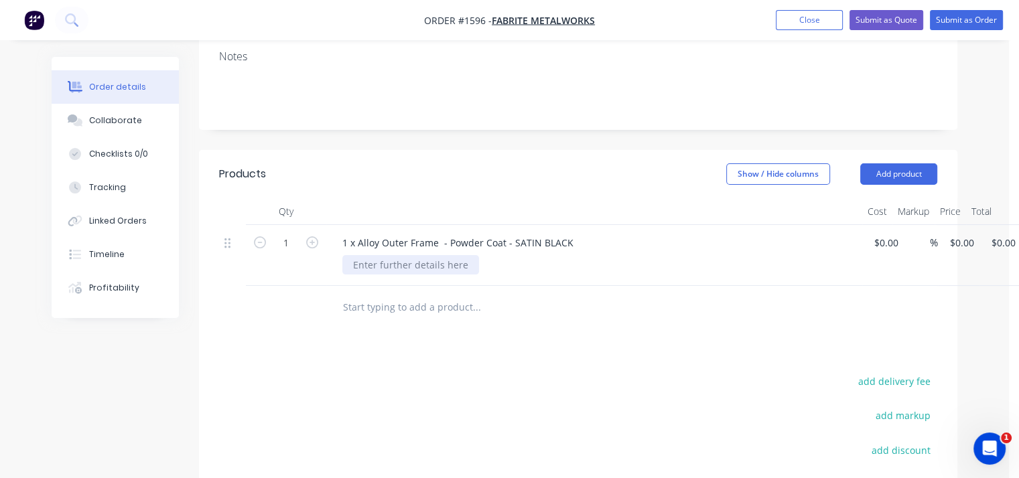
click at [366, 261] on div at bounding box center [410, 264] width 137 height 19
paste div
drag, startPoint x: 528, startPoint y: 264, endPoint x: 466, endPoint y: 276, distance: 63.5
click at [466, 276] on div "1 x Alloy Outer Frame - Powder Coat - SATIN BLACK 1 x Alloy Frame - URGENT - SA…" at bounding box center [594, 255] width 536 height 61
click at [886, 243] on input at bounding box center [888, 242] width 31 height 19
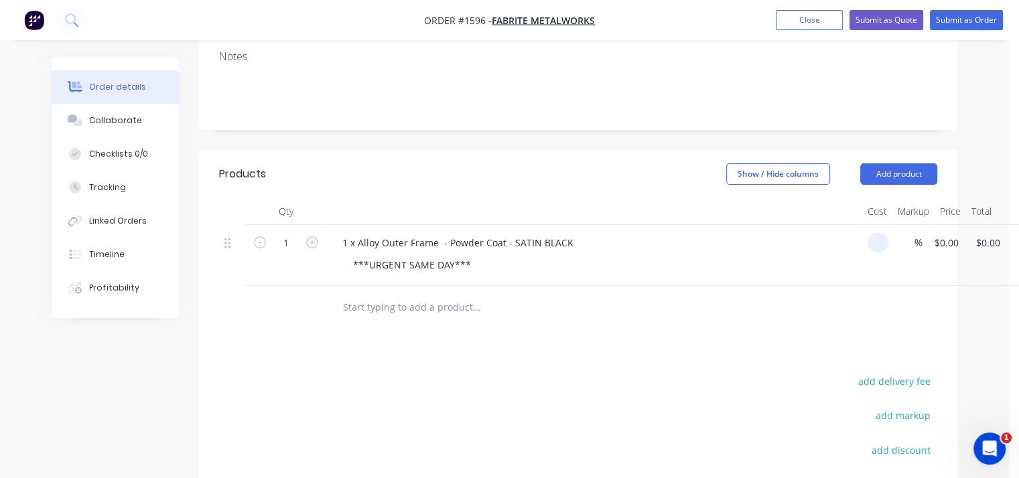
click at [886, 243] on input at bounding box center [880, 242] width 15 height 19
type input "$300.00"
click at [775, 341] on div "Products Show / Hide columns Add product Qty Cost Markup Price Total 1 1 x Allo…" at bounding box center [578, 400] width 758 height 501
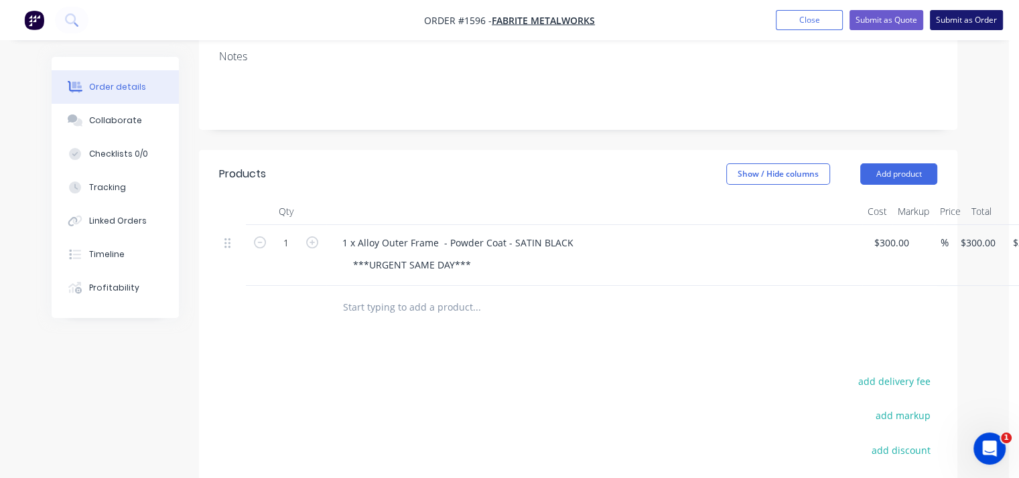
click at [968, 23] on button "Submit as Order" at bounding box center [966, 20] width 73 height 20
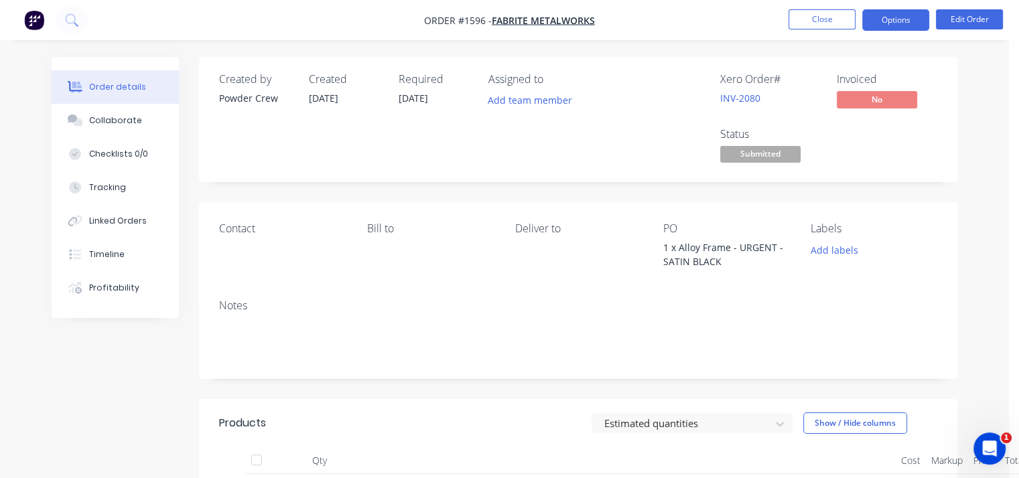
click at [899, 19] on button "Options" at bounding box center [895, 19] width 67 height 21
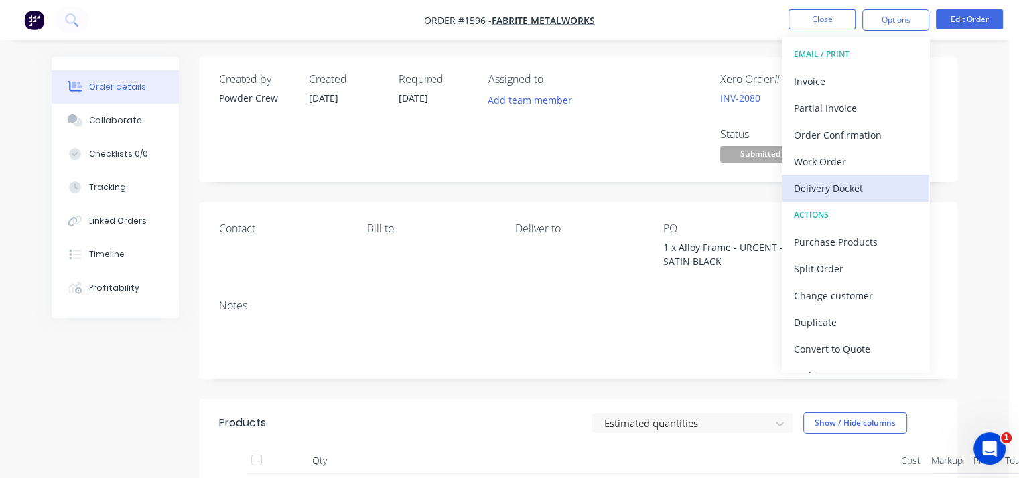
click at [855, 186] on div "Delivery Docket" at bounding box center [855, 188] width 123 height 19
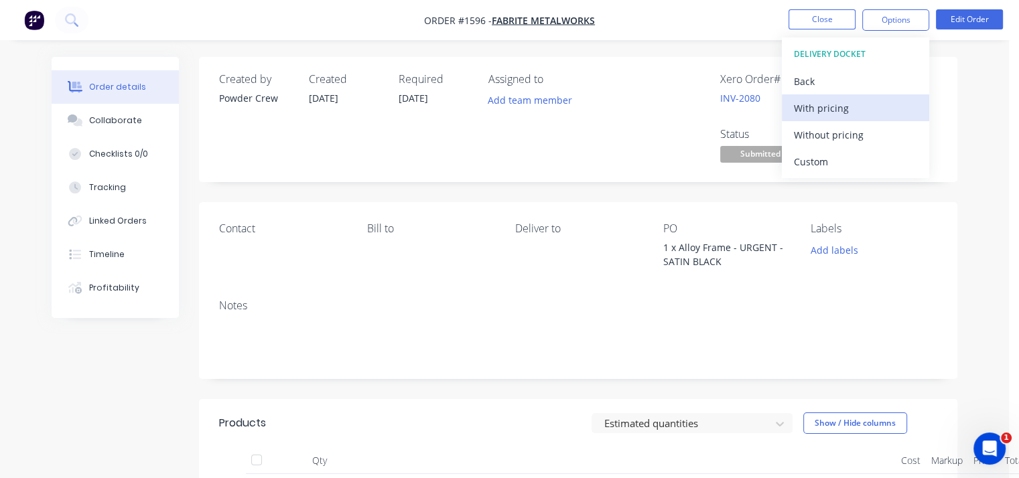
click at [819, 104] on div "With pricing" at bounding box center [855, 107] width 123 height 19
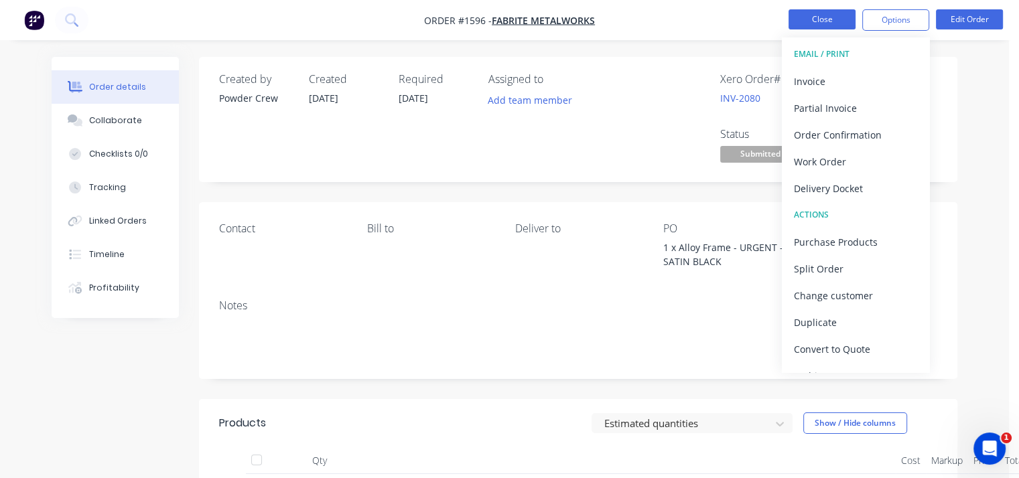
click at [816, 22] on button "Close" at bounding box center [822, 19] width 67 height 20
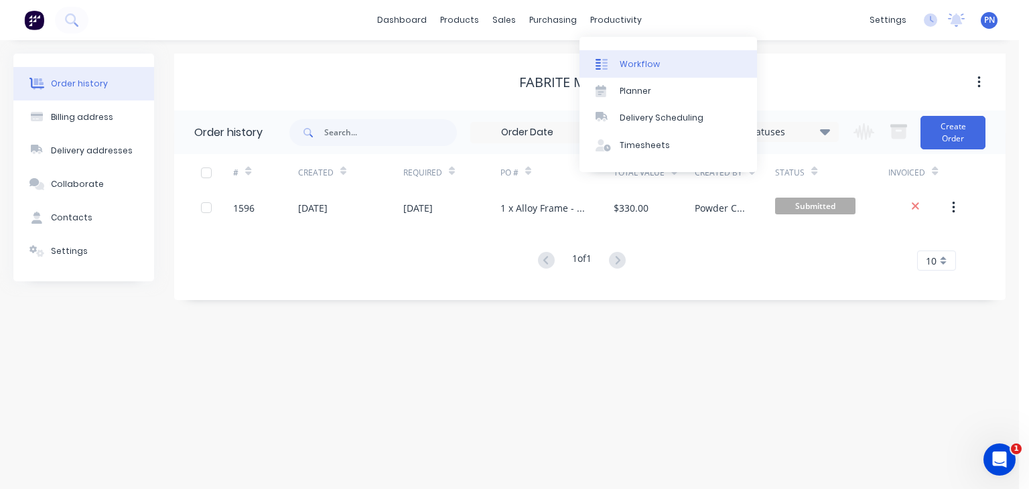
click at [635, 64] on div "Workflow" at bounding box center [640, 64] width 40 height 12
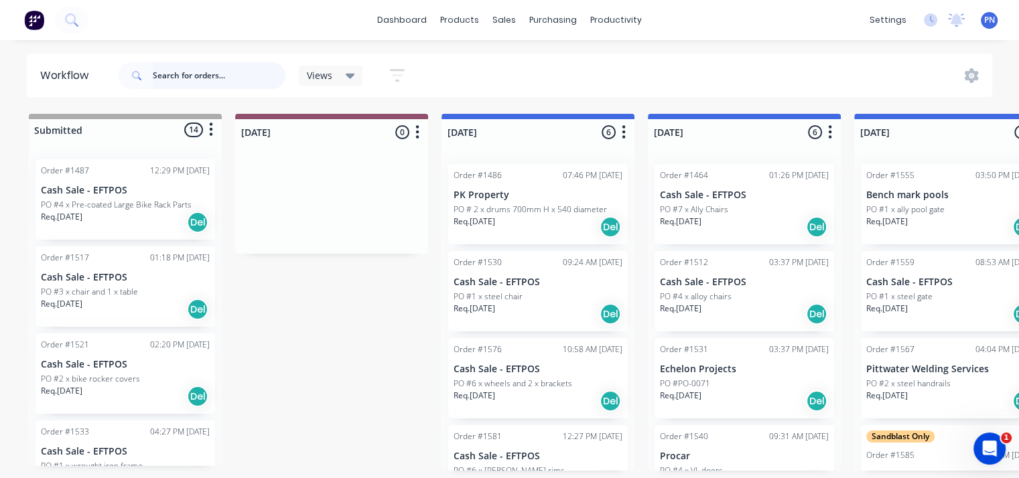
click at [180, 70] on input "text" at bounding box center [219, 75] width 133 height 27
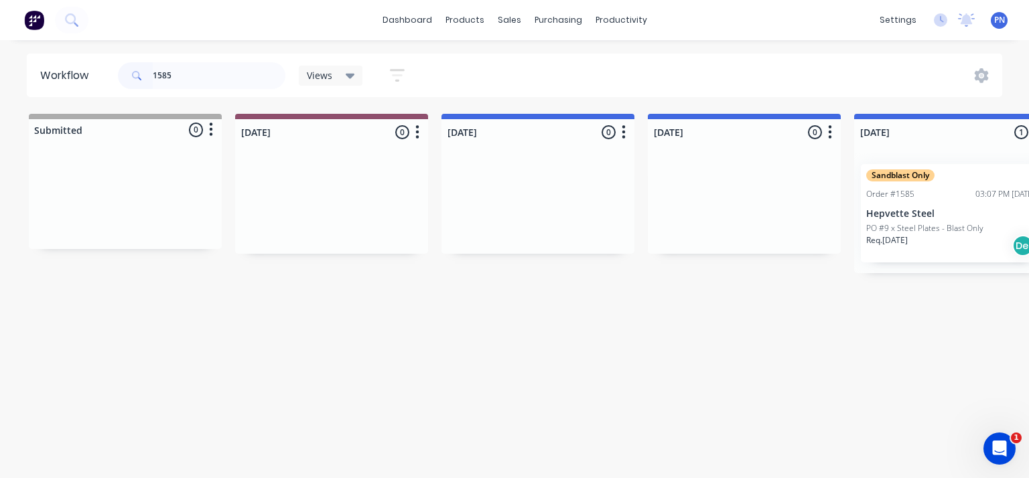
click at [962, 212] on p "Hepvette Steel" at bounding box center [950, 213] width 169 height 11
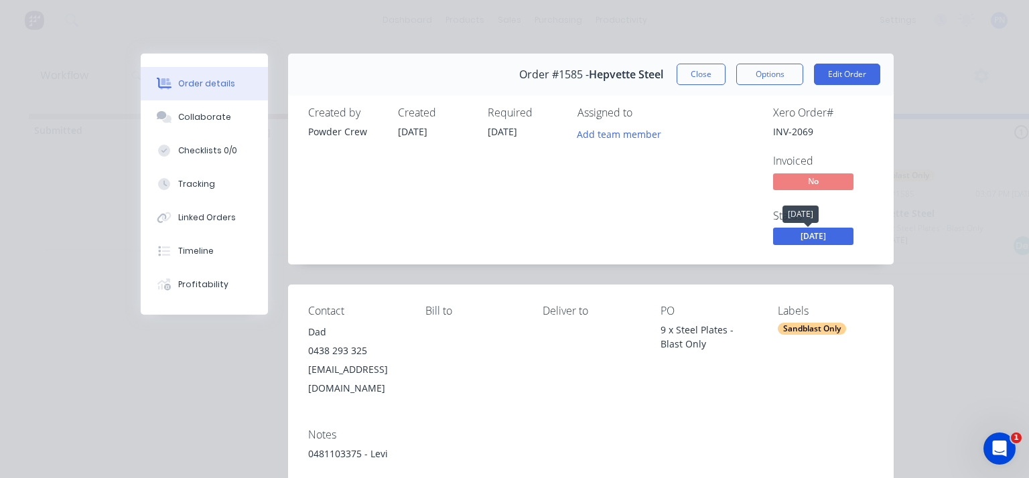
click at [804, 234] on span "[DATE]" at bounding box center [813, 236] width 80 height 17
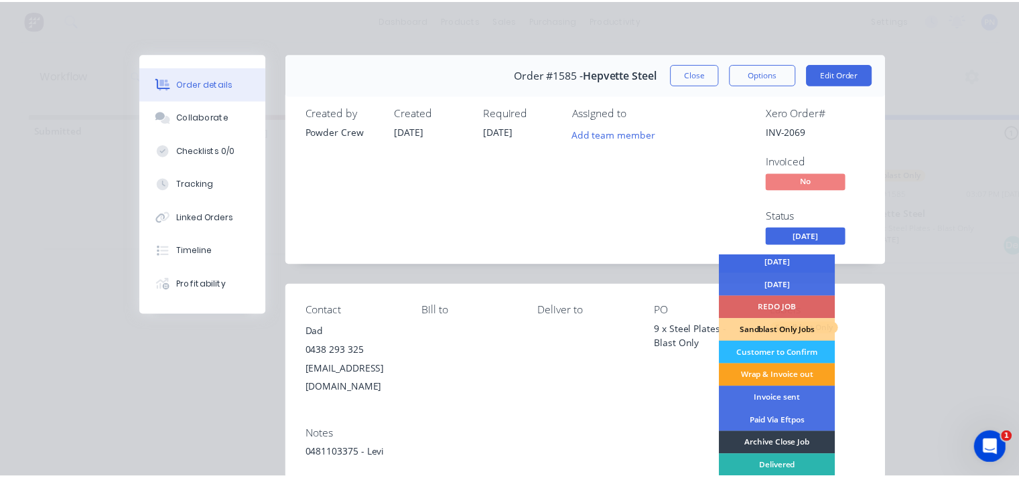
scroll to position [74, 0]
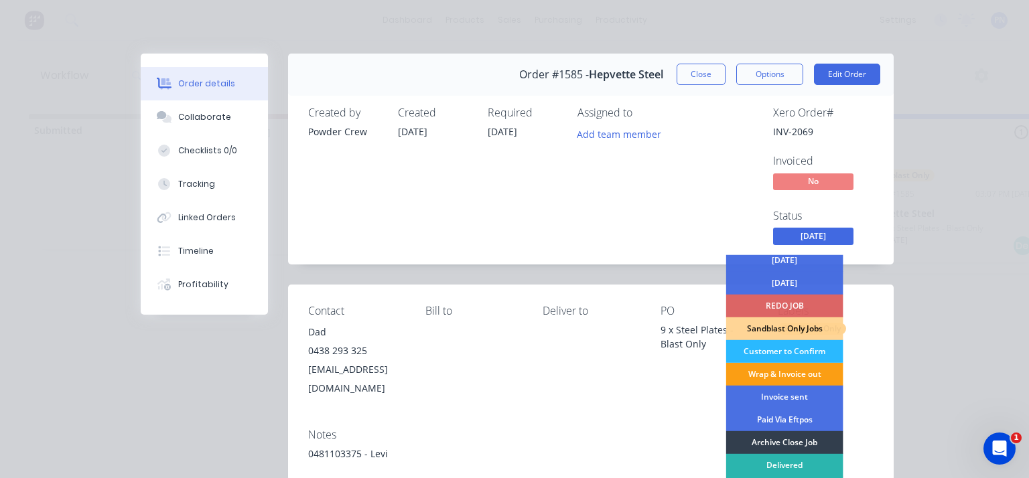
click at [801, 371] on div "Wrap & Invoice out" at bounding box center [784, 374] width 117 height 23
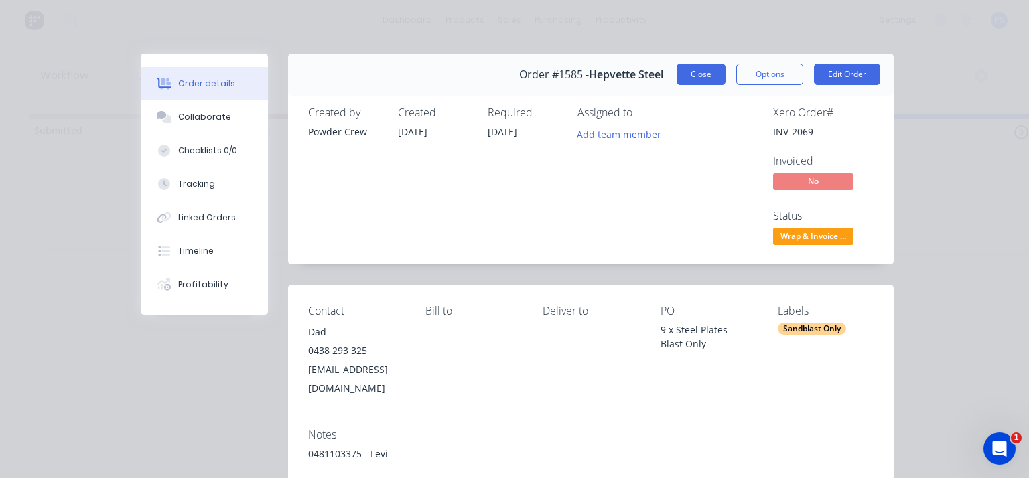
click at [700, 76] on button "Close" at bounding box center [701, 74] width 49 height 21
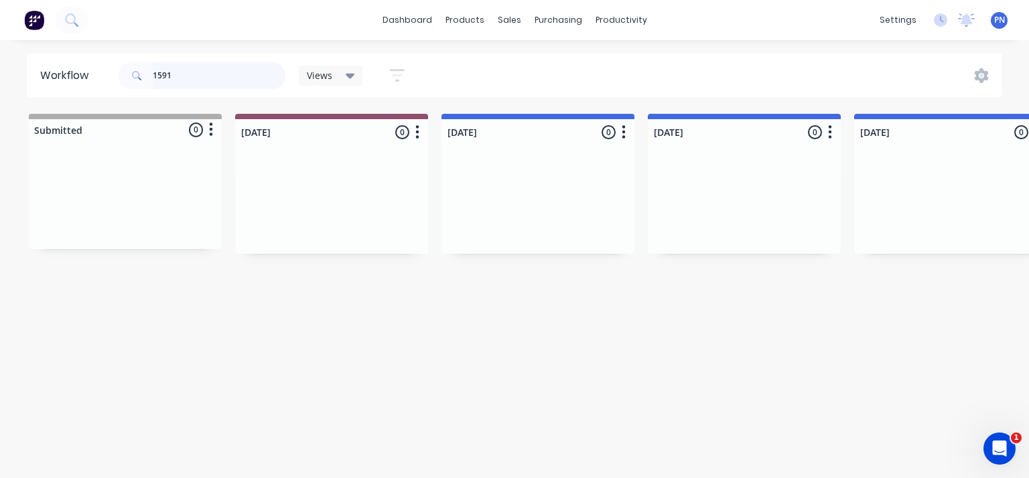
type input "1591"
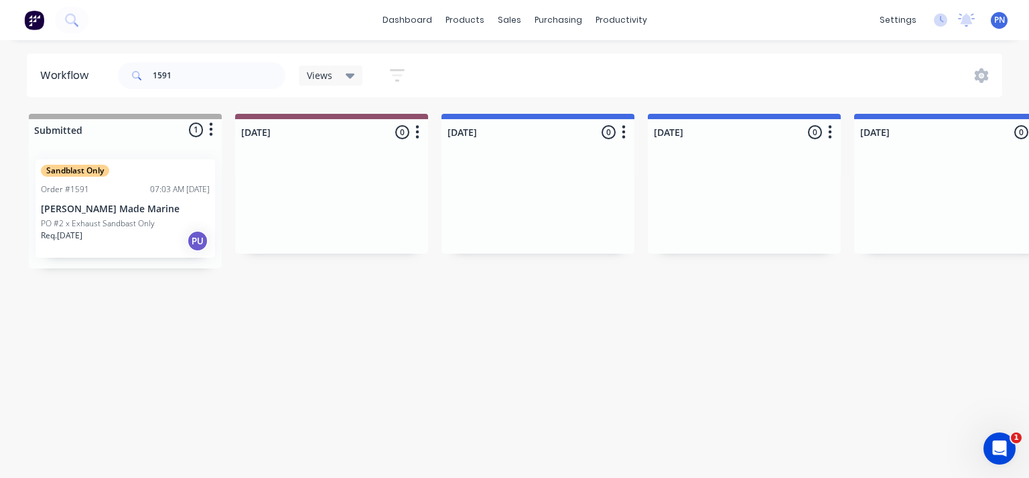
click at [134, 152] on div "Sandblast Only Order #1591 07:03 AM 01/10/25 Taylor Made Marine PO #2 x Exhaust…" at bounding box center [125, 209] width 193 height 120
click at [134, 207] on p "[PERSON_NAME] Made Marine" at bounding box center [125, 209] width 169 height 11
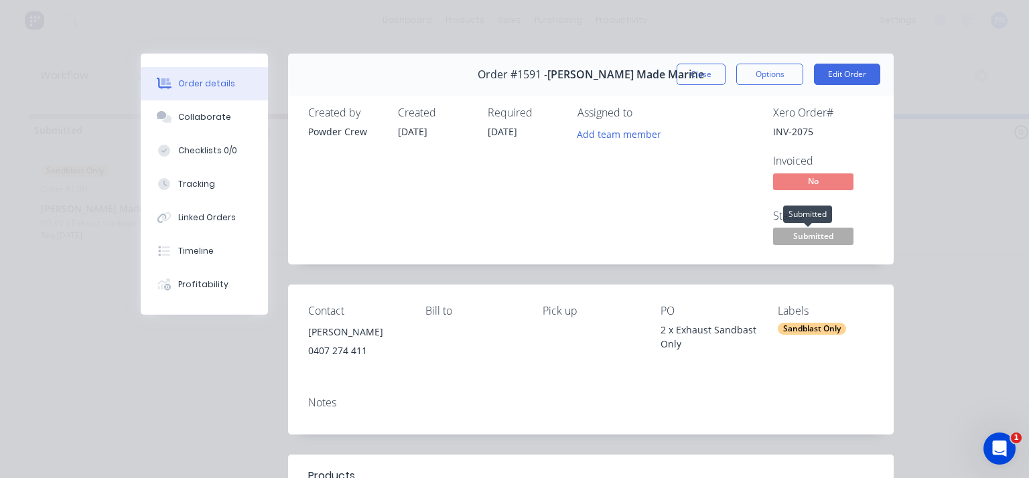
click at [822, 233] on span "Submitted" at bounding box center [813, 236] width 80 height 17
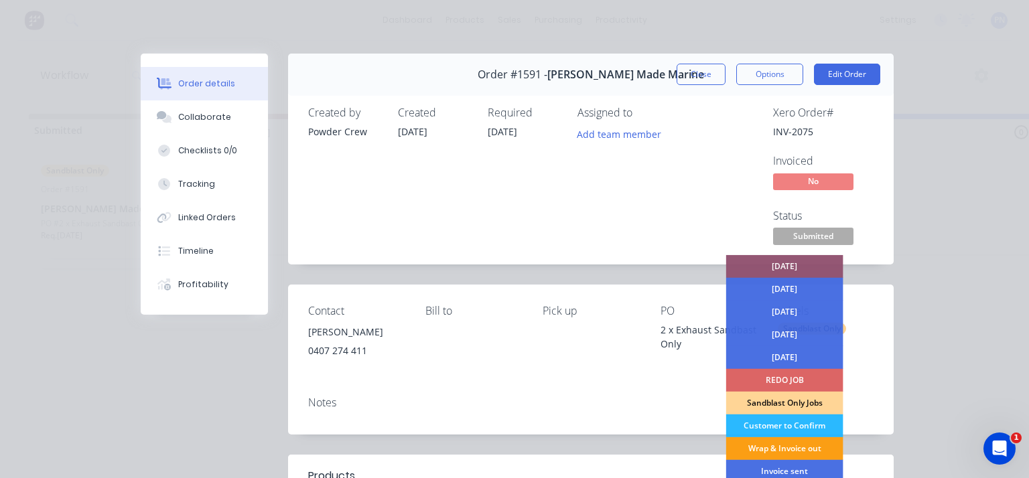
click at [781, 449] on div "Wrap & Invoice out" at bounding box center [784, 449] width 117 height 23
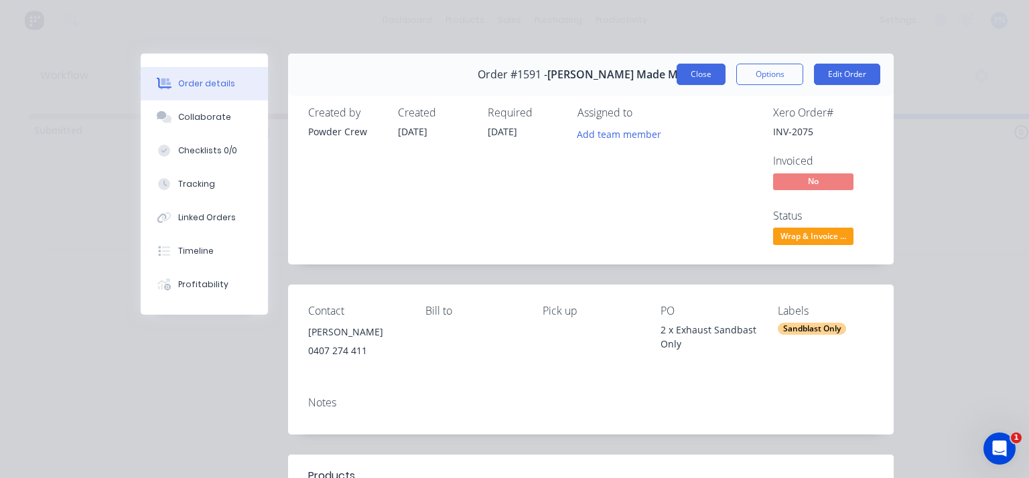
click at [691, 74] on button "Close" at bounding box center [701, 74] width 49 height 21
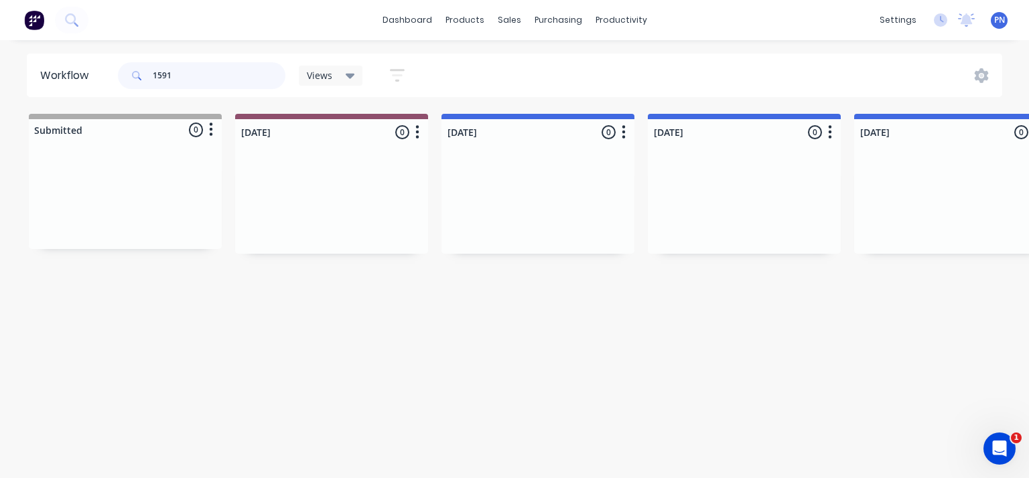
drag, startPoint x: 184, startPoint y: 76, endPoint x: 51, endPoint y: 86, distance: 133.1
click at [51, 86] on header "Workflow 1591 Views Save new view None (Default) edit Show/Hide statuses Show l…" at bounding box center [515, 76] width 976 height 44
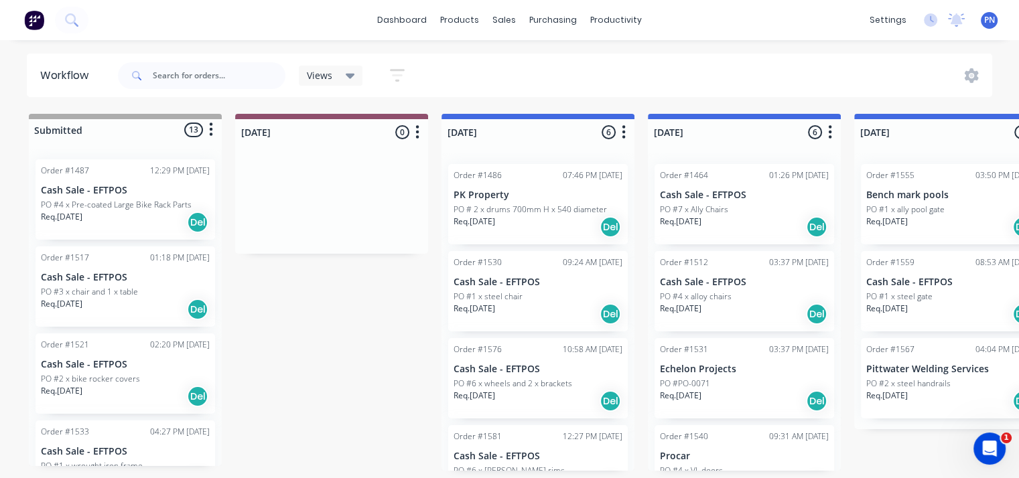
scroll to position [3, 0]
click at [722, 385] on div "PO #PO-0071" at bounding box center [744, 384] width 169 height 12
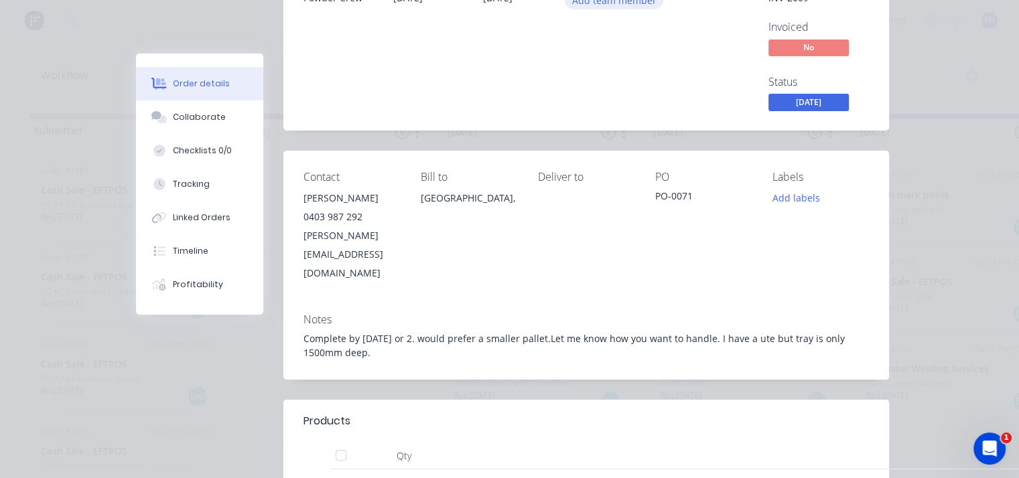
scroll to position [0, 0]
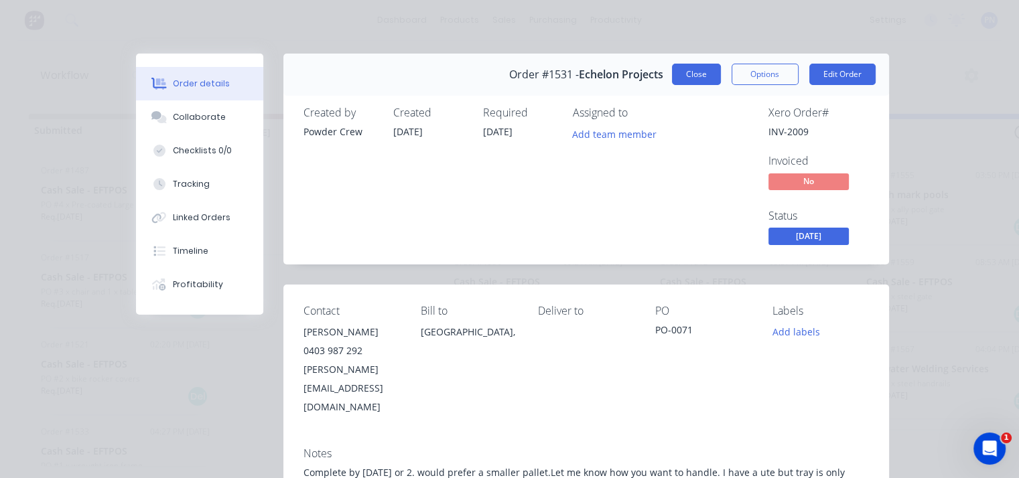
click at [682, 76] on button "Close" at bounding box center [696, 74] width 49 height 21
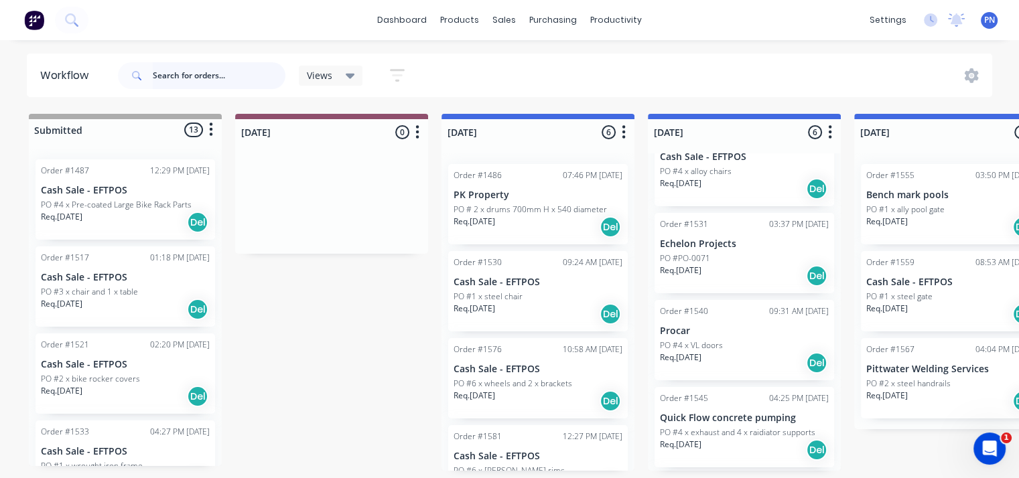
scroll to position [134, 0]
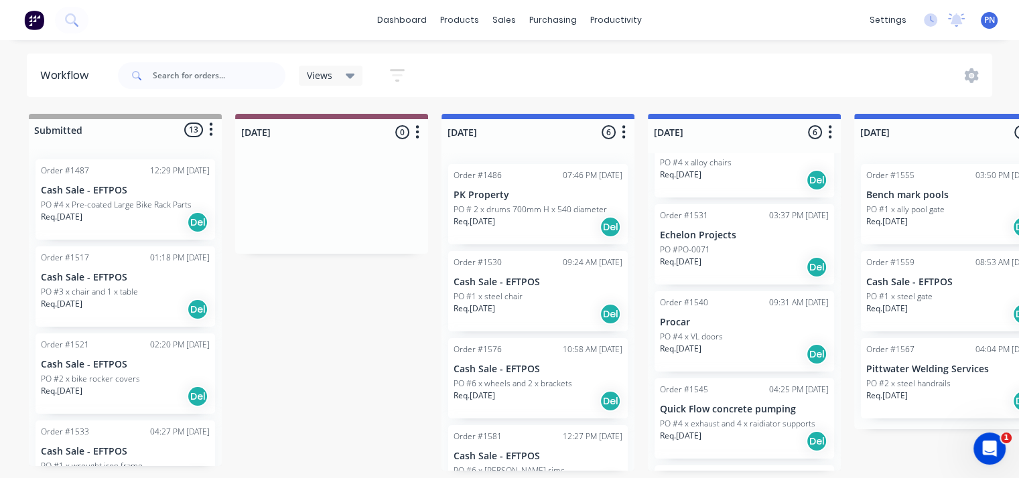
click at [746, 331] on div "PO #4 x VL doors" at bounding box center [744, 337] width 169 height 12
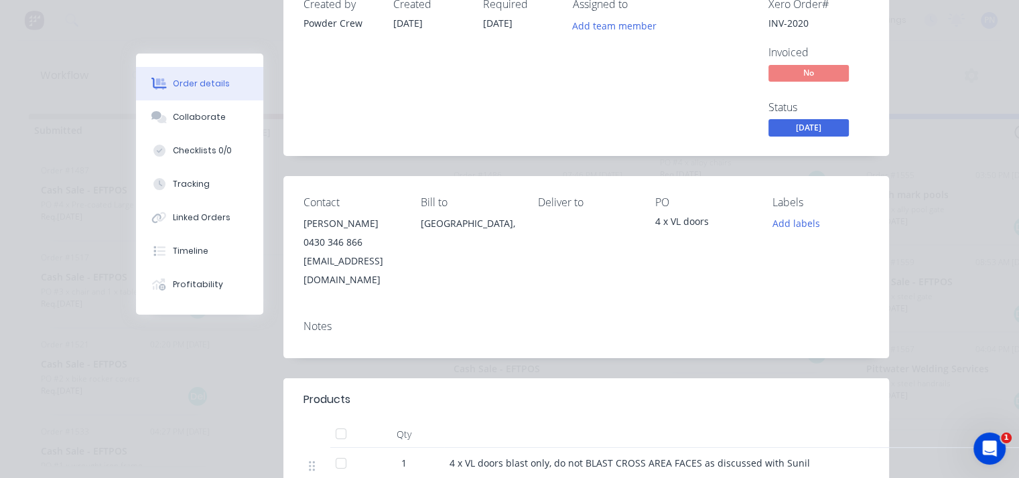
scroll to position [0, 0]
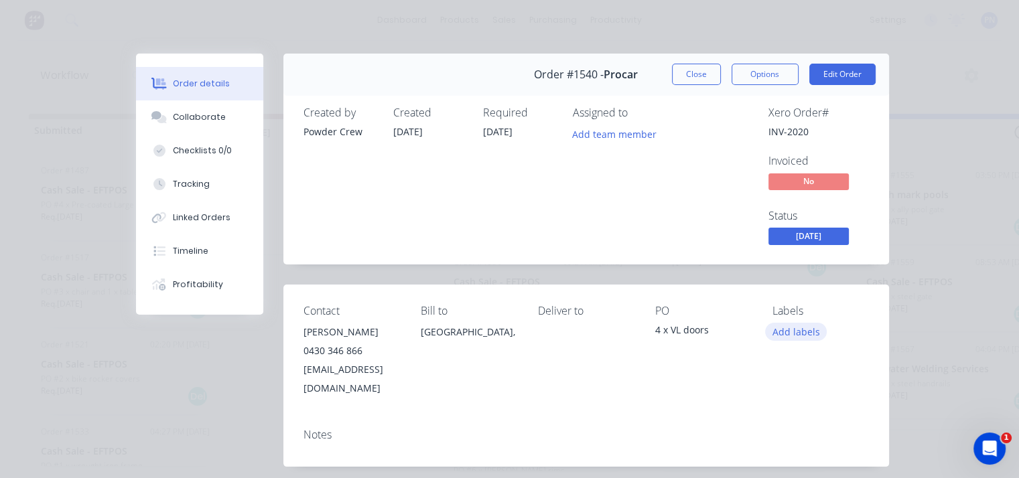
click at [795, 331] on button "Add labels" at bounding box center [796, 332] width 62 height 18
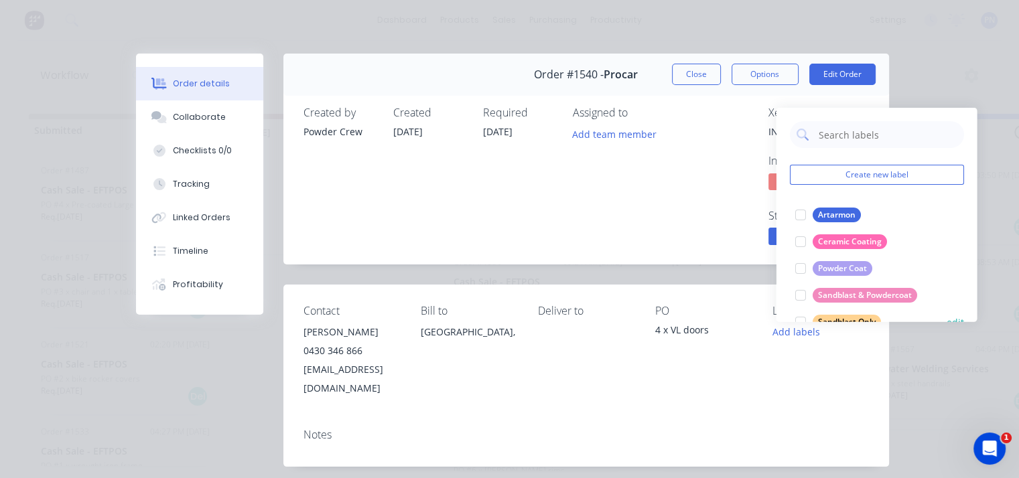
click at [825, 317] on div "Sandblast Only" at bounding box center [846, 322] width 68 height 15
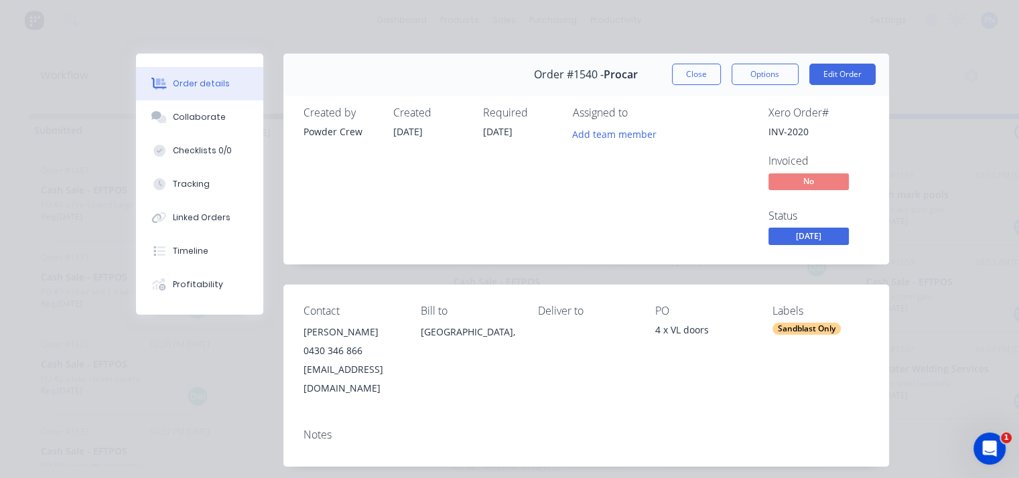
click at [716, 143] on div "Xero Order # INV-2020 Invoiced No Status WEDNESDAY" at bounding box center [788, 177] width 162 height 141
click at [691, 73] on button "Close" at bounding box center [696, 74] width 49 height 21
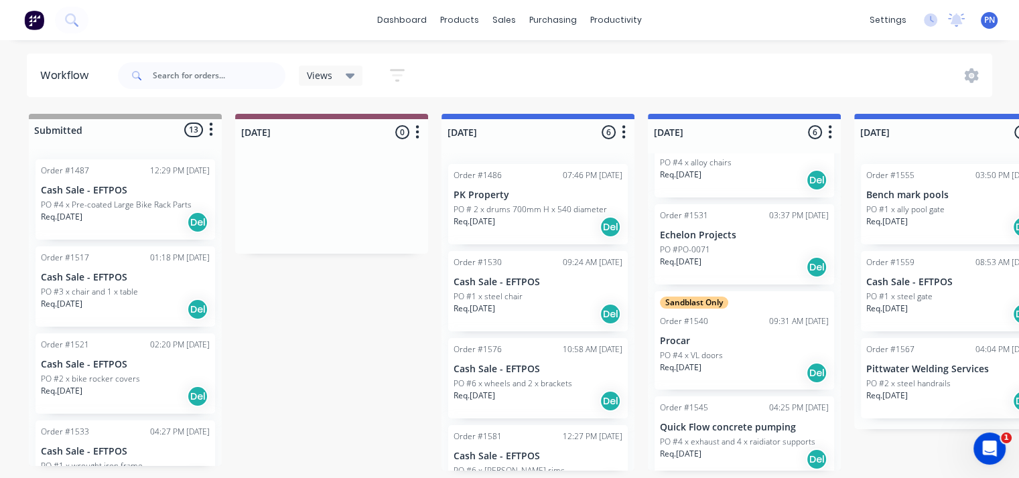
click at [748, 256] on div "Req. 19/09/25 Del" at bounding box center [744, 267] width 169 height 23
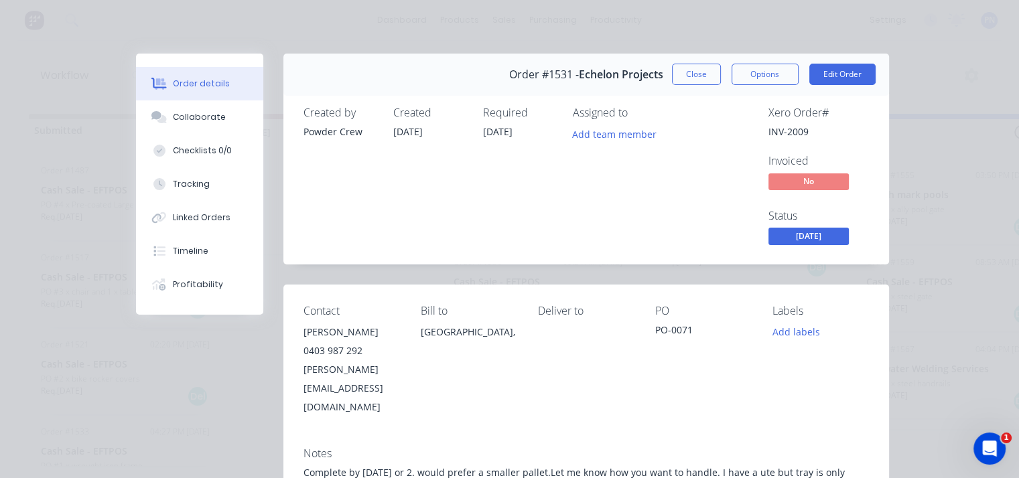
click at [686, 70] on button "Close" at bounding box center [696, 74] width 49 height 21
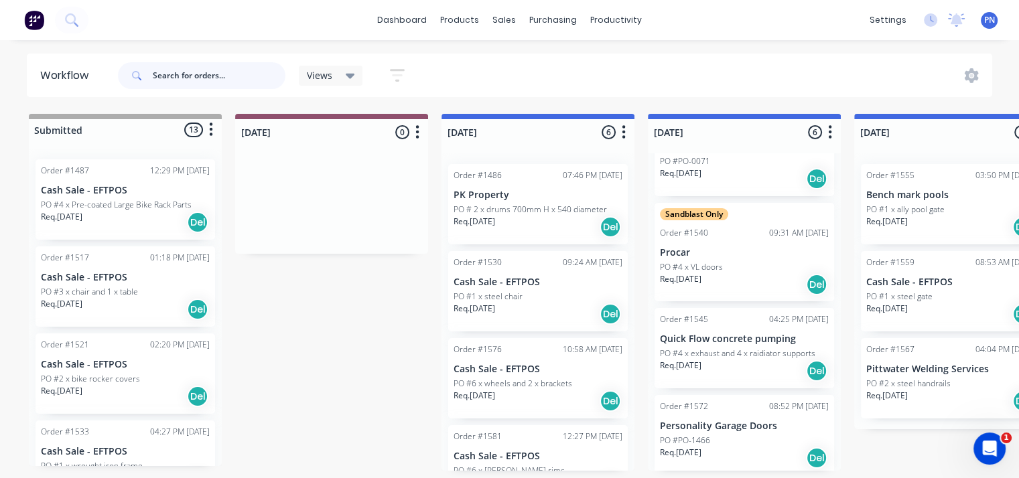
scroll to position [227, 0]
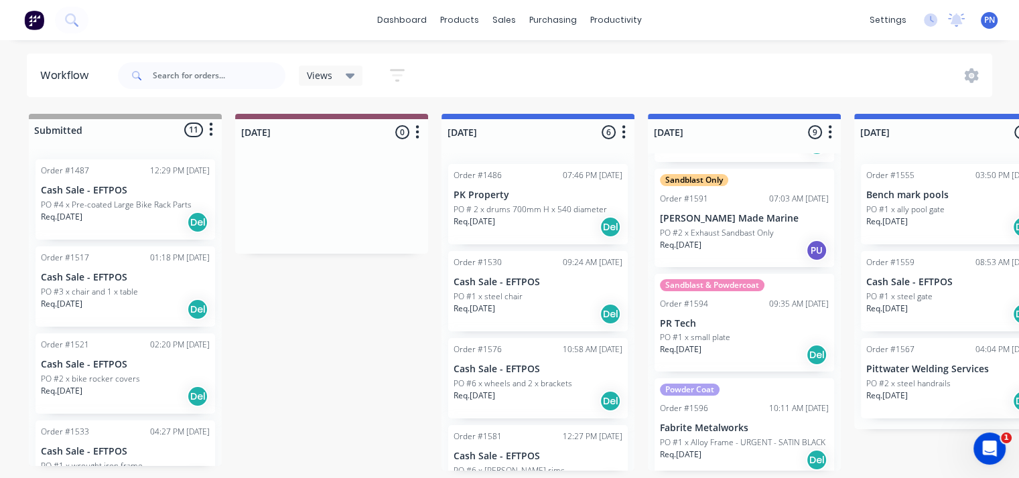
scroll to position [542, 0]
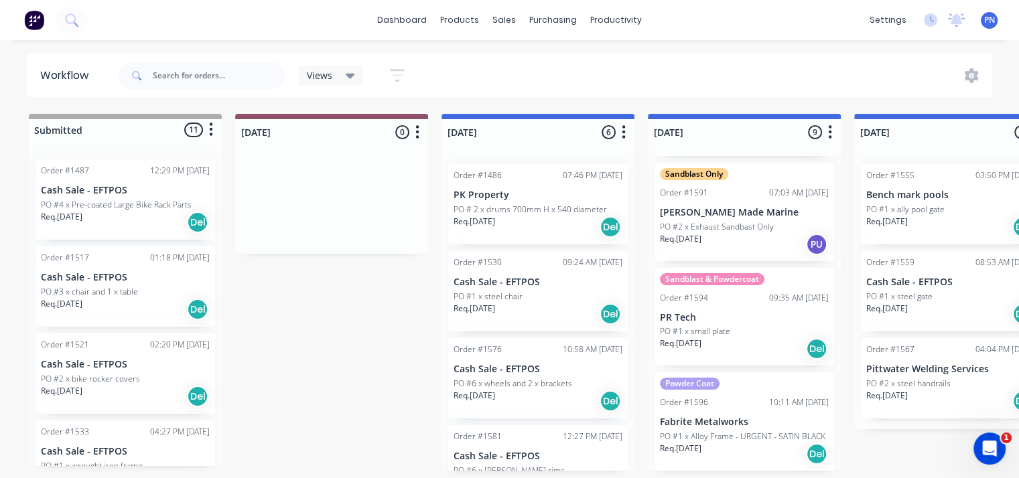
click at [708, 214] on p "[PERSON_NAME] Made Marine" at bounding box center [744, 212] width 169 height 11
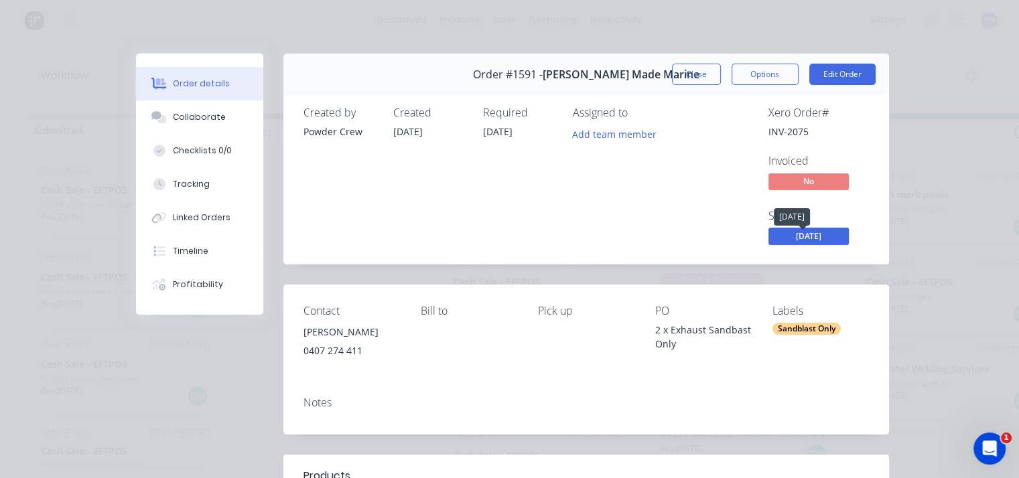
click at [804, 234] on span "[DATE]" at bounding box center [809, 236] width 80 height 17
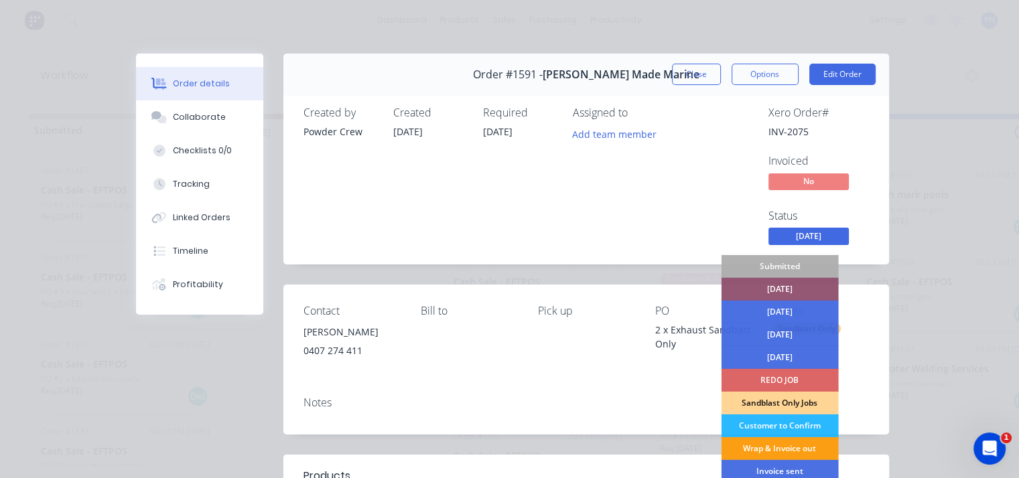
click at [781, 451] on div "Wrap & Invoice out" at bounding box center [779, 449] width 117 height 23
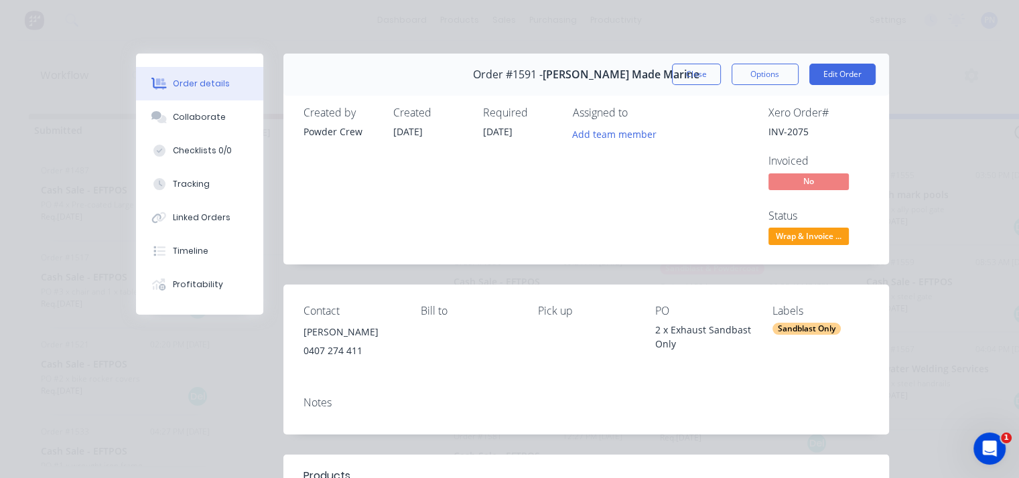
scroll to position [437, 0]
click at [692, 72] on button "Close" at bounding box center [696, 74] width 49 height 21
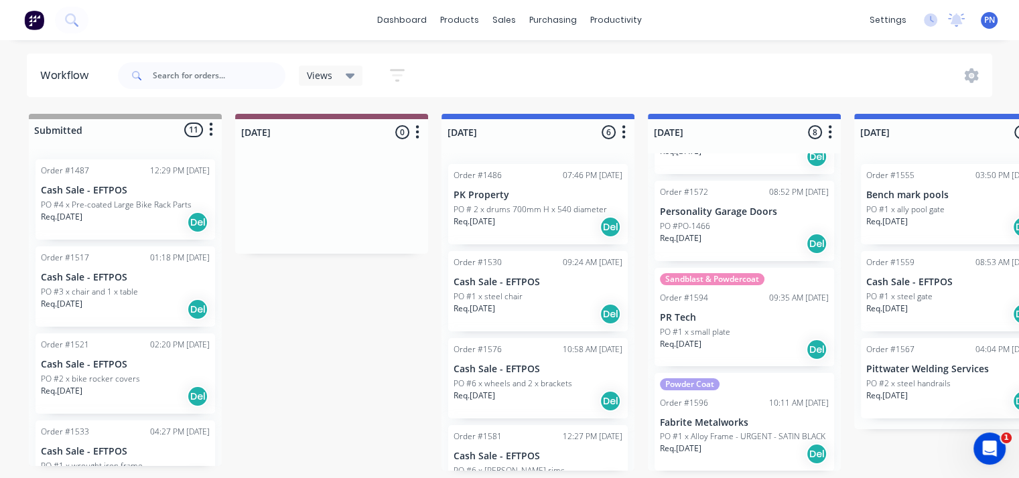
click at [680, 62] on div "Views Save new view None (Default) edit Show/Hide statuses Show line item cards…" at bounding box center [554, 76] width 878 height 40
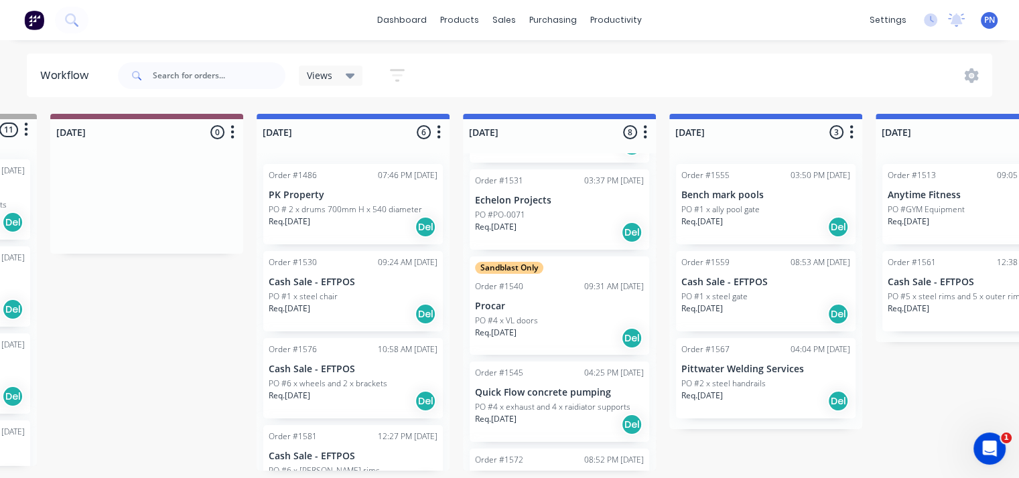
scroll to position [0, 0]
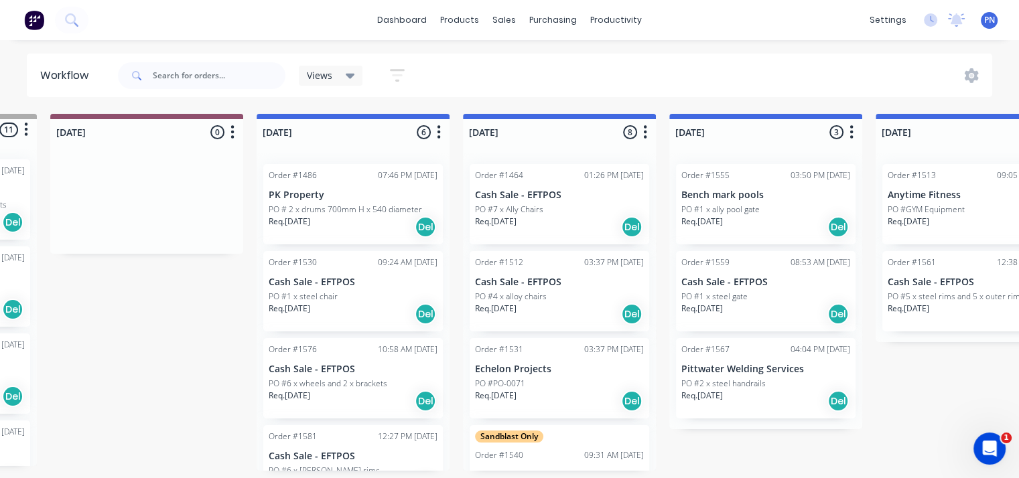
click at [541, 373] on div "Order #1531 03:37 PM [DATE] Echelon Projects PO #PO-0071 Req. [DATE] Del" at bounding box center [560, 378] width 180 height 80
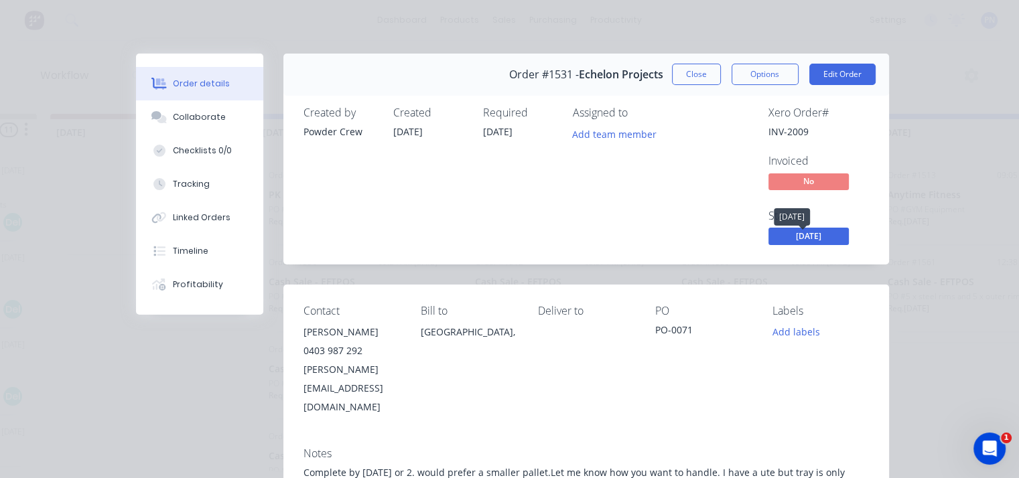
click at [829, 235] on span "[DATE]" at bounding box center [809, 236] width 80 height 17
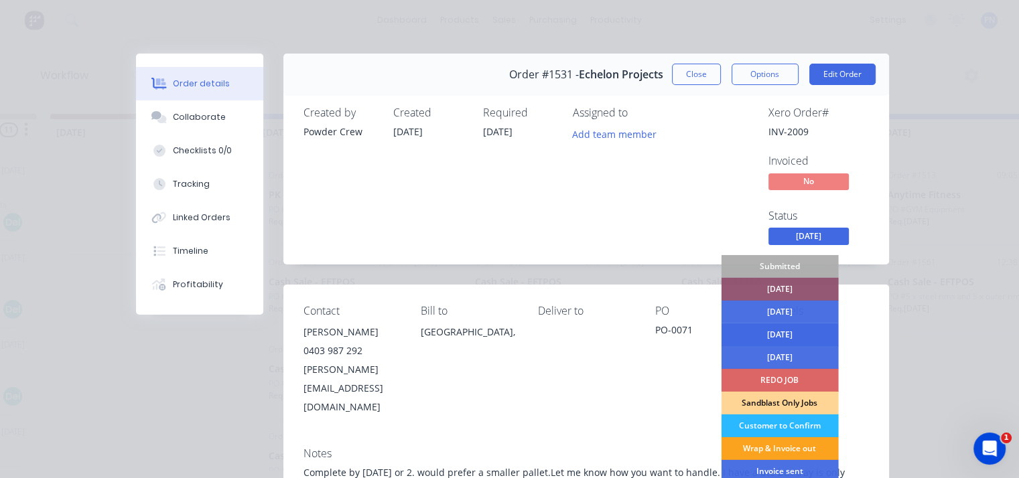
click at [796, 339] on div "[DATE]" at bounding box center [779, 335] width 117 height 23
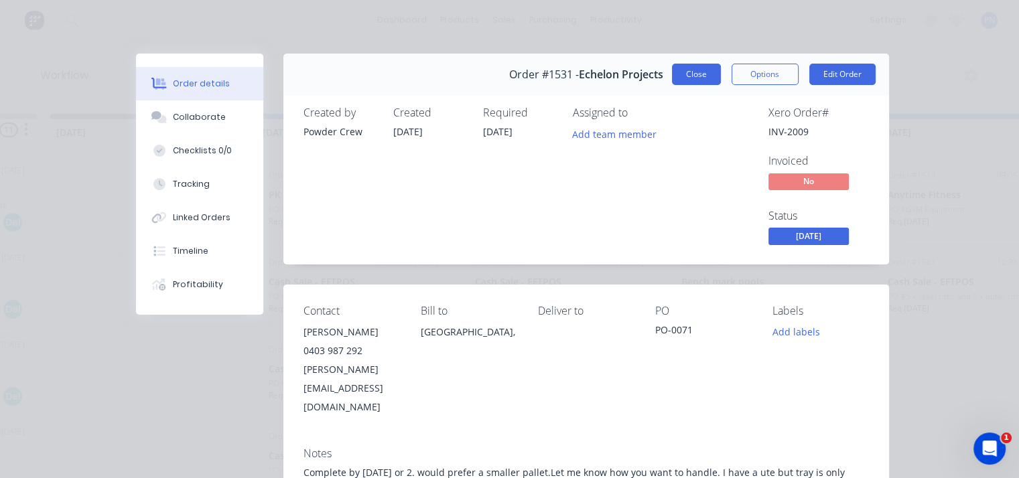
click at [697, 78] on button "Close" at bounding box center [696, 74] width 49 height 21
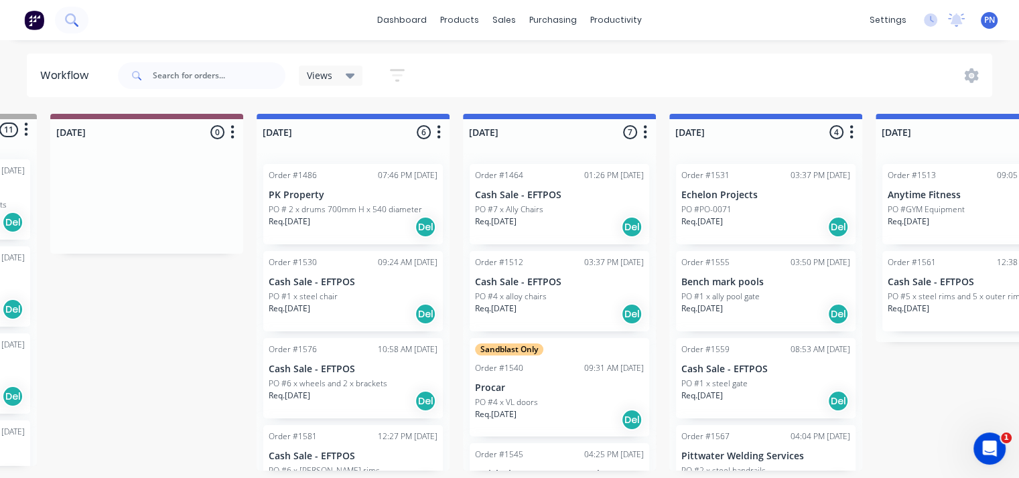
click at [77, 22] on icon at bounding box center [71, 19] width 13 height 13
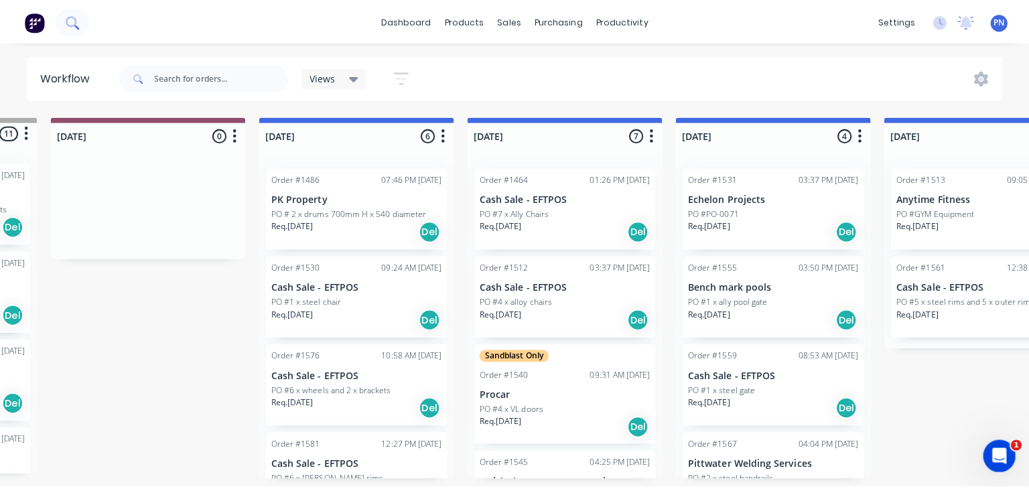
scroll to position [0, 185]
